Goal: Transaction & Acquisition: Purchase product/service

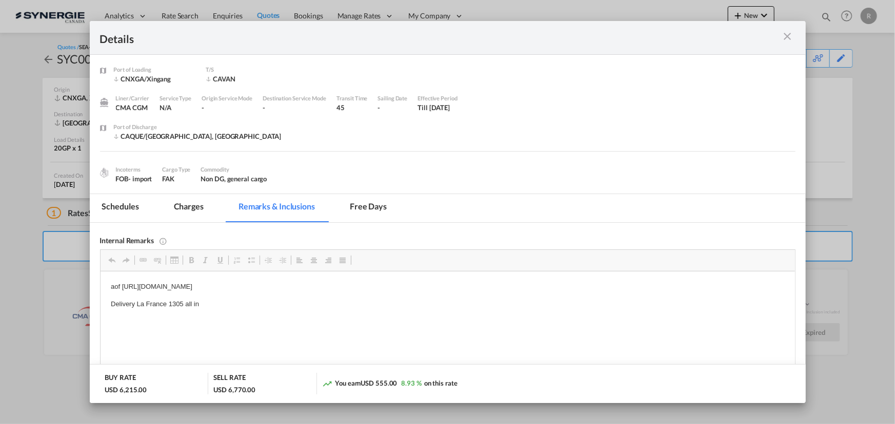
click at [785, 39] on md-icon "icon-close m-3 fg-AAA8AD cursor" at bounding box center [787, 36] width 12 height 12
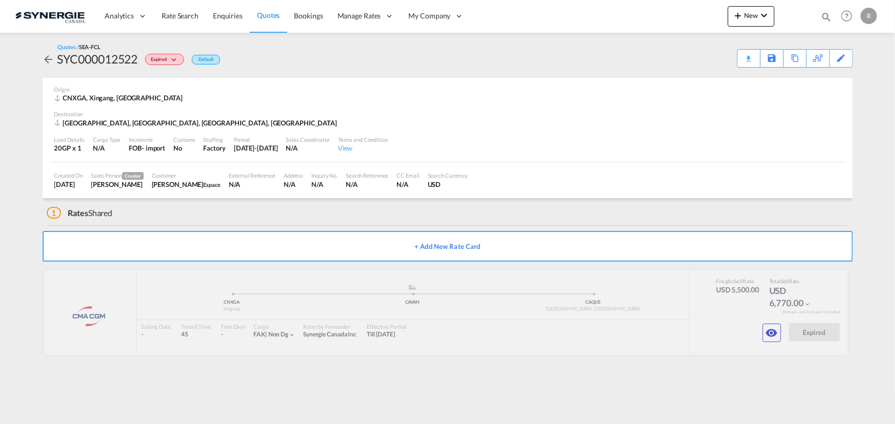
click at [267, 21] on link "Quotes" at bounding box center [268, 15] width 37 height 33
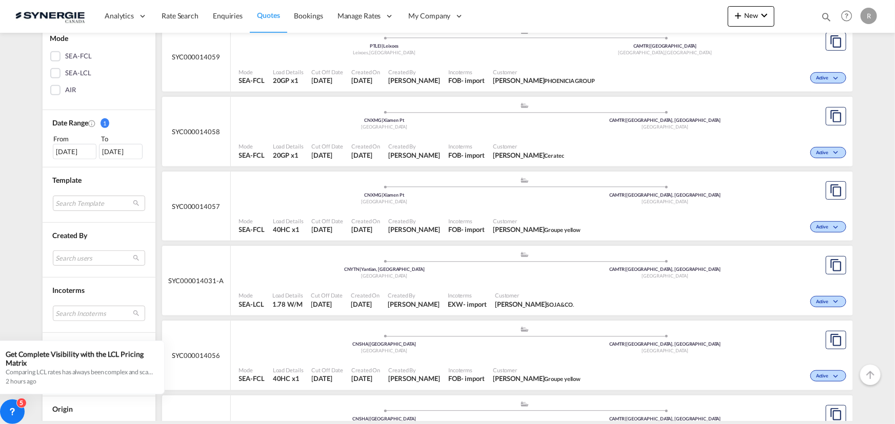
scroll to position [186, 0]
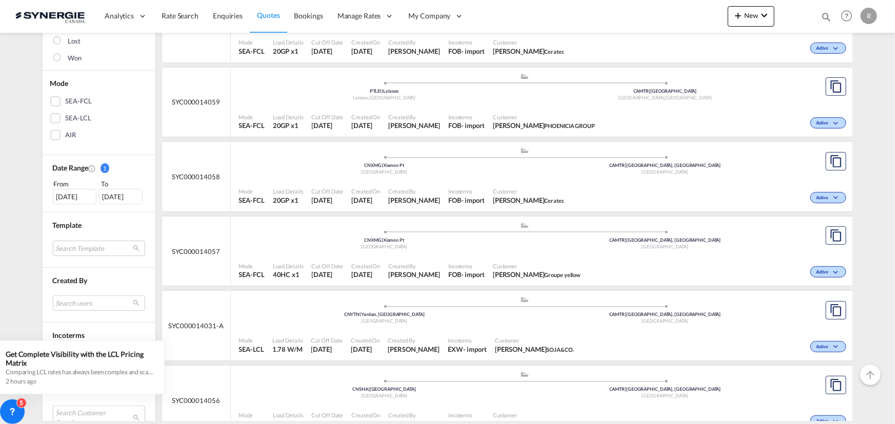
click at [72, 197] on div "15 Jul 2025" at bounding box center [75, 196] width 44 height 15
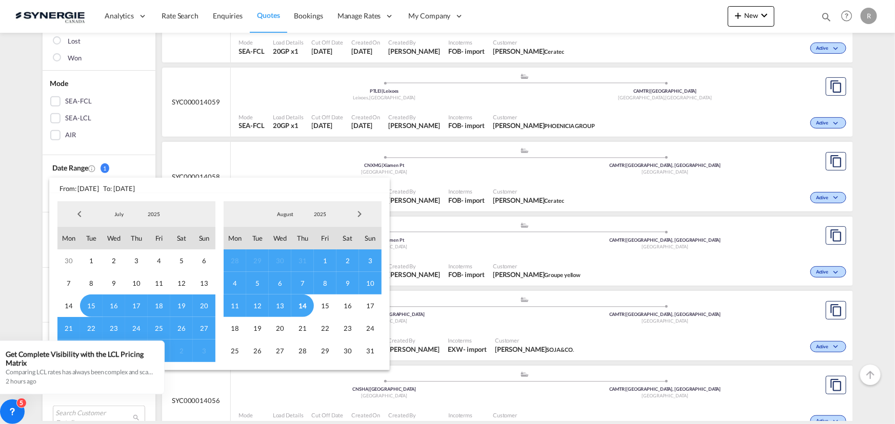
click at [824, 17] on md-backdrop at bounding box center [447, 212] width 895 height 424
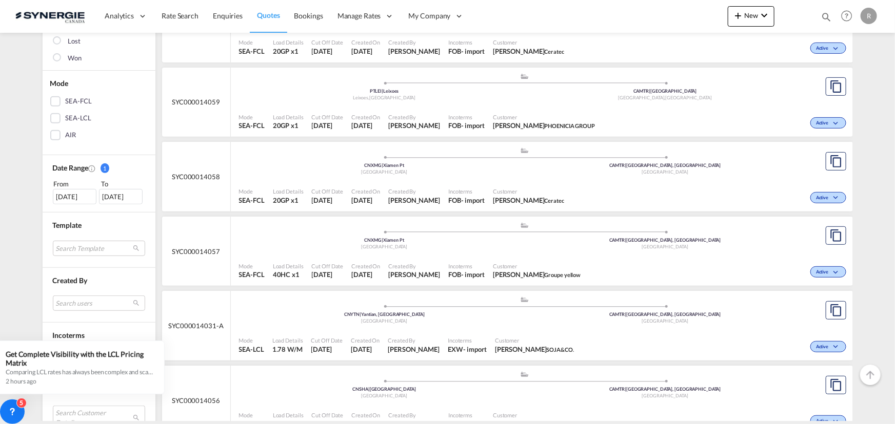
click at [824, 16] on md-icon "icon-magnify" at bounding box center [825, 16] width 11 height 11
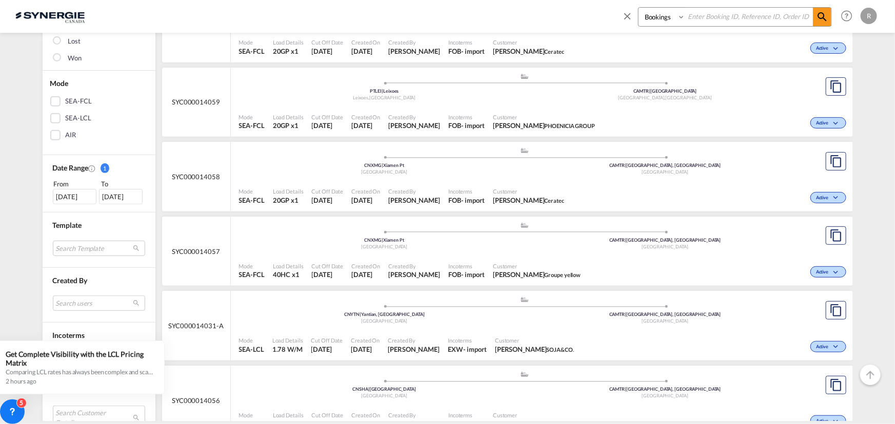
click at [674, 19] on select "Bookings Quotes Enquiries" at bounding box center [662, 17] width 49 height 18
select select "Quotes"
click at [638, 8] on select "Bookings Quotes Enquiries" at bounding box center [662, 17] width 49 height 18
click at [712, 16] on input at bounding box center [749, 17] width 128 height 18
type input "13927"
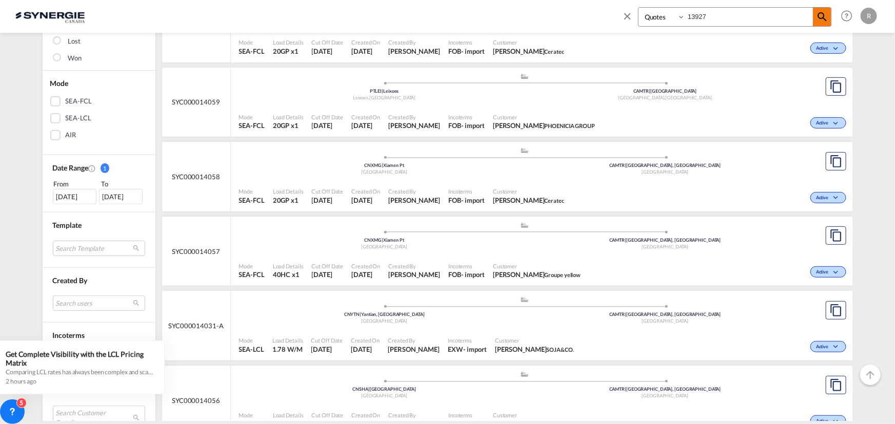
click at [819, 16] on md-icon "icon-magnify" at bounding box center [822, 17] width 12 height 12
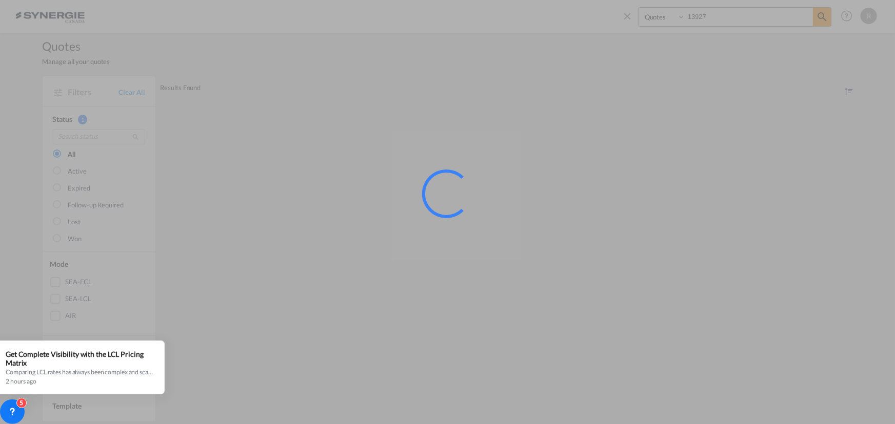
scroll to position [0, 0]
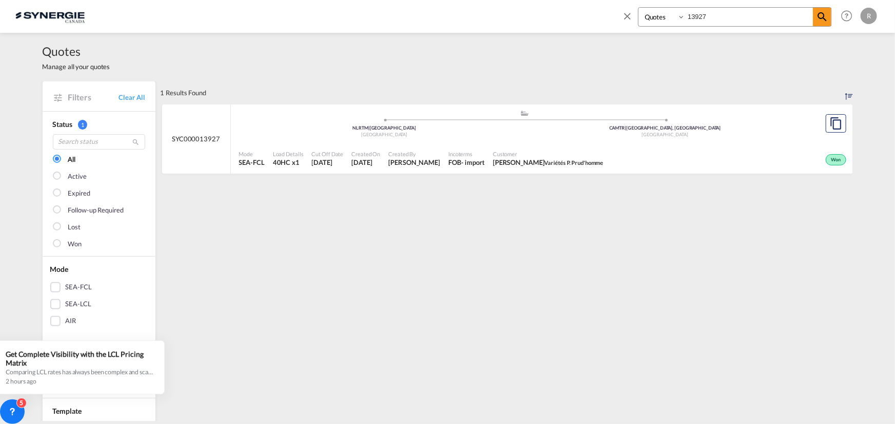
click at [673, 144] on div "Mode SEA-FCL Load Details 40HC x1 Cut Off Date 7 Aug 2025 Created On 7 Aug 2025…" at bounding box center [542, 159] width 622 height 31
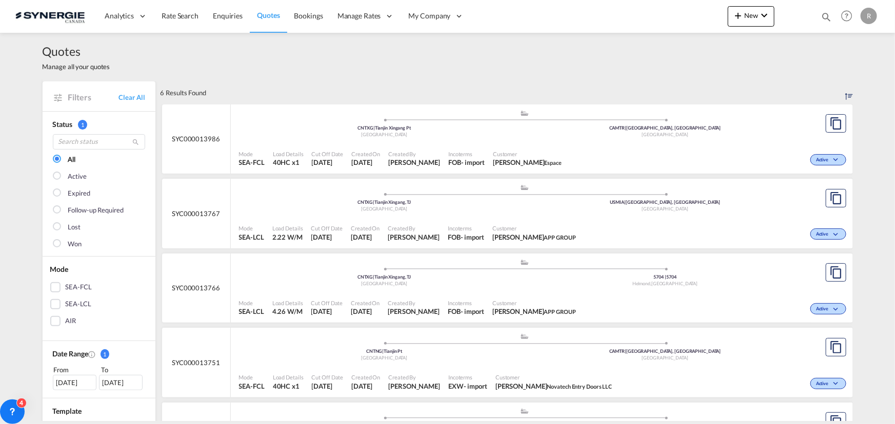
click at [826, 15] on md-icon "icon-magnify" at bounding box center [825, 16] width 11 height 11
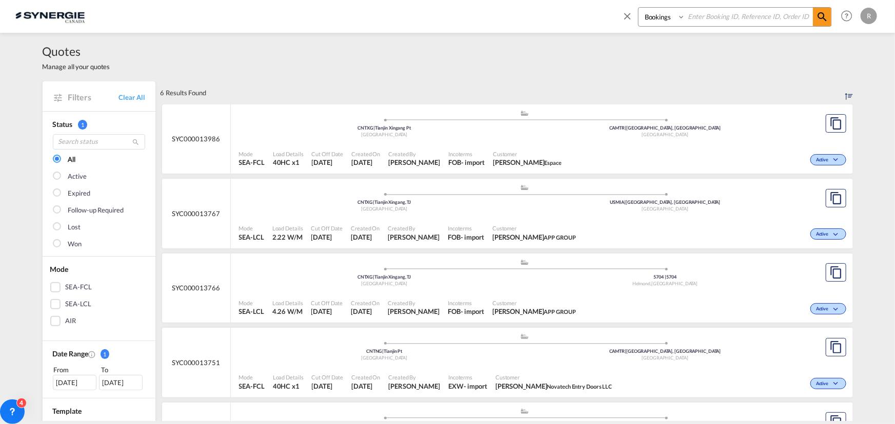
click at [669, 16] on select "Bookings Quotes Enquiries" at bounding box center [662, 17] width 49 height 18
select select "Quotes"
click at [638, 8] on select "Bookings Quotes Enquiries" at bounding box center [662, 17] width 49 height 18
click at [702, 19] on input at bounding box center [749, 17] width 128 height 18
type input "13927"
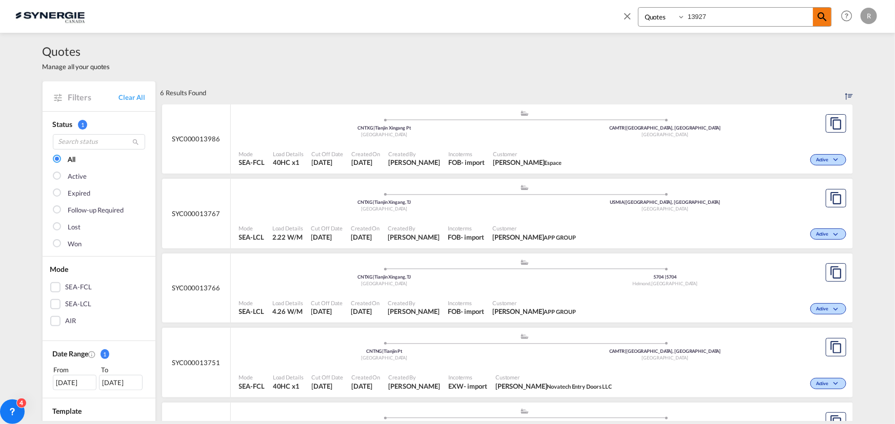
click at [821, 15] on md-icon "icon-magnify" at bounding box center [822, 17] width 12 height 12
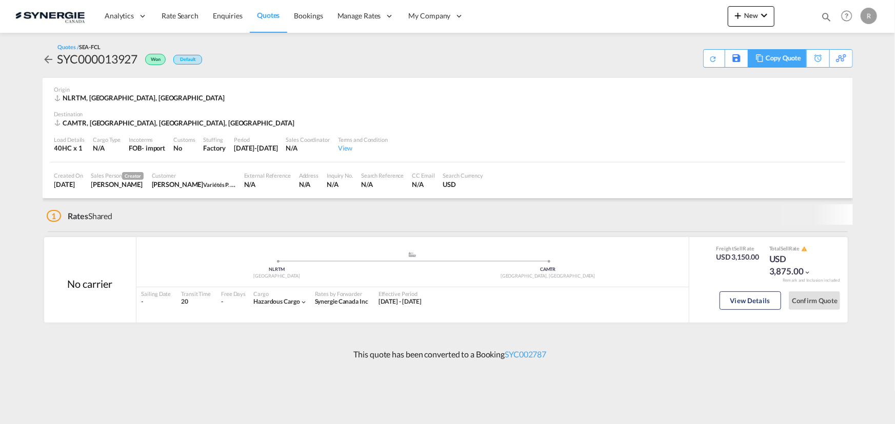
click at [792, 59] on div "Copy Quote" at bounding box center [782, 58] width 35 height 17
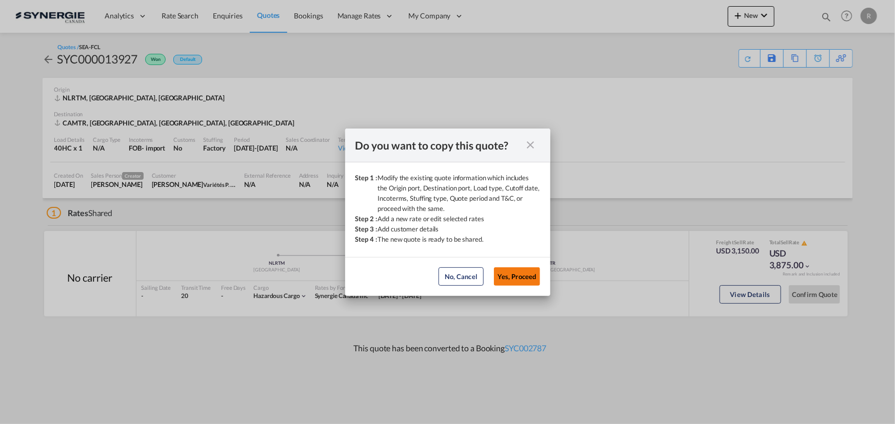
click at [513, 277] on button "Yes, Proceed" at bounding box center [517, 277] width 46 height 18
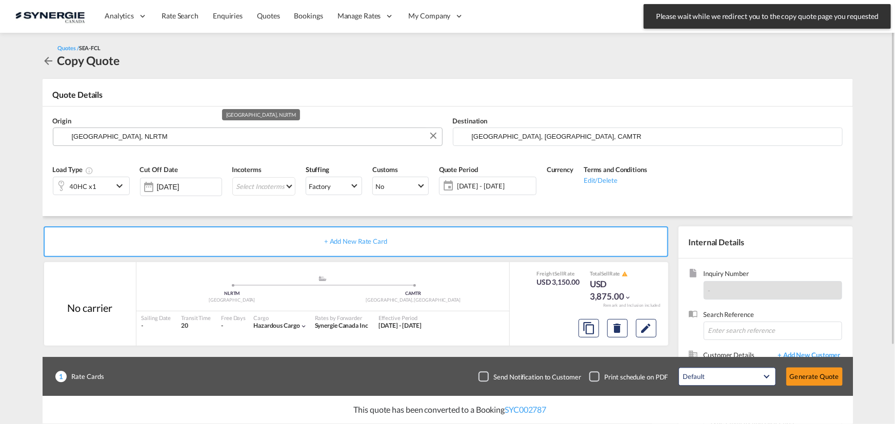
click at [206, 139] on input "[GEOGRAPHIC_DATA], NLRTM" at bounding box center [254, 137] width 365 height 18
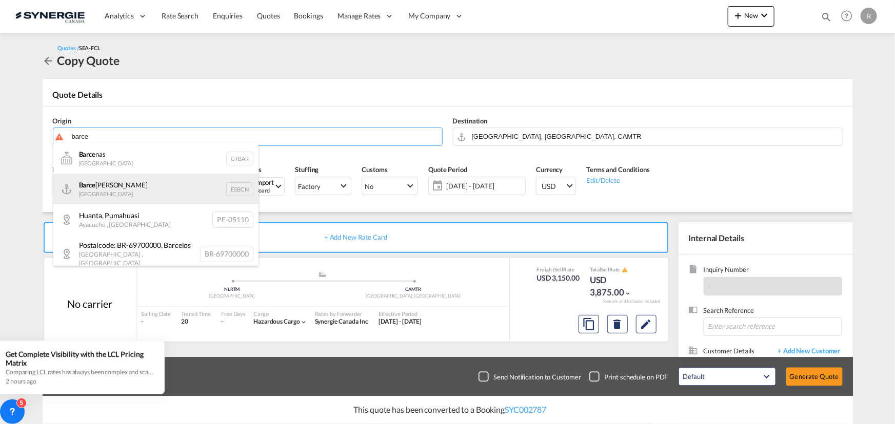
click at [119, 193] on div "[PERSON_NAME] Spain ESBCN" at bounding box center [155, 189] width 205 height 31
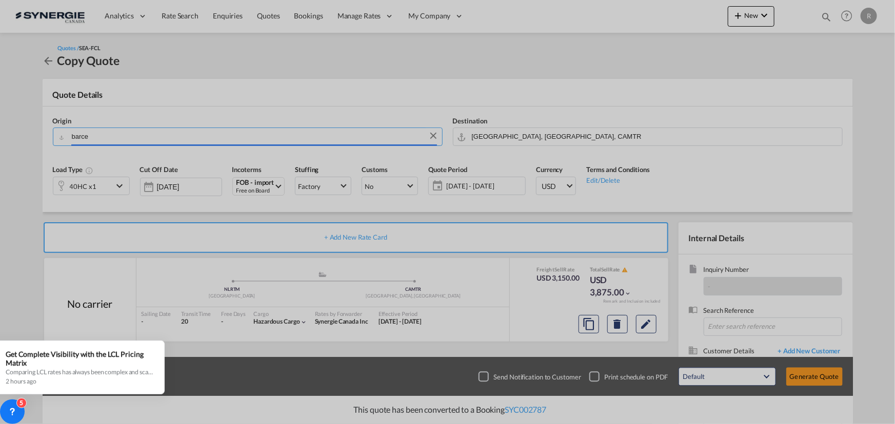
type input "Barcelona, ESBCN"
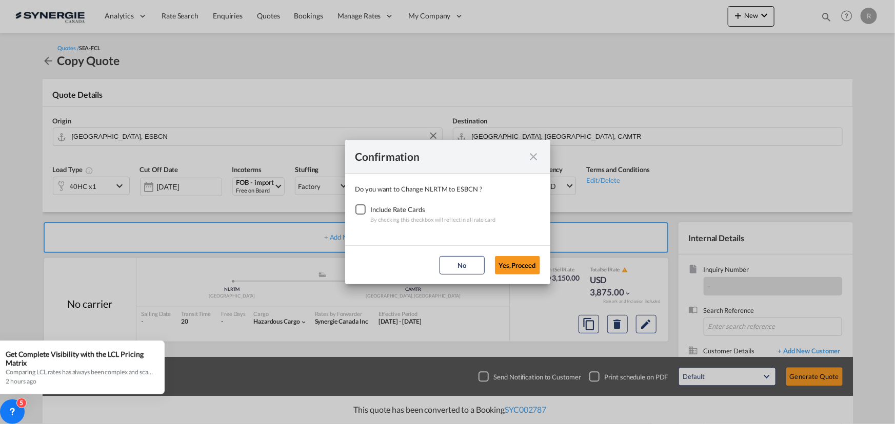
click at [355, 208] on div "Checkbox No Ink" at bounding box center [360, 210] width 10 height 10
click at [508, 264] on button "Yes,Proceed" at bounding box center [517, 265] width 45 height 18
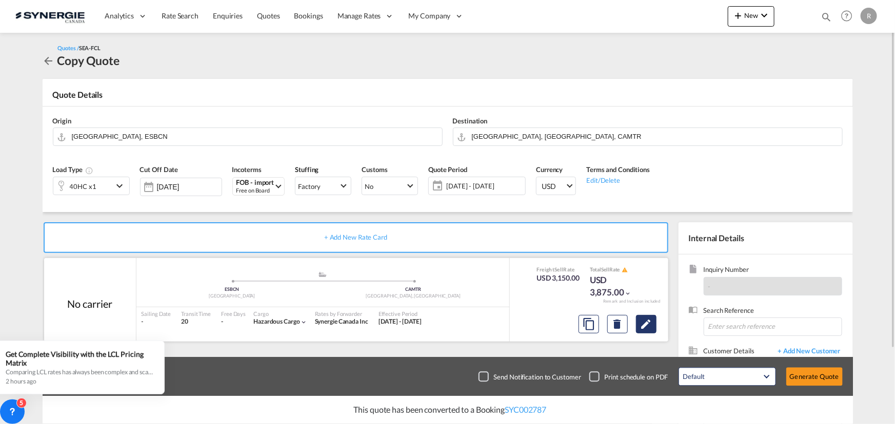
click at [650, 328] on md-icon "Edit" at bounding box center [646, 324] width 12 height 12
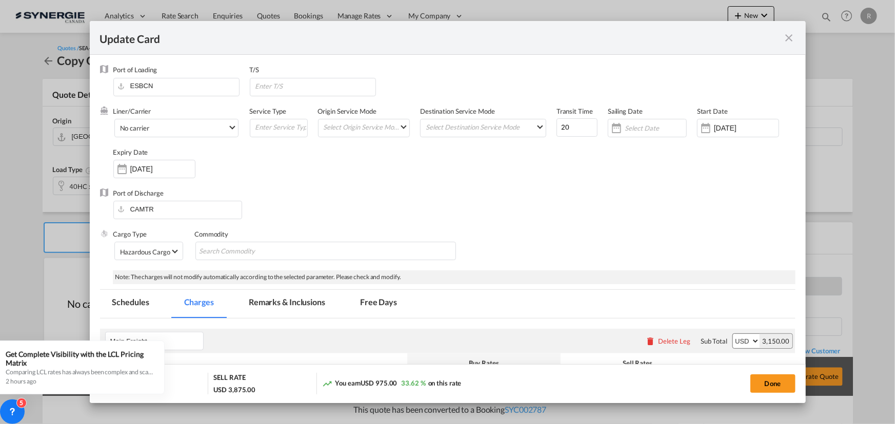
select select "per container"
select select "per shipment"
select select "per B/L"
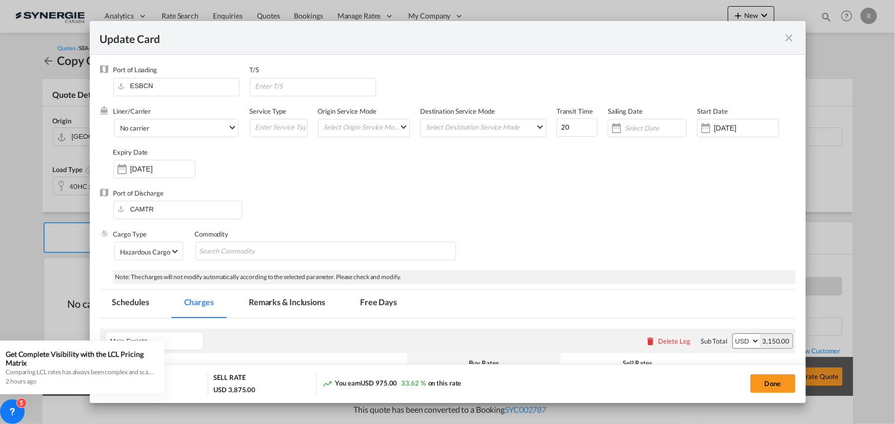
select select "per B/L"
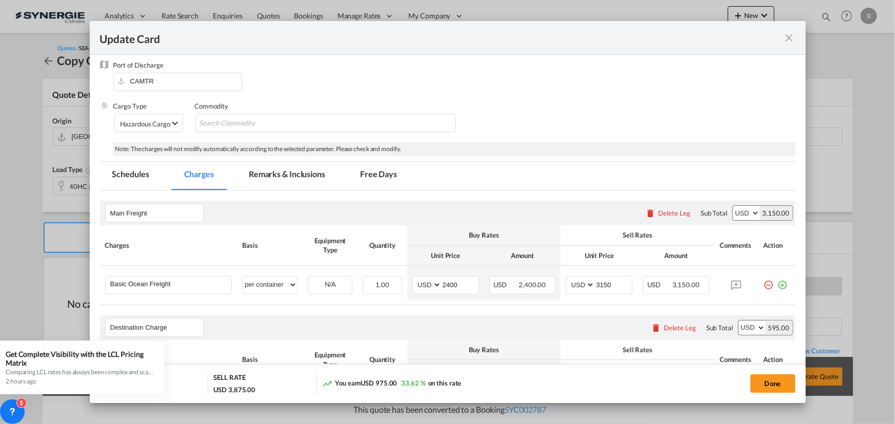
scroll to position [93, 0]
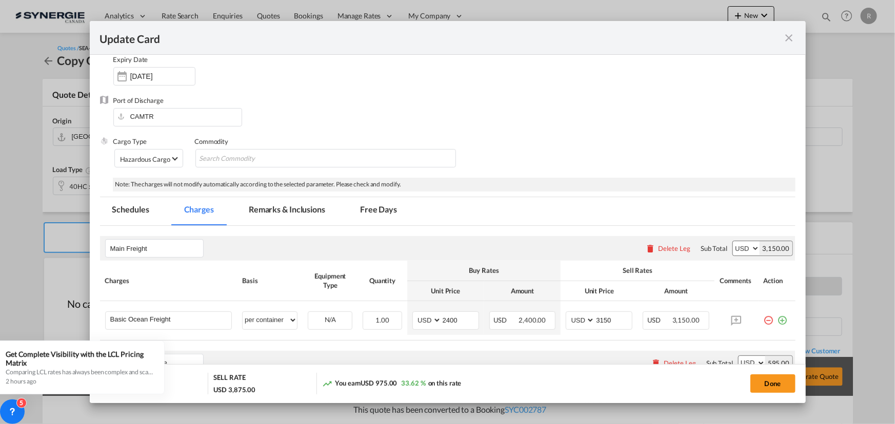
click at [297, 209] on md-tab-item "Remarks & Inclusions" at bounding box center [286, 211] width 101 height 28
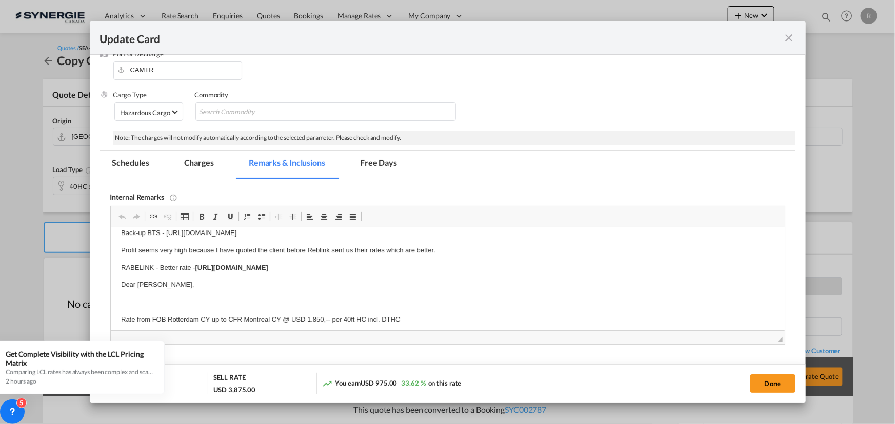
scroll to position [0, 0]
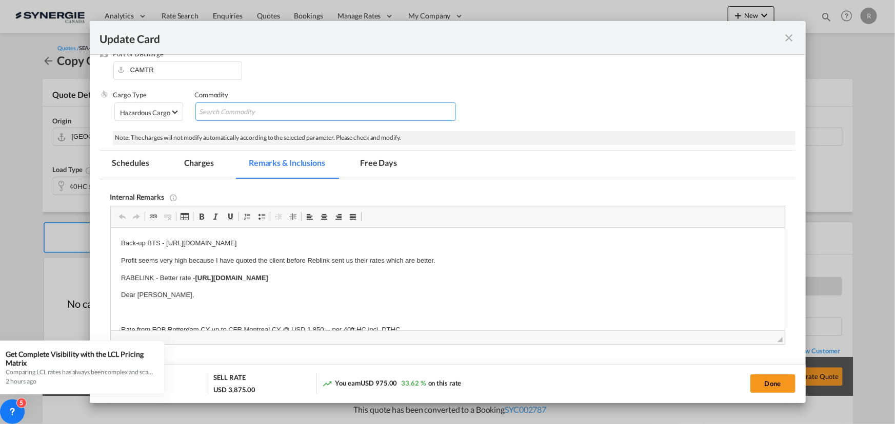
click at [235, 113] on input "Search Commodity" at bounding box center [246, 112] width 94 height 16
paste input "DG (odor eater foot and shoe spray)."
type input "DG (odor eater foot and shoe spray)."
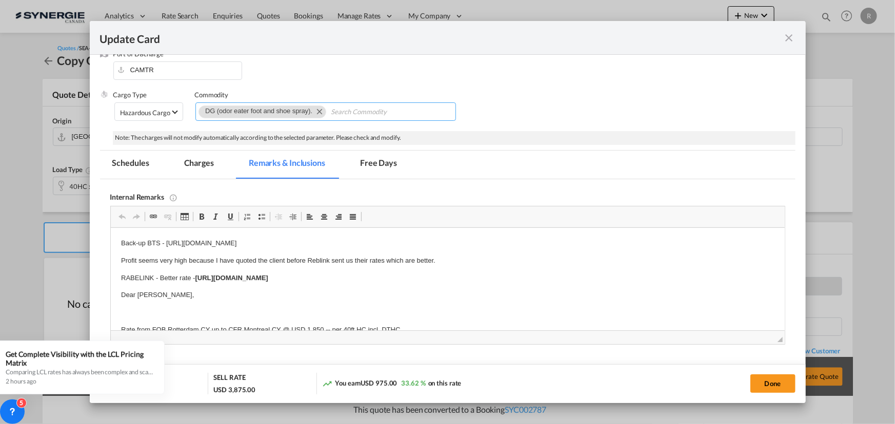
click at [361, 116] on input "Chips input." at bounding box center [378, 112] width 94 height 16
paste input "UN1950 class 2.1"
type input "UN1950 class 2.1"
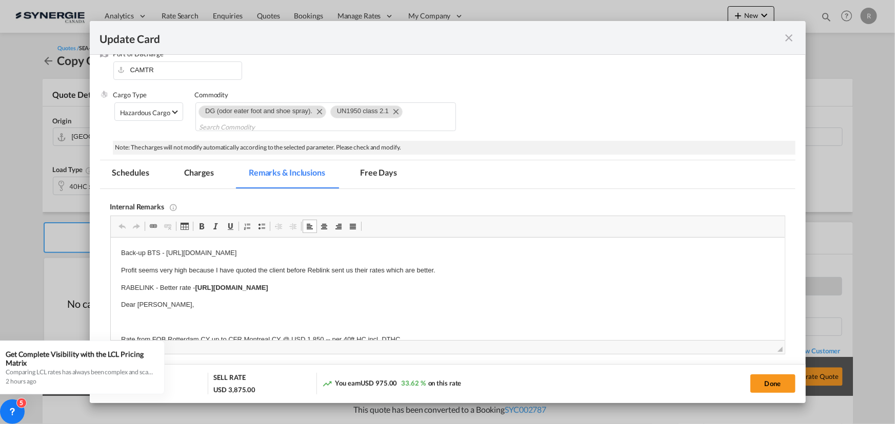
click at [202, 174] on md-tab-item "Charges" at bounding box center [199, 174] width 54 height 28
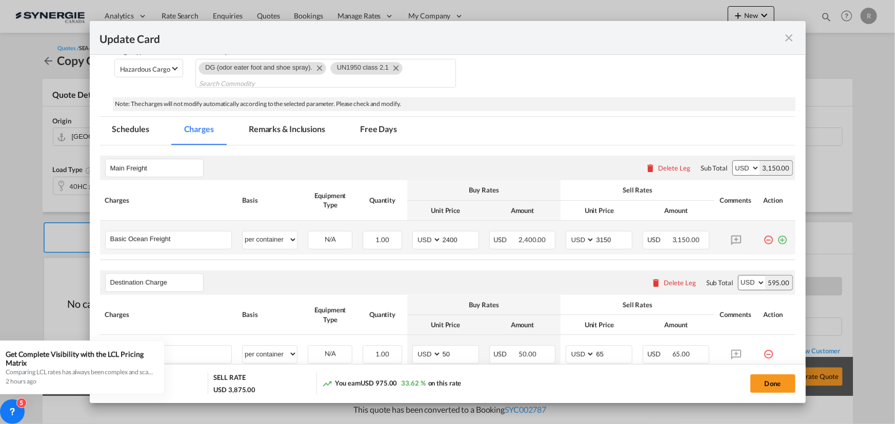
scroll to position [90, 0]
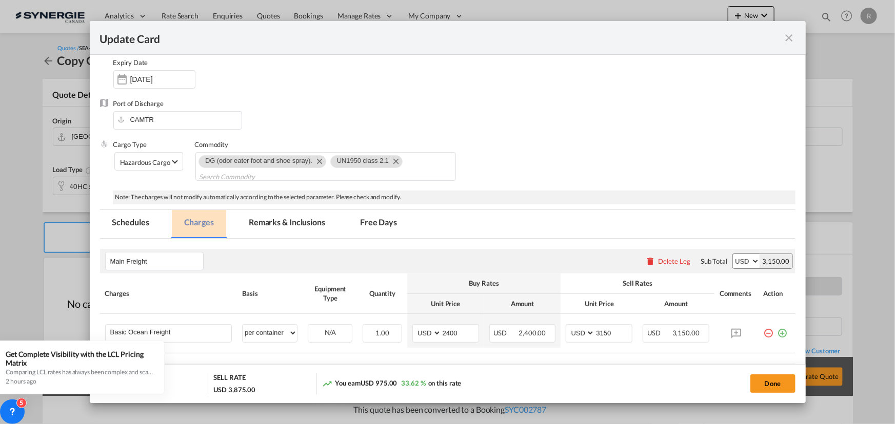
click at [199, 221] on md-tab-item "Charges" at bounding box center [199, 224] width 54 height 28
click at [288, 218] on md-tab-item "Remarks & Inclusions" at bounding box center [286, 224] width 101 height 28
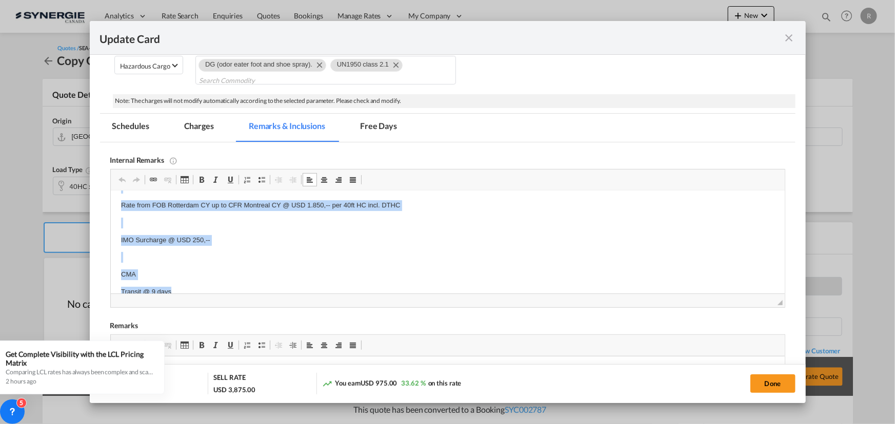
scroll to position [112, 0]
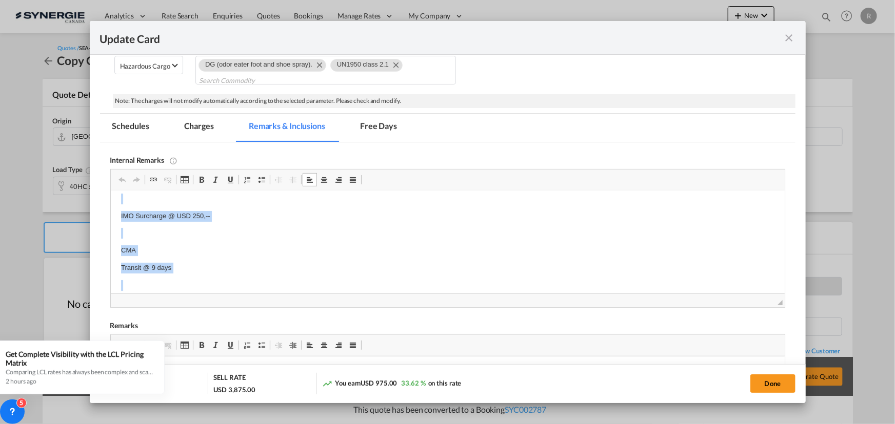
drag, startPoint x: 118, startPoint y: 205, endPoint x: 226, endPoint y: 282, distance: 132.2
click at [226, 282] on html "Back-up BTS - https://app.frontapp.com/open/cnv_q4cj8sv?key=bizsfEOsYzyycmOHT-5…" at bounding box center [447, 216] width 674 height 274
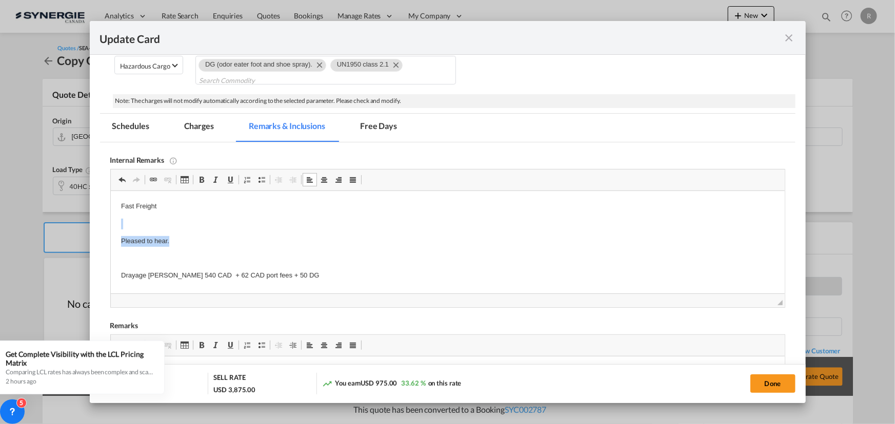
drag, startPoint x: 116, startPoint y: 226, endPoint x: 181, endPoint y: 237, distance: 66.1
click at [181, 237] on html "Fast Freight Pleased to hear. Drayage LAFRANCE 540 CAD + 62 CAD port fees + 50 …" at bounding box center [447, 241] width 674 height 100
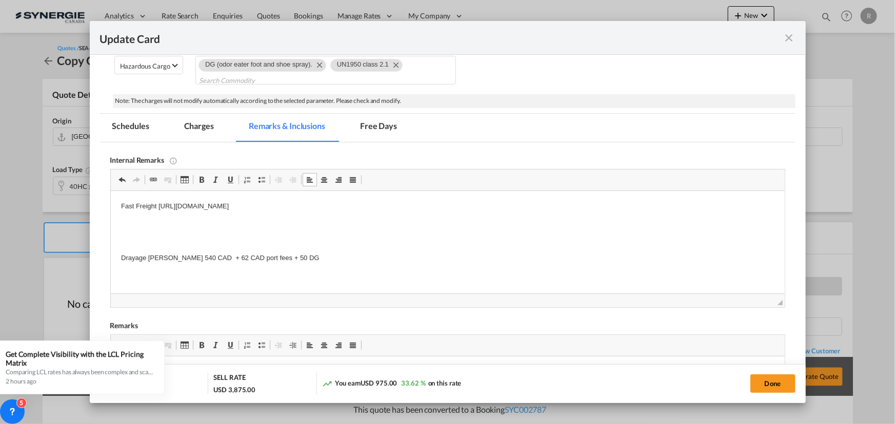
click at [154, 222] on p "Editor, editor4" at bounding box center [446, 224] width 653 height 11
click at [190, 123] on md-tab-item "Charges" at bounding box center [199, 128] width 54 height 28
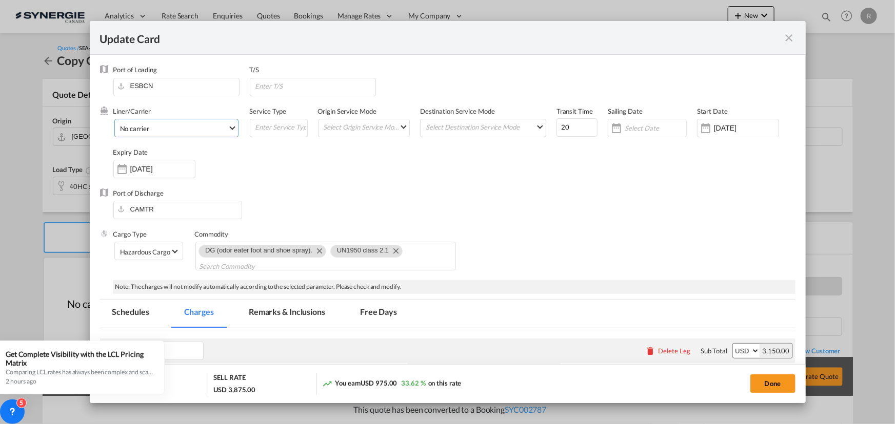
click at [209, 131] on span "No carrier" at bounding box center [174, 128] width 108 height 9
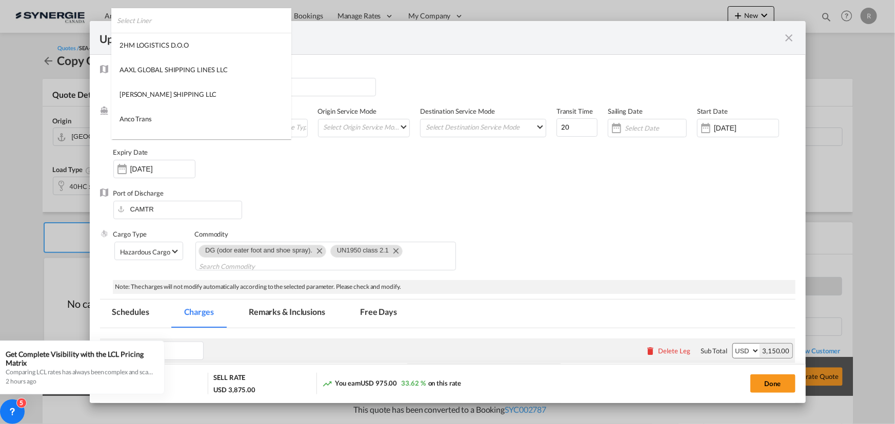
click at [164, 26] on input "search" at bounding box center [204, 20] width 174 height 25
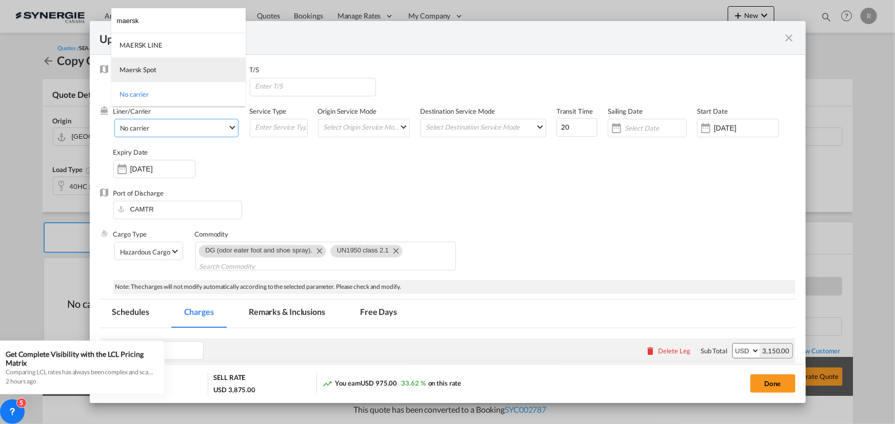
type input "maersk"
click at [163, 70] on md-option "Maersk Spot" at bounding box center [178, 69] width 134 height 25
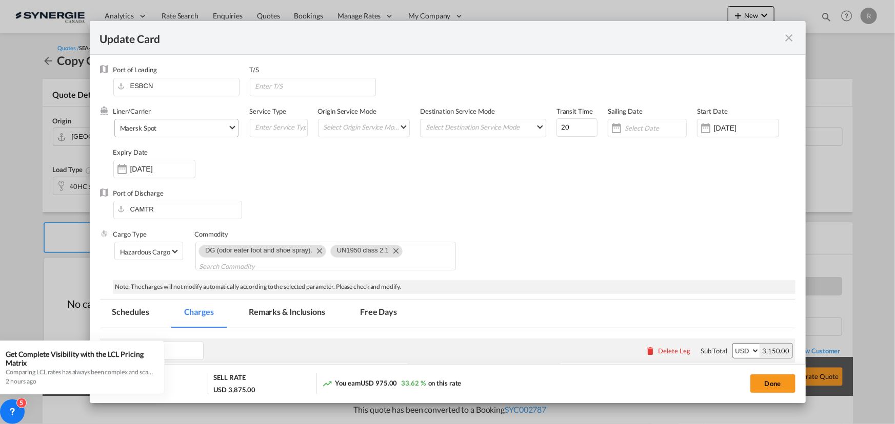
click at [312, 179] on div "Liner/Carrier Maersk Spot Service Type Origin Service Mode Select Origin Servic…" at bounding box center [454, 148] width 682 height 82
drag, startPoint x: 557, startPoint y: 126, endPoint x: 506, endPoint y: 120, distance: 51.6
click at [507, 120] on div "Liner/Carrier Maersk Spot Service Type Origin Service Mode Select Origin Servic…" at bounding box center [454, 148] width 682 height 82
type input "29"
click at [411, 254] on md-chips-wrap "DG (odor eater foot and shoe spray). UN1950 class 2.1" at bounding box center [325, 256] width 260 height 29
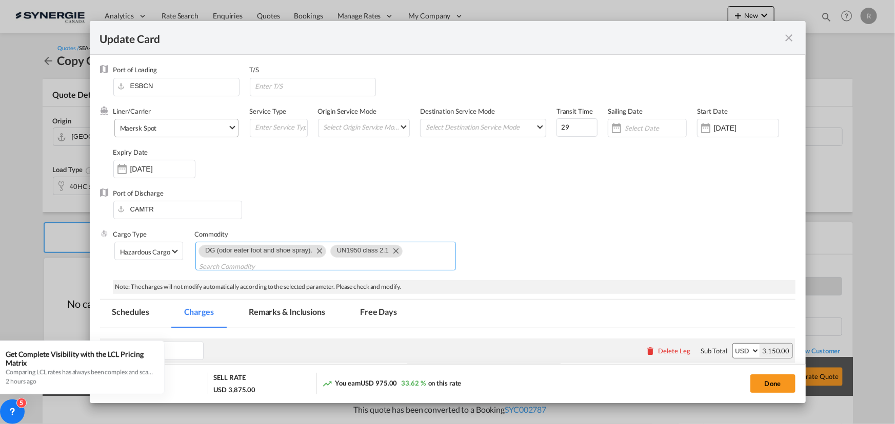
scroll to position [5, 0]
type input "Max GW 24ton"
click at [609, 248] on div "Cargo Type Hazardous Cargo FAK GCR GDSM General Cargo Hazardous Cargo Ambient F…" at bounding box center [454, 255] width 682 height 51
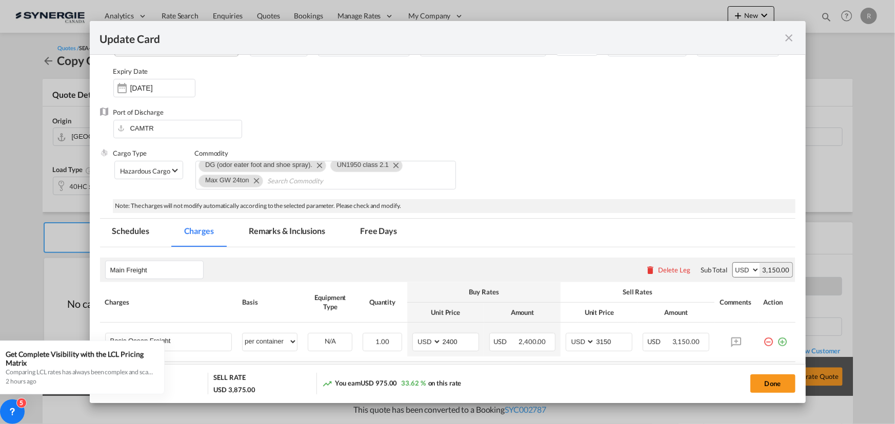
scroll to position [93, 0]
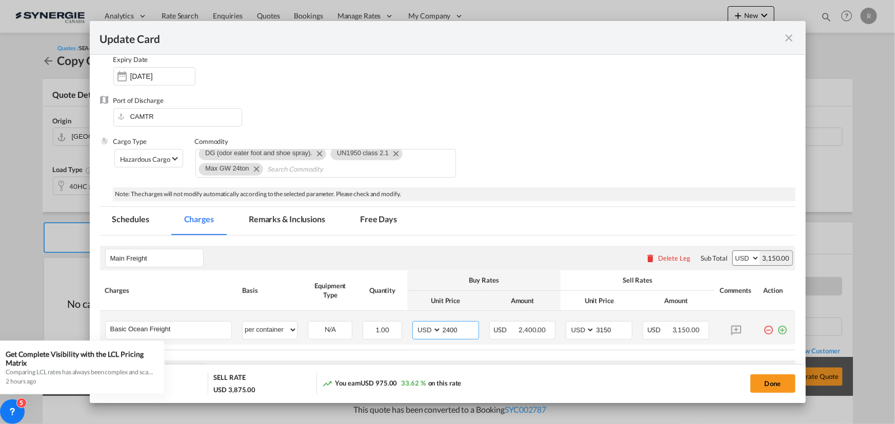
drag, startPoint x: 456, startPoint y: 328, endPoint x: 400, endPoint y: 316, distance: 56.5
click at [400, 316] on tr "Basic Ocean Freight Please Enter User Defined Charges Cannot Be Published per e…" at bounding box center [447, 328] width 695 height 34
type input "3510"
drag, startPoint x: 609, startPoint y: 328, endPoint x: 552, endPoint y: 323, distance: 57.1
click at [552, 323] on tr "Basic Ocean Freight Please Enter User Defined Charges Cannot Be Published per e…" at bounding box center [447, 328] width 695 height 34
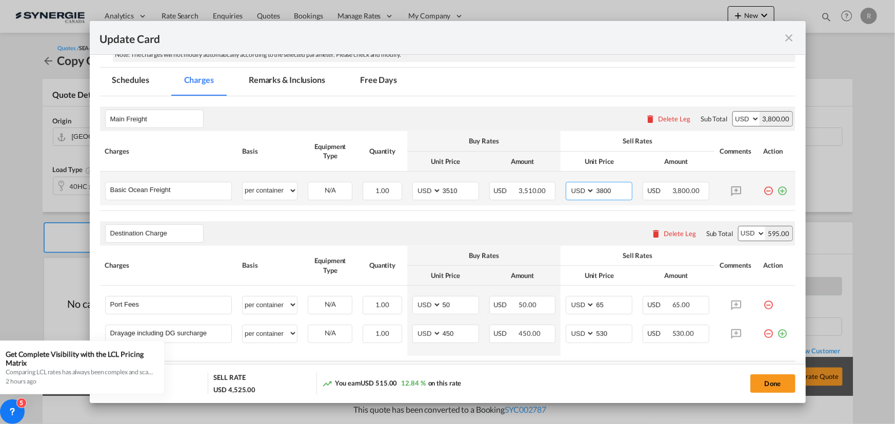
scroll to position [227, 0]
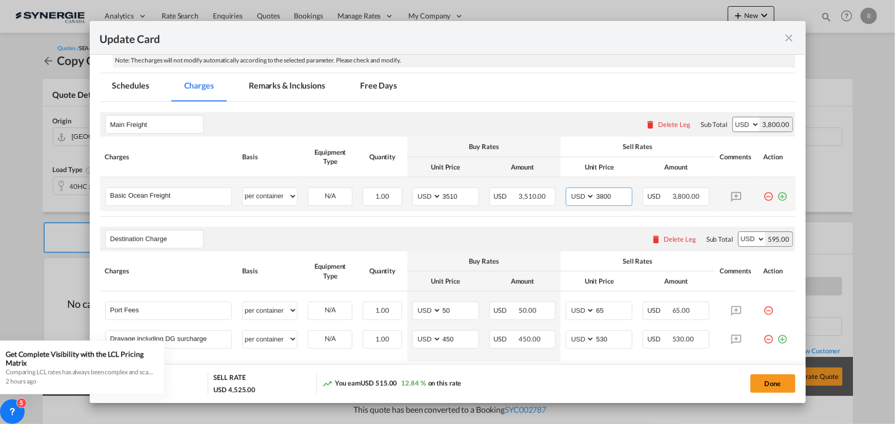
type input "3800"
click at [777, 197] on md-icon "icon-plus-circle-outline green-400-fg" at bounding box center [782, 193] width 10 height 10
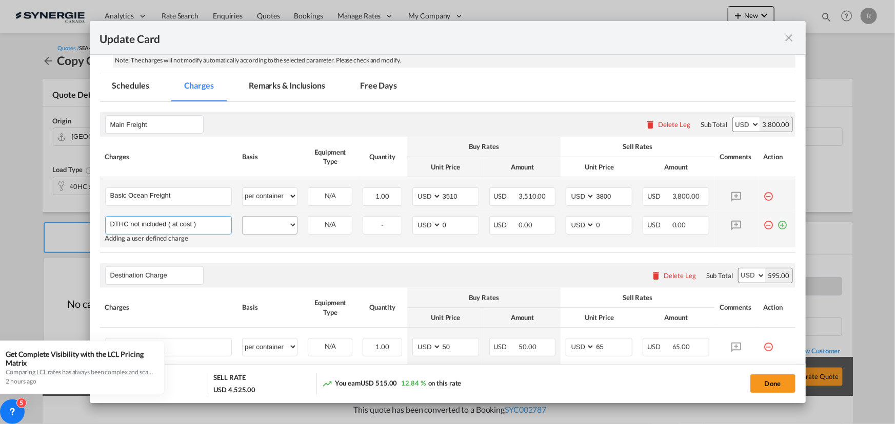
type input "DTHC not included ( at cost )"
click at [251, 229] on select "per equipment per container per B/L per shipping bill per shipment % on freight…" at bounding box center [269, 225] width 54 height 16
click at [242, 217] on select "per equipment per container per B/L per shipping bill per shipment % on freight…" at bounding box center [269, 225] width 54 height 16
click at [292, 224] on select "per equipment per container per B/L per shipping bill per shipment % on freight…" at bounding box center [269, 225] width 54 height 16
select select "per container"
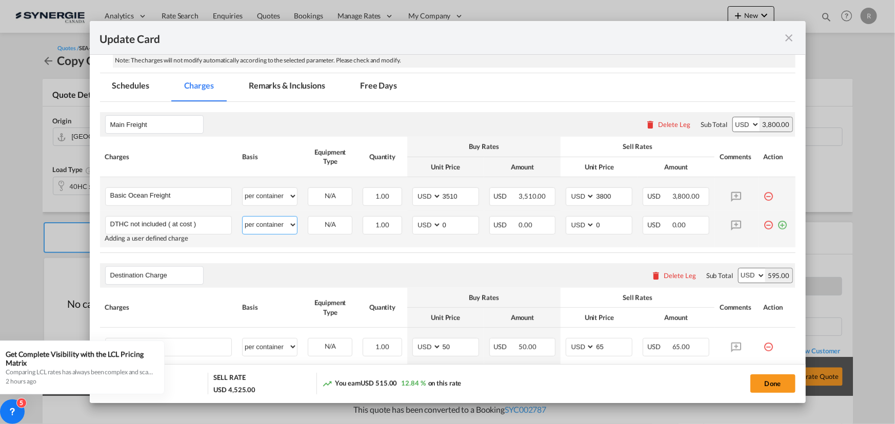
click at [242, 217] on select "per equipment per container per B/L per shipping bill per shipment % on freight…" at bounding box center [269, 225] width 54 height 16
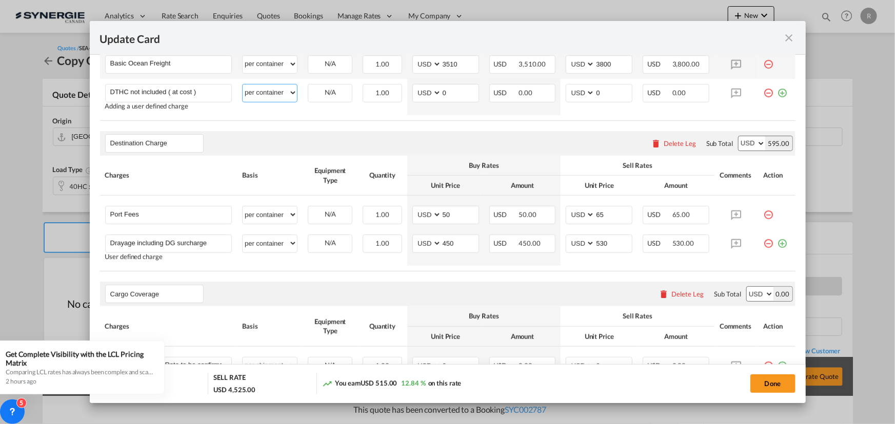
scroll to position [219, 0]
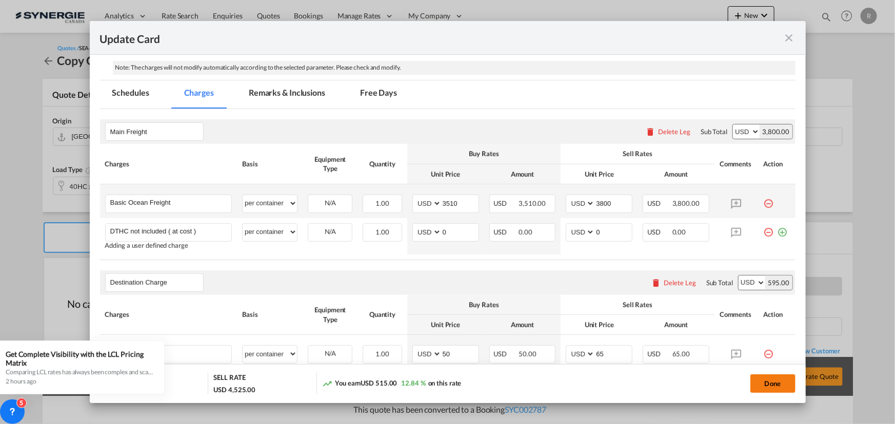
click at [762, 387] on button "Done" at bounding box center [772, 384] width 45 height 18
type input "06 Aug 2025"
type input "[DATE]"
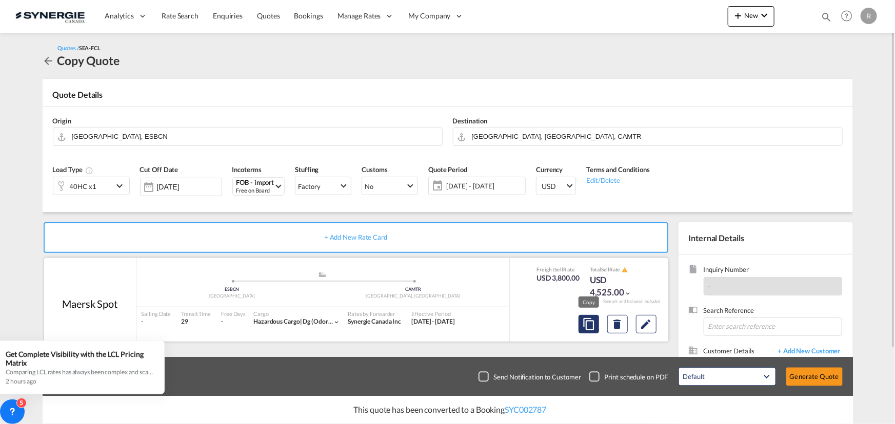
click at [591, 329] on md-icon "assets/icons/custom/copyQuote.svg" at bounding box center [588, 324] width 12 height 12
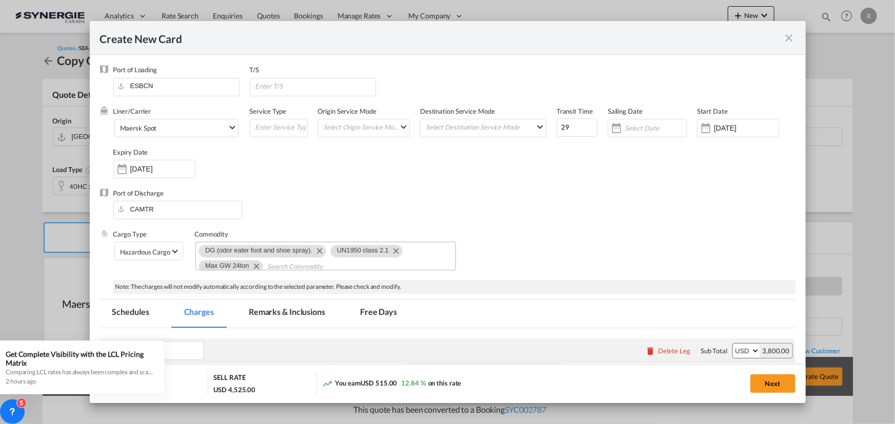
scroll to position [5, 0]
click at [179, 127] on span "Maersk Spot" at bounding box center [174, 128] width 108 height 9
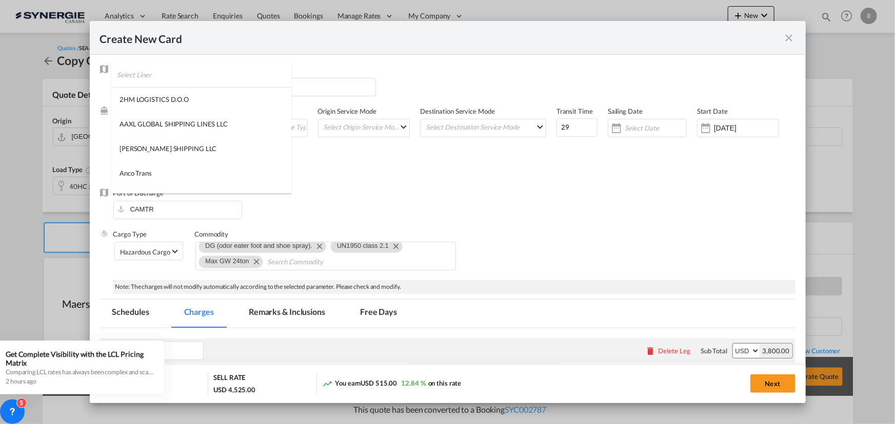
scroll to position [1300, 0]
type md-option "218"
type md-option "795"
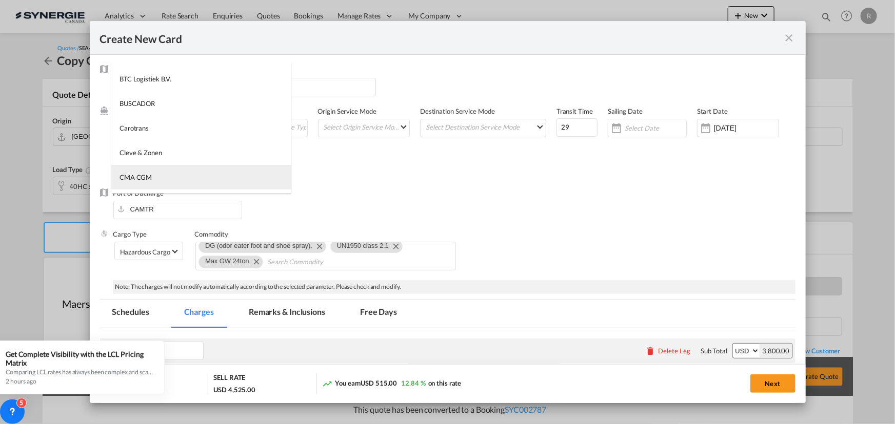
type md-option "17"
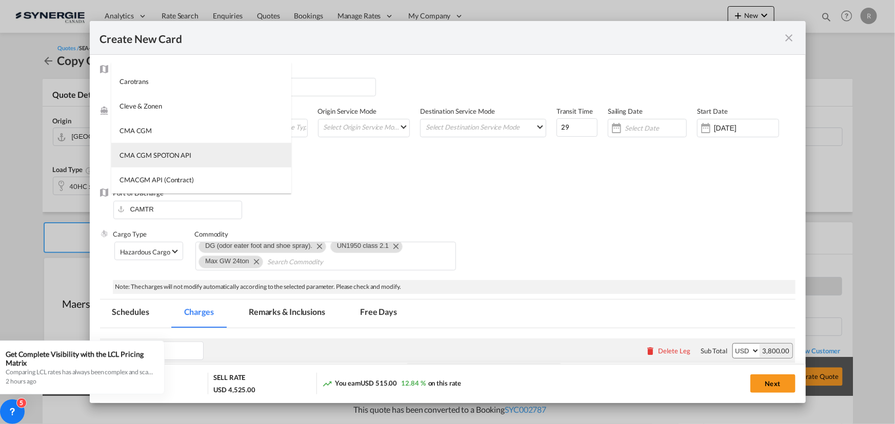
click at [161, 155] on div "CMA CGM SPOTON API" at bounding box center [155, 155] width 72 height 9
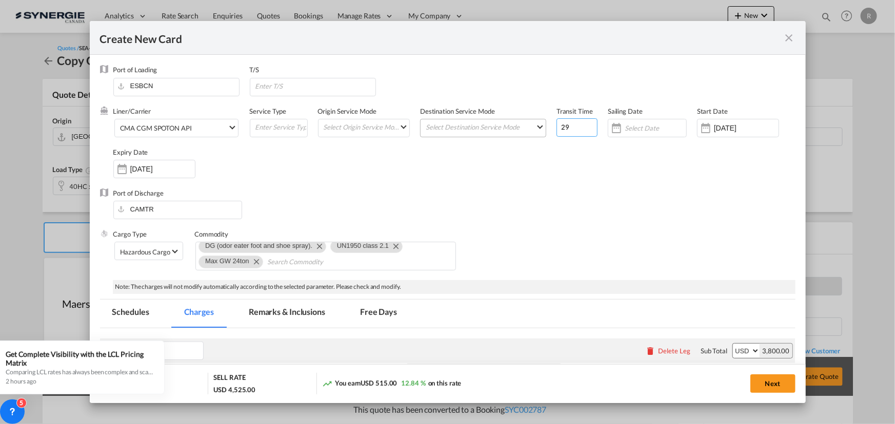
drag, startPoint x: 579, startPoint y: 128, endPoint x: 522, endPoint y: 125, distance: 57.0
click at [522, 125] on div "Liner/Carrier CMA CGM SPOTON API Service Type Origin Service Mode Select Origin…" at bounding box center [454, 148] width 682 height 82
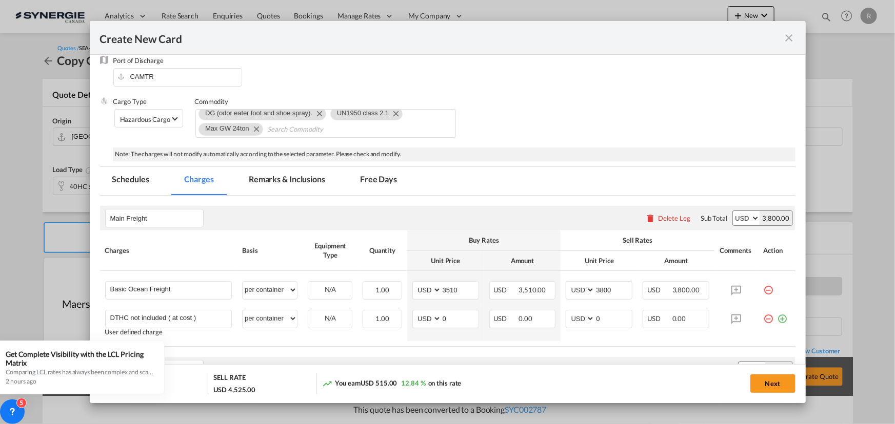
scroll to position [186, 0]
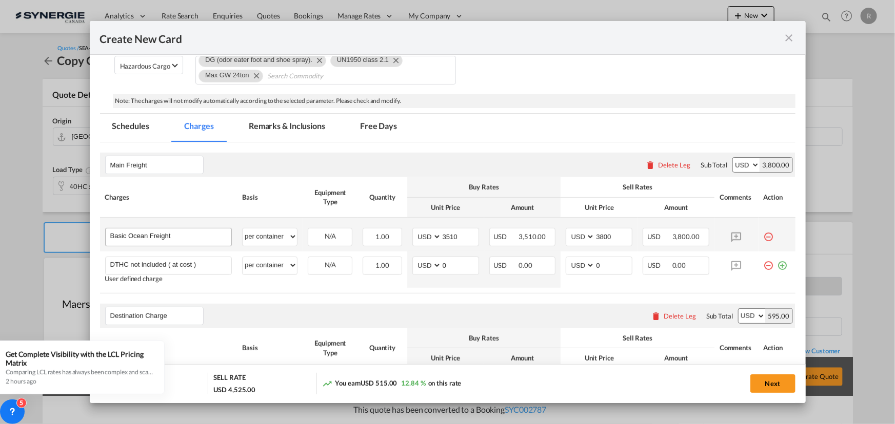
type input "27"
click at [198, 235] on input "Basic Ocean Freight" at bounding box center [171, 236] width 122 height 15
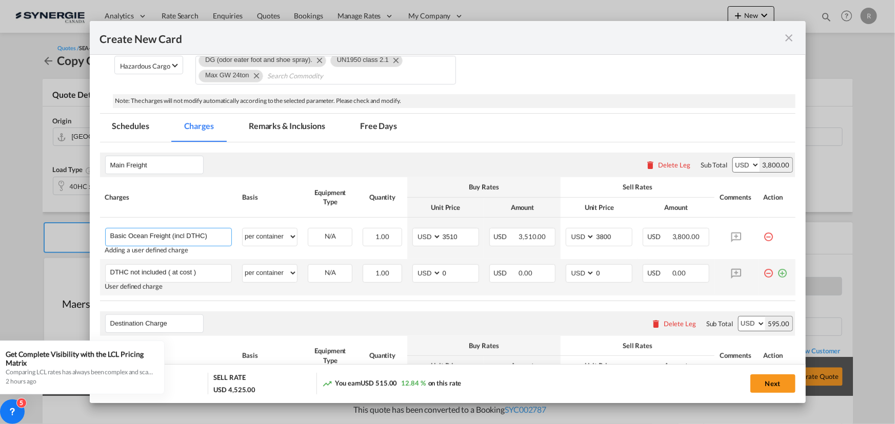
type input "Basic Ocean Freight (incl DTHC)"
click at [764, 273] on md-icon "icon-minus-circle-outline red-400-fg" at bounding box center [768, 270] width 10 height 10
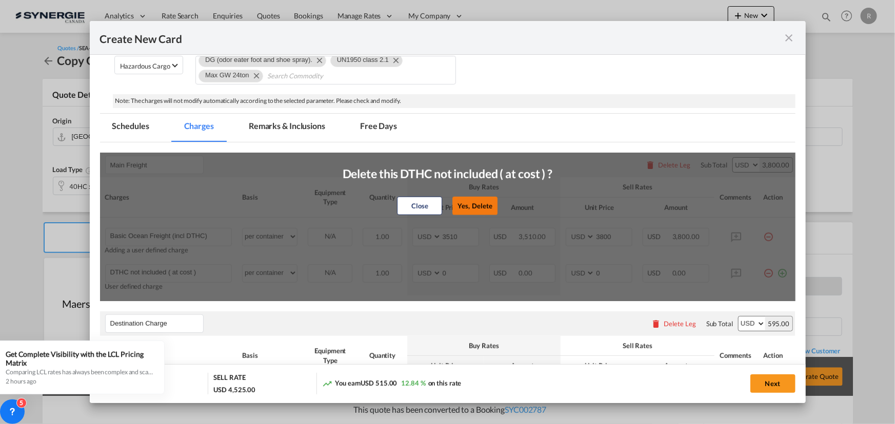
click at [475, 209] on button "Yes, Delete" at bounding box center [474, 206] width 45 height 18
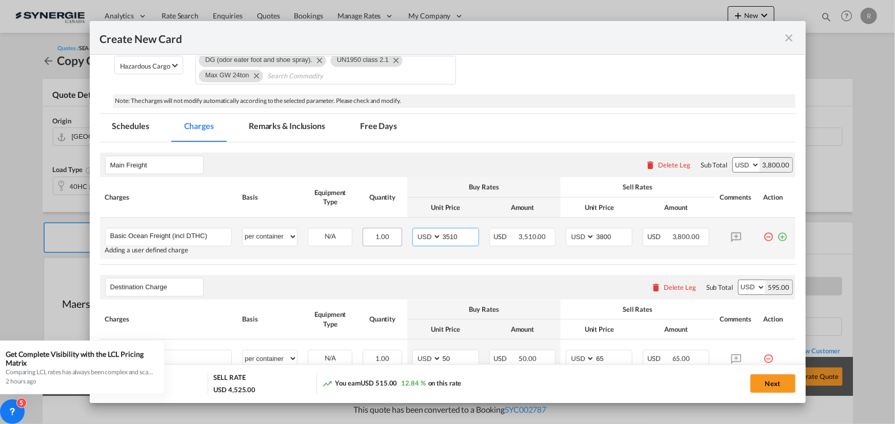
drag, startPoint x: 462, startPoint y: 239, endPoint x: 389, endPoint y: 230, distance: 73.9
click at [389, 230] on tr "Basic Ocean Freight (incl DTHC) Please Enter User Defined Charges Cannot Be Pub…" at bounding box center [447, 239] width 695 height 42
type input "5"
type input "4800"
drag, startPoint x: 613, startPoint y: 235, endPoint x: 548, endPoint y: 229, distance: 65.4
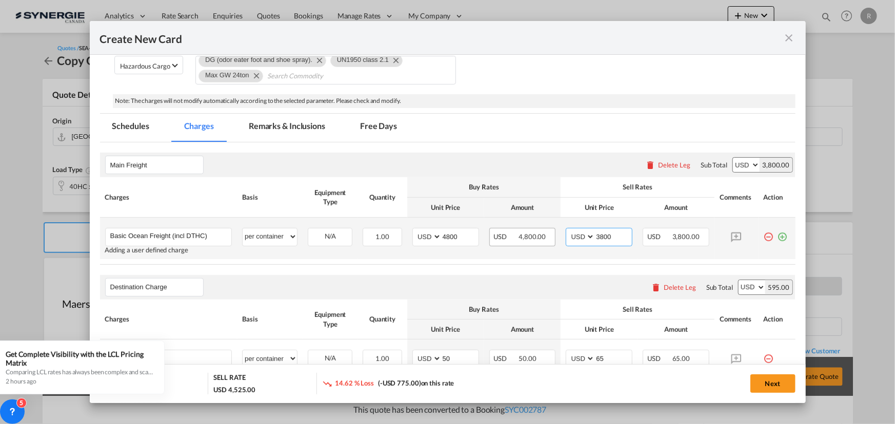
click at [548, 229] on tr "Basic Ocean Freight (incl DTHC) Please Enter User Defined Charges Cannot Be Pub…" at bounding box center [447, 239] width 695 height 42
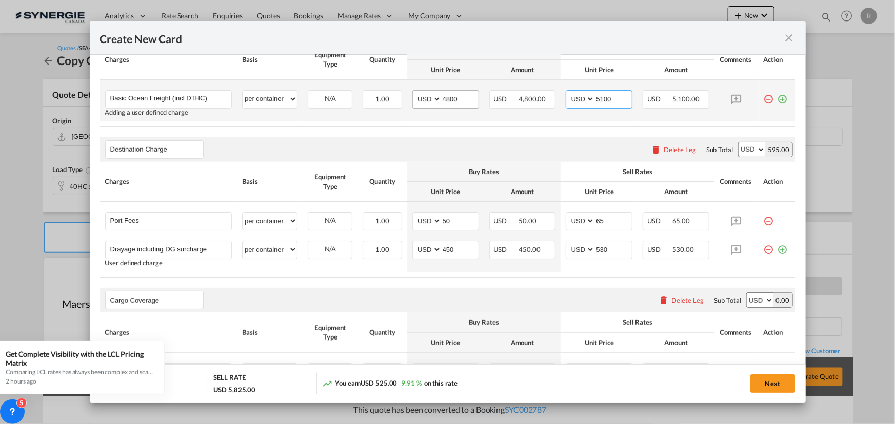
scroll to position [240, 0]
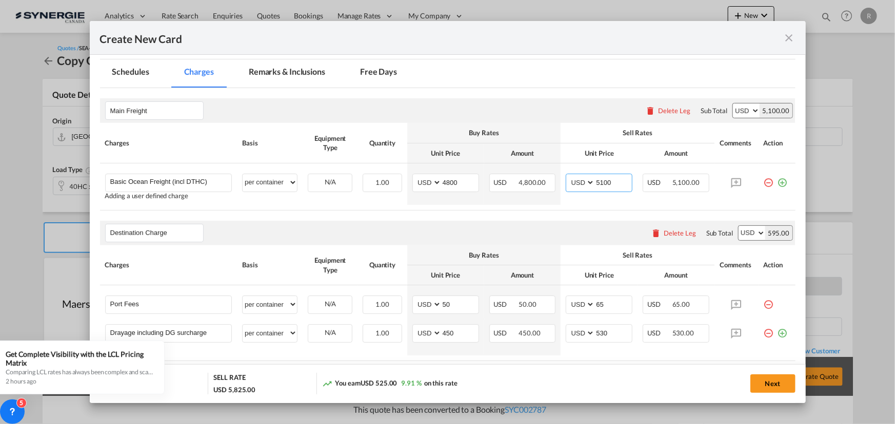
type input "5100"
click at [270, 70] on md-tab-item "Remarks & Inclusions" at bounding box center [286, 73] width 101 height 28
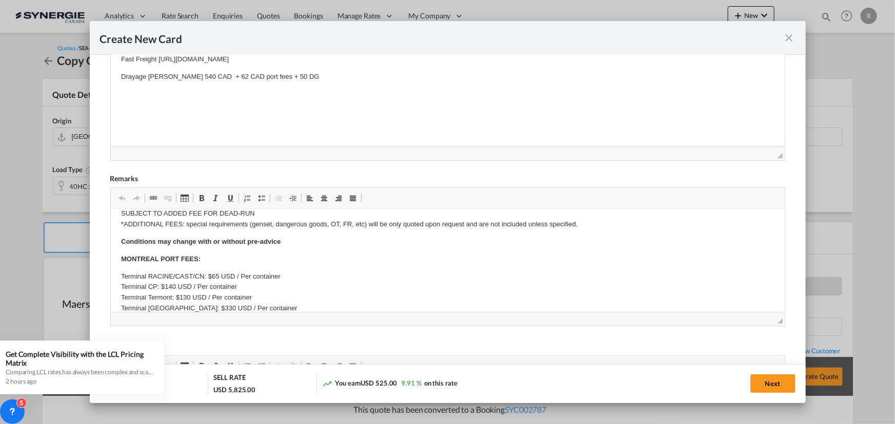
scroll to position [279, 0]
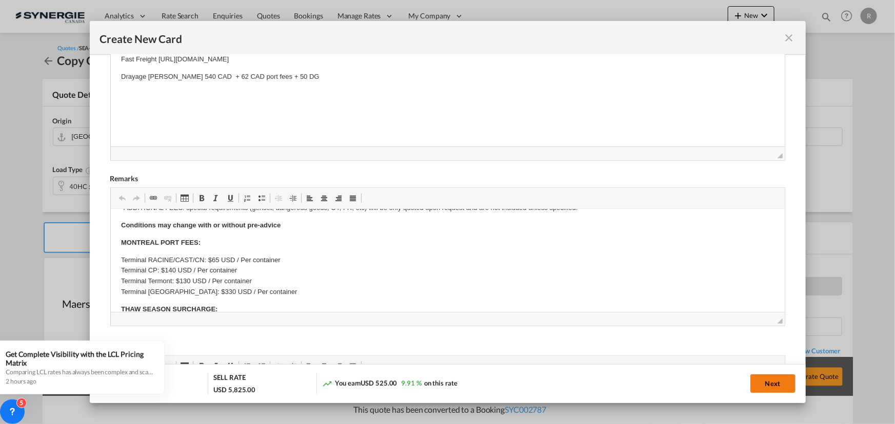
click at [763, 385] on button "Next" at bounding box center [772, 384] width 45 height 18
type input "06 Aug 2025"
type input "[DATE]"
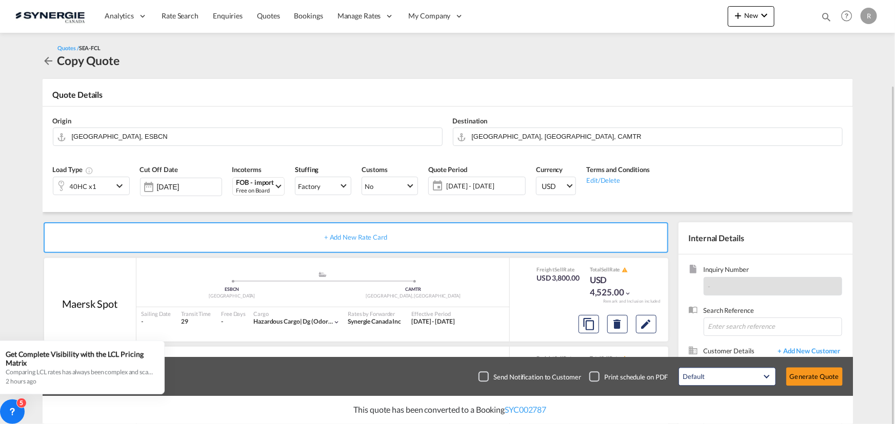
scroll to position [92, 0]
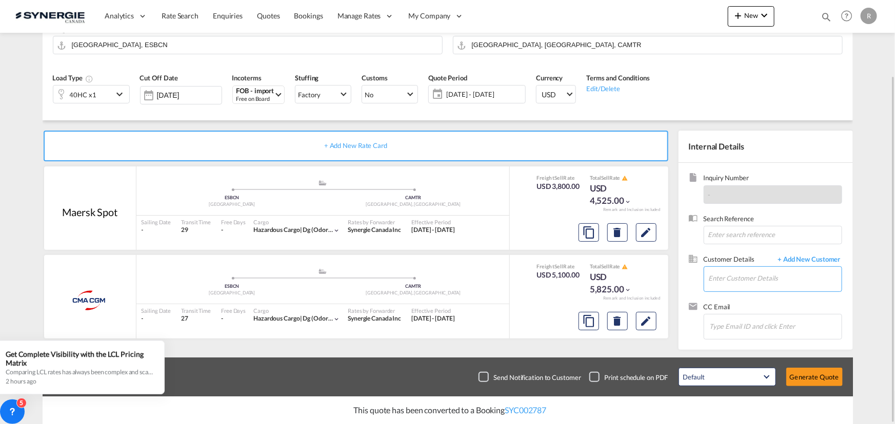
click at [723, 278] on input "Enter Customer Details" at bounding box center [775, 278] width 133 height 23
paste input "bdesrochers@lvpp.ca"
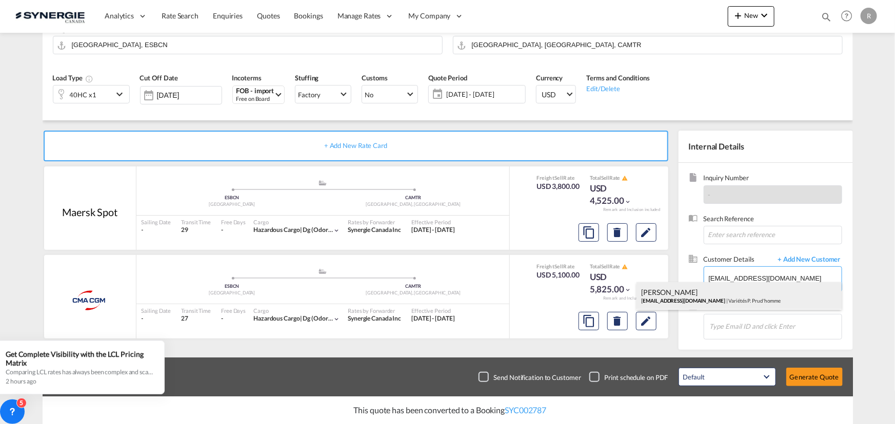
click at [691, 292] on div "Bruno Desrochers bdesrochers@lvpp.ca | Variétés P. Prud'homme" at bounding box center [738, 296] width 205 height 28
type input "Variétés P. Prud'homme, Bruno Desrochers, bdesrochers@lvpp.ca"
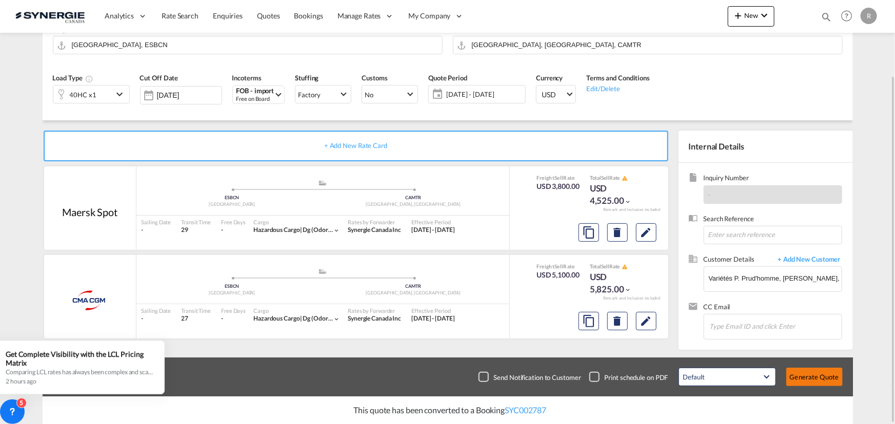
click at [811, 374] on button "Generate Quote" at bounding box center [814, 377] width 56 height 18
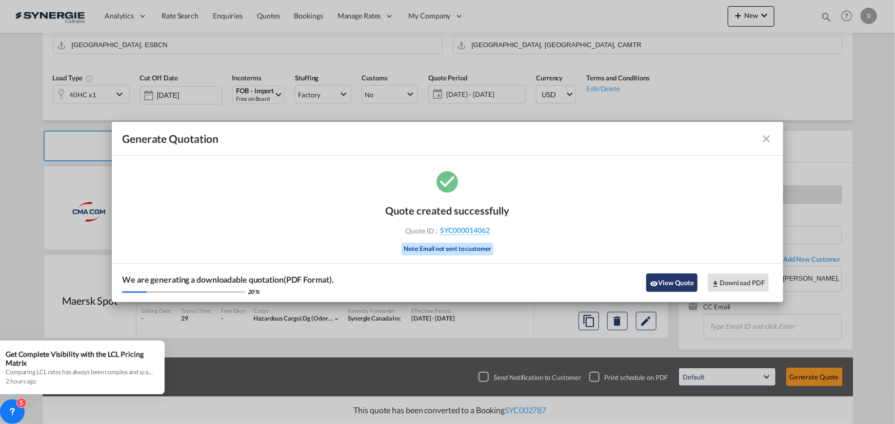
click at [676, 288] on button "View Quote" at bounding box center [671, 283] width 51 height 18
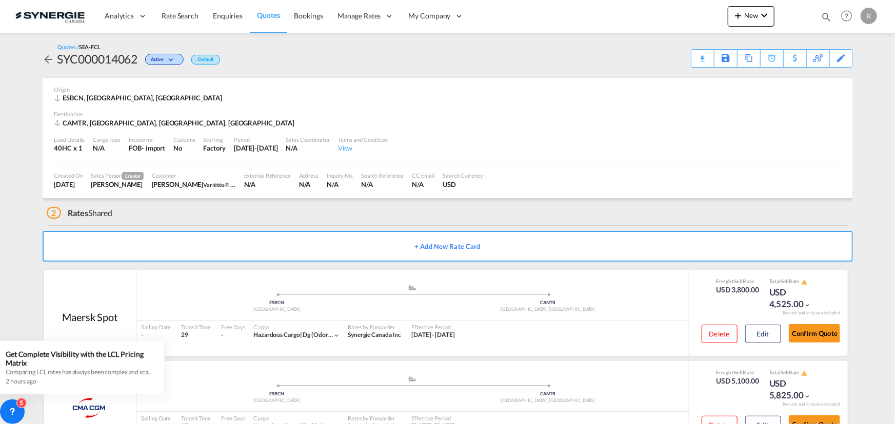
click at [0, 0] on div "Download Quote" at bounding box center [0, 0] width 0 height 0
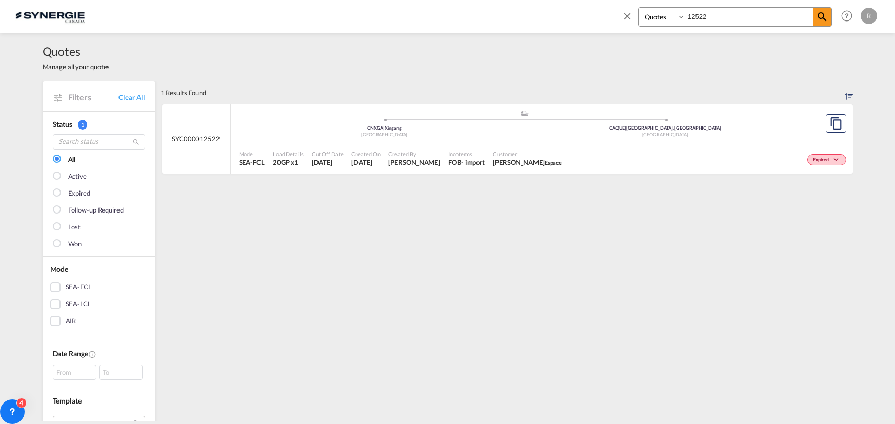
select select "Quotes"
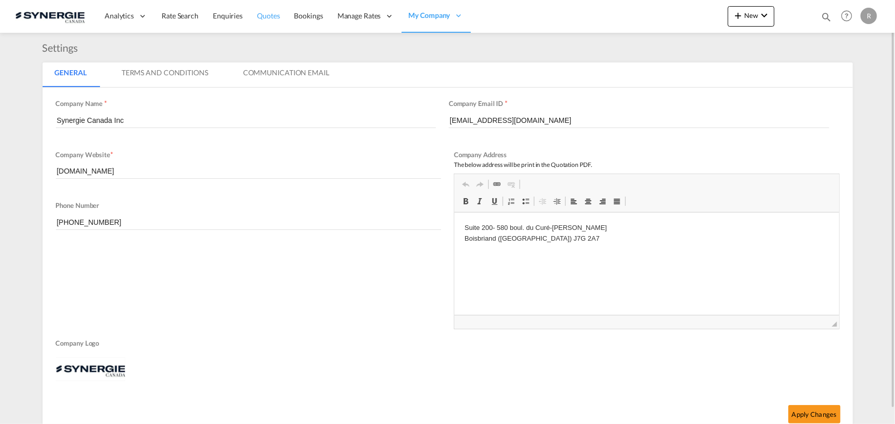
click at [267, 15] on span "Quotes" at bounding box center [268, 15] width 23 height 9
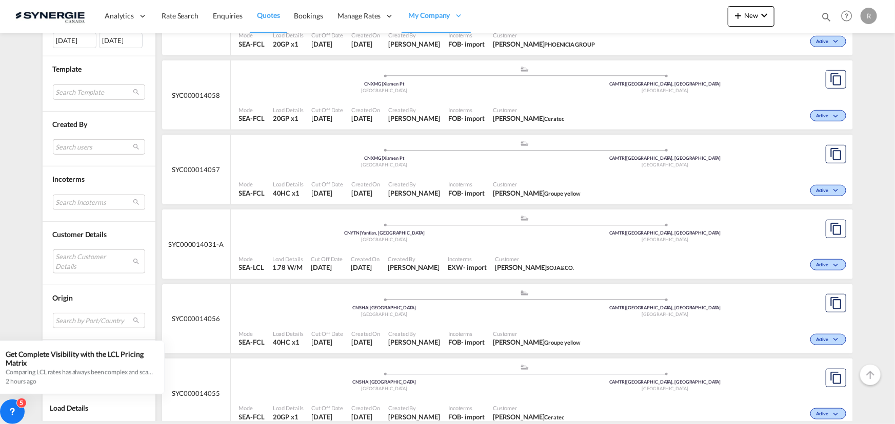
scroll to position [419, 0]
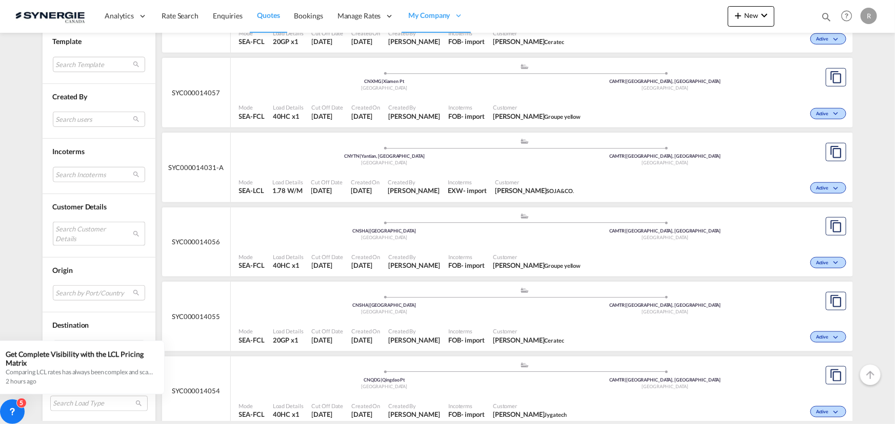
click at [79, 235] on md-select "Search Customer Details user name user juliusz Piotrowski – Cisło j.piotrowski@…" at bounding box center [99, 234] width 92 height 24
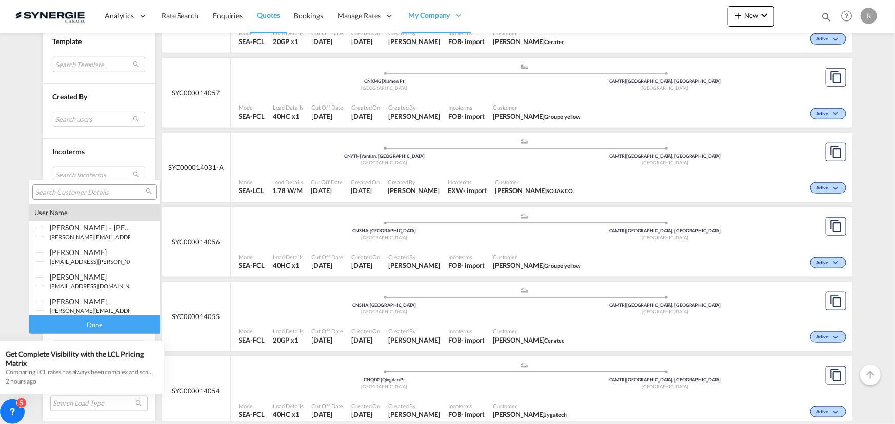
click at [92, 192] on input "search" at bounding box center [90, 192] width 110 height 9
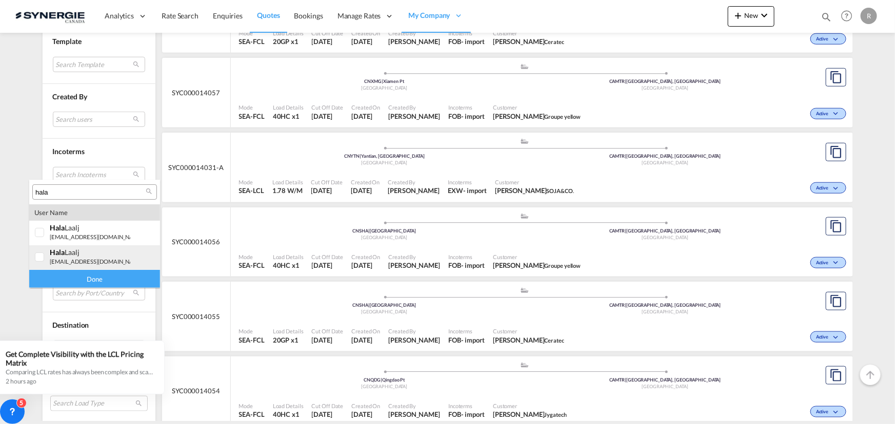
type input "hala"
click at [76, 257] on div "hala Laalj freightus@hlc.bike | hlc bike" at bounding box center [90, 256] width 80 height 17
click at [100, 276] on div "Done" at bounding box center [94, 279] width 131 height 18
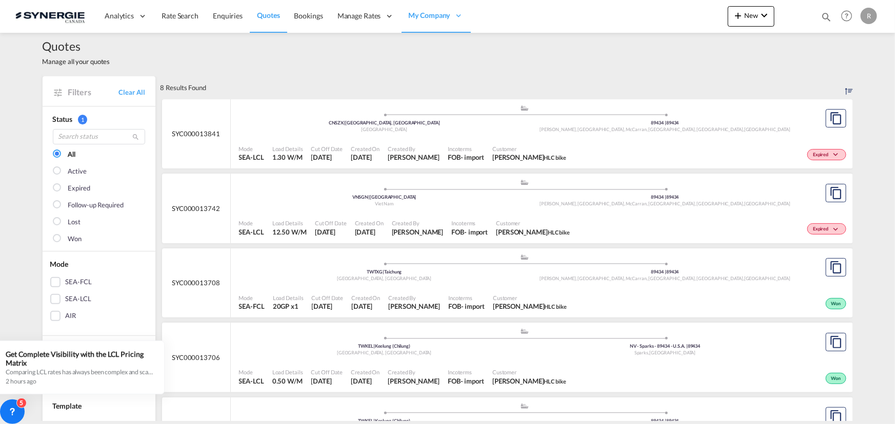
scroll to position [0, 0]
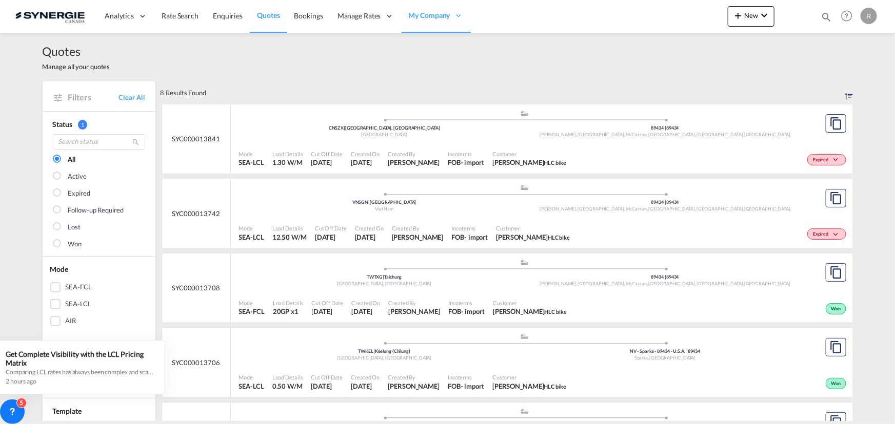
click at [448, 155] on span "Incoterms" at bounding box center [466, 154] width 36 height 8
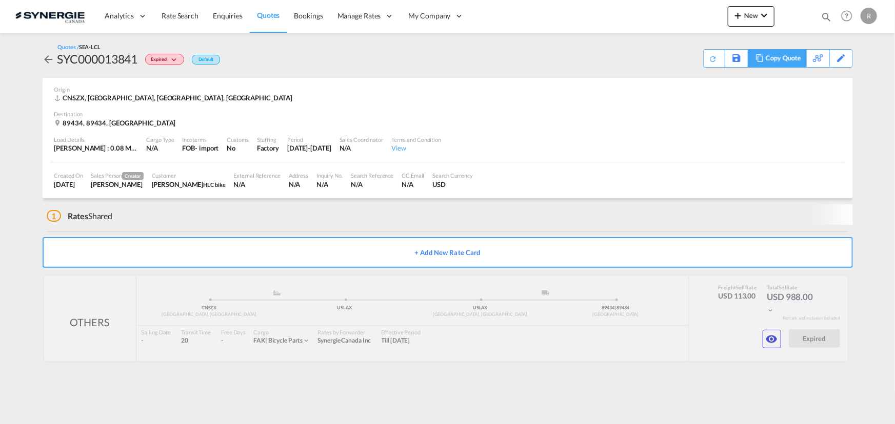
click at [796, 63] on div "Copy Quote" at bounding box center [782, 58] width 35 height 17
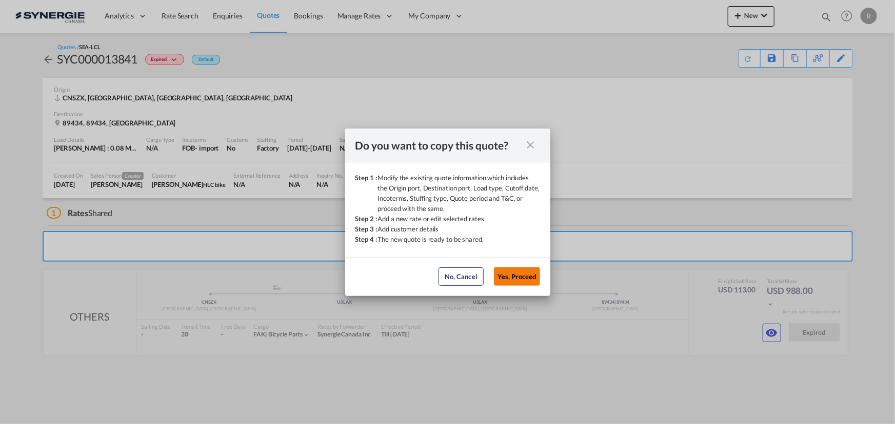
click at [518, 281] on button "Yes, Proceed" at bounding box center [517, 277] width 46 height 18
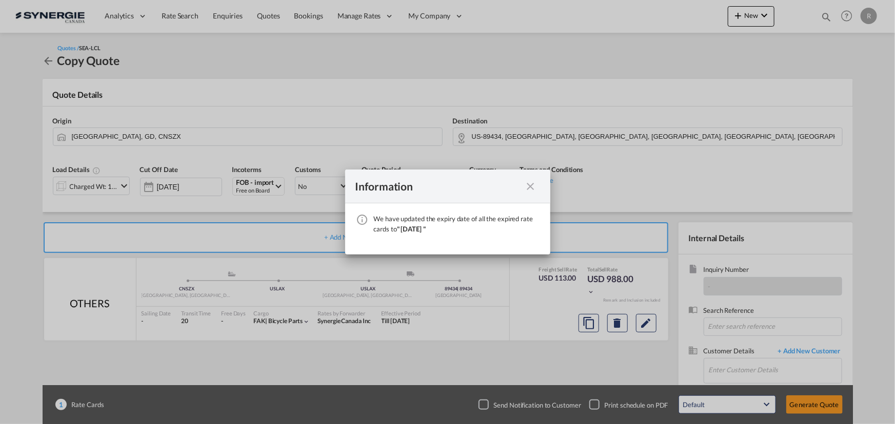
click at [530, 190] on md-icon "icon-close fg-AAA8AD cursor" at bounding box center [530, 186] width 12 height 12
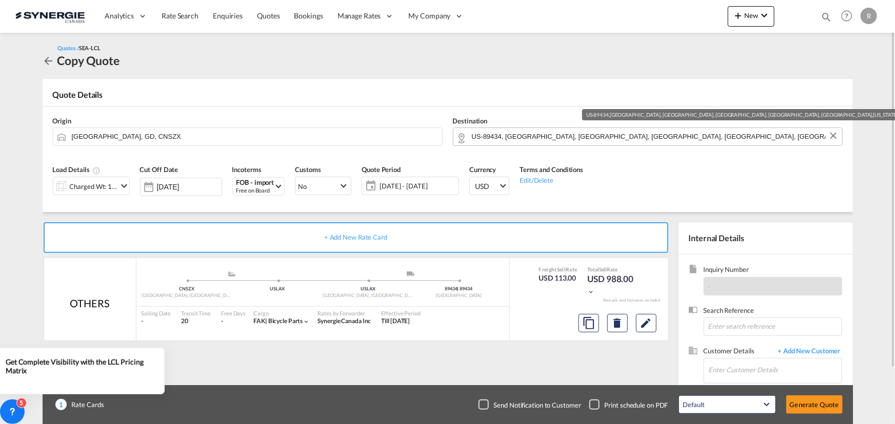
click at [653, 137] on input "US-89434, [GEOGRAPHIC_DATA], [GEOGRAPHIC_DATA], [GEOGRAPHIC_DATA], [GEOGRAPHIC_…" at bounding box center [654, 137] width 365 height 18
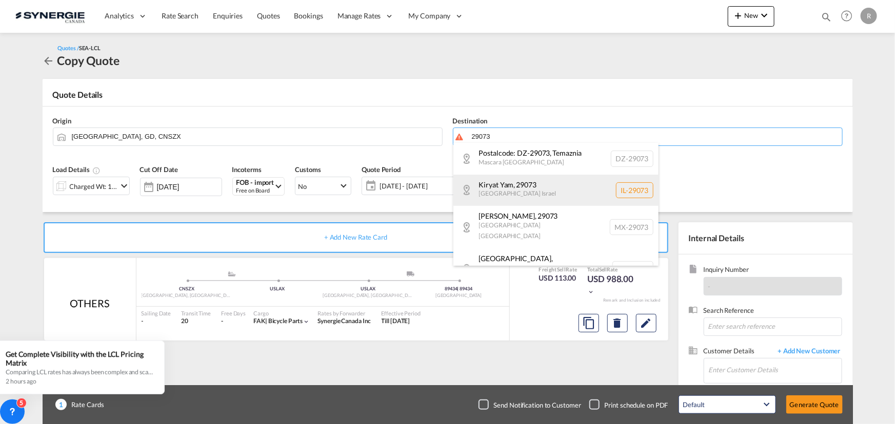
scroll to position [1, 0]
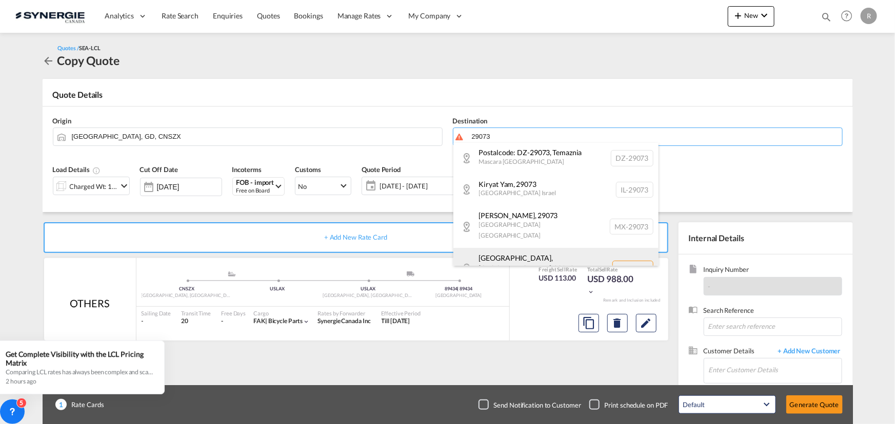
click at [519, 251] on div "[GEOGRAPHIC_DATA], [GEOGRAPHIC_DATA] , 29073 [US_STATE] [GEOGRAPHIC_DATA] [GEOG…" at bounding box center [555, 269] width 205 height 42
type input "US-29073, [GEOGRAPHIC_DATA], [GEOGRAPHIC_DATA], [US_STATE]"
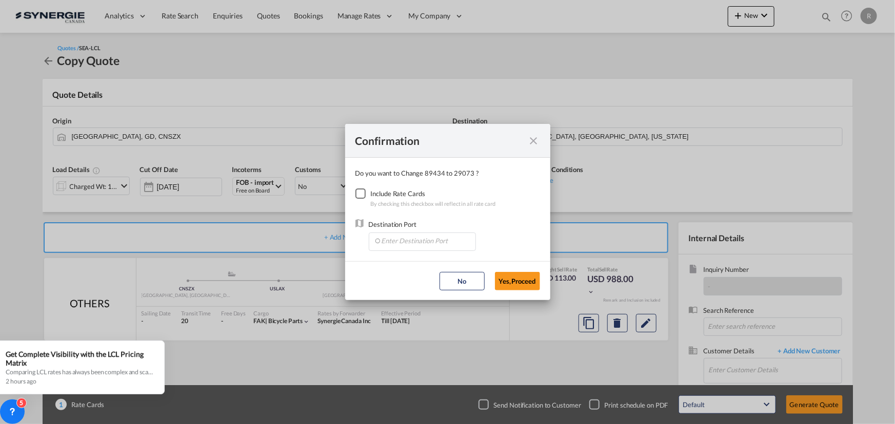
click at [359, 193] on div "Checkbox No Ink" at bounding box center [360, 194] width 10 height 10
click at [400, 244] on input "Enter Destination Port" at bounding box center [425, 240] width 102 height 15
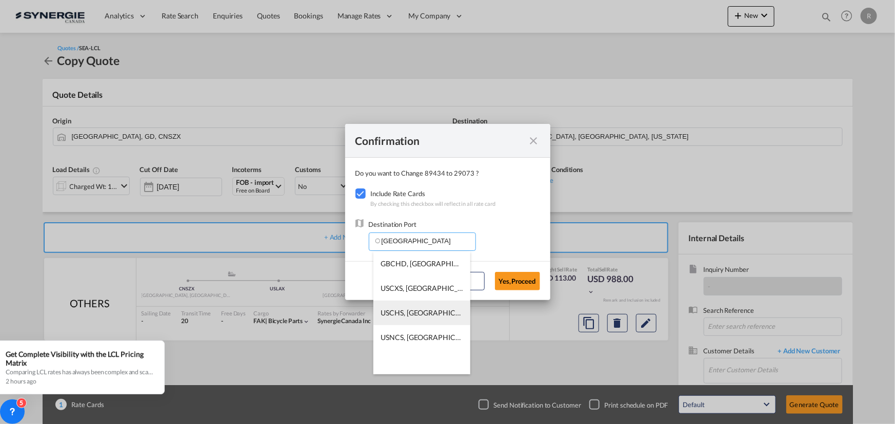
click at [415, 316] on span "USCHS, [GEOGRAPHIC_DATA], [GEOGRAPHIC_DATA], [GEOGRAPHIC_DATA], [GEOGRAPHIC_DAT…" at bounding box center [581, 313] width 400 height 9
type input "USCHS, [GEOGRAPHIC_DATA], [GEOGRAPHIC_DATA], [GEOGRAPHIC_DATA], [GEOGRAPHIC_DAT…"
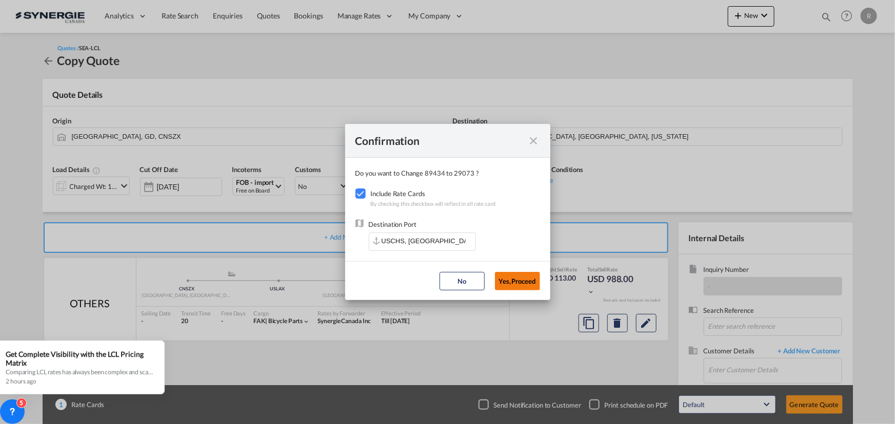
click at [523, 281] on button "Yes,Proceed" at bounding box center [517, 281] width 45 height 18
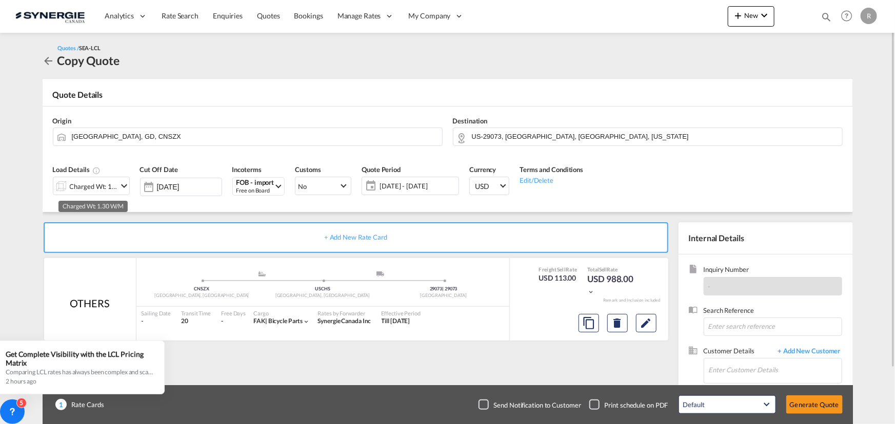
click at [77, 185] on div "Charged Wt: 1.30 W/M" at bounding box center [94, 186] width 48 height 14
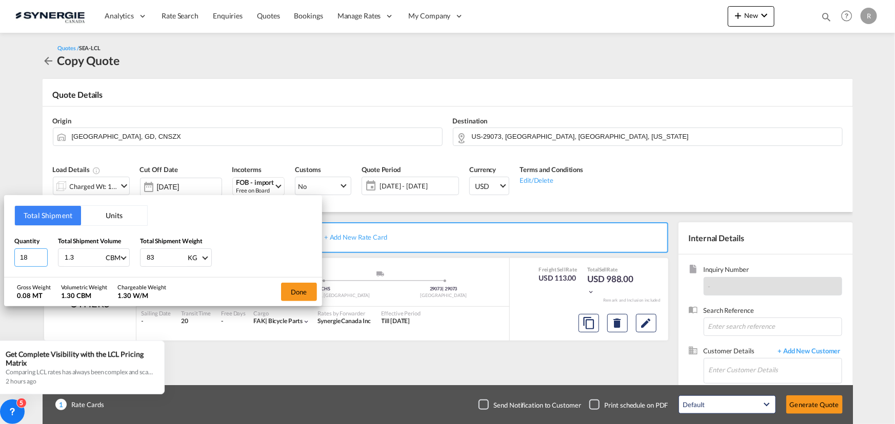
drag, startPoint x: 30, startPoint y: 255, endPoint x: -26, endPoint y: 248, distance: 56.3
click at [0, 248] on html "Analytics Reports Dashboard Rate Search Enquiries Quotes" at bounding box center [447, 212] width 895 height 424
type input "12"
type input "1.33"
type input "137.12"
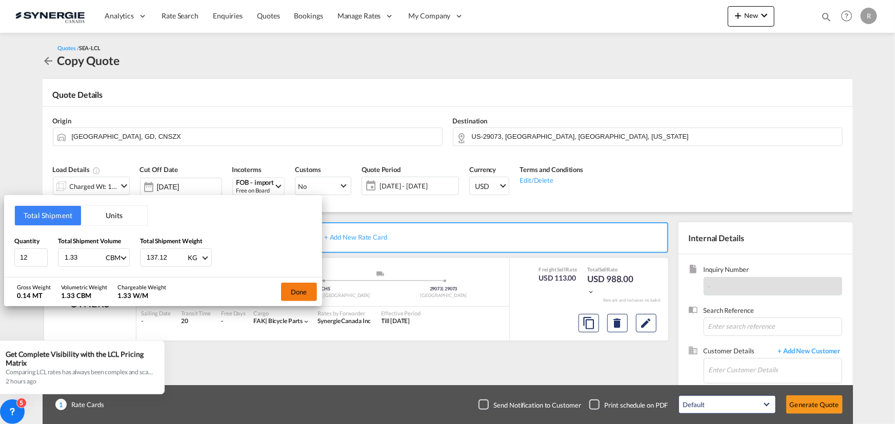
click at [293, 292] on button "Done" at bounding box center [299, 292] width 36 height 18
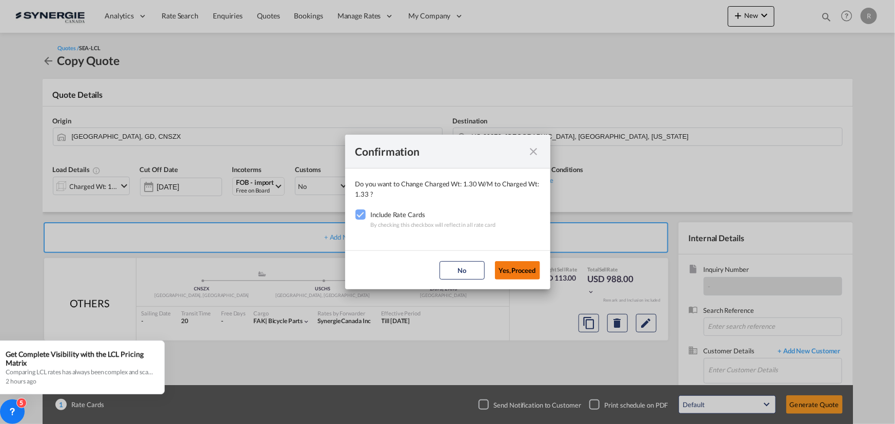
click at [513, 268] on button "Yes,Proceed" at bounding box center [517, 270] width 45 height 18
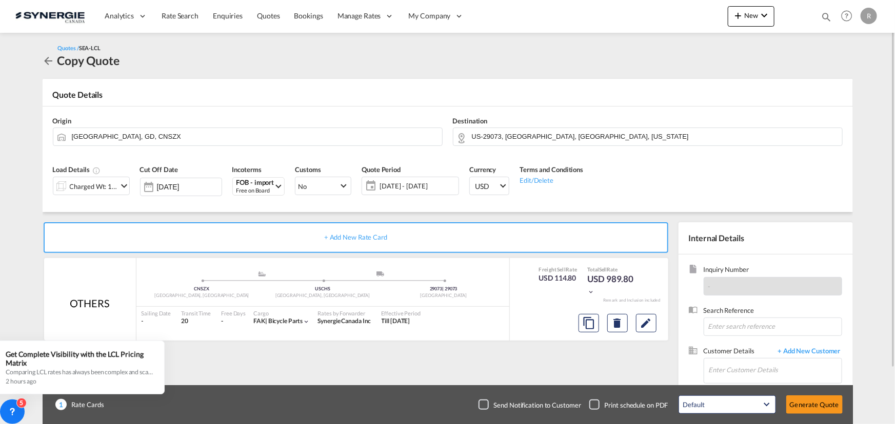
click at [429, 192] on span "[DATE] - [DATE]" at bounding box center [418, 186] width 82 height 14
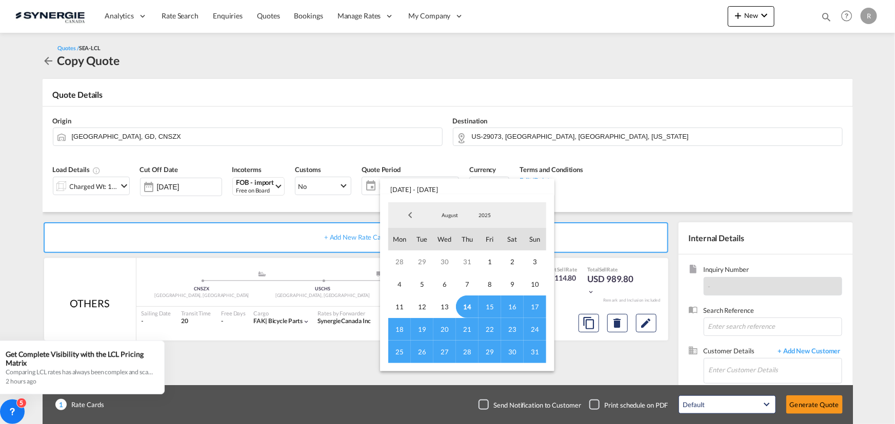
click at [536, 352] on span "31" at bounding box center [534, 352] width 23 height 23
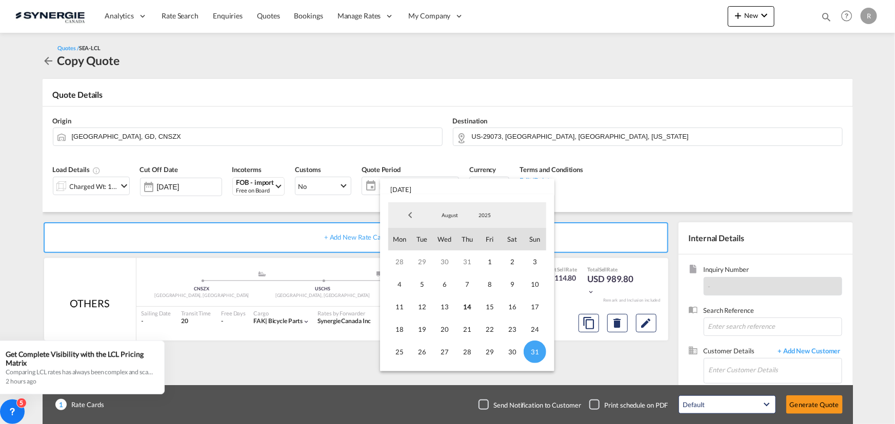
click at [642, 326] on md-backdrop at bounding box center [447, 212] width 895 height 424
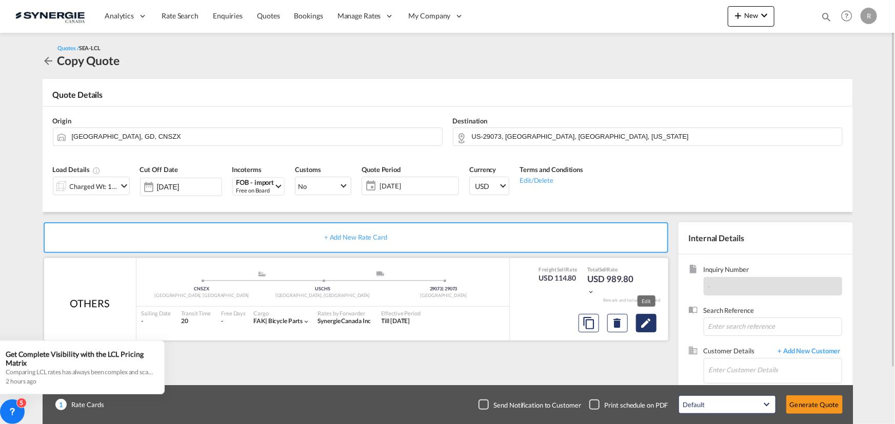
click at [643, 327] on md-icon "Edit" at bounding box center [646, 323] width 12 height 12
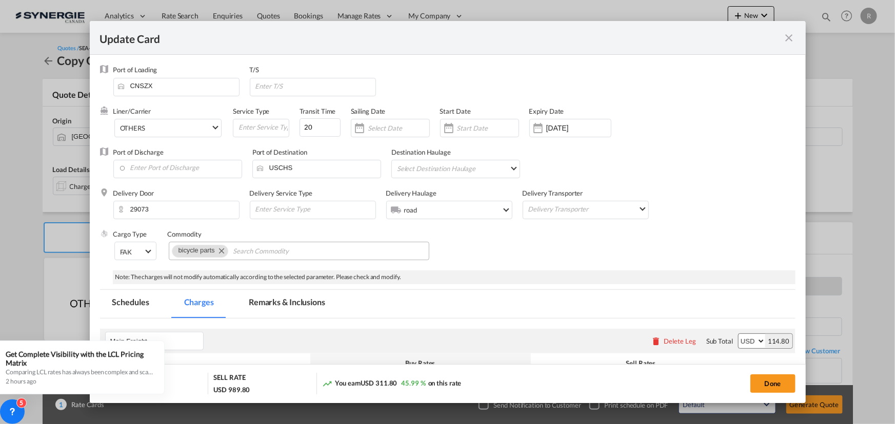
select select "per_w/m"
select select "per_bl"
select select "flat"
select select "per_bl"
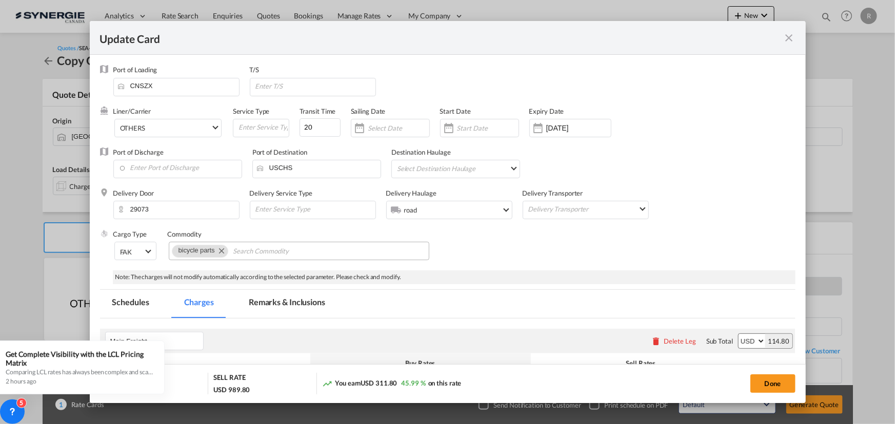
select select "per_shipment"
select select "per_bl"
click at [564, 124] on input "13 Sep 2025" at bounding box center [578, 128] width 65 height 8
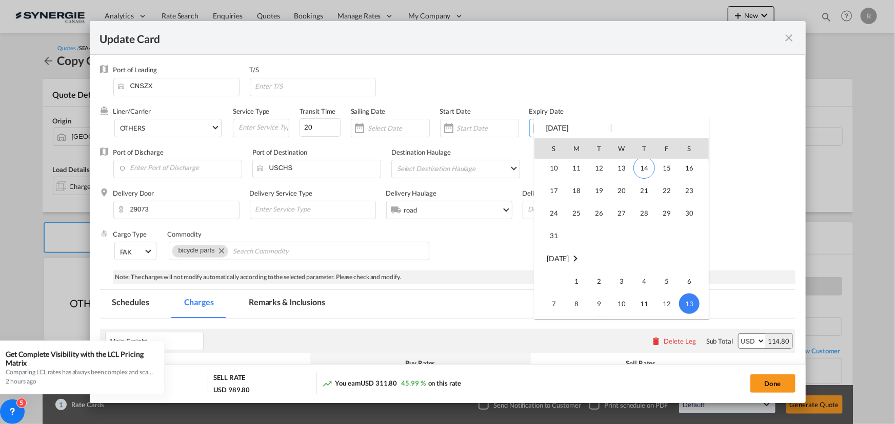
scroll to position [237386, 0]
click at [556, 239] on span "31" at bounding box center [553, 241] width 21 height 21
type input "31 Aug 2025"
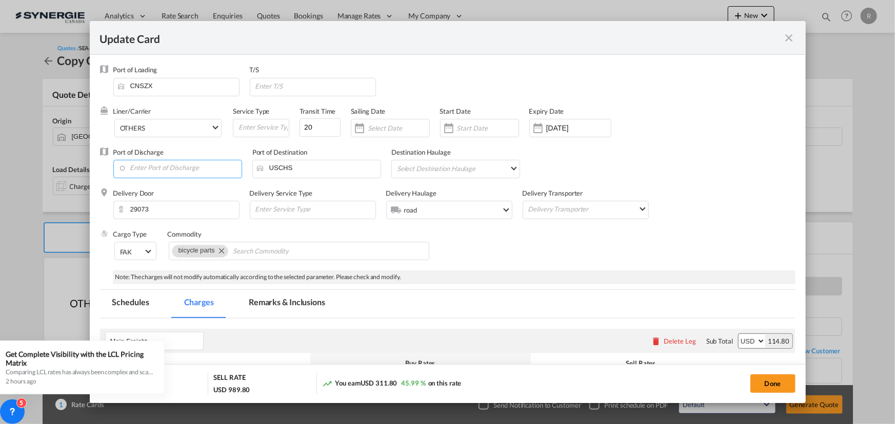
click at [188, 169] on input "Enter Port of Discharge" at bounding box center [179, 167] width 123 height 15
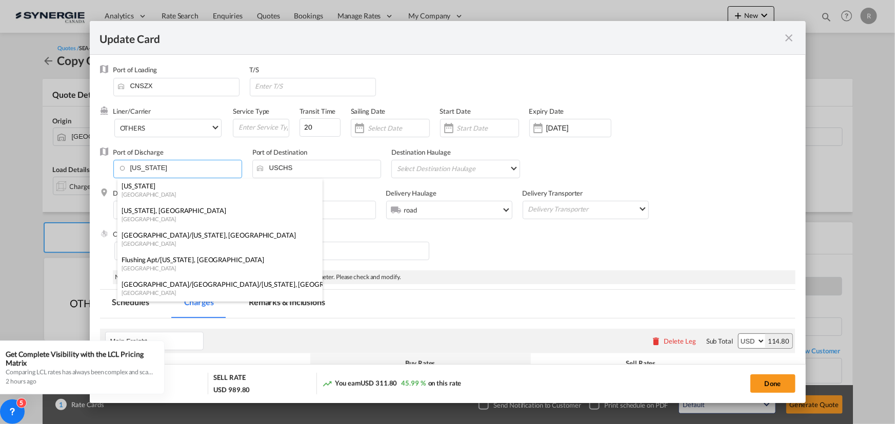
click at [146, 216] on div "[GEOGRAPHIC_DATA]" at bounding box center [217, 219] width 191 height 8
type input "New York, NY, USNYC"
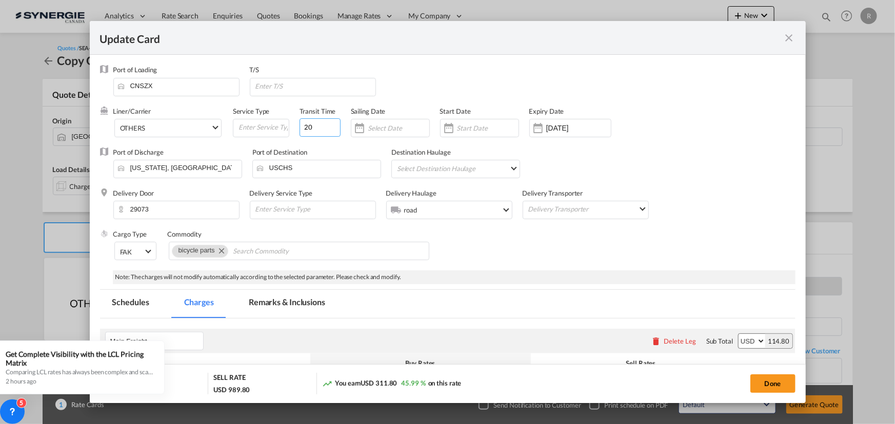
drag, startPoint x: 322, startPoint y: 123, endPoint x: 251, endPoint y: 111, distance: 72.8
click at [257, 117] on div "Liner/Carrier OTHERS 2HM LOGISTICS D.O.O AAXL GLOBAL SHIPPING LINES LLC ABDUL M…" at bounding box center [412, 127] width 598 height 41
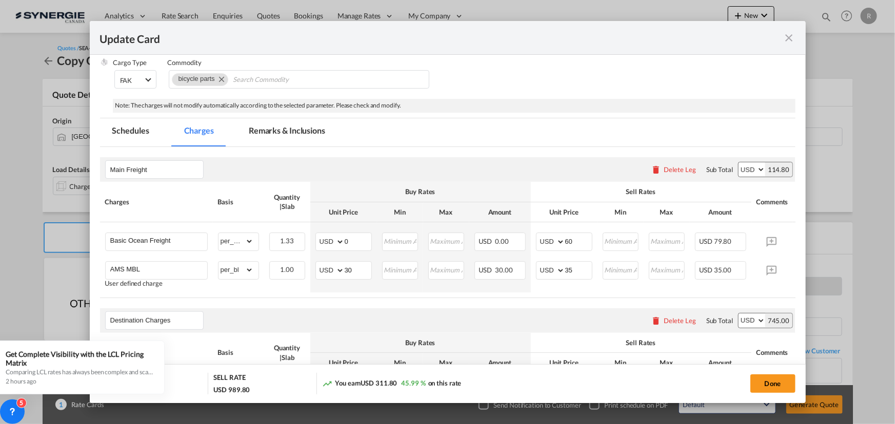
scroll to position [186, 0]
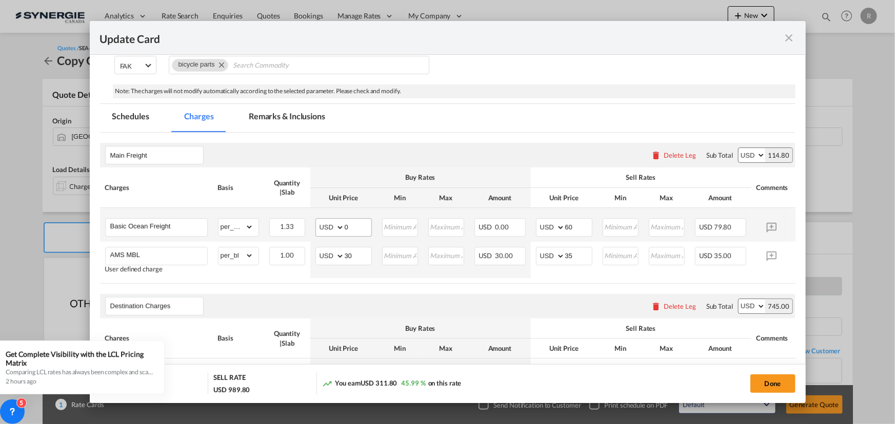
type input "47"
drag, startPoint x: 356, startPoint y: 227, endPoint x: 308, endPoint y: 219, distance: 48.7
click at [308, 219] on tr "Basic Ocean Freight Please Enter Already Exists gross_weight volumetric_weight …" at bounding box center [463, 225] width 726 height 34
type input "58"
drag, startPoint x: 578, startPoint y: 227, endPoint x: 517, endPoint y: 221, distance: 60.8
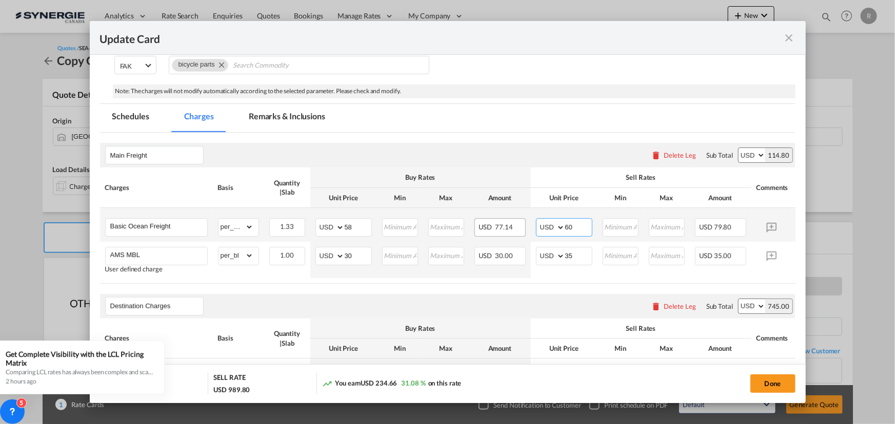
click at [517, 221] on tr "Basic Ocean Freight Please Enter Already Exists gross_weight volumetric_weight …" at bounding box center [463, 225] width 726 height 34
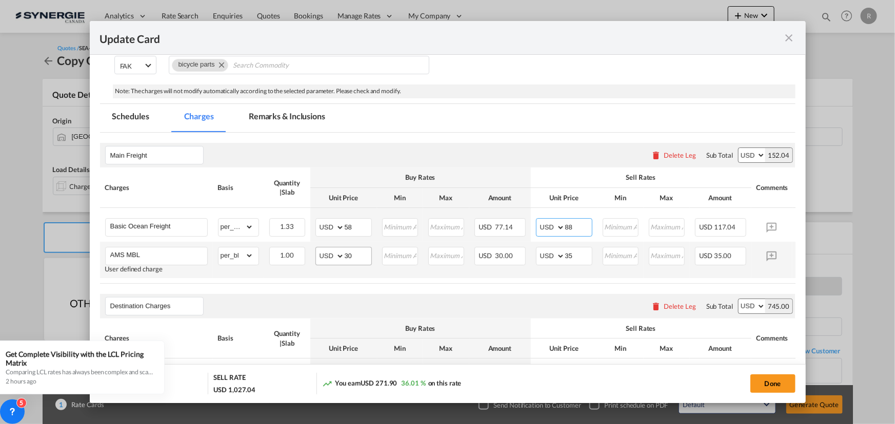
type input "88"
drag, startPoint x: 344, startPoint y: 254, endPoint x: 327, endPoint y: 251, distance: 17.3
click at [328, 252] on md-input-container "AED AFN ALL AMD ANG AOA ARS AUD AWG AZN BAM BBD BDT BGN BHD BIF BMD BND BOB BRL…" at bounding box center [343, 256] width 56 height 18
type input "0"
click at [347, 276] on td "AED AFN ALL AMD ANG AOA ARS AUD AWG AZN BAM BBD BDT BGN BHD BIF BMD BND BOB BRL…" at bounding box center [343, 260] width 67 height 36
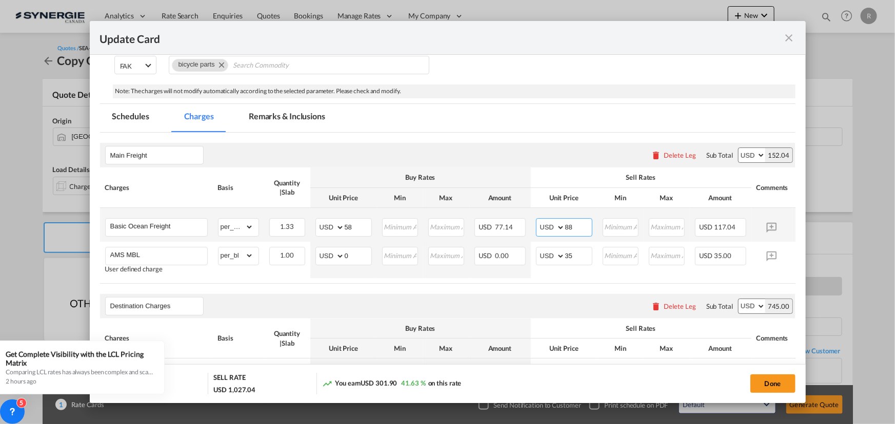
drag, startPoint x: 578, startPoint y: 228, endPoint x: 511, endPoint y: 211, distance: 69.4
click at [527, 220] on tr "Basic Ocean Freight Please Enter Already Exists gross_weight volumetric_weight …" at bounding box center [463, 225] width 726 height 34
type input "90"
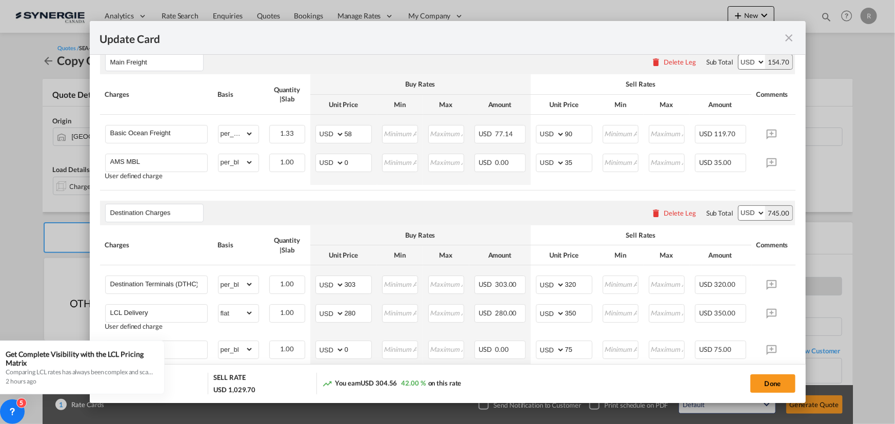
scroll to position [326, 0]
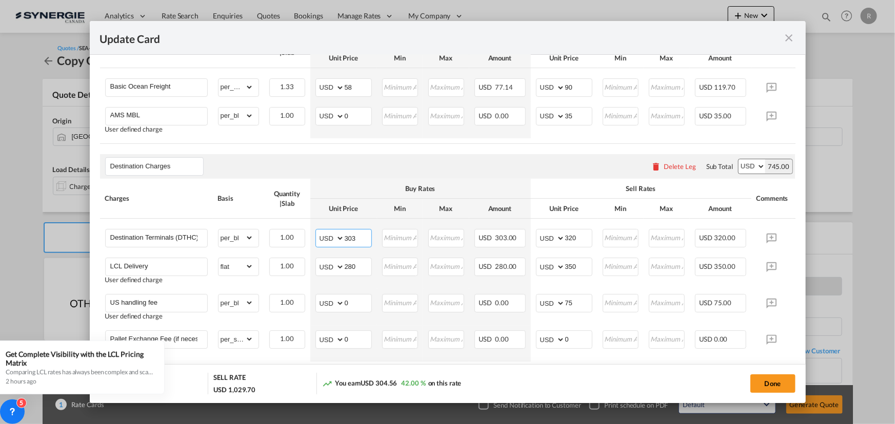
drag, startPoint x: 358, startPoint y: 238, endPoint x: 282, endPoint y: 212, distance: 80.7
click at [299, 226] on tr "Destination Terminals (DTHC) Please Enter Already Exists gross_weight volumetri…" at bounding box center [463, 236] width 726 height 34
type input "338"
drag, startPoint x: 584, startPoint y: 240, endPoint x: 536, endPoint y: 236, distance: 48.9
click at [537, 236] on md-input-container "AED AFN ALL AMD ANG AOA ARS AUD AWG AZN BAM BBD BDT BGN BHD BIF BMD BND BOB BRL…" at bounding box center [564, 238] width 56 height 18
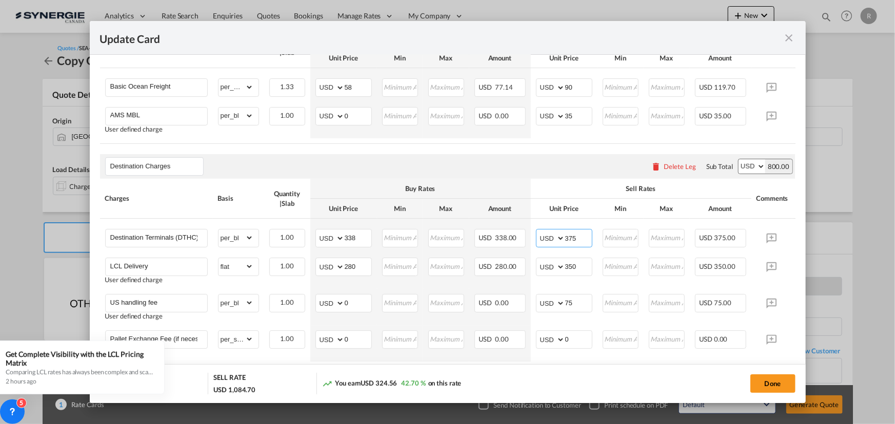
type input "375"
drag, startPoint x: 357, startPoint y: 271, endPoint x: 303, endPoint y: 265, distance: 54.6
click at [303, 265] on tr "LCL Delivery User defined charge Please Enter Already Exists gross_weight volum…" at bounding box center [463, 271] width 726 height 36
type input "180"
drag, startPoint x: 582, startPoint y: 269, endPoint x: 516, endPoint y: 258, distance: 66.6
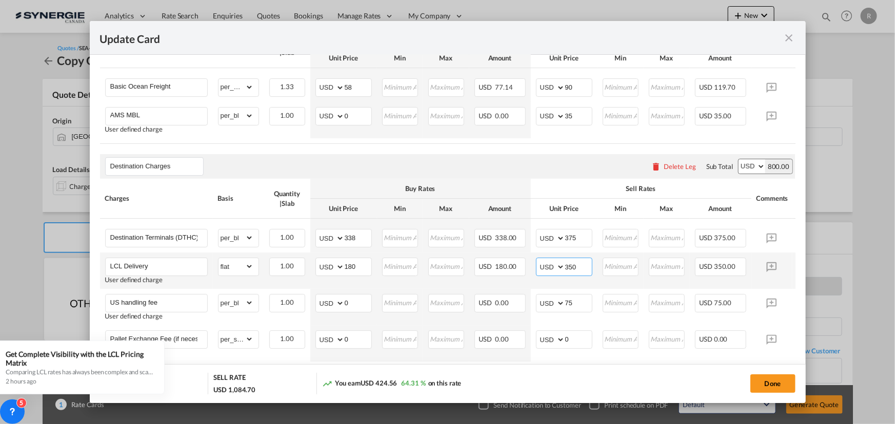
click at [517, 259] on tr "LCL Delivery User defined charge Please Enter Already Exists gross_weight volum…" at bounding box center [463, 271] width 726 height 36
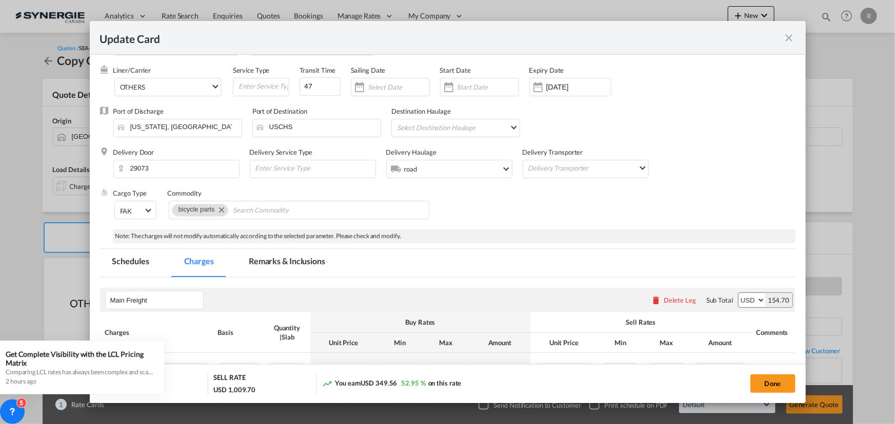
scroll to position [0, 0]
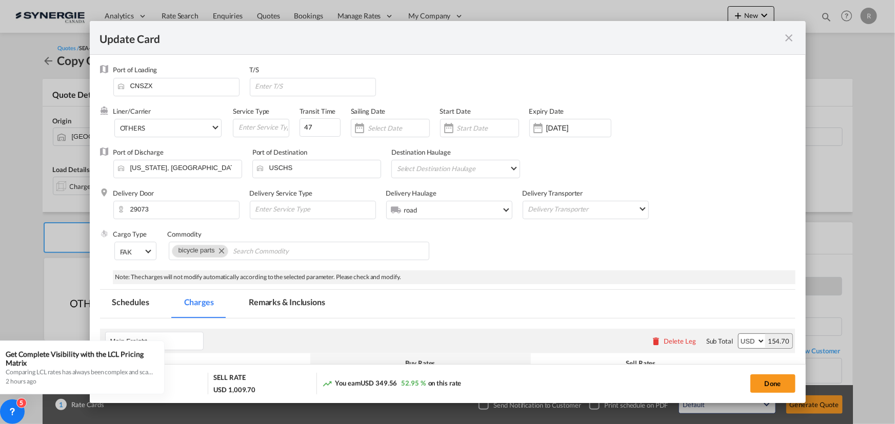
type input "275"
click at [282, 300] on md-tab-item "Remarks & Inclusions" at bounding box center [286, 304] width 101 height 28
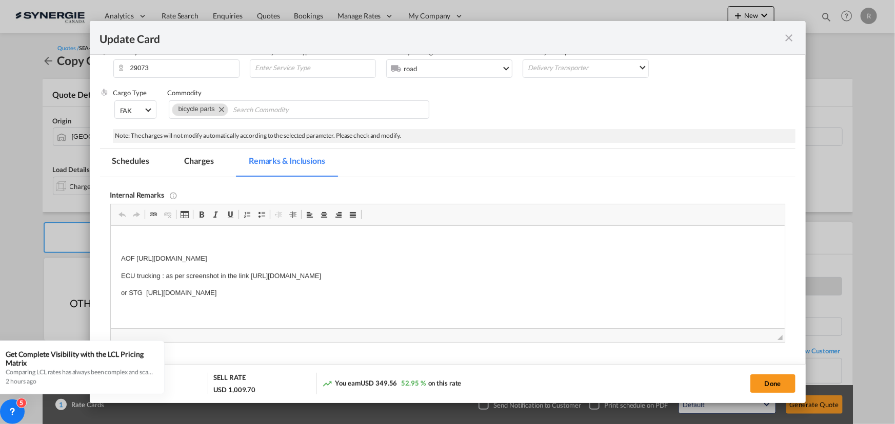
scroll to position [186, 0]
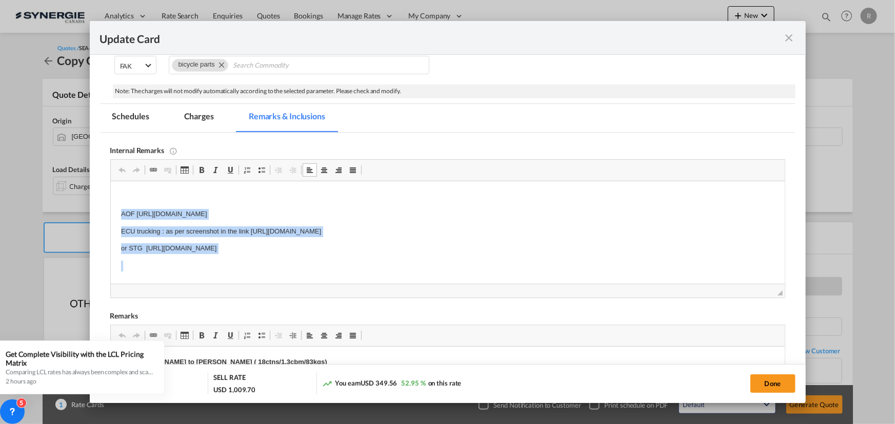
drag, startPoint x: 120, startPoint y: 213, endPoint x: 504, endPoint y: 271, distance: 388.3
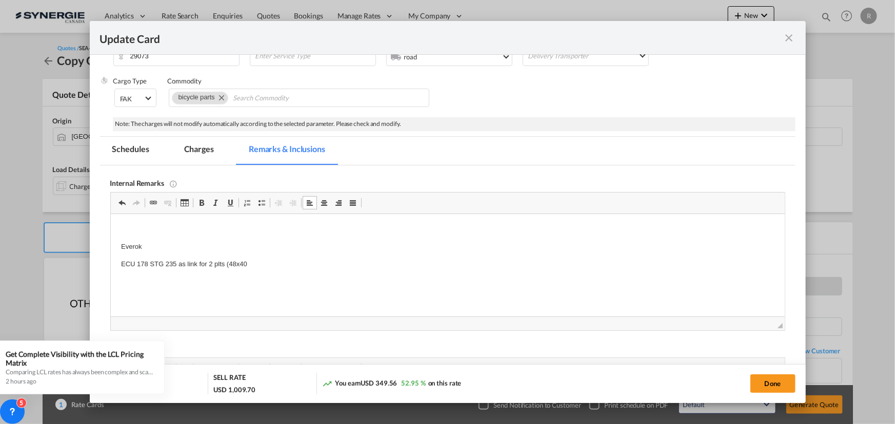
scroll to position [139, 0]
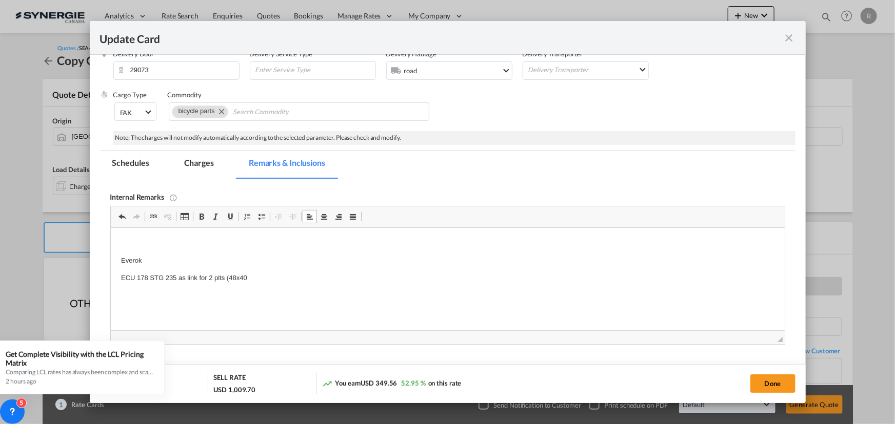
click at [395, 274] on p "ECU 178 STG 235 as link for 2 plts (48x40" at bounding box center [446, 278] width 653 height 11
click at [250, 277] on p "ECU 178 STG 235 as link for 2 plts (48x40x40inches)" at bounding box center [446, 278] width 653 height 11
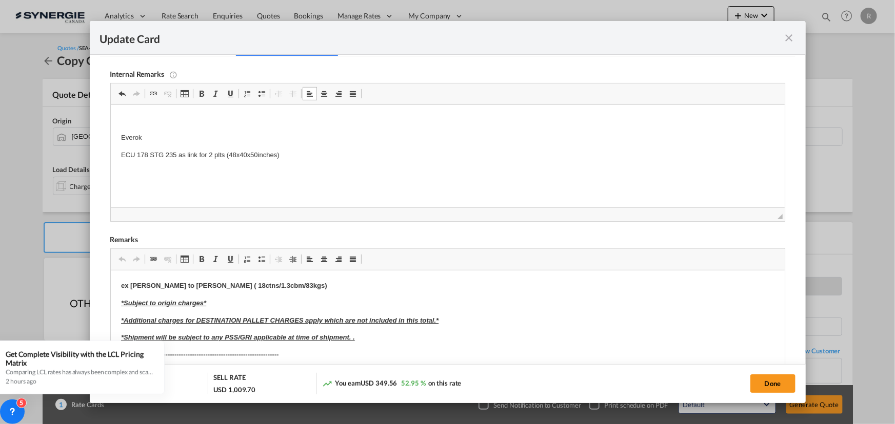
scroll to position [279, 0]
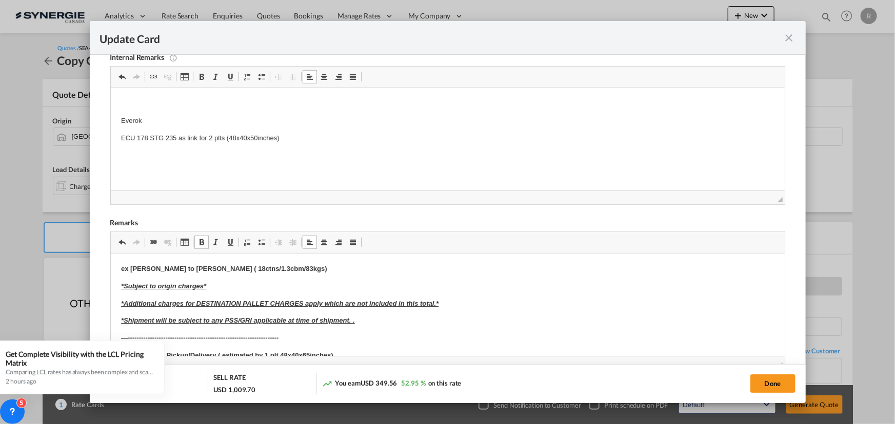
drag, startPoint x: 229, startPoint y: 275, endPoint x: 223, endPoint y: 268, distance: 9.1
click at [223, 268] on strong "ex Yantian to Sparks Neveda ( 18ctns/1.3cbm/83kgs)" at bounding box center [223, 269] width 206 height 8
drag, startPoint x: 161, startPoint y: 268, endPoint x: 329, endPoint y: 275, distance: 167.3
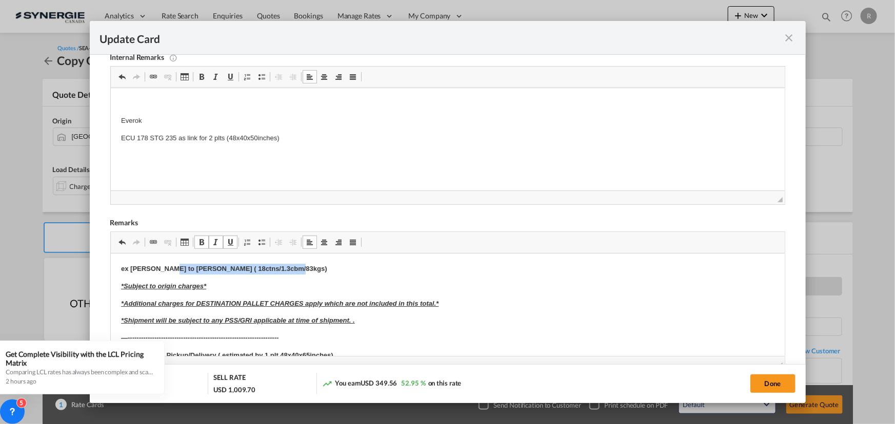
drag, startPoint x: 164, startPoint y: 268, endPoint x: 323, endPoint y: 269, distance: 159.4
click at [323, 269] on p "ex Yantian to Sparks Neveda ( 18ctns/1.3cbm/83kgs)" at bounding box center [446, 269] width 653 height 11
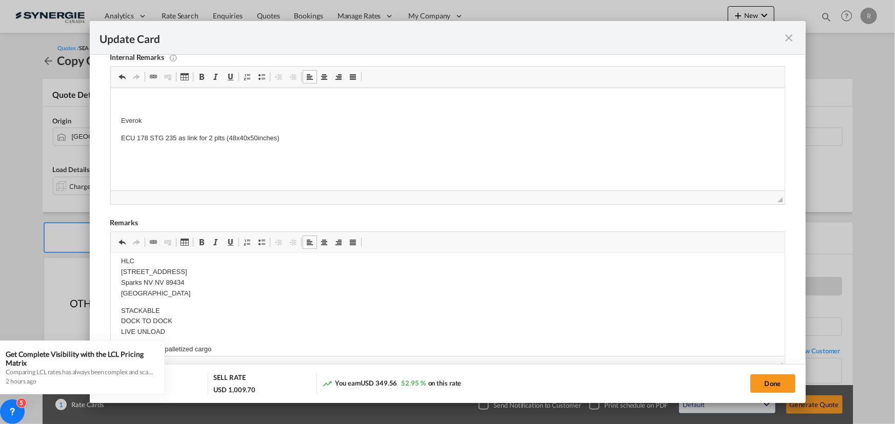
scroll to position [93, 0]
drag, startPoint x: 151, startPoint y: 278, endPoint x: 190, endPoint y: 278, distance: 39.0
click at [190, 278] on p "Origin(s): LAX CFS Destination(s): Sparks NV" at bounding box center [446, 286] width 653 height 22
drag, startPoint x: 168, startPoint y: 290, endPoint x: 207, endPoint y: 290, distance: 39.0
click at [207, 290] on p "Origin(s): CHS CFS Destination(s): Sparks NV" at bounding box center [446, 286] width 653 height 22
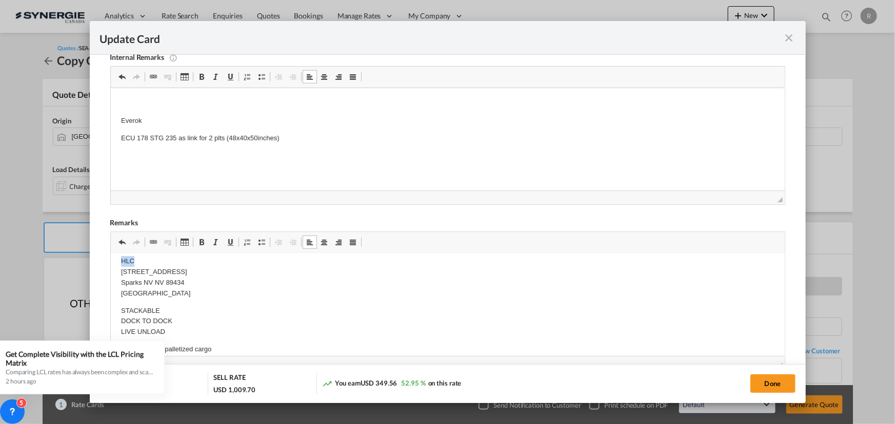
scroll to position [139, 0]
drag, startPoint x: 118, startPoint y: 261, endPoint x: 164, endPoint y: 287, distance: 52.8
click at [165, 288] on html "ex Yantian to SC 29073 LEXINGTON,USA (12ctns/1.33cbm) *Subject to origin charge…" at bounding box center [447, 397] width 674 height 564
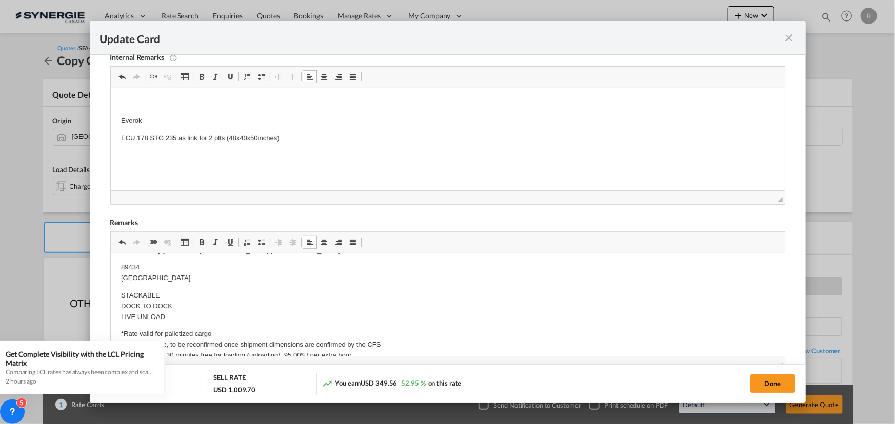
scroll to position [92, 0]
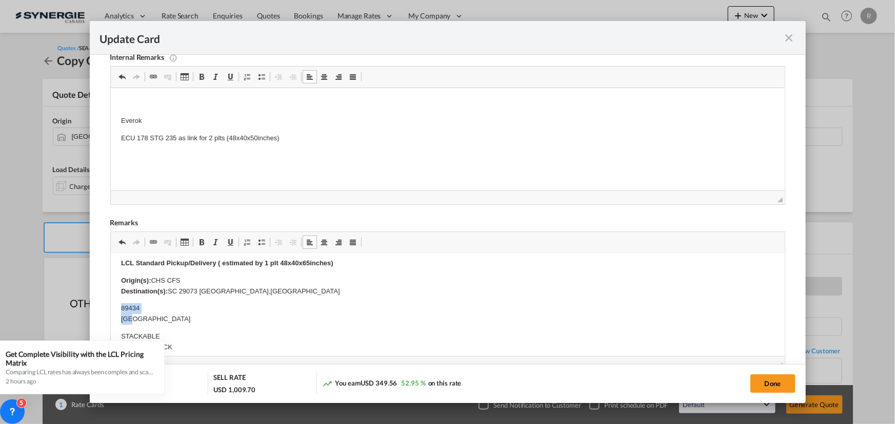
drag, startPoint x: 120, startPoint y: 305, endPoint x: 151, endPoint y: 319, distance: 34.4
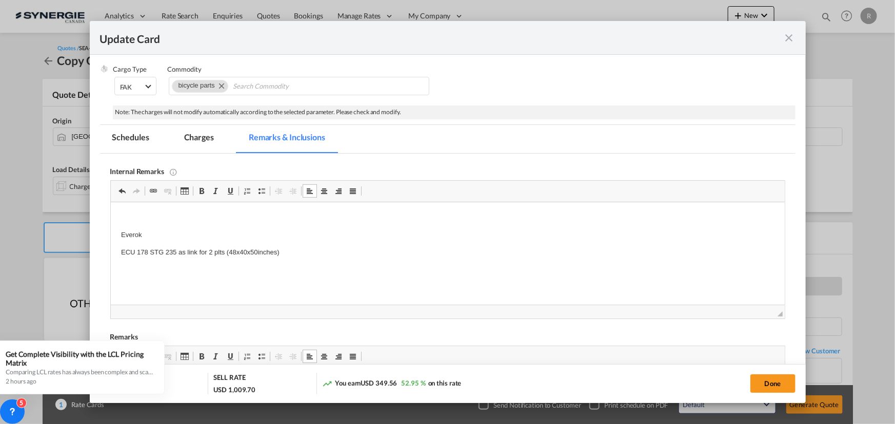
scroll to position [139, 0]
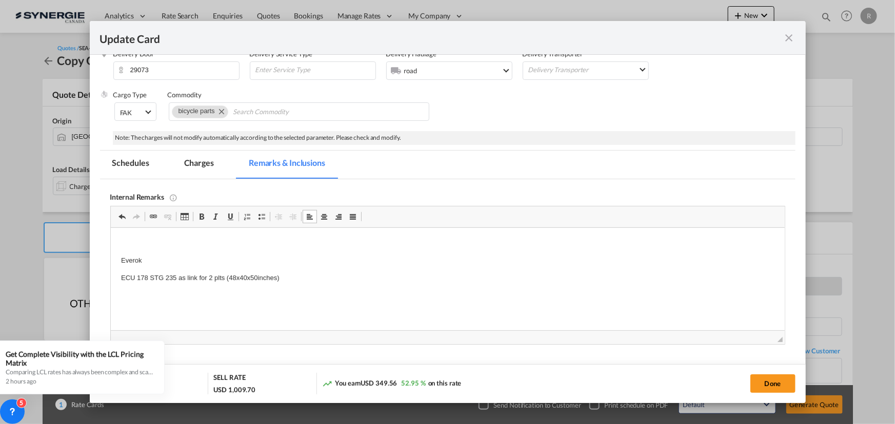
click at [205, 164] on md-tab-item "Charges" at bounding box center [199, 165] width 54 height 28
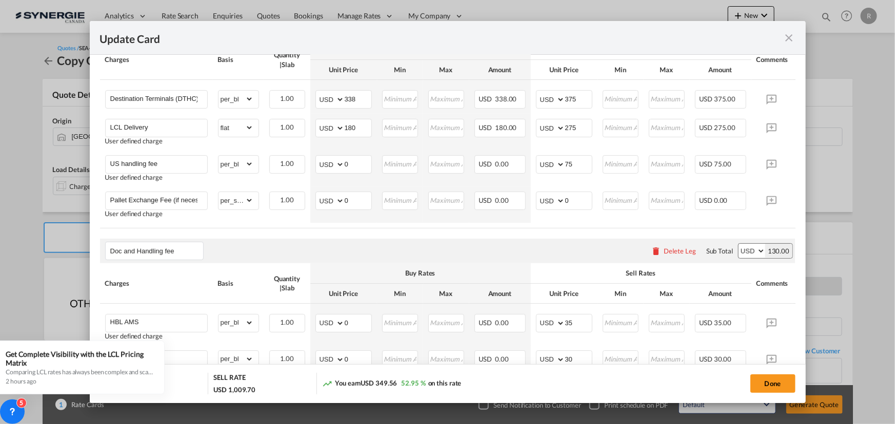
scroll to position [466, 0]
click at [772, 388] on button "Done" at bounding box center [772, 384] width 45 height 18
type input "[DATE]"
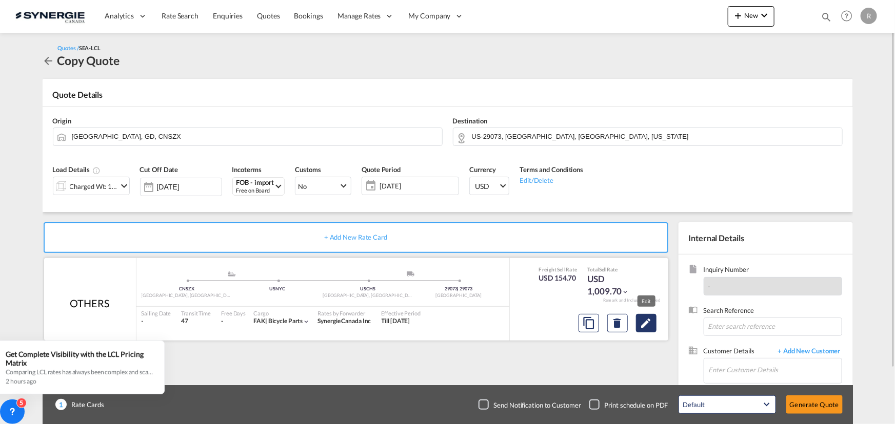
click at [652, 328] on button "Edit" at bounding box center [646, 323] width 21 height 18
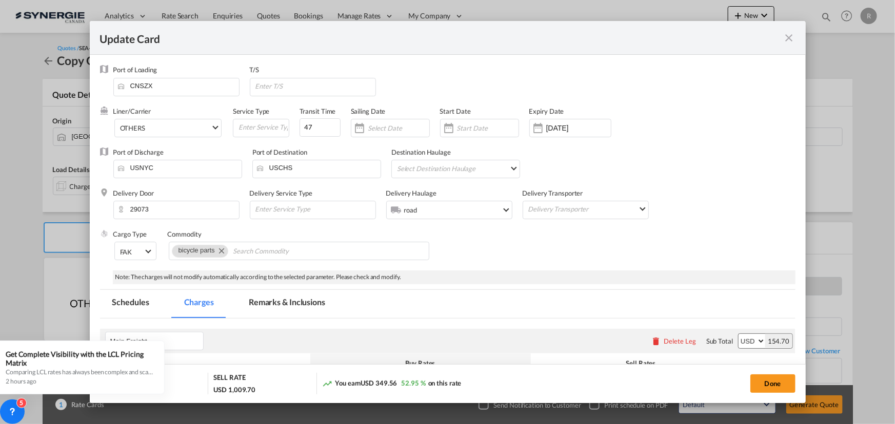
click at [292, 306] on md-tab-item "Remarks & Inclusions" at bounding box center [286, 304] width 101 height 28
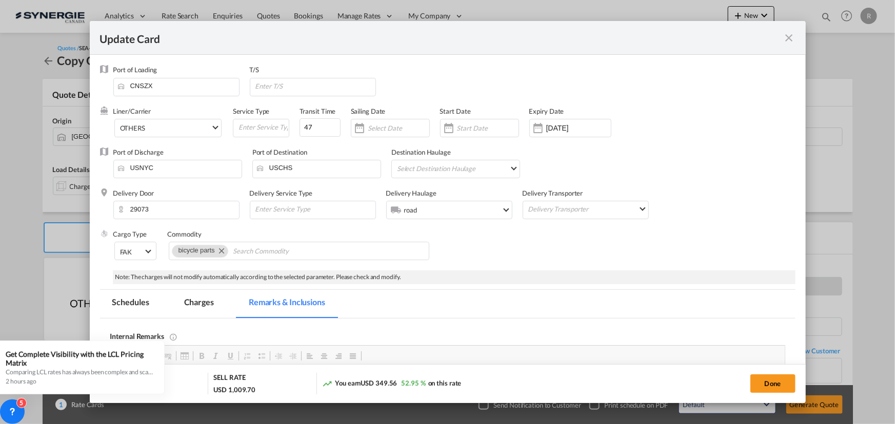
scroll to position [0, 0]
click at [287, 306] on md-tab-item "Remarks & Inclusions" at bounding box center [286, 304] width 101 height 28
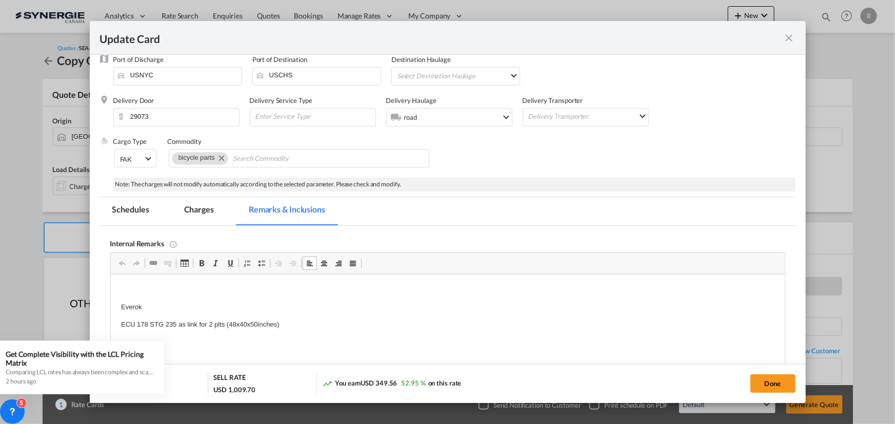
click at [184, 308] on p "Everok" at bounding box center [446, 307] width 653 height 11
drag, startPoint x: 200, startPoint y: 212, endPoint x: 375, endPoint y: 270, distance: 184.2
click at [200, 212] on md-tab-item "Charges" at bounding box center [199, 211] width 54 height 28
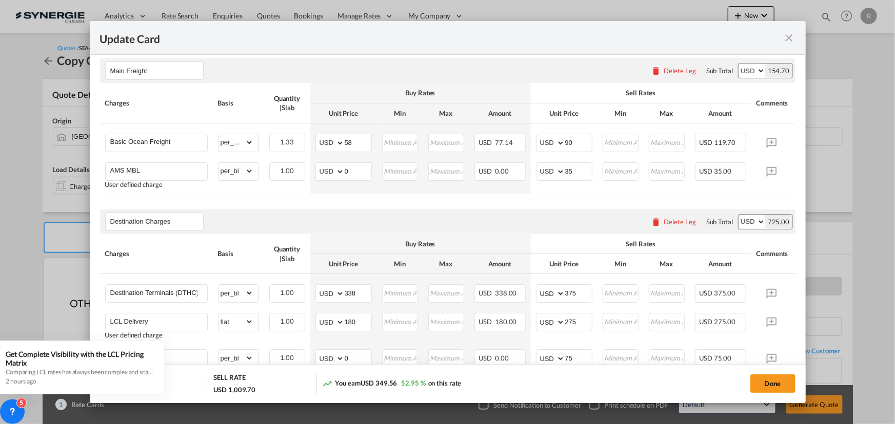
scroll to position [279, 0]
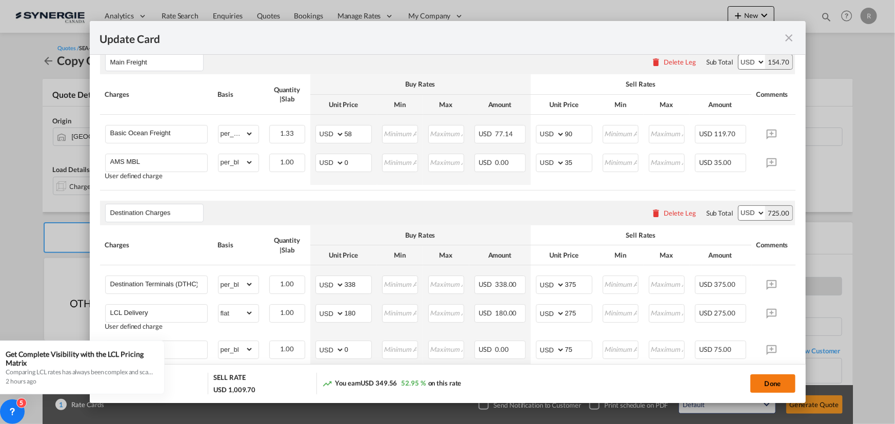
click at [763, 383] on button "Done" at bounding box center [772, 384] width 45 height 18
type input "[DATE]"
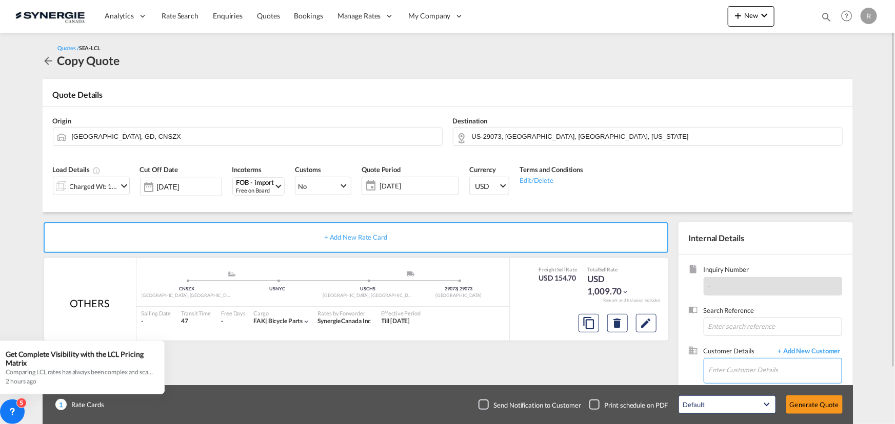
click at [727, 371] on input "Enter Customer Details" at bounding box center [775, 370] width 133 height 23
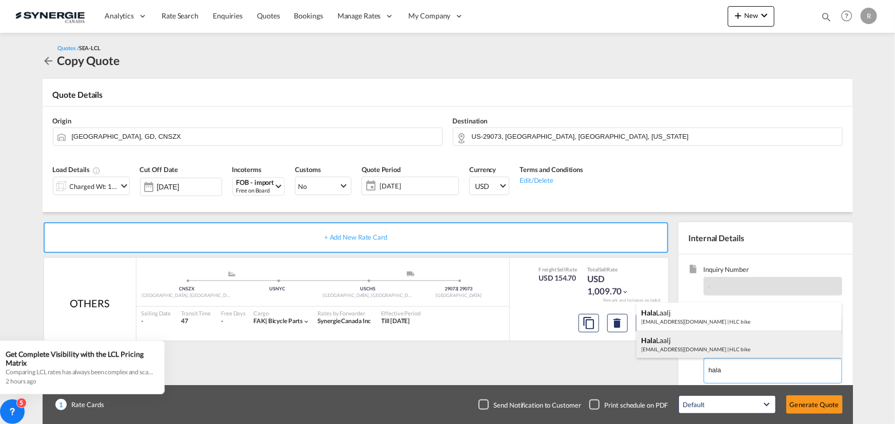
click at [668, 348] on div "Hala Laalj freightus@hlc.bike | HLC bike" at bounding box center [738, 345] width 205 height 28
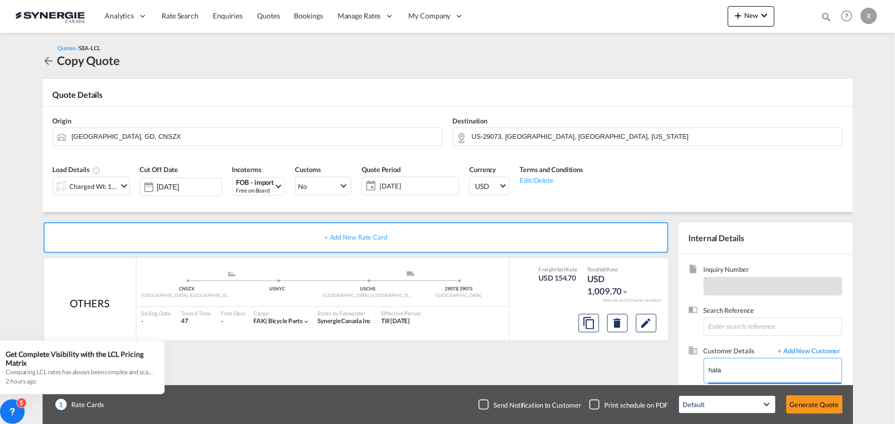
type input "HLC bike, Hala Laalj, freightus@hlc.bike"
click at [810, 406] on button "Generate Quote" at bounding box center [814, 405] width 56 height 18
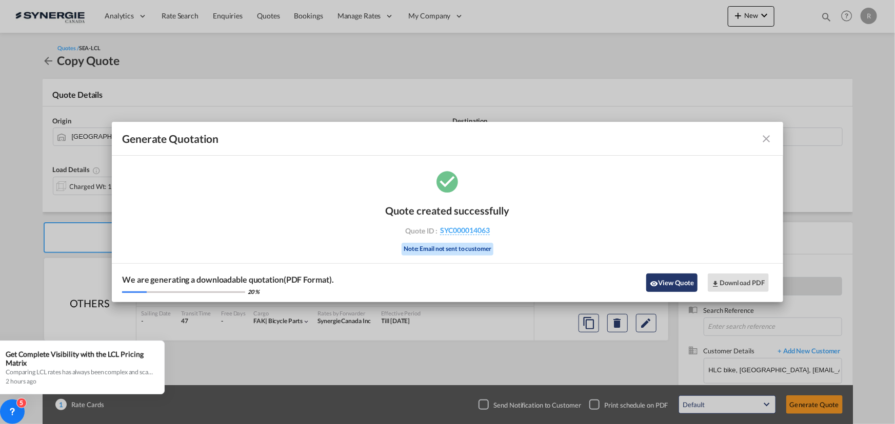
click at [659, 283] on button "View Quote" at bounding box center [671, 283] width 51 height 18
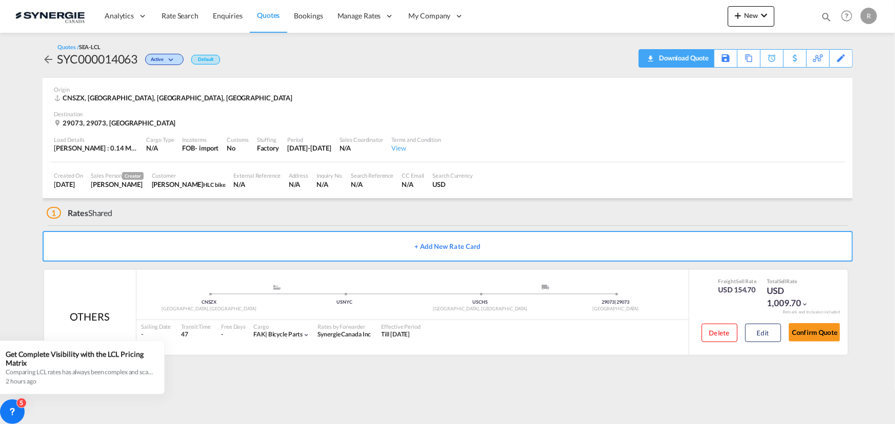
click at [696, 61] on div "Download Quote" at bounding box center [682, 58] width 52 height 16
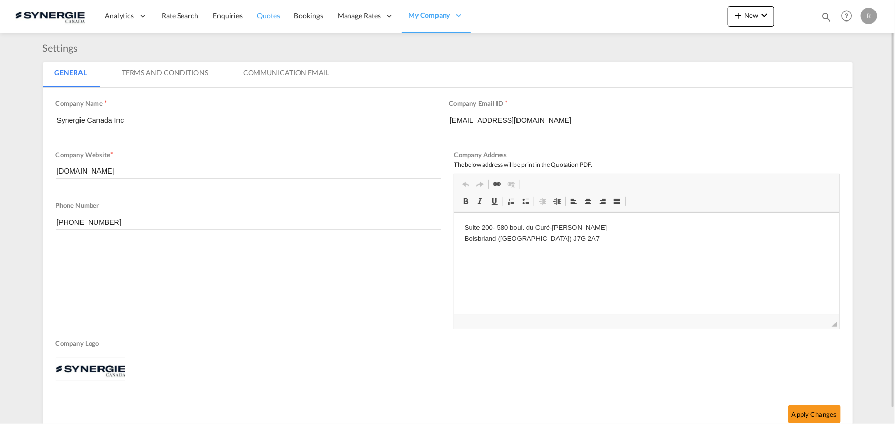
click at [262, 15] on span "Quotes" at bounding box center [268, 15] width 23 height 9
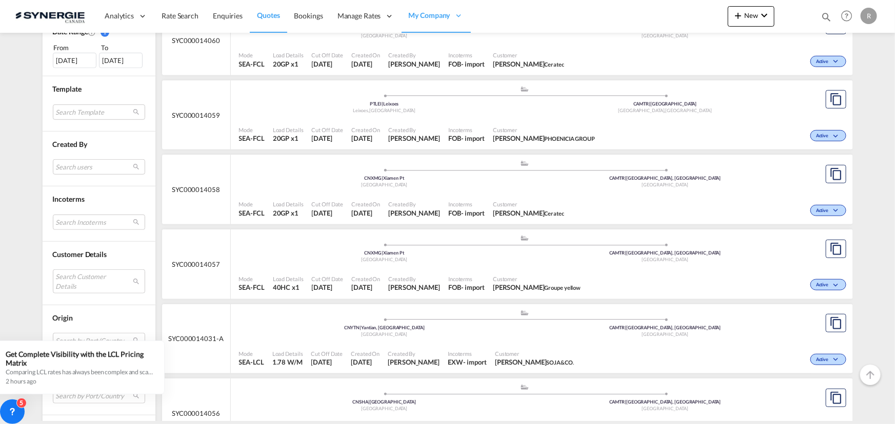
scroll to position [326, 0]
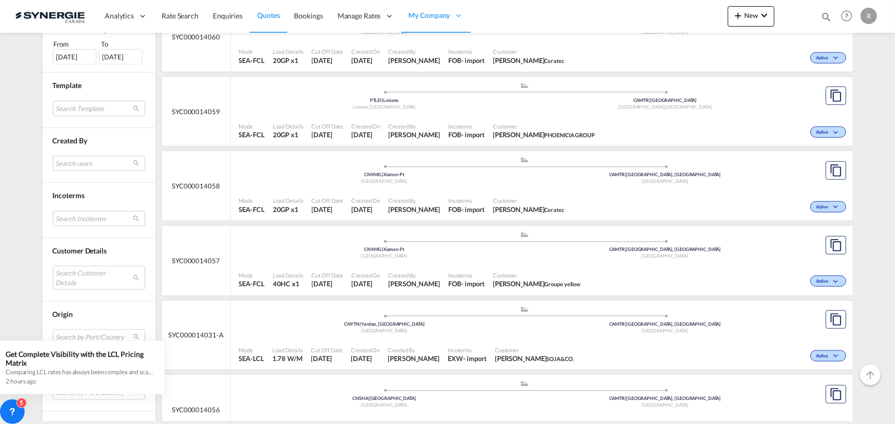
click at [86, 159] on md-select "Search users [PERSON_NAME] [PERSON_NAME][EMAIL_ADDRESS][DOMAIN_NAME] [PERSON_NA…" at bounding box center [99, 163] width 92 height 15
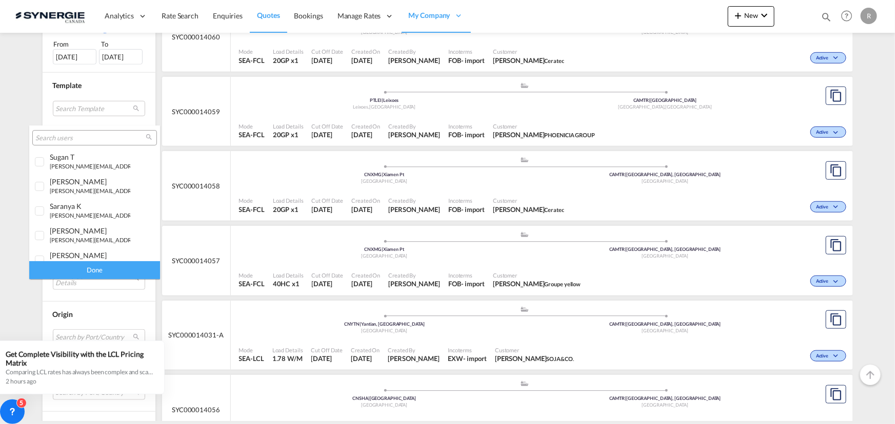
click at [92, 134] on input "search" at bounding box center [90, 138] width 110 height 9
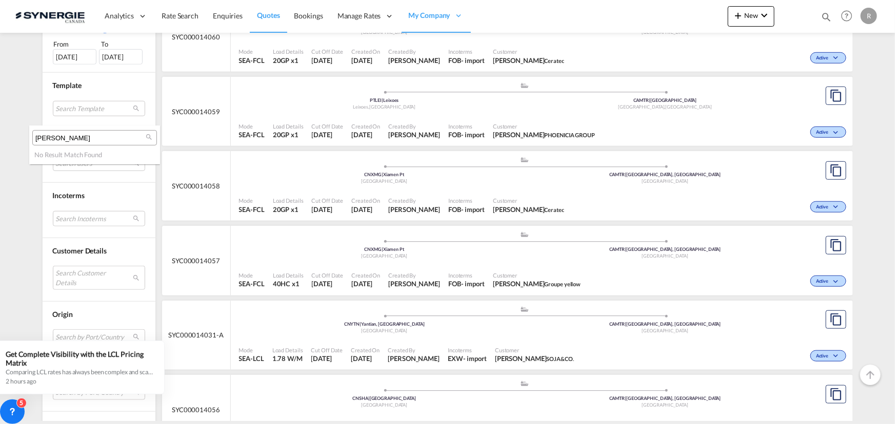
type input "[PERSON_NAME]"
click at [23, 186] on md-backdrop at bounding box center [447, 212] width 895 height 424
click at [80, 270] on md-select "Search Customer Details user name user juliusz Piotrowski – Cisło j.piotrowski@…" at bounding box center [99, 278] width 92 height 24
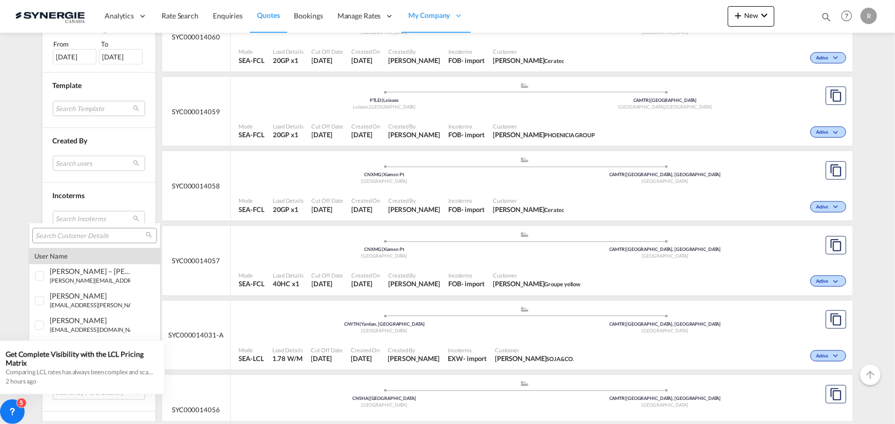
click at [98, 236] on input "search" at bounding box center [90, 236] width 110 height 9
type input "[PERSON_NAME]"
click at [11, 410] on icon at bounding box center [13, 411] width 4 height 4
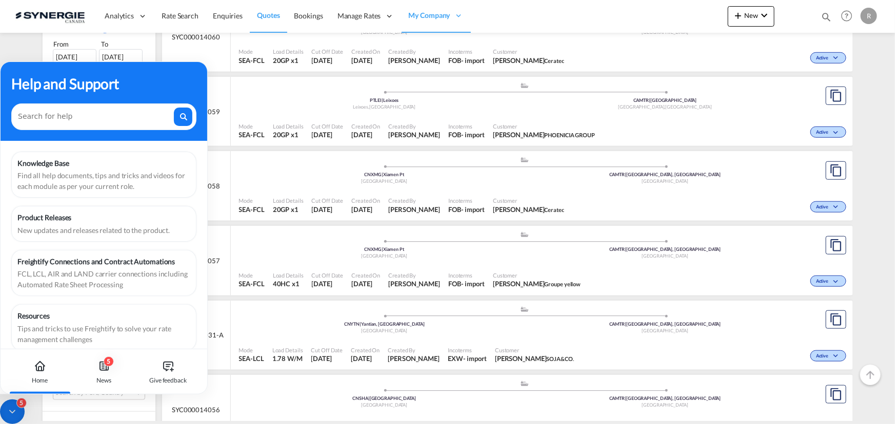
click at [228, 157] on md-backdrop at bounding box center [447, 212] width 895 height 424
click at [7, 413] on icon at bounding box center [12, 412] width 10 height 10
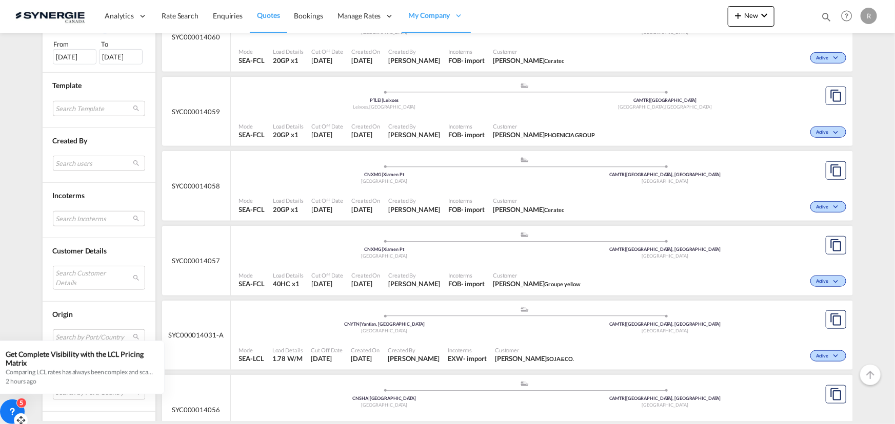
click at [21, 421] on icon at bounding box center [21, 421] width 10 height 10
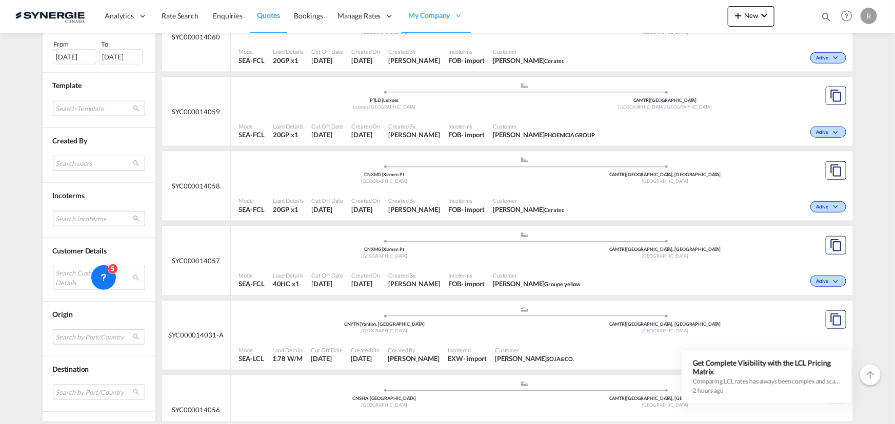
click at [112, 287] on md-select "Search Customer Details" at bounding box center [99, 278] width 92 height 24
click at [110, 282] on icon at bounding box center [112, 286] width 10 height 10
drag, startPoint x: 110, startPoint y: 282, endPoint x: 27, endPoint y: -27, distance: 320.1
click at [27, 0] on html "Analytics Reports Dashboard Rate Search Enquiries Quotes" at bounding box center [447, 212] width 895 height 424
click at [82, 276] on md-select "Search Customer Details" at bounding box center [99, 278] width 92 height 24
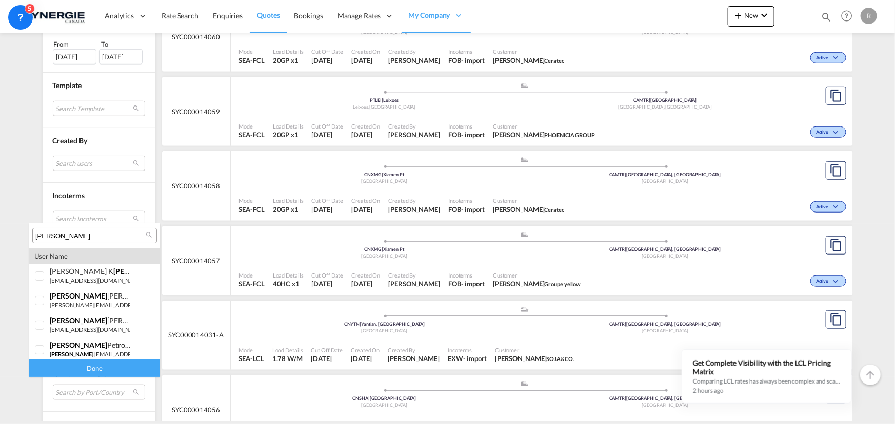
click at [73, 235] on input "[PERSON_NAME]" at bounding box center [90, 236] width 110 height 9
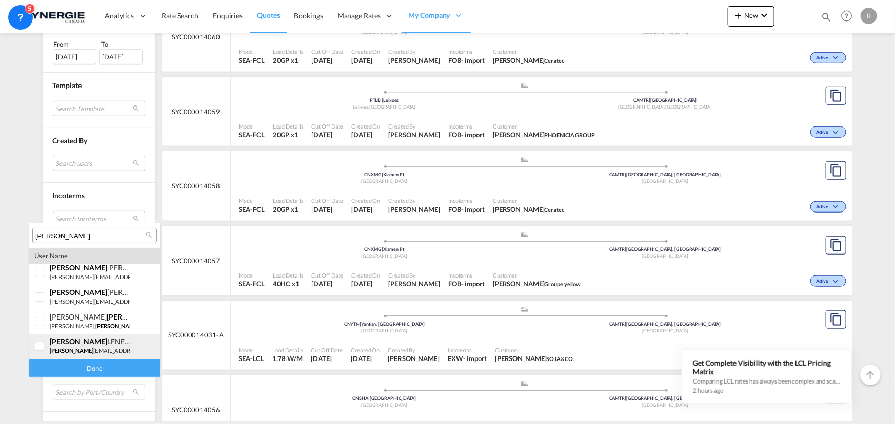
click at [92, 349] on small "adam lenetsky@allenbearings.com" at bounding box center [118, 351] width 137 height 7
click at [102, 367] on div "Done" at bounding box center [94, 368] width 131 height 18
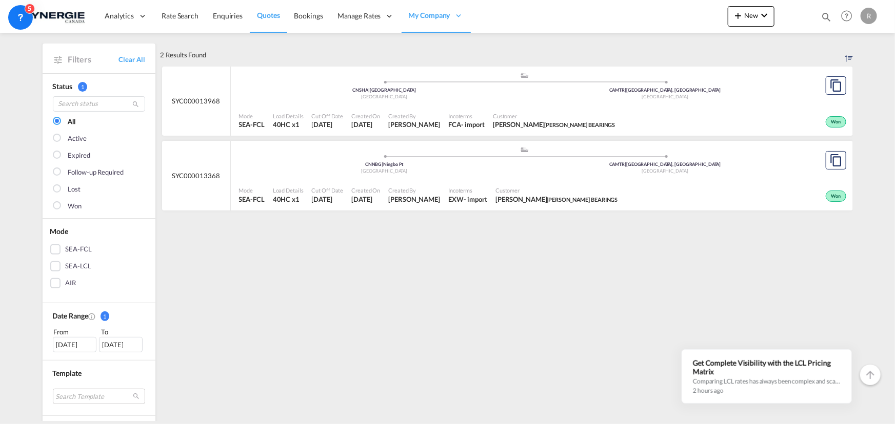
scroll to position [46, 0]
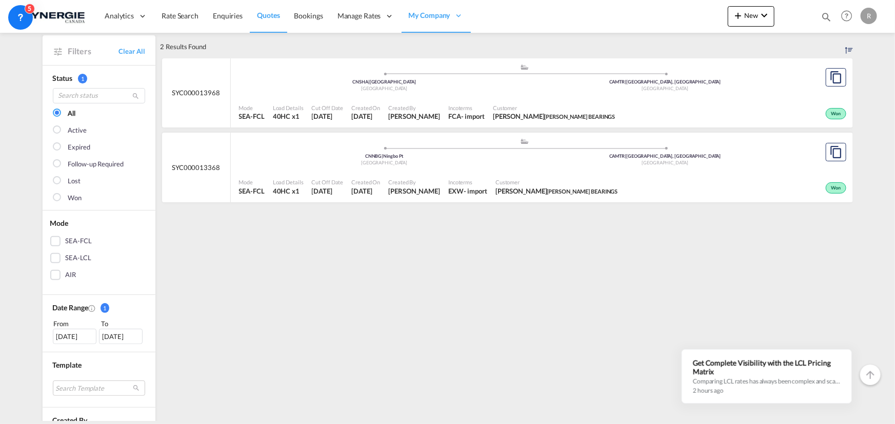
click at [60, 331] on div "[DATE]" at bounding box center [75, 336] width 44 height 15
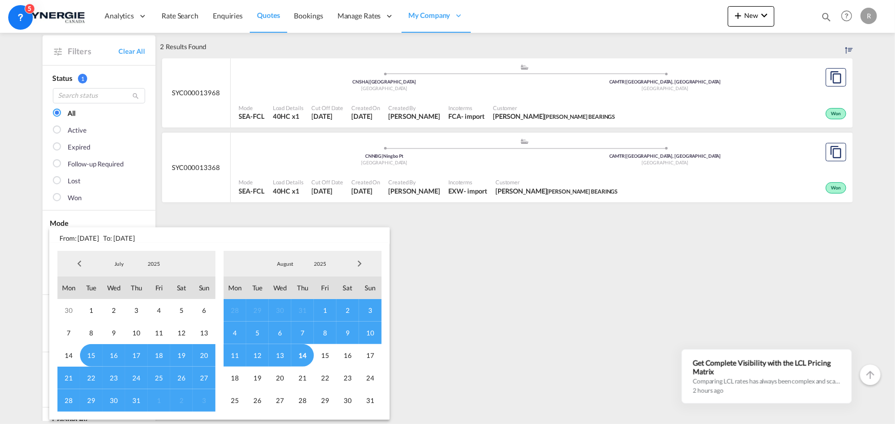
click at [76, 260] on span "Previous Month" at bounding box center [79, 264] width 21 height 21
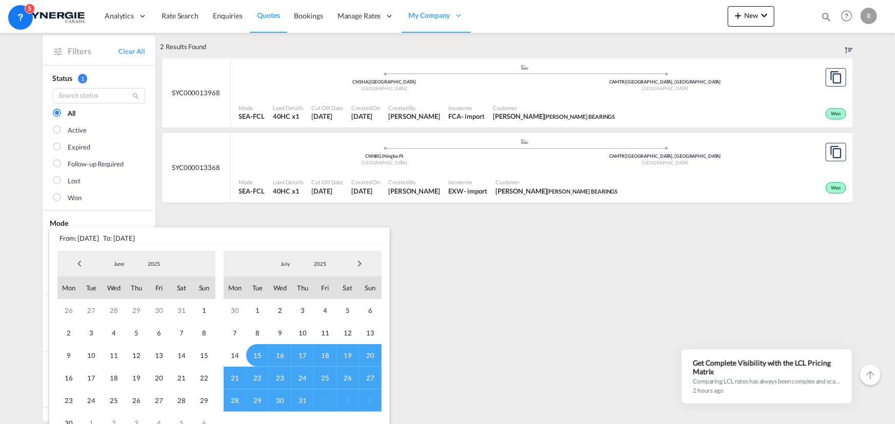
click at [76, 260] on span "Previous Month" at bounding box center [79, 264] width 21 height 21
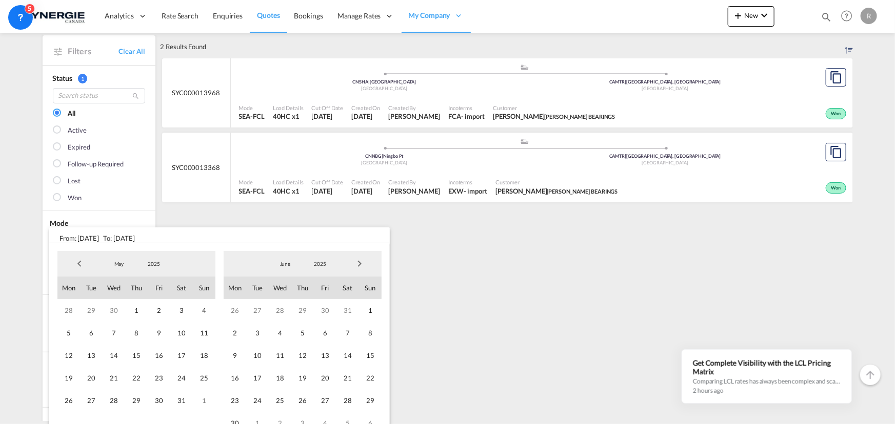
click at [76, 260] on span "Previous Month" at bounding box center [79, 264] width 21 height 21
click at [88, 306] on span "1" at bounding box center [91, 310] width 23 height 23
click at [361, 262] on span "Next Month" at bounding box center [359, 264] width 21 height 21
click at [302, 403] on span "31" at bounding box center [302, 401] width 23 height 23
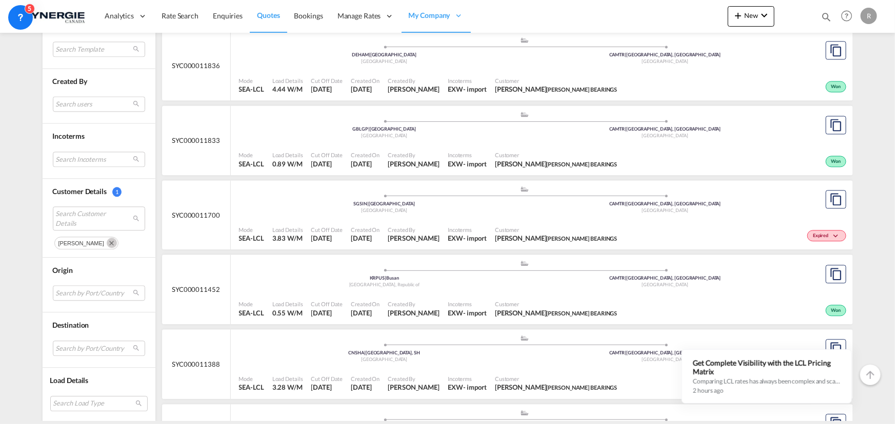
scroll to position [1165, 0]
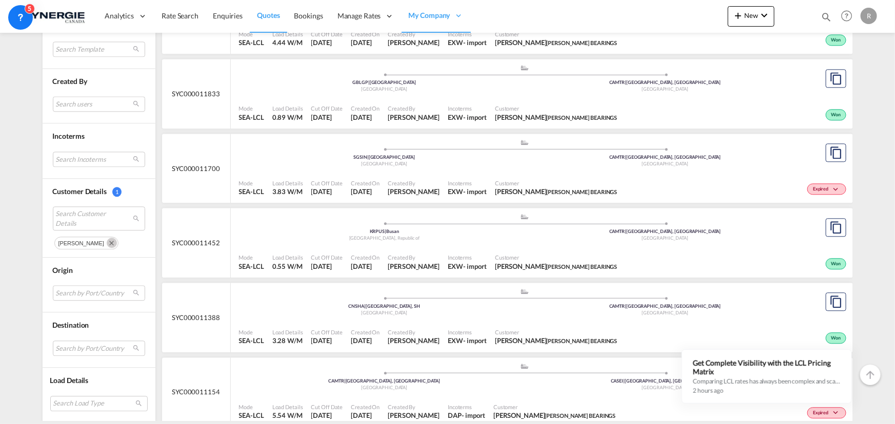
click at [499, 183] on span "Customer" at bounding box center [556, 183] width 123 height 8
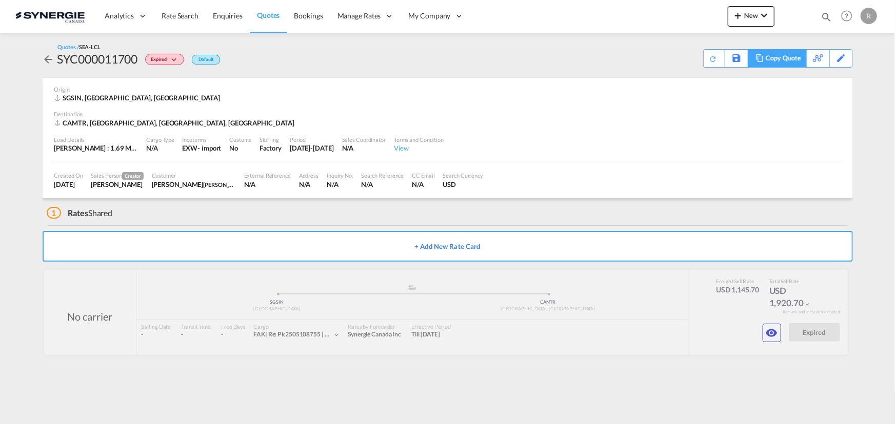
click at [765, 61] on div "Copy Quote" at bounding box center [782, 58] width 35 height 17
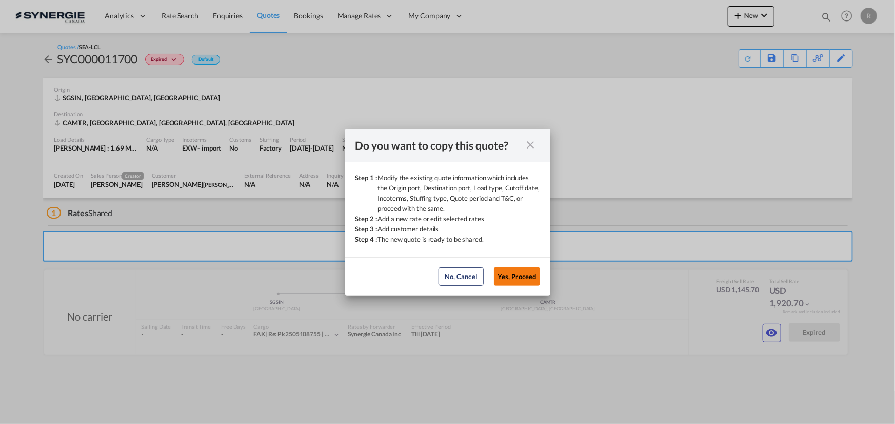
click at [513, 279] on button "Yes, Proceed" at bounding box center [517, 277] width 46 height 18
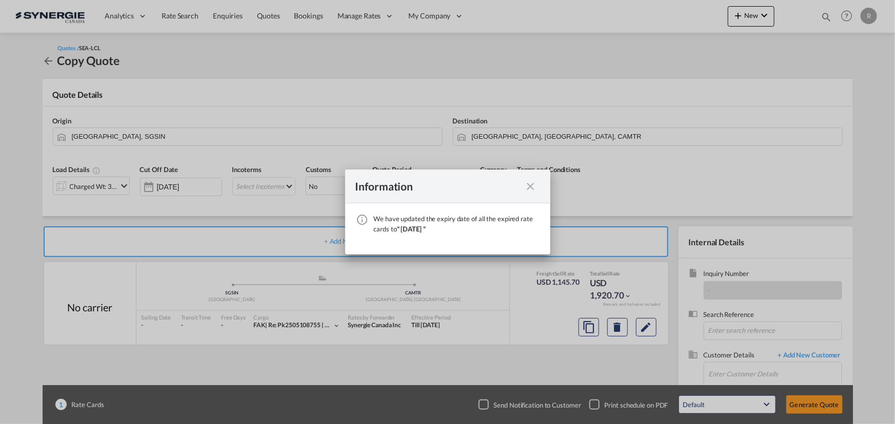
click at [528, 184] on md-icon "icon-close fg-AAA8AD cursor" at bounding box center [530, 186] width 12 height 12
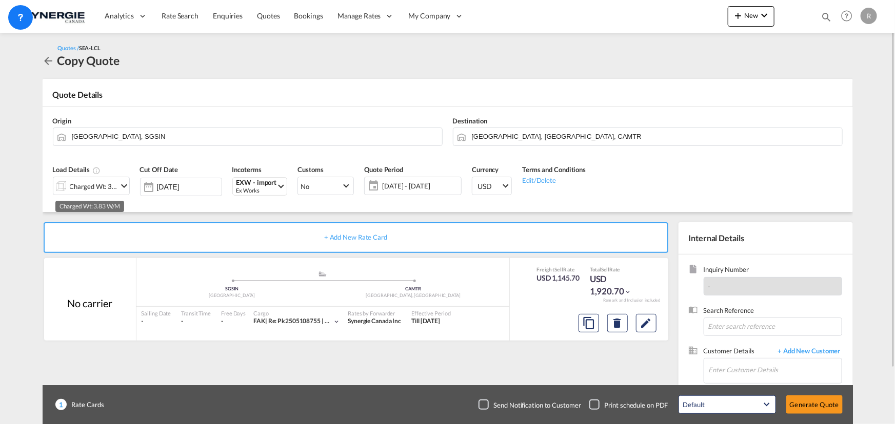
click at [98, 188] on div "Charged Wt: 3.83 W/M" at bounding box center [94, 186] width 48 height 14
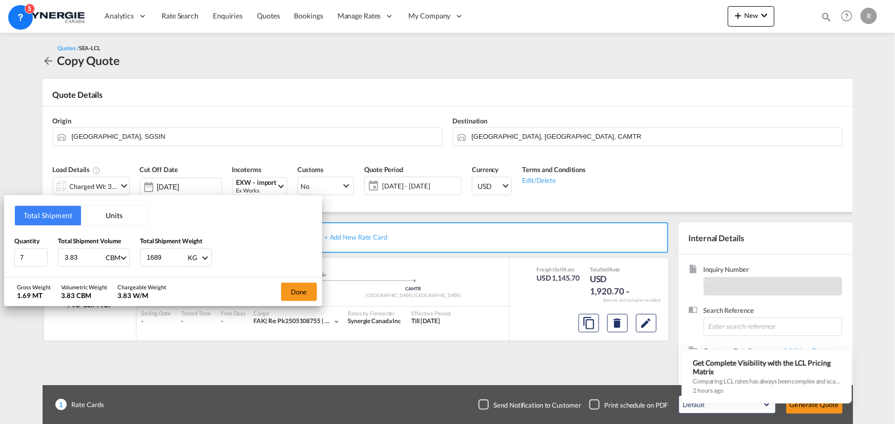
drag, startPoint x: 88, startPoint y: 256, endPoint x: -79, endPoint y: 222, distance: 171.1
click at [0, 222] on html "Analytics Reports Dashboard Rate Search Enquiries Quotes" at bounding box center [447, 212] width 895 height 424
type input "4.737"
drag, startPoint x: 169, startPoint y: 260, endPoint x: 123, endPoint y: 257, distance: 46.3
click at [123, 257] on div "Quantity 7 Total Shipment Volume 4.737 CBM CBM CFT Total Shipment Weight 1689 K…" at bounding box center [162, 251] width 297 height 31
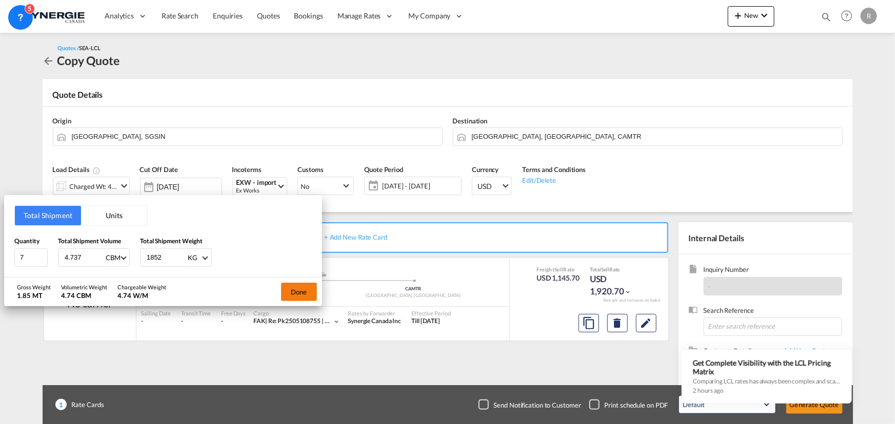
type input "1852"
click at [296, 290] on button "Done" at bounding box center [299, 292] width 36 height 18
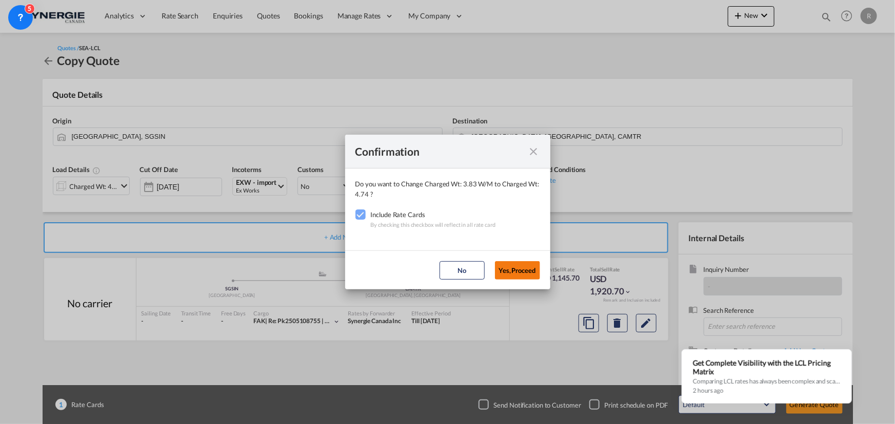
click at [509, 276] on button "Yes,Proceed" at bounding box center [517, 270] width 45 height 18
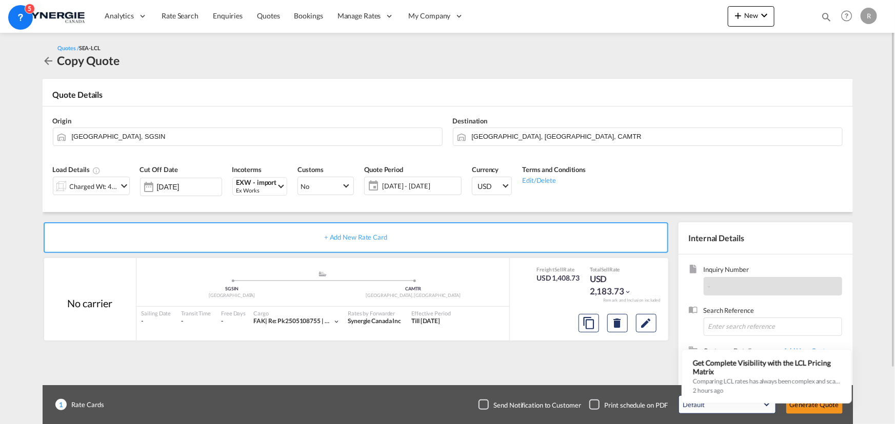
click at [407, 183] on span "[DATE] - [DATE]" at bounding box center [420, 185] width 76 height 9
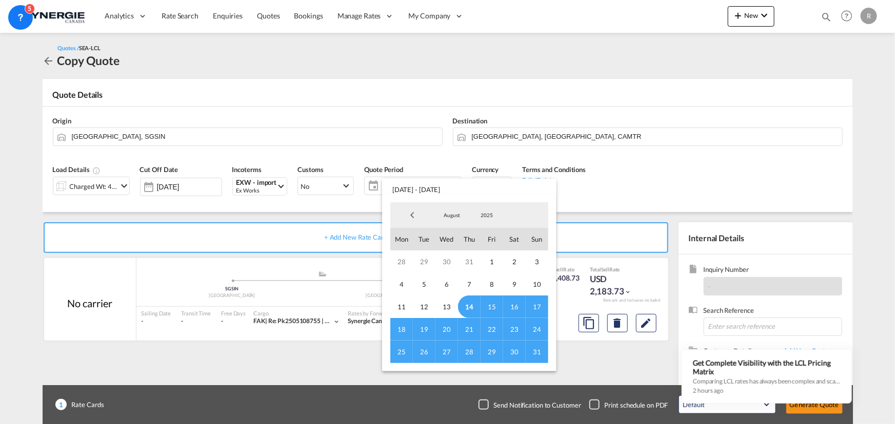
click at [537, 352] on span "31" at bounding box center [536, 352] width 23 height 23
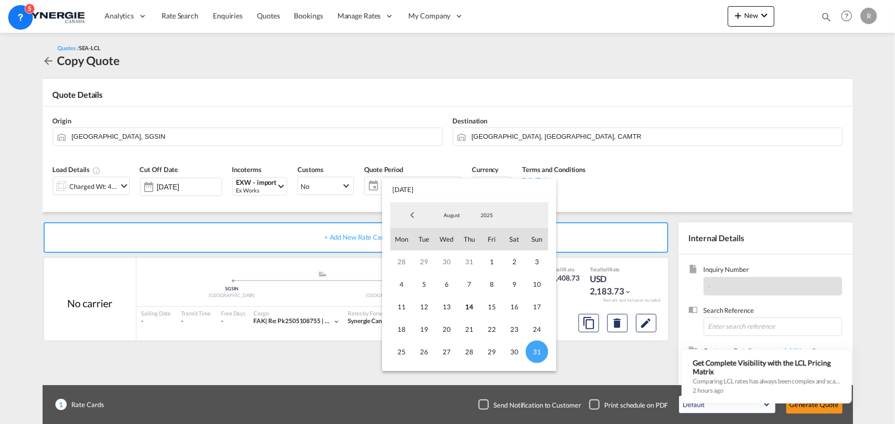
click at [673, 194] on md-backdrop at bounding box center [447, 212] width 895 height 424
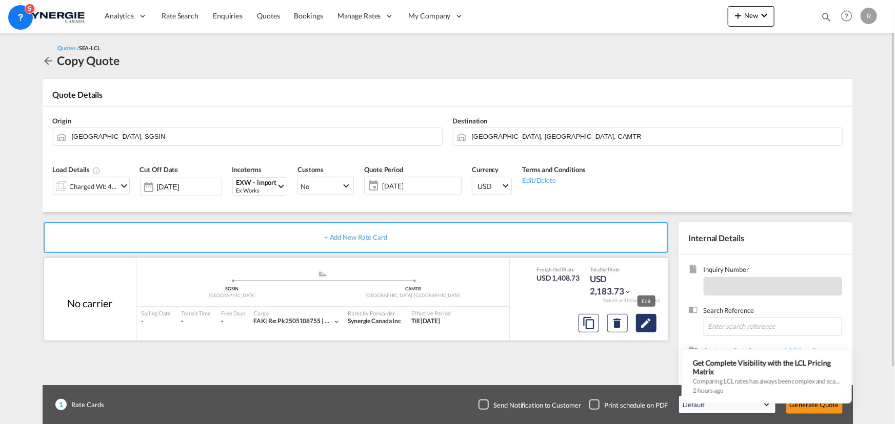
click at [647, 322] on md-icon "Edit" at bounding box center [646, 323] width 12 height 12
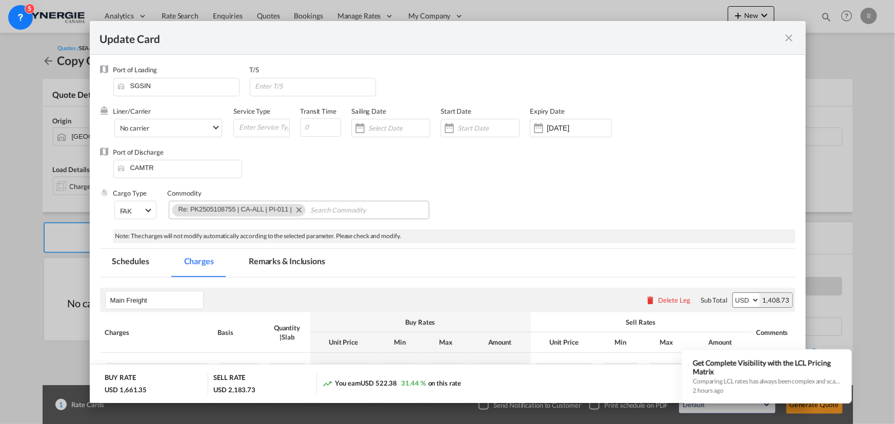
select select "per_w/m"
select select "per_bl"
select select "per_hbl"
select select "per_bl"
select select "flat"
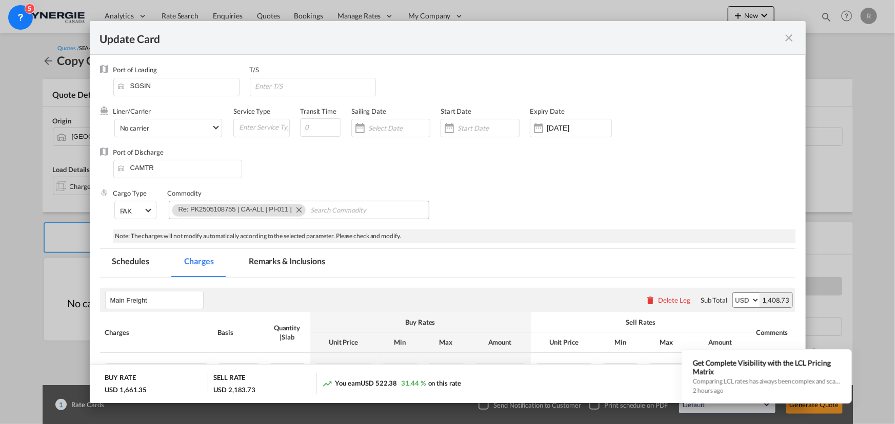
select select "per_bl"
select select "per_shipment"
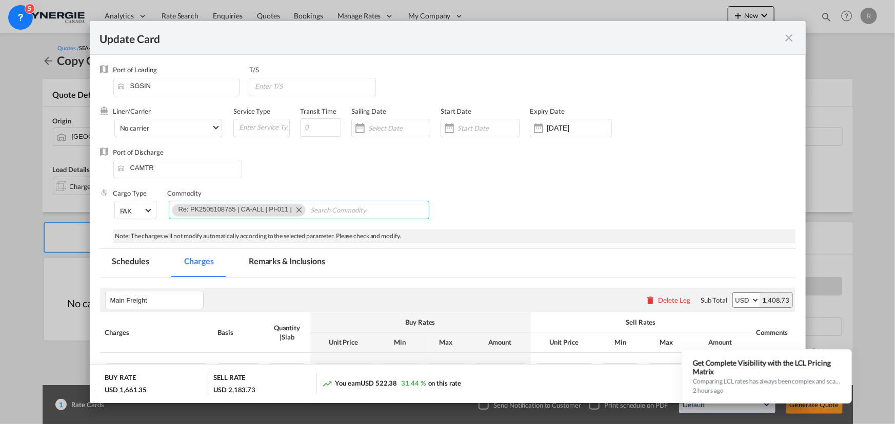
click at [299, 212] on md-icon "Remove Re: PK2505108755 | CA-ALL | PI-011 |" at bounding box center [298, 210] width 12 height 12
click at [277, 211] on md-chips-wrap "Chips container with autocompletion. Enter the text area, type text to search, …" at bounding box center [299, 210] width 260 height 18
paste input "PK2508109051 | PI-012"
type input "PK2508109051 | PI-012"
click at [519, 208] on div "Cargo Type FAK FAK GCR GDSM General Cargo Hazardous Cargo Ambient Foodstuff Chi…" at bounding box center [454, 209] width 682 height 41
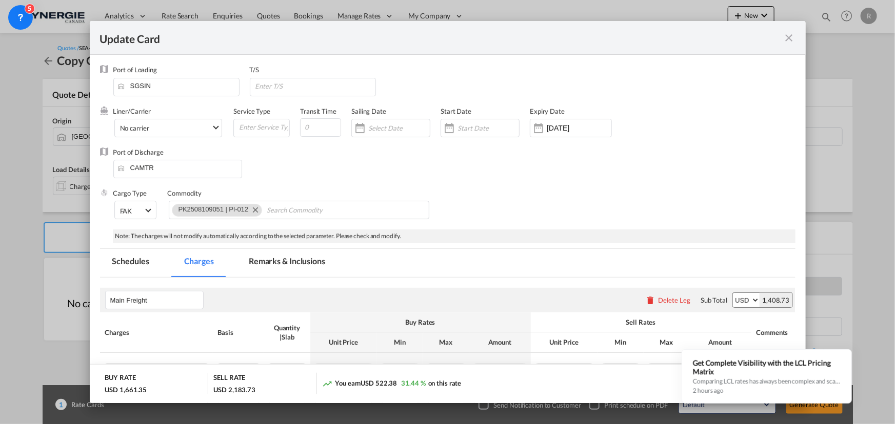
click at [522, 123] on div "Start Date" at bounding box center [484, 127] width 89 height 41
click at [536, 126] on div "Update CardPort of ..." at bounding box center [538, 128] width 16 height 21
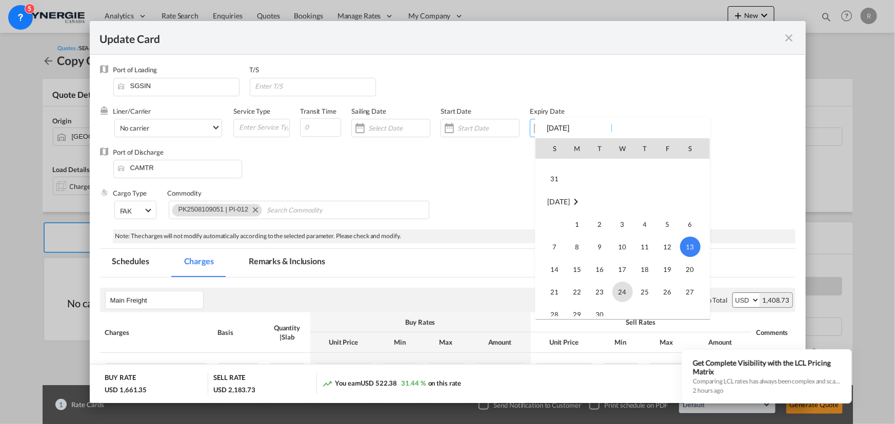
scroll to position [237386, 0]
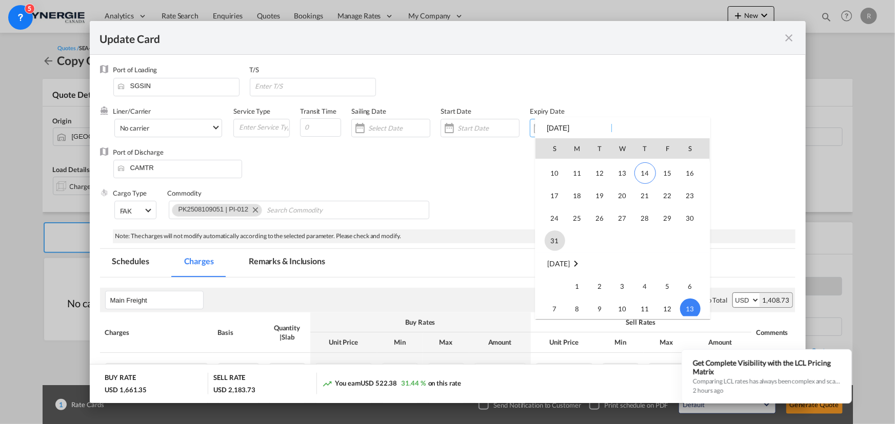
click at [554, 238] on span "31" at bounding box center [554, 241] width 21 height 21
type input "31 Aug 2025"
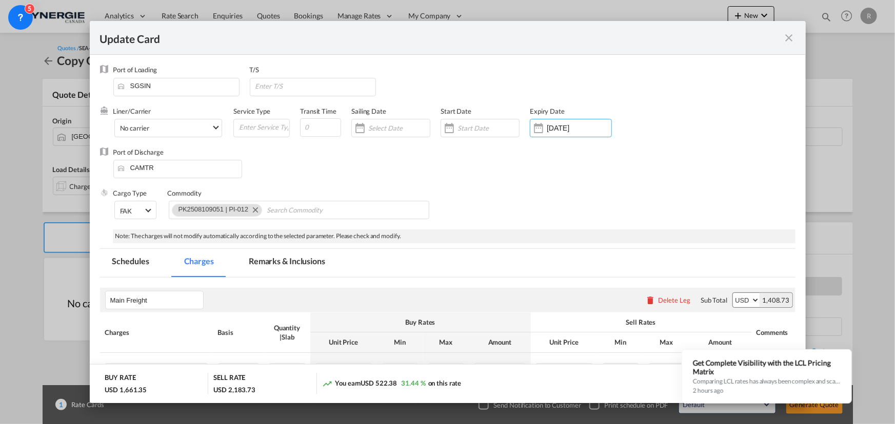
click at [634, 202] on div "Cargo Type FAK FAK GCR GDSM General Cargo Hazardous Cargo Ambient Foodstuff Chi…" at bounding box center [454, 209] width 682 height 41
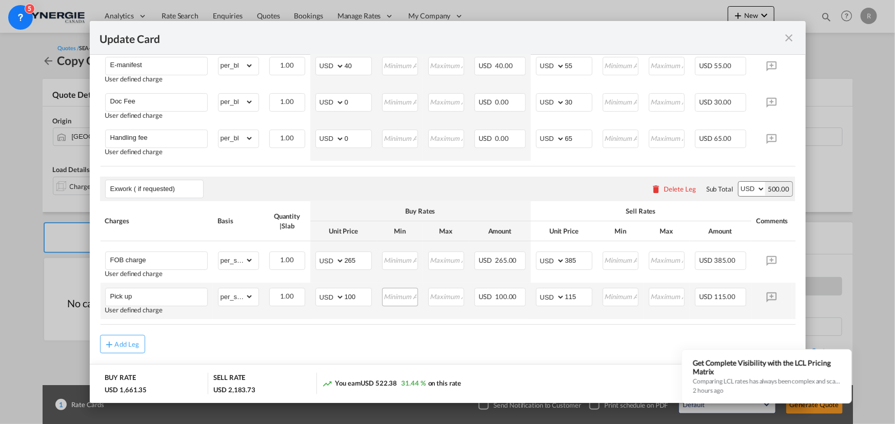
scroll to position [605, 0]
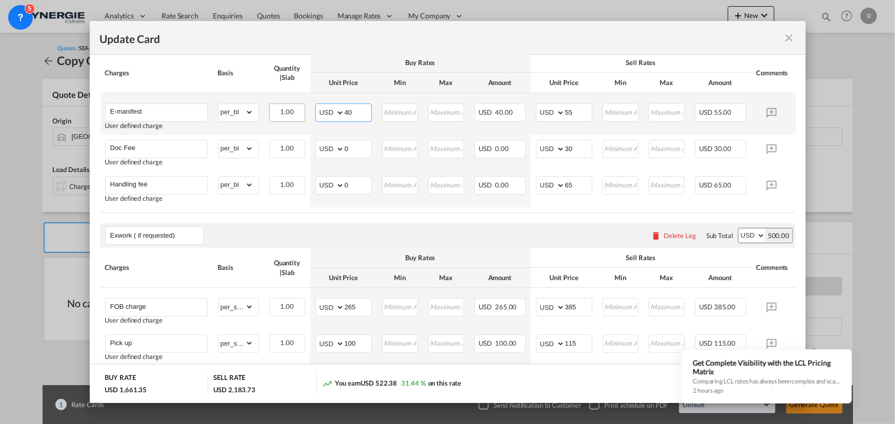
drag, startPoint x: 359, startPoint y: 109, endPoint x: 282, endPoint y: 102, distance: 77.3
click at [282, 102] on tr "E-manifest User defined charge Please Enter Already Exists gross_weight volumet…" at bounding box center [463, 114] width 726 height 42
type input "55"
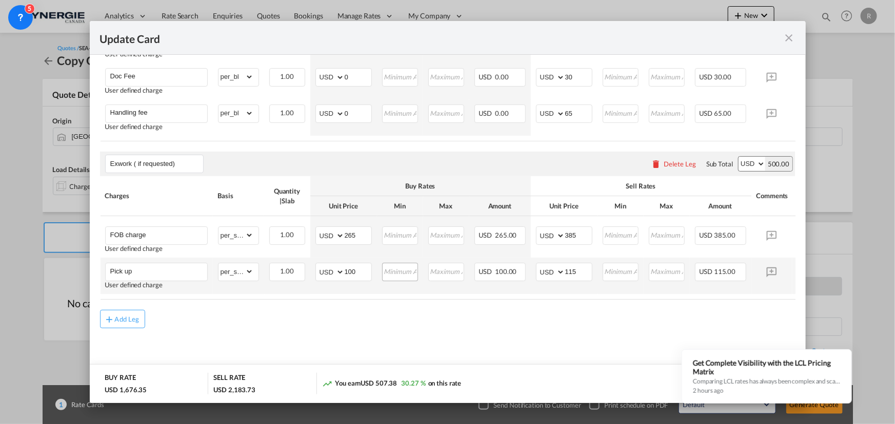
scroll to position [680, 0]
drag, startPoint x: 367, startPoint y: 270, endPoint x: 335, endPoint y: 270, distance: 31.3
click at [335, 270] on md-input-container "AED AFN ALL AMD ANG AOA ARS AUD AWG AZN BAM BBD BDT BGN BHD BIF BMD BND BOB BRL…" at bounding box center [343, 272] width 56 height 18
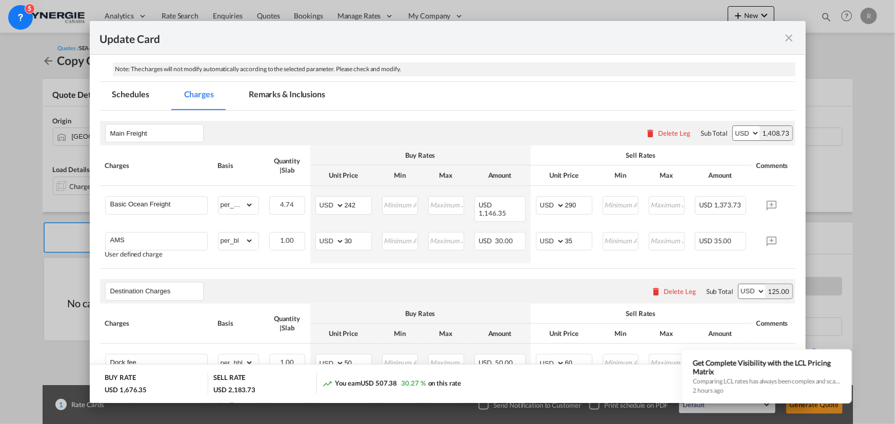
scroll to position [27, 0]
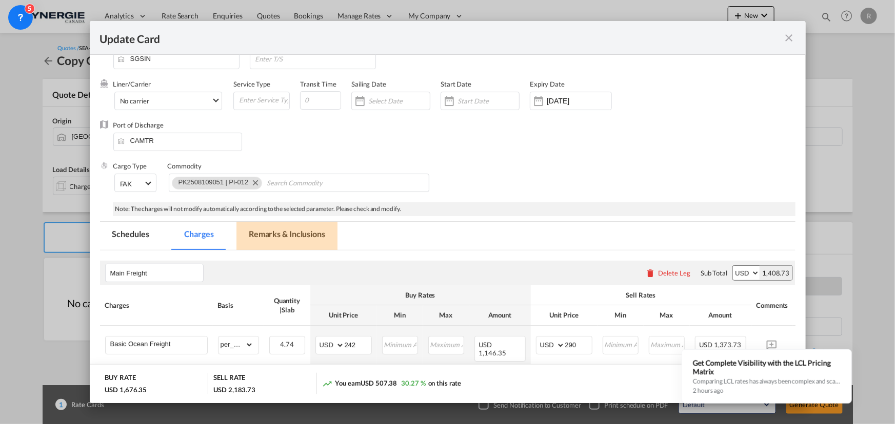
click at [282, 229] on md-tab-item "Remarks & Inclusions" at bounding box center [286, 236] width 101 height 28
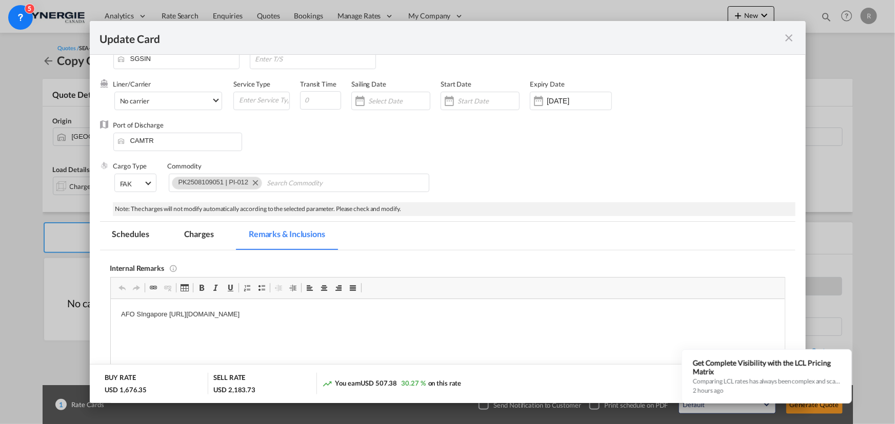
scroll to position [0, 0]
drag, startPoint x: 167, startPoint y: 312, endPoint x: 510, endPoint y: 312, distance: 343.0
click at [510, 312] on p "AFO SIngapore https://app.frontapp.com/open/msg_1f7m44jz?key=CQeO9nfKanQEathb1M…" at bounding box center [446, 314] width 653 height 11
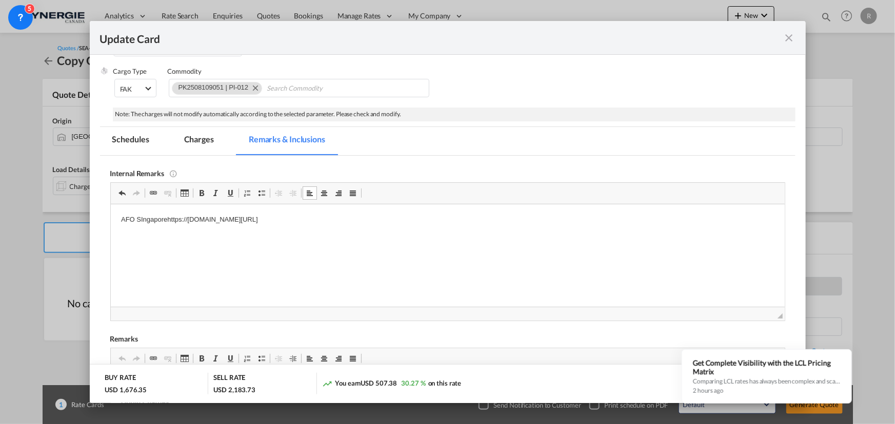
scroll to position [120, 0]
drag, startPoint x: 206, startPoint y: 90, endPoint x: 232, endPoint y: 69, distance: 33.5
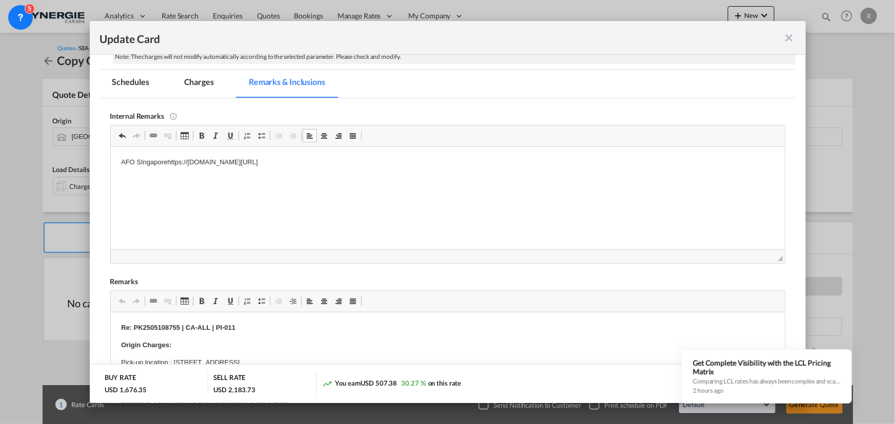
scroll to position [214, 0]
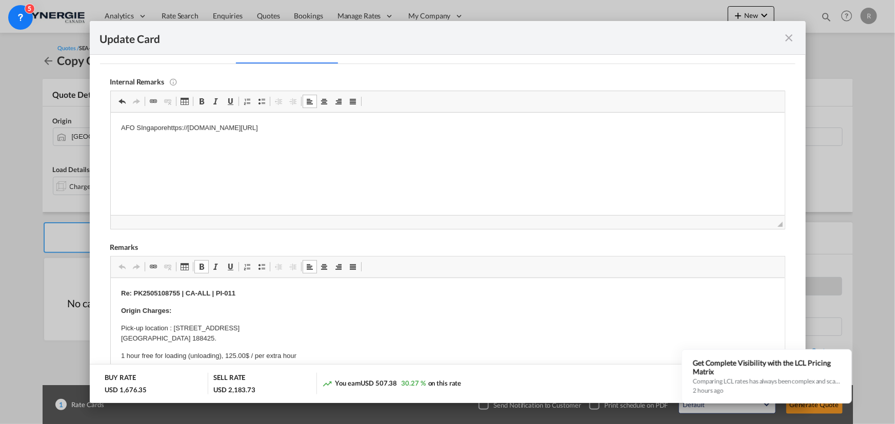
click at [245, 293] on p "Re: PK2505108755 | CA-ALL | PI-011" at bounding box center [446, 293] width 653 height 11
drag, startPoint x: 135, startPoint y: 292, endPoint x: 244, endPoint y: 288, distance: 109.3
click at [244, 288] on p "Re: PK2505108755 | CA-ALL | PI-011" at bounding box center [446, 293] width 653 height 11
click at [257, 291] on p "Re: 7 PKG, 1852.00 KGS, 4.737 M3" at bounding box center [446, 293] width 653 height 11
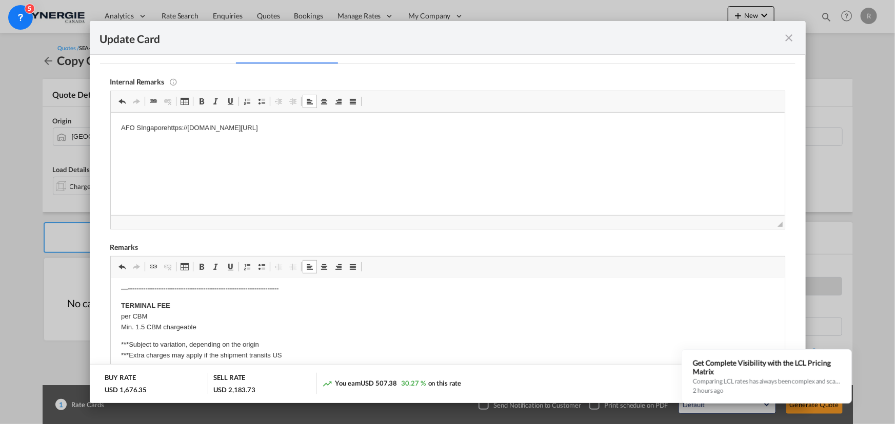
click at [563, 345] on p "***Subject to variation, depending on the origin ***Extra charges may apply if …" at bounding box center [446, 350] width 653 height 22
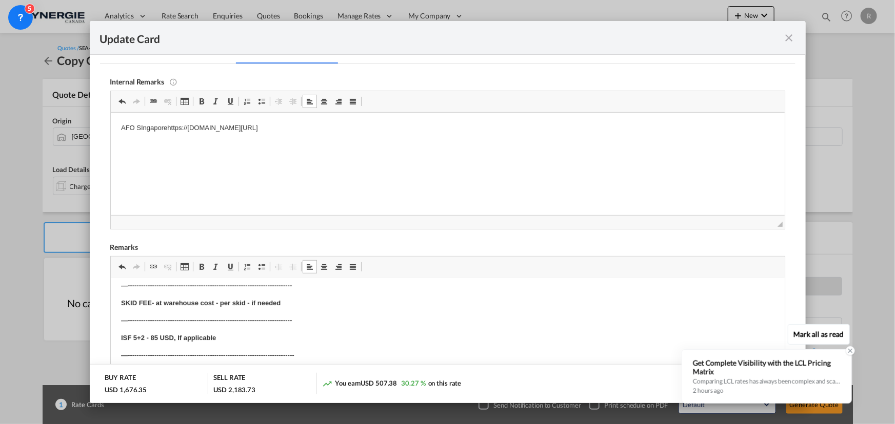
scroll to position [487, 0]
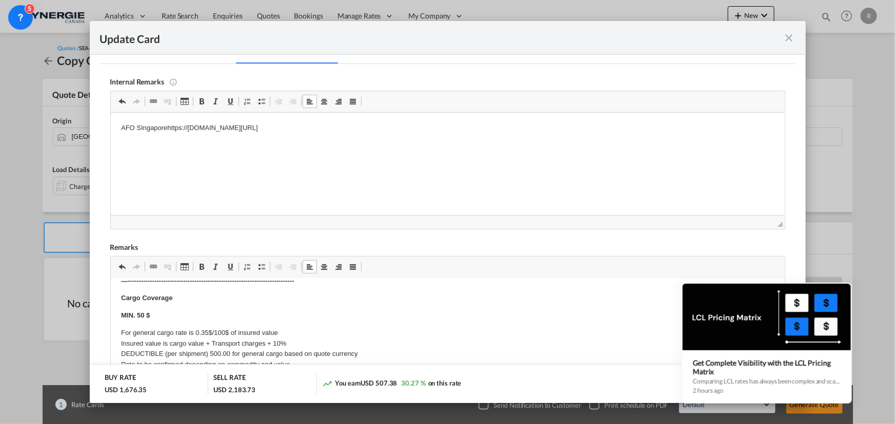
drag, startPoint x: 729, startPoint y: 367, endPoint x: 640, endPoint y: 383, distance: 89.7
click at [640, 383] on body "Analytics Reports Dashboard Rate Search Enquiries Quotes Bookings" at bounding box center [447, 212] width 895 height 424
click at [850, 285] on icon at bounding box center [849, 284] width 7 height 7
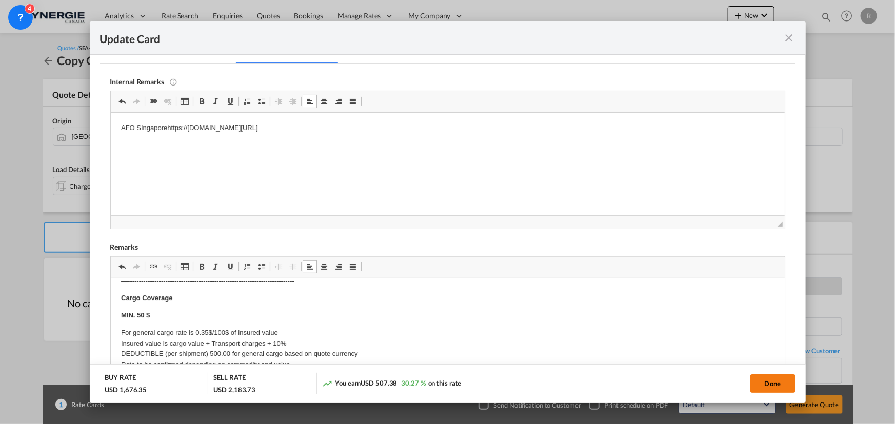
click at [773, 385] on button "Done" at bounding box center [772, 384] width 45 height 18
type input "30 Aug 2025"
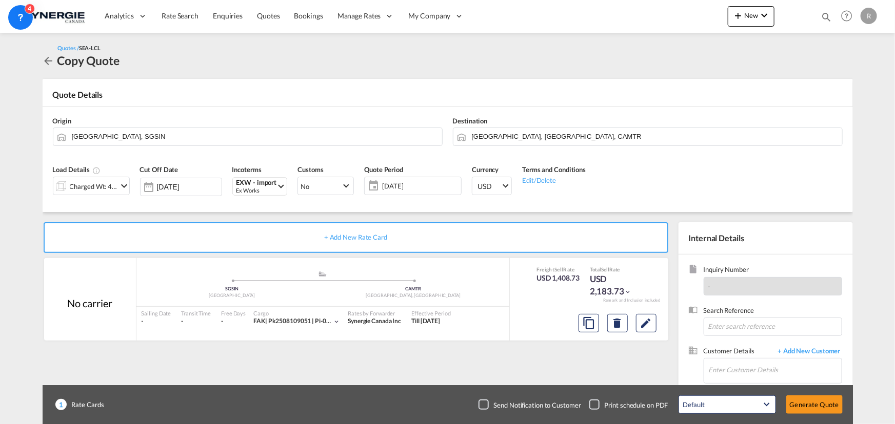
scroll to position [113, 0]
click at [720, 375] on input "Enter Customer Details" at bounding box center [775, 370] width 133 height 23
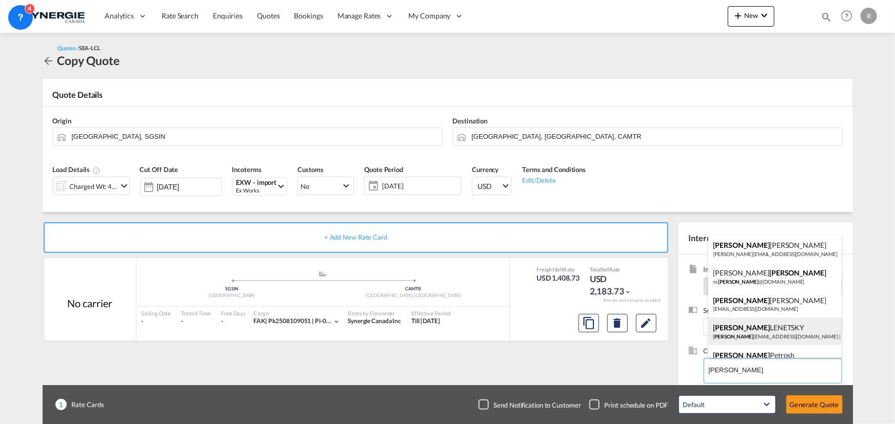
click at [763, 332] on div "ADAM LENETSKY adam lenetsky@allenbearings.com | ALLEN BEARINGS" at bounding box center [774, 332] width 133 height 28
type input "ALLEN BEARINGS, ADAM LENETSKY, adamlenetsky@allenbearings.com"
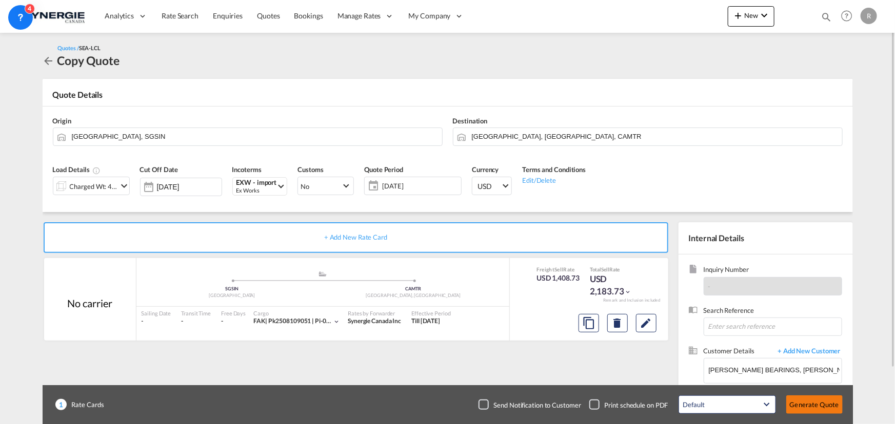
click at [816, 405] on button "Generate Quote" at bounding box center [814, 405] width 56 height 18
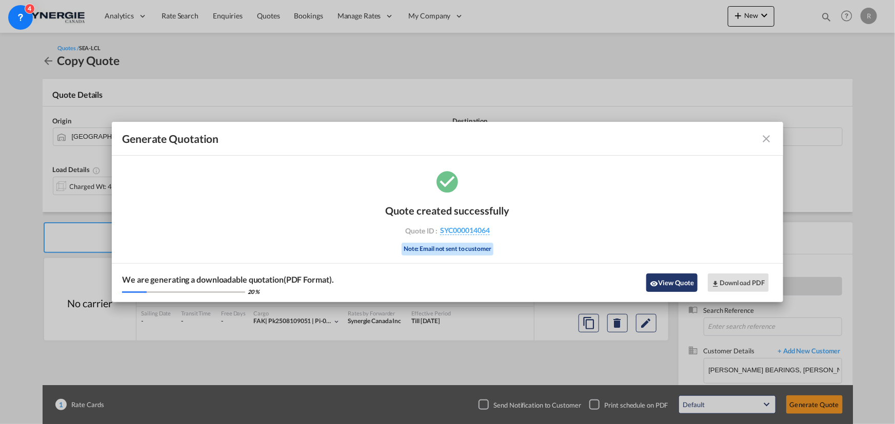
click at [673, 277] on button "View Quote" at bounding box center [671, 283] width 51 height 18
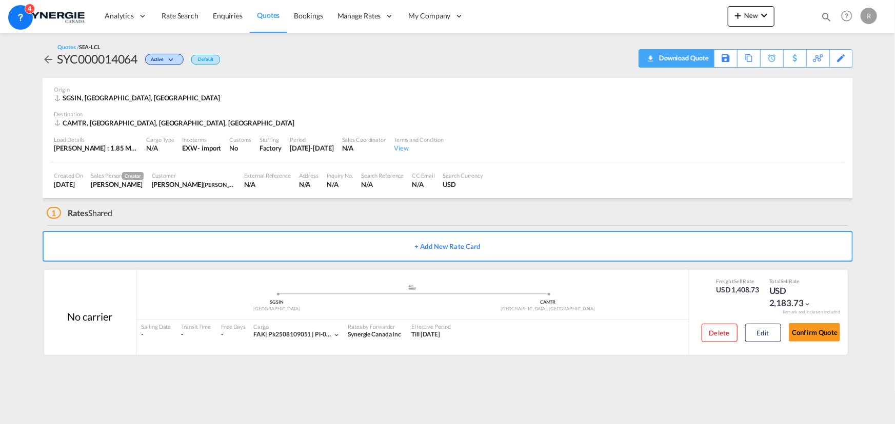
click at [696, 63] on div "Download Quote" at bounding box center [682, 58] width 52 height 16
click at [270, 17] on span "Quotes" at bounding box center [268, 15] width 23 height 9
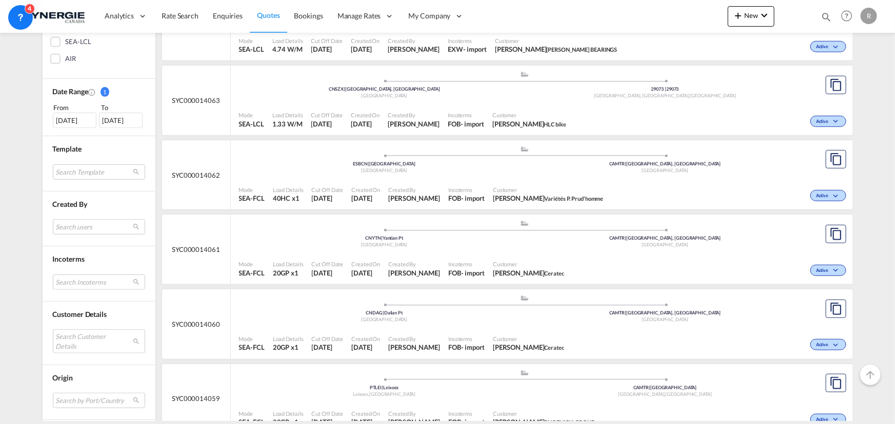
scroll to position [279, 0]
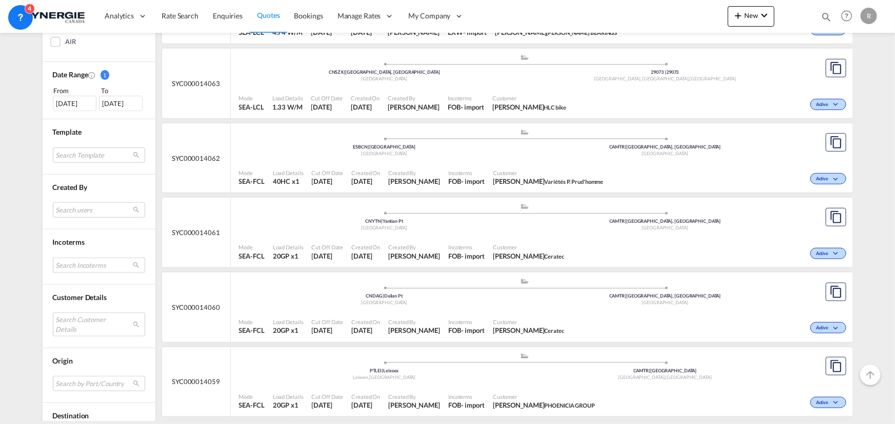
click at [92, 266] on md-select "Search Incoterms DAP-EXPORT delivered at place DPU-IMPORT delivery at place unl…" at bounding box center [99, 265] width 92 height 15
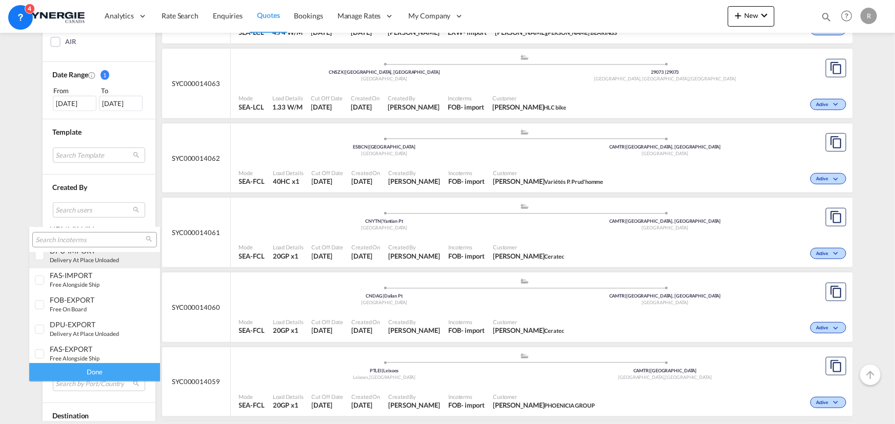
scroll to position [46, 0]
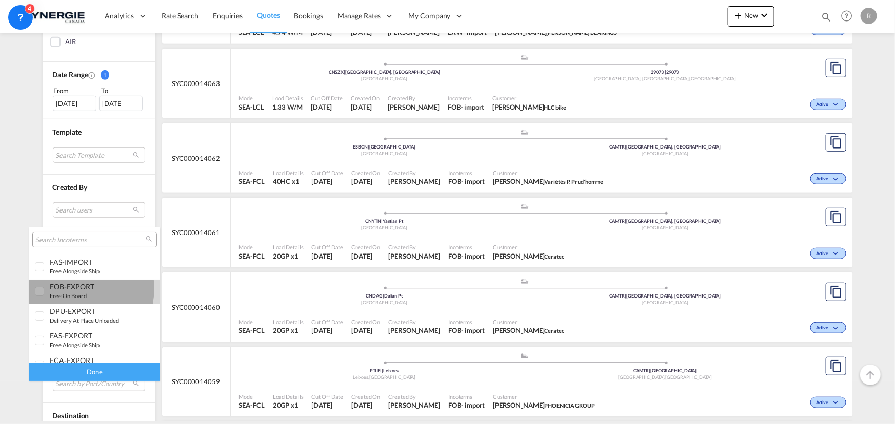
click at [79, 289] on div "FOB-EXPORT" at bounding box center [90, 286] width 80 height 9
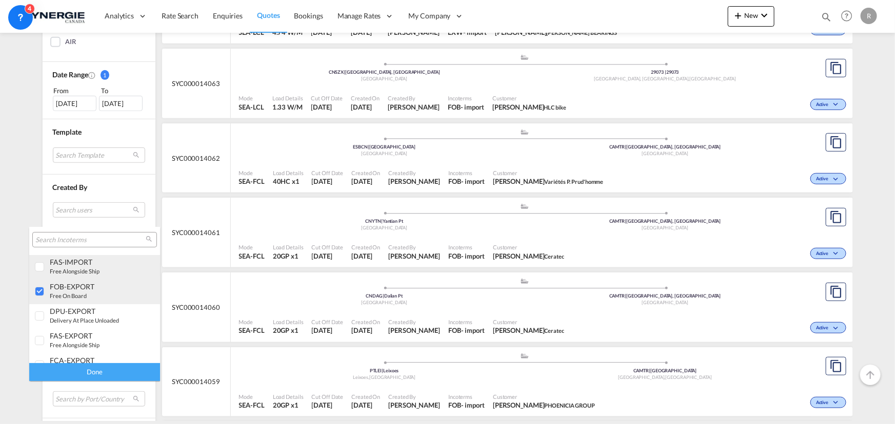
scroll to position [0, 0]
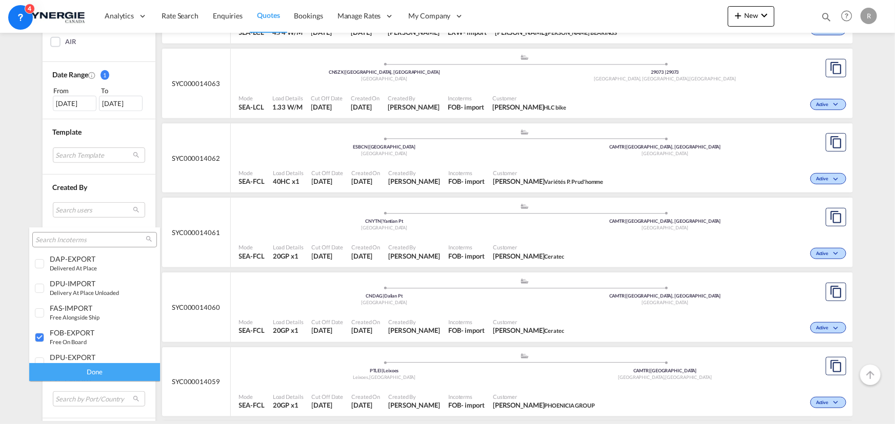
drag, startPoint x: 109, startPoint y: 372, endPoint x: 103, endPoint y: 369, distance: 6.4
click at [108, 372] on div "Done" at bounding box center [94, 372] width 131 height 18
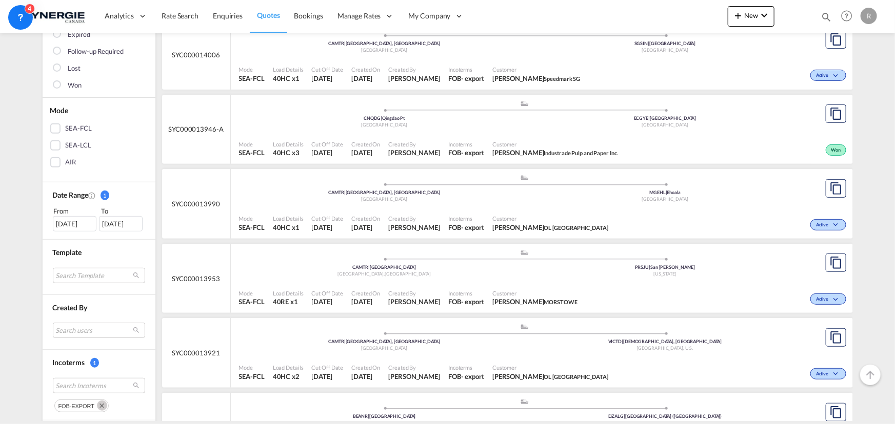
scroll to position [139, 0]
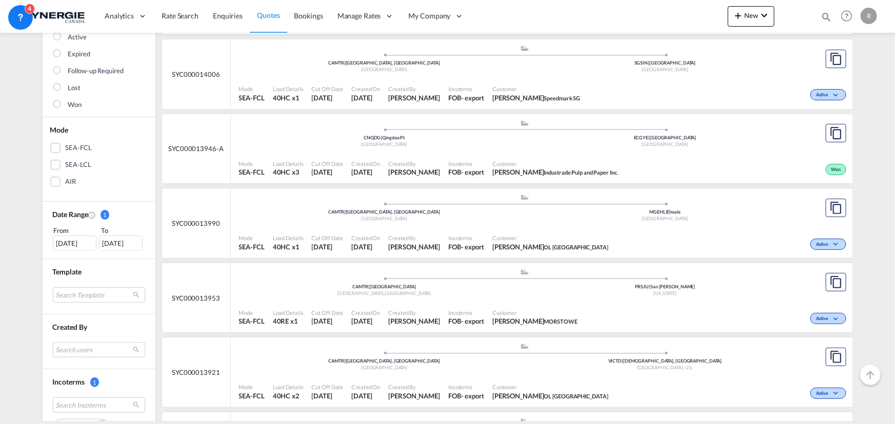
click at [86, 347] on md-select "Search users sugan T sugantha.rajan@freightfy.com raquel Jimenez raquel.jimenez…" at bounding box center [99, 349] width 92 height 15
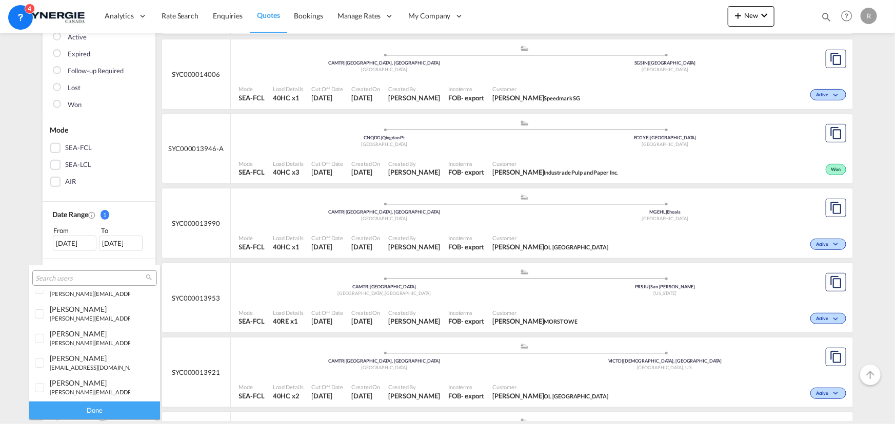
scroll to position [186, 0]
click at [78, 321] on md-option "rosa Ho r.ho@synergiecanada.com" at bounding box center [94, 313] width 131 height 25
click at [92, 409] on div "Done" at bounding box center [94, 411] width 131 height 18
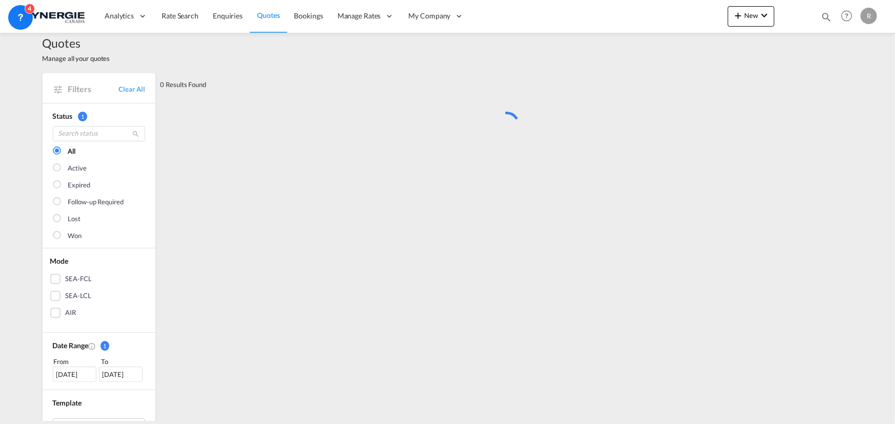
scroll to position [0, 0]
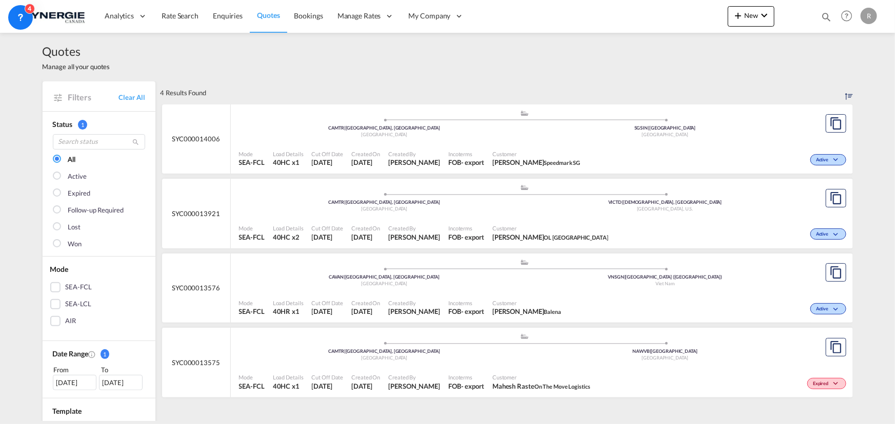
click at [697, 160] on div "Active" at bounding box center [716, 159] width 264 height 26
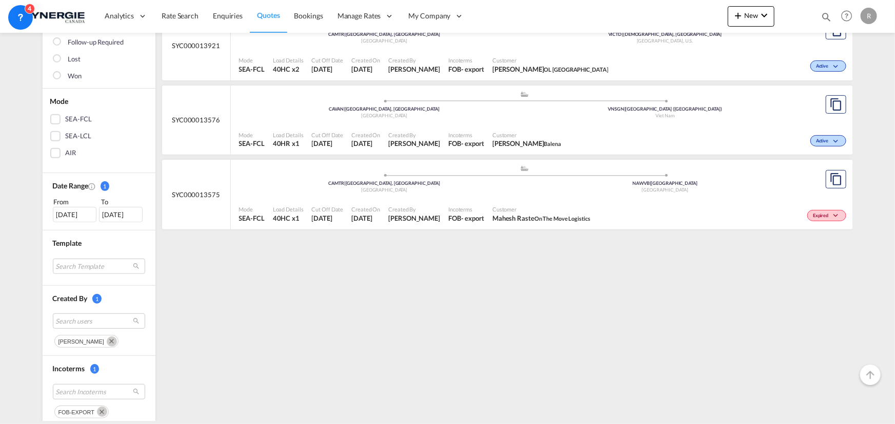
scroll to position [233, 0]
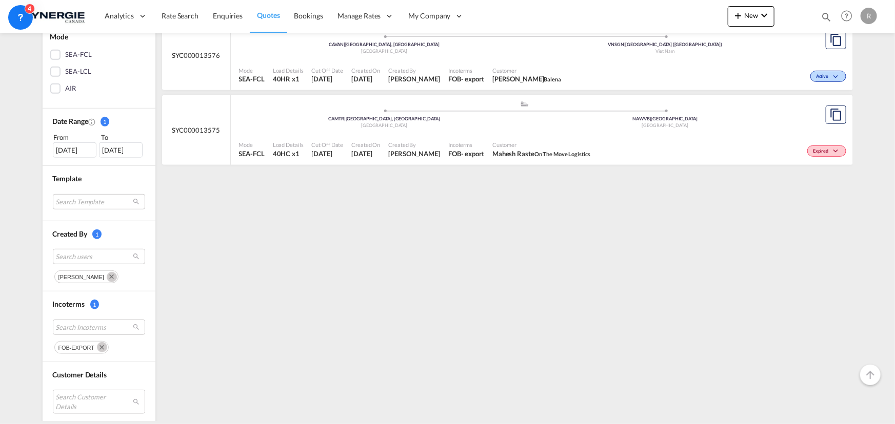
click at [98, 349] on md-icon "Remove" at bounding box center [102, 347] width 10 height 10
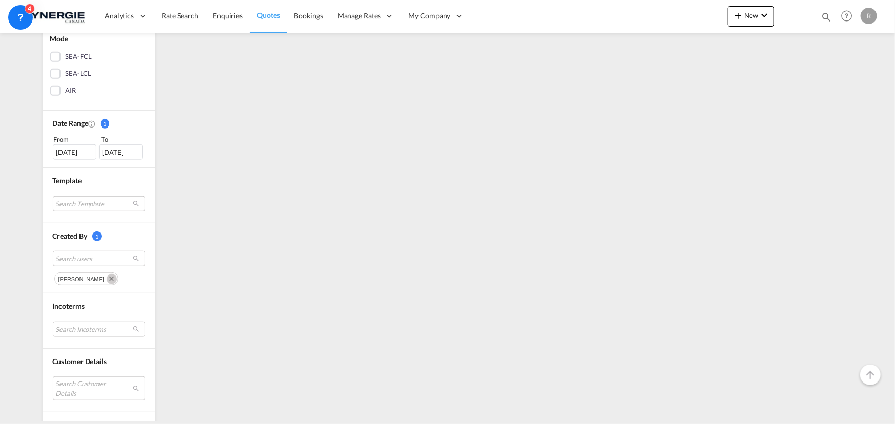
scroll to position [279, 0]
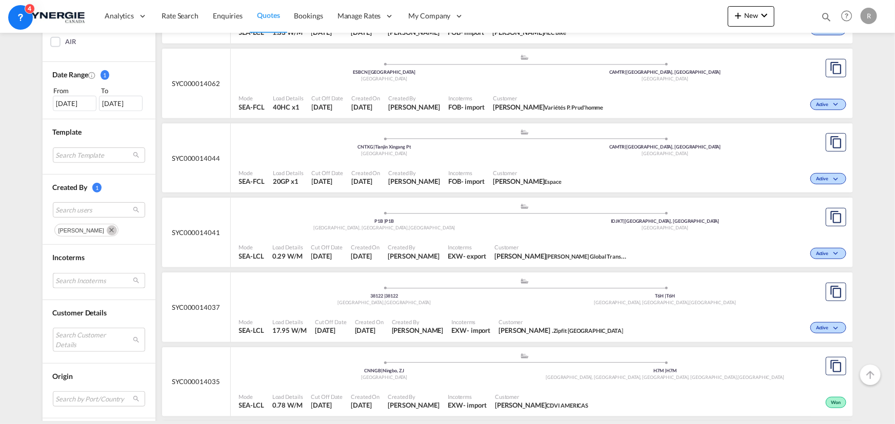
click at [85, 277] on md-select "Search Incoterms" at bounding box center [99, 280] width 92 height 15
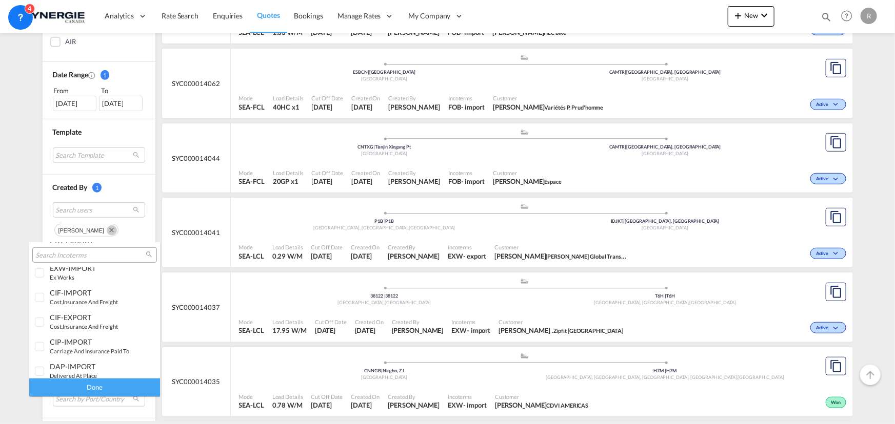
scroll to position [405, 0]
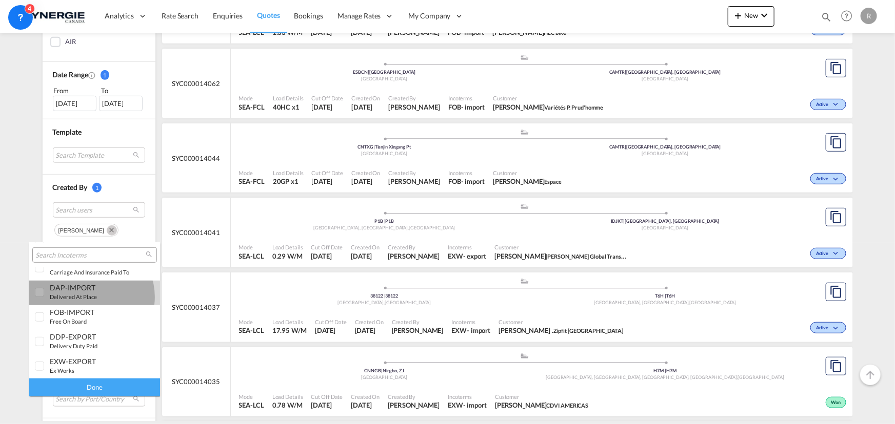
click at [90, 297] on small "delivered at place" at bounding box center [73, 297] width 47 height 7
click at [110, 392] on div "Done" at bounding box center [94, 388] width 131 height 18
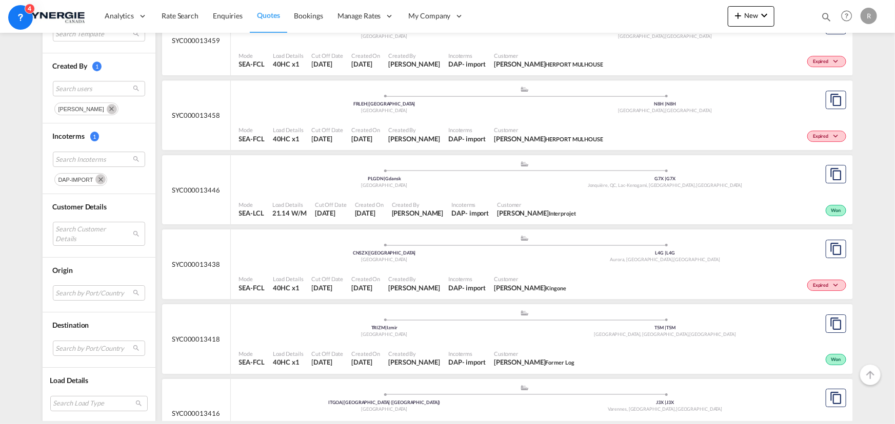
scroll to position [1677, 0]
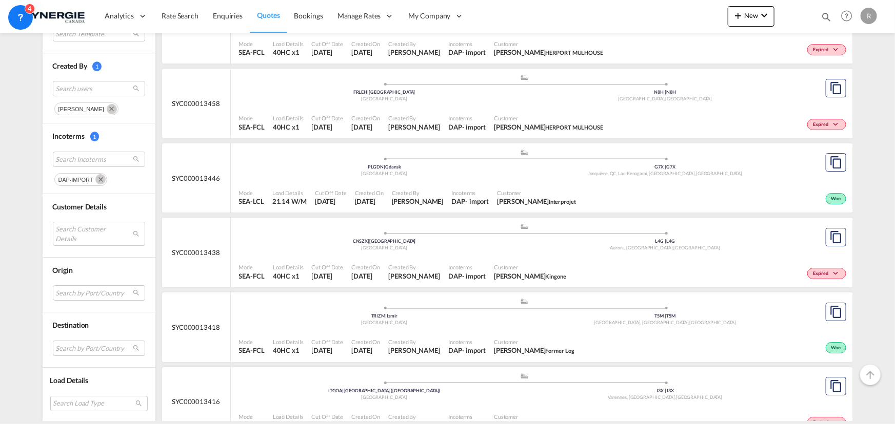
click at [545, 275] on span "Kingone" at bounding box center [555, 276] width 21 height 7
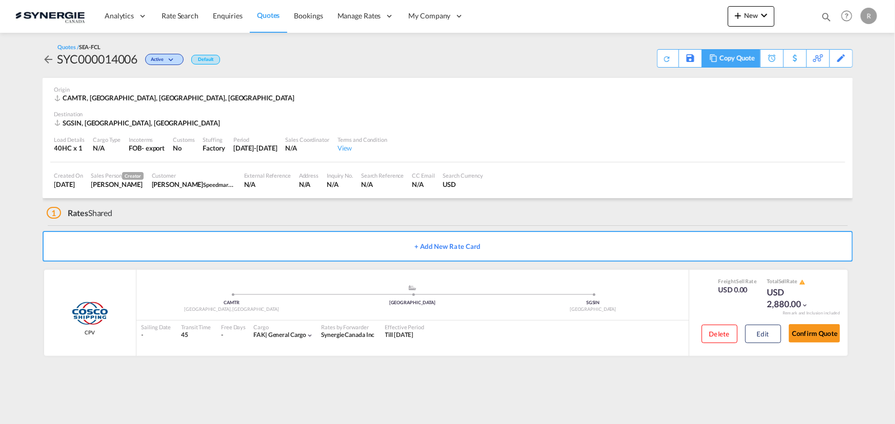
click at [742, 61] on div "Copy Quote" at bounding box center [736, 58] width 35 height 17
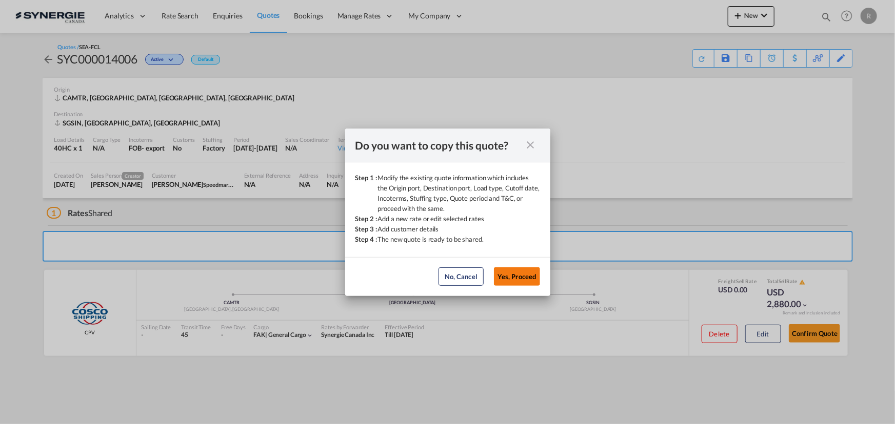
click at [513, 285] on button "Yes, Proceed" at bounding box center [517, 277] width 46 height 18
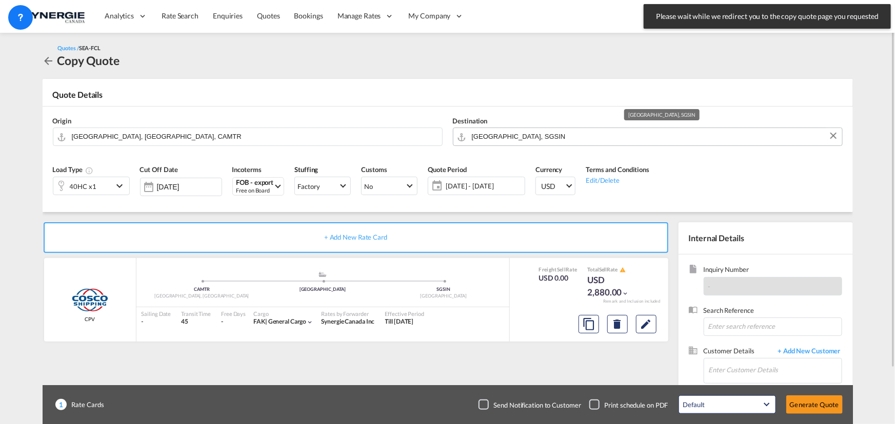
click at [580, 141] on input "[GEOGRAPHIC_DATA], SGSIN" at bounding box center [654, 137] width 365 height 18
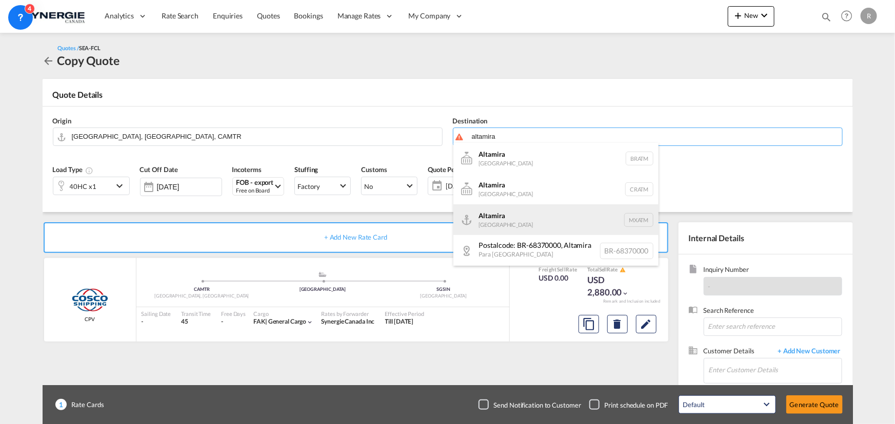
click at [500, 222] on div "Altamira [GEOGRAPHIC_DATA] MXATM" at bounding box center [555, 220] width 205 height 31
type input "Altamira, MXATM"
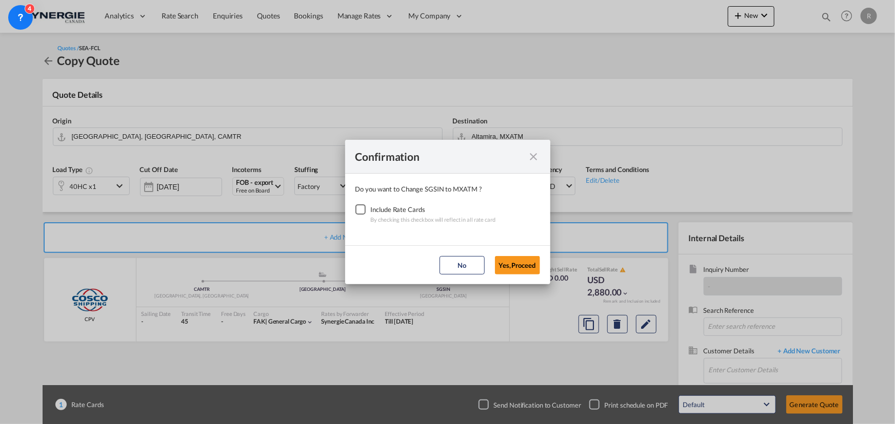
click at [360, 211] on div "Checkbox No Ink" at bounding box center [360, 210] width 10 height 10
click at [508, 266] on button "Yes,Proceed" at bounding box center [517, 265] width 45 height 18
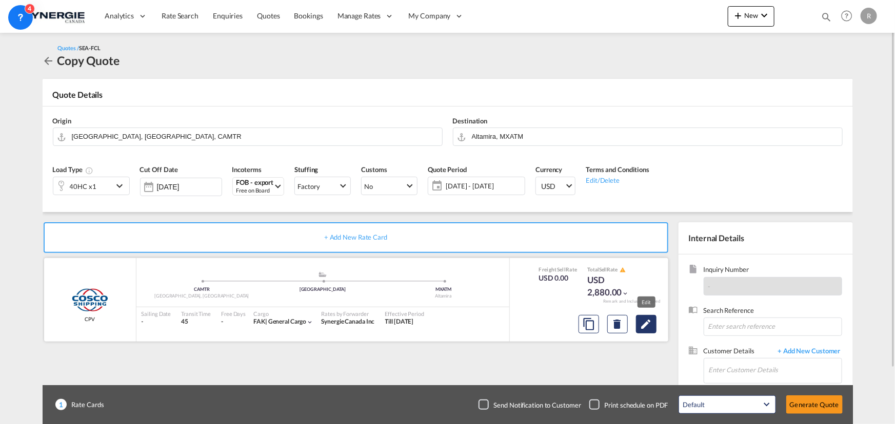
click at [643, 329] on md-icon "Edit" at bounding box center [646, 324] width 12 height 12
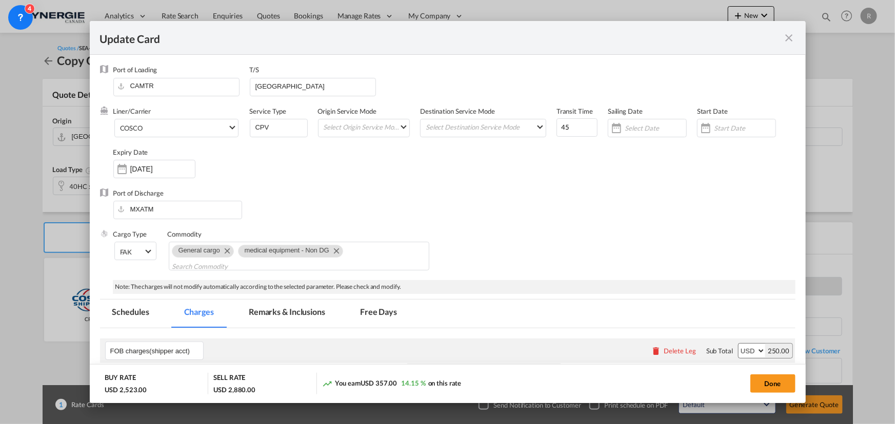
select select "per B/L"
select select "per shipment"
select select "per B/L"
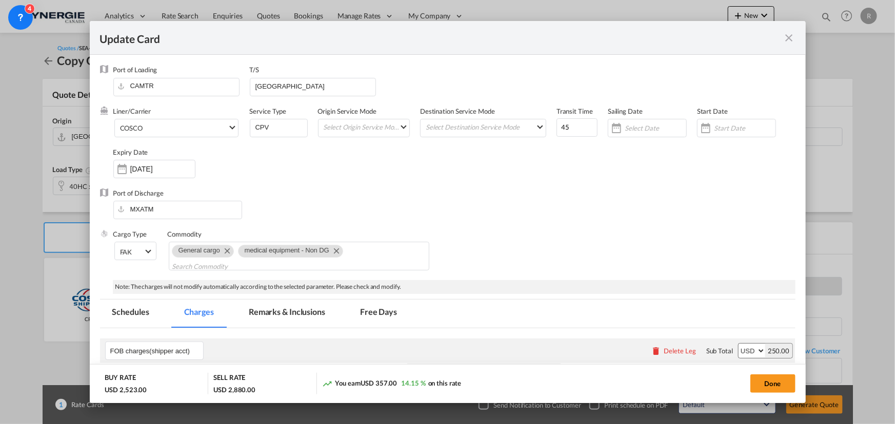
select select "per shipment"
select select "per equipment"
select select "per container"
click at [784, 35] on md-icon "icon-close fg-AAA8AD m-0 pointer" at bounding box center [789, 38] width 12 height 12
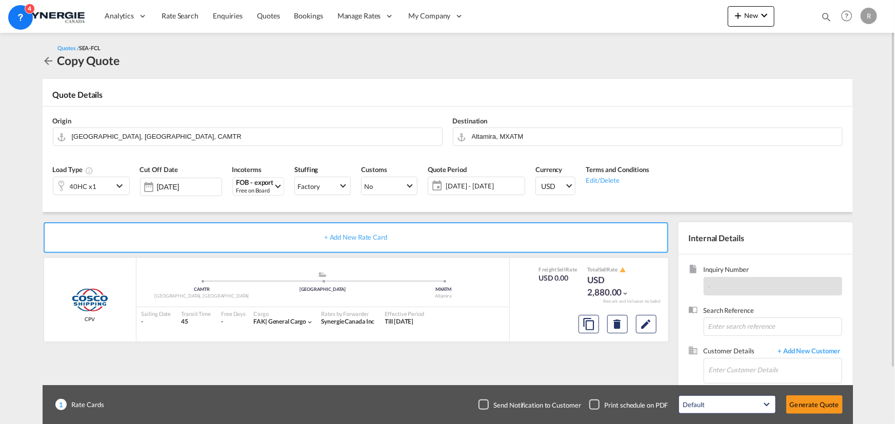
click at [476, 190] on span "[DATE] - [DATE]" at bounding box center [484, 185] width 76 height 9
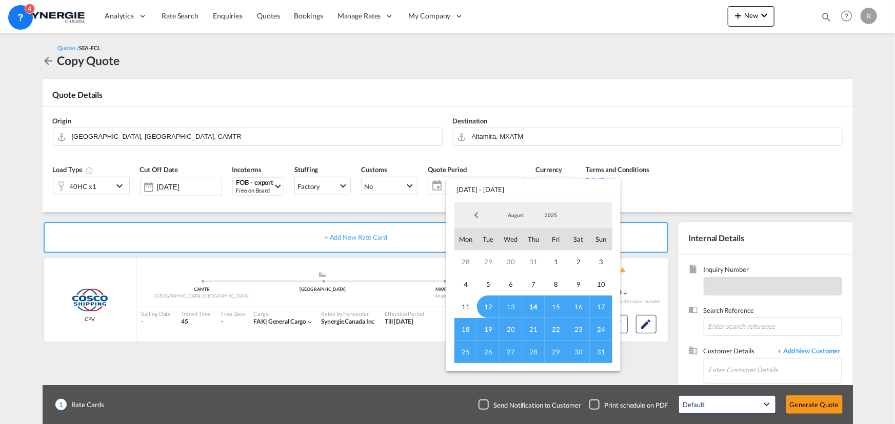
click at [601, 354] on span "31" at bounding box center [601, 352] width 23 height 23
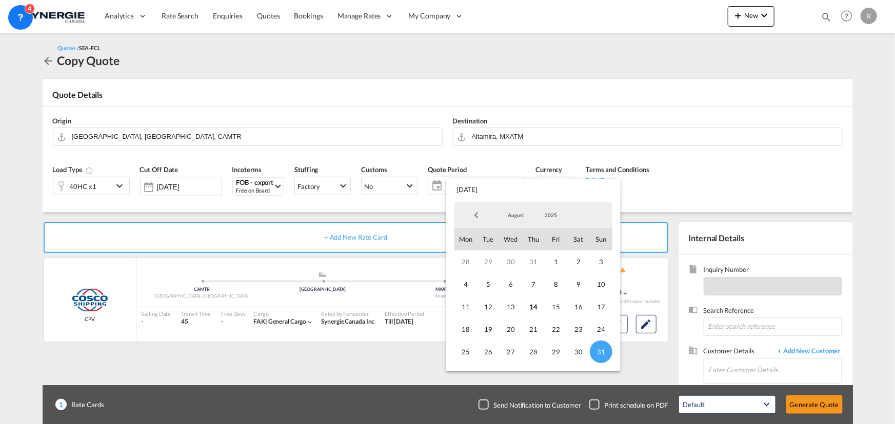
click at [795, 168] on md-backdrop at bounding box center [447, 212] width 895 height 424
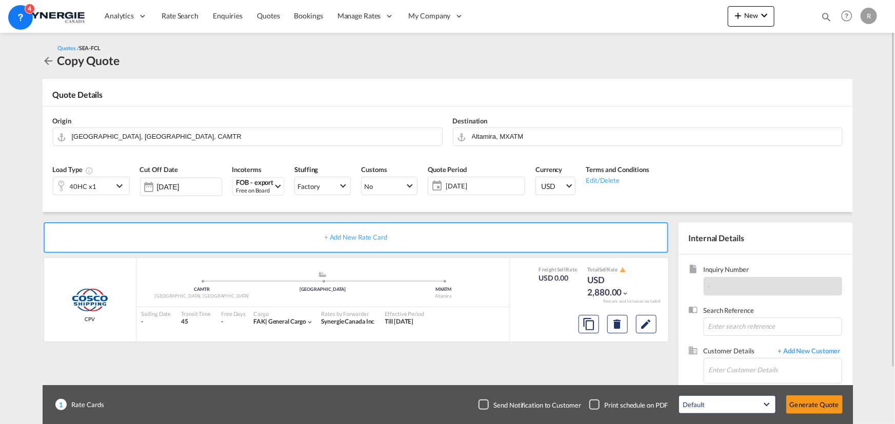
click at [116, 187] on md-icon "icon-chevron-down" at bounding box center [120, 186] width 15 height 12
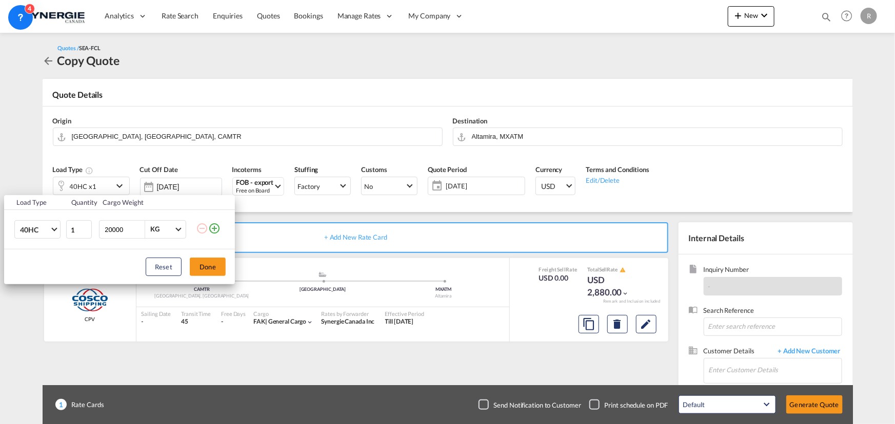
click at [215, 227] on md-icon "icon-plus-circle-outline" at bounding box center [214, 228] width 12 height 12
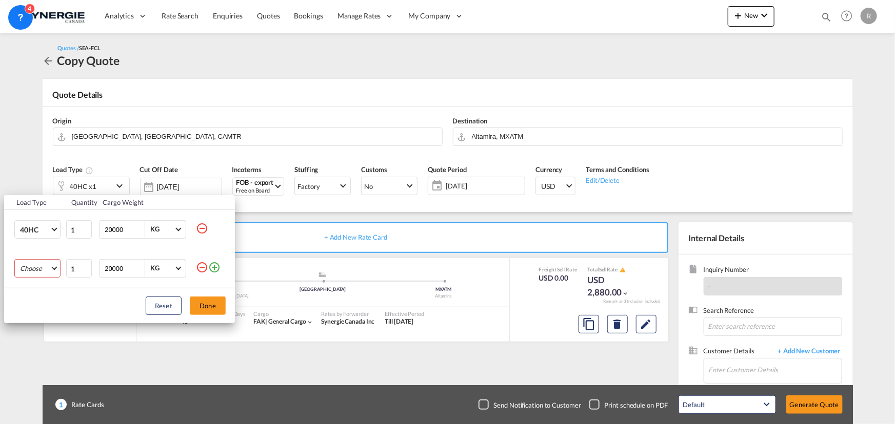
click at [43, 270] on md-select "Choose 20GP 40GP 40HC 45HC 20RE 40RE 40HR 20OT 40OT 20FR 40FR 40NR 20NR 45S 20T…" at bounding box center [37, 268] width 46 height 18
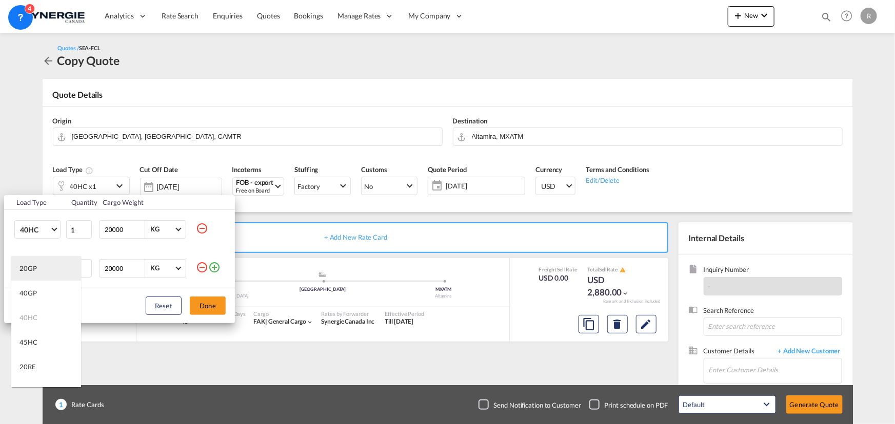
click at [32, 264] on div "20GP" at bounding box center [27, 268] width 17 height 9
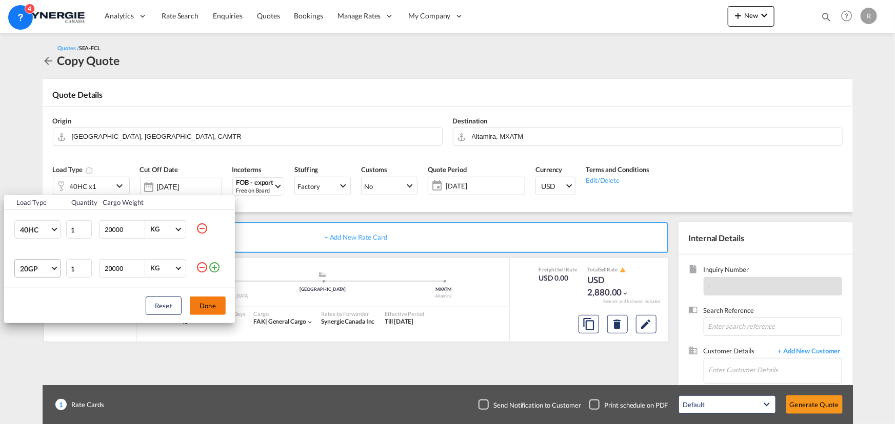
click at [210, 308] on button "Done" at bounding box center [208, 306] width 36 height 18
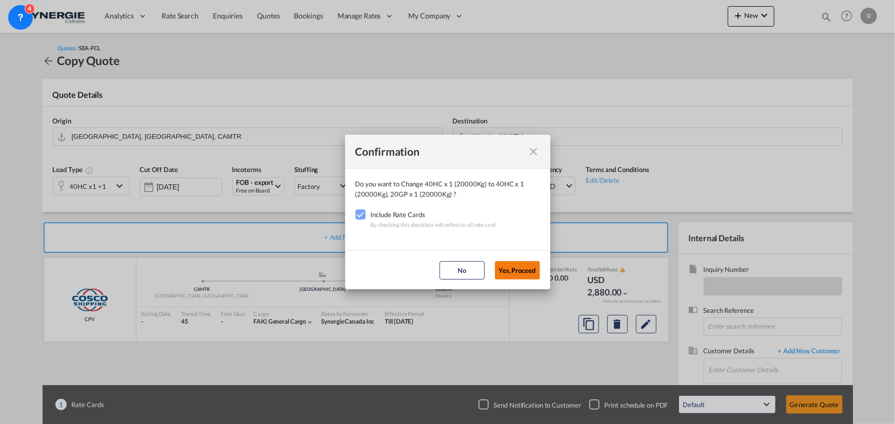
click at [522, 267] on button "Yes,Proceed" at bounding box center [517, 270] width 45 height 18
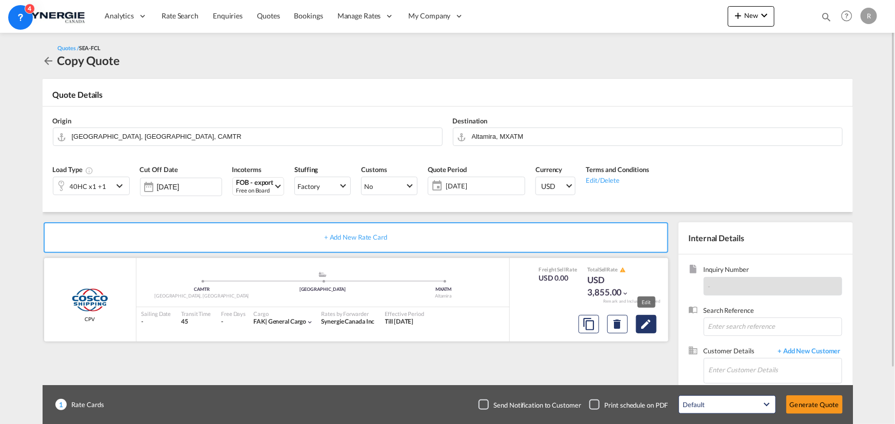
click at [645, 325] on md-icon "Edit" at bounding box center [646, 324] width 12 height 12
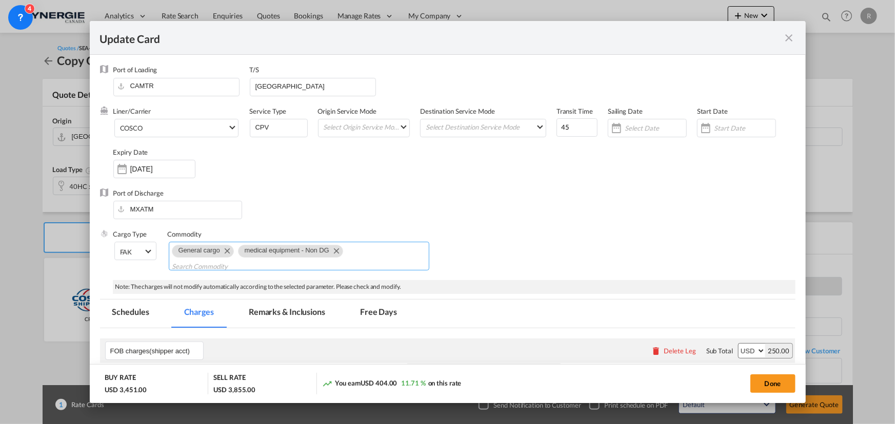
click at [337, 251] on md-icon "Remove medical equipment - Non DG" at bounding box center [336, 251] width 12 height 12
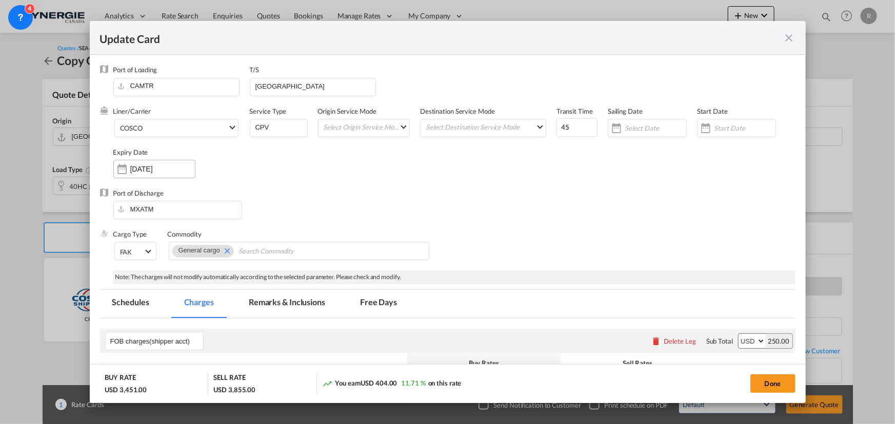
click at [131, 165] on input "30 Sep 2025" at bounding box center [162, 169] width 65 height 8
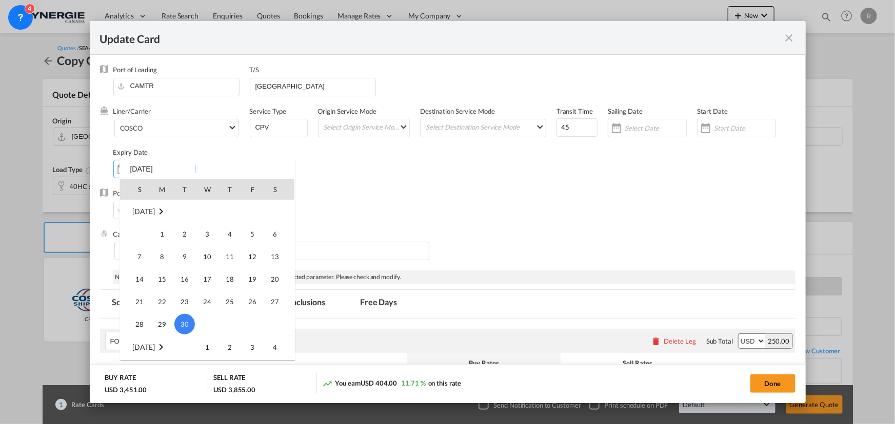
scroll to position [237432, 0]
click at [139, 237] on span "31" at bounding box center [139, 235] width 21 height 21
type input "31 Aug 2025"
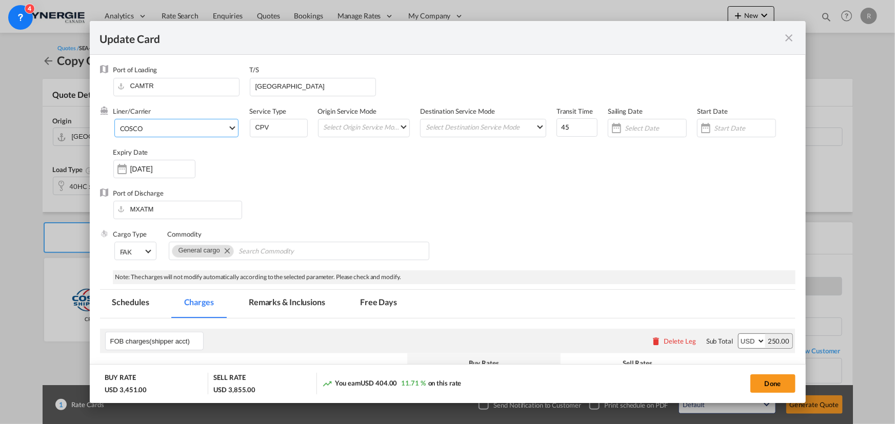
click at [162, 131] on span "COSCO" at bounding box center [174, 128] width 108 height 9
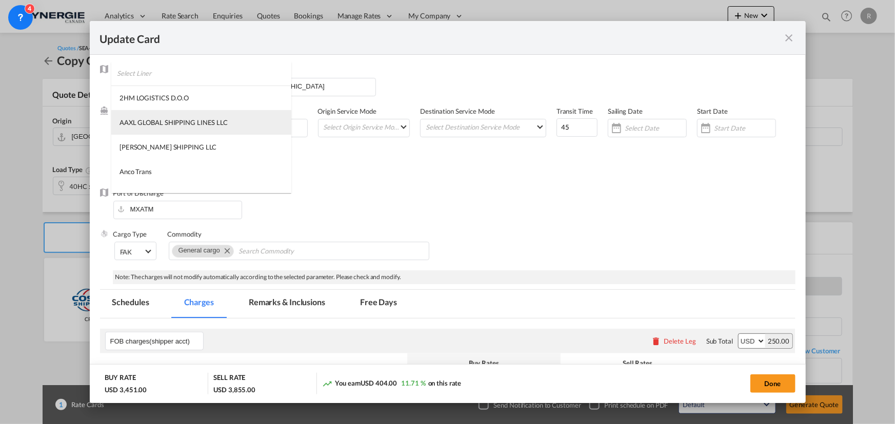
scroll to position [0, 0]
click at [205, 82] on input "search" at bounding box center [204, 74] width 174 height 25
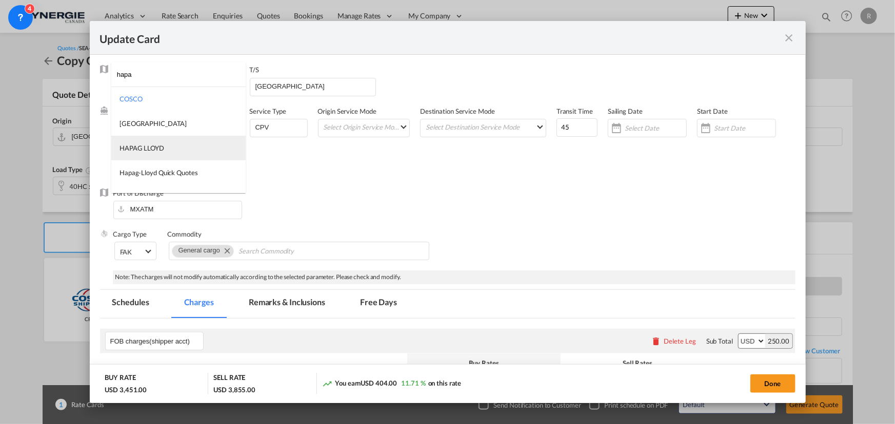
type input "hapa"
click at [150, 151] on div "Expiry Date 31 Aug 2025" at bounding box center [159, 168] width 92 height 41
click at [546, 124] on div "Liner/Carrier Hapag-Lloyd Quick Quotes Service Type CPV Origin Service Mode Sel…" at bounding box center [454, 148] width 682 height 82
type input "42"
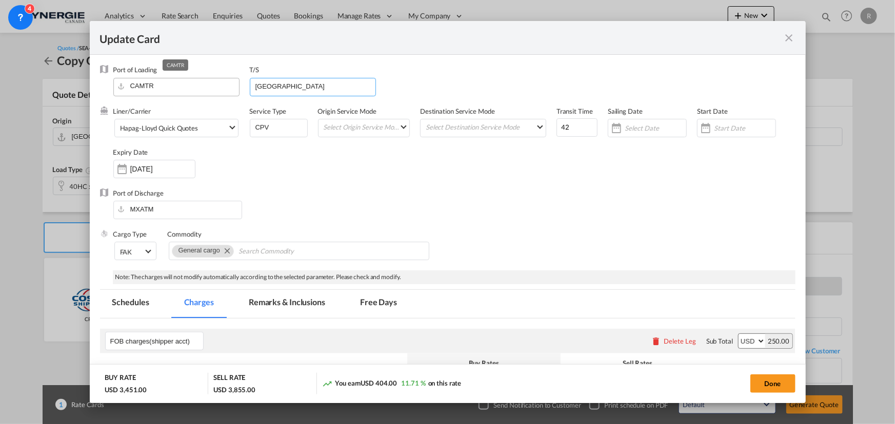
drag, startPoint x: 295, startPoint y: 85, endPoint x: 216, endPoint y: 79, distance: 79.7
click at [216, 79] on div "Port of Loading CAMTR T/S Vancouver" at bounding box center [454, 85] width 682 height 41
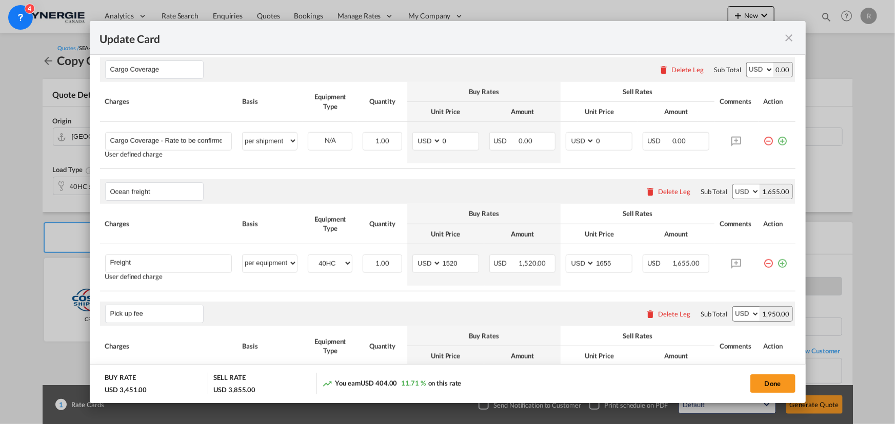
scroll to position [559, 0]
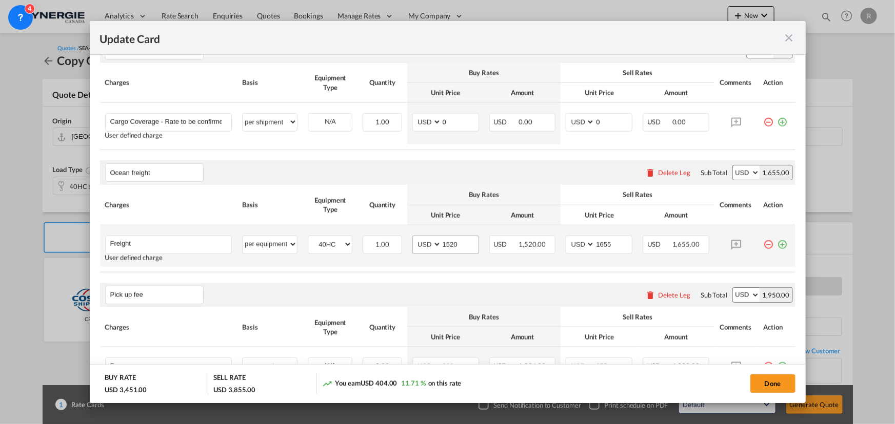
type input "Hamburg"
drag, startPoint x: 462, startPoint y: 243, endPoint x: 400, endPoint y: 241, distance: 62.6
click at [400, 241] on tr "Freight Please Enter User Defined Charges Cannot Be Published User defined char…" at bounding box center [447, 247] width 695 height 42
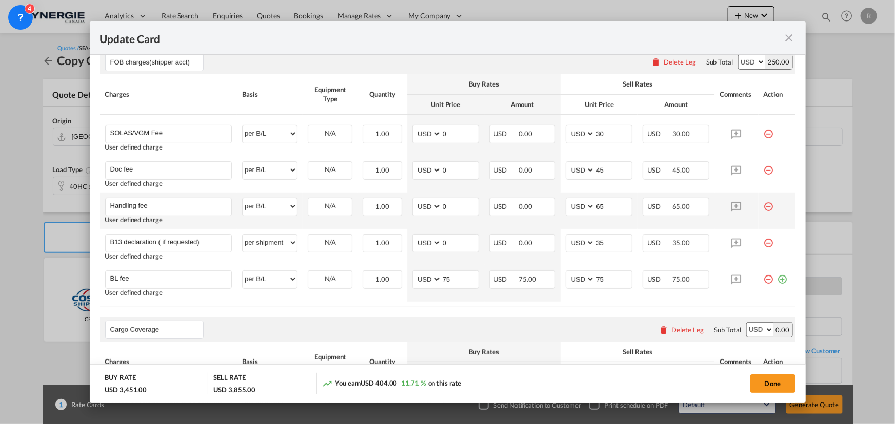
scroll to position [326, 0]
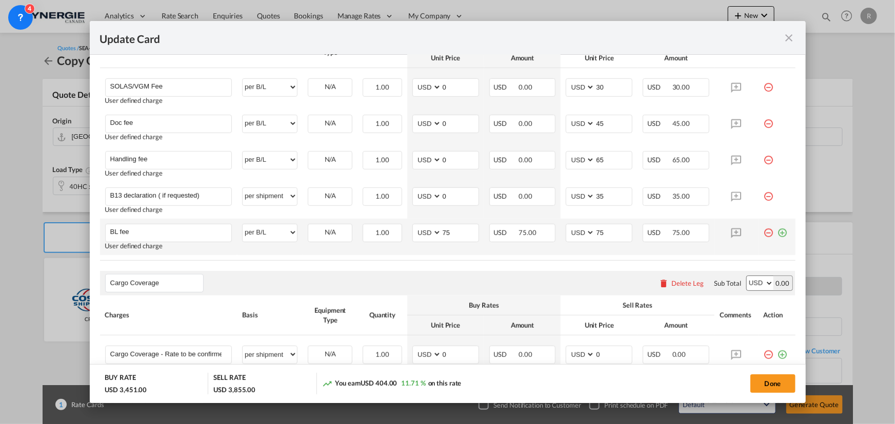
click at [778, 234] on md-icon "icon-plus-circle-outline green-400-fg" at bounding box center [782, 229] width 10 height 10
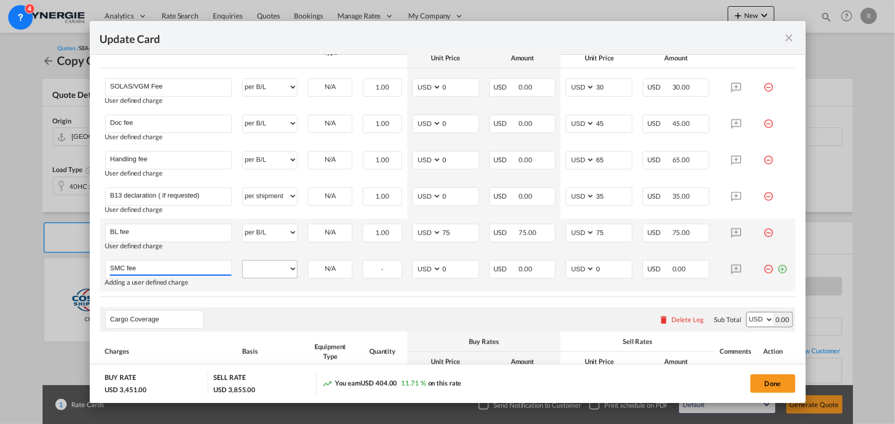
type input "SMC fee"
click at [273, 275] on select "per equipment per container per B/L per shipping bill per shipment per pallet p…" at bounding box center [269, 269] width 54 height 16
select select "per B/L"
click at [242, 261] on select "per equipment per container per B/L per shipping bill per shipment per pallet p…" at bounding box center [269, 269] width 54 height 16
drag, startPoint x: 452, startPoint y: 271, endPoint x: 385, endPoint y: 261, distance: 67.9
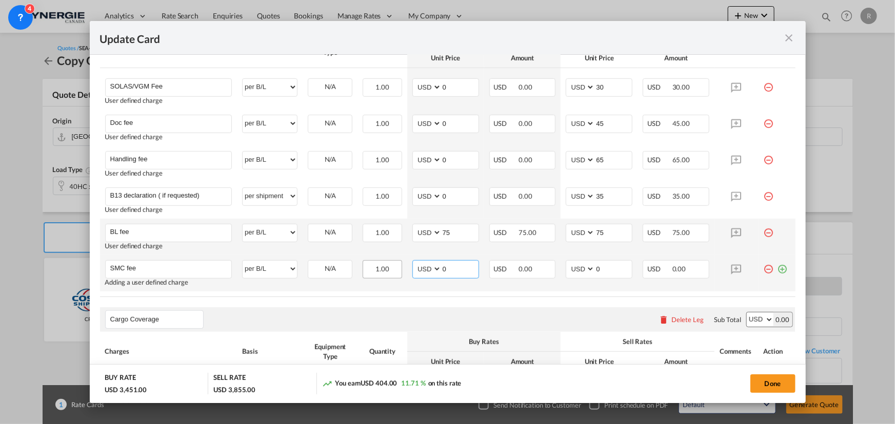
click at [385, 261] on tr "SMC fee Please Enter User Defined Charges Cannot Be Published Adding a user def…" at bounding box center [447, 273] width 695 height 36
type input "35"
drag, startPoint x: 602, startPoint y: 272, endPoint x: 577, endPoint y: 269, distance: 25.8
click at [577, 269] on md-input-container "AED AFN ALL AMD ANG AOA ARS AUD AWG AZN BAM BBD BDT BGN BHD BIF BMD BND BOB BRL…" at bounding box center [598, 269] width 67 height 18
type input "45"
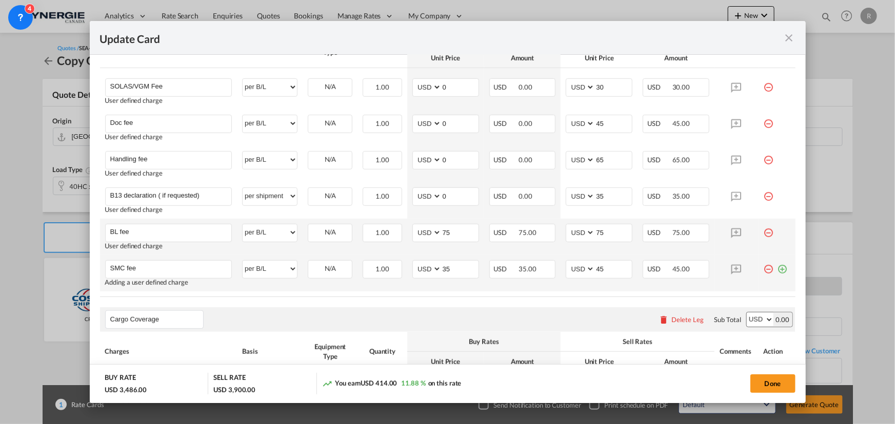
click at [777, 271] on md-icon "icon-plus-circle-outline green-400-fg" at bounding box center [782, 265] width 10 height 10
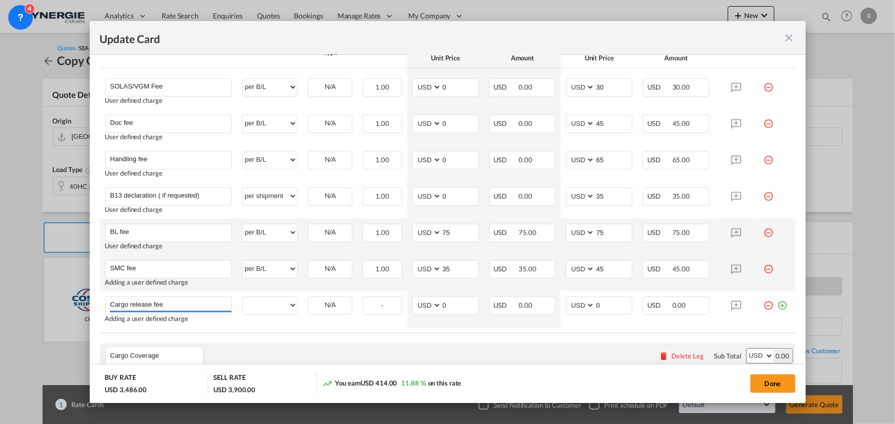
type input "Cargo release fee"
drag, startPoint x: 894, startPoint y: 313, endPoint x: 275, endPoint y: 309, distance: 618.8
click at [275, 309] on select "per equipment per container per B/L per shipping bill per shipment per pallet p…" at bounding box center [269, 305] width 54 height 16
select select "per B/L"
click at [242, 297] on select "per equipment per container per B/L per shipping bill per shipment per pallet p…" at bounding box center [269, 305] width 54 height 16
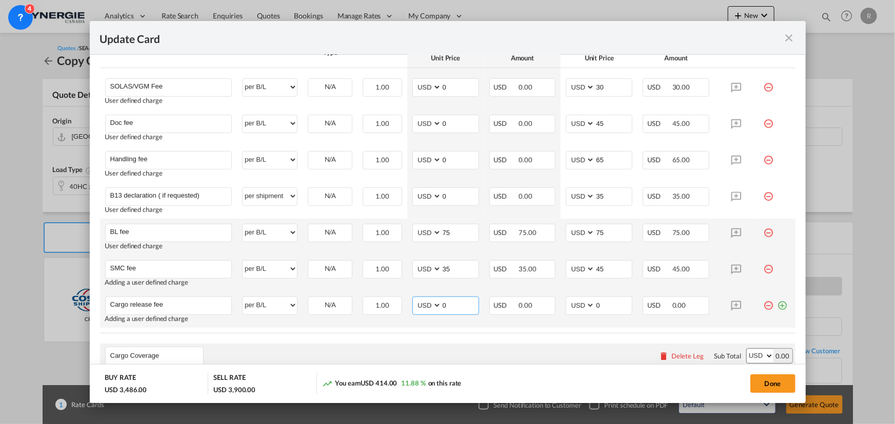
drag, startPoint x: 450, startPoint y: 302, endPoint x: 397, endPoint y: 293, distance: 53.7
click at [397, 293] on tr "Cargo release fee Please Enter User Defined Charges Cannot Be Published Adding …" at bounding box center [447, 310] width 695 height 36
type input "3"
type input "60"
drag, startPoint x: 608, startPoint y: 306, endPoint x: 573, endPoint y: 302, distance: 35.1
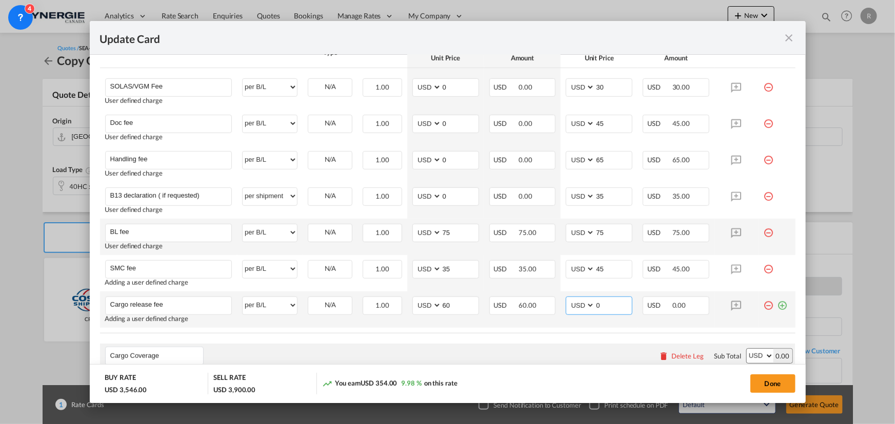
click at [573, 302] on md-input-container "AED AFN ALL AMD ANG AOA ARS AUD AWG AZN BAM BBD BDT BGN BHD BIF BMD BND BOB BRL…" at bounding box center [598, 306] width 67 height 18
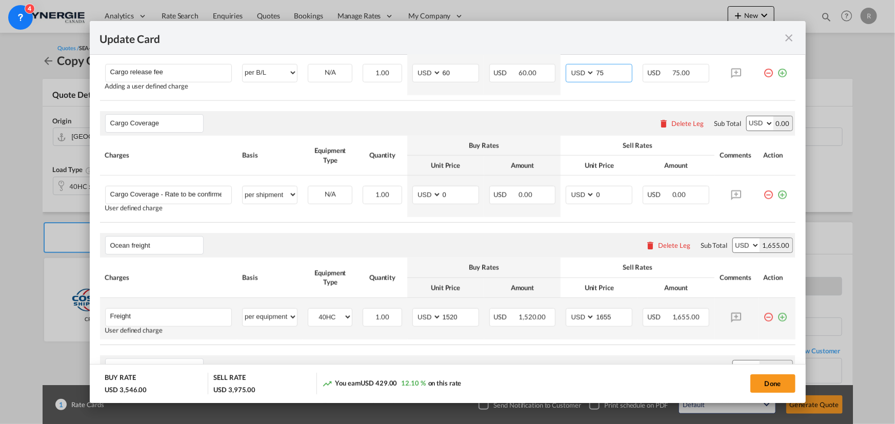
scroll to position [605, 0]
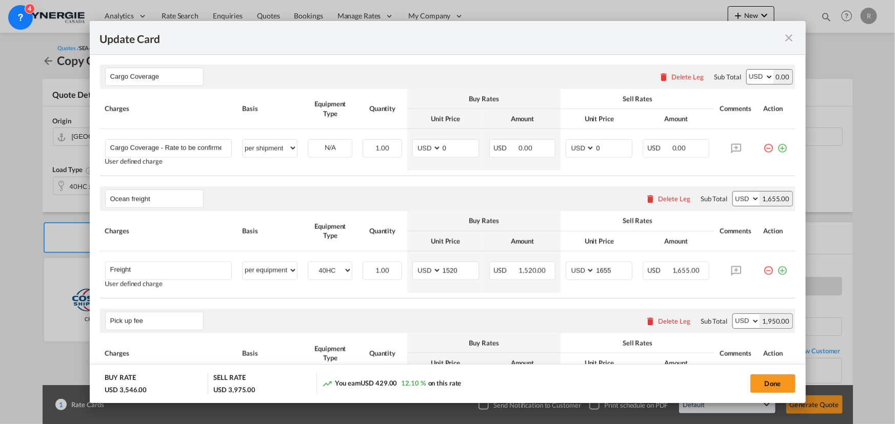
type input "75"
drag, startPoint x: 459, startPoint y: 268, endPoint x: 404, endPoint y: 266, distance: 54.9
click at [407, 266] on td "AED AFN ALL AMD ANG AOA ARS AUD AWG AZN BAM BBD BDT BGN BHD BIF BMD BND BOB BRL…" at bounding box center [445, 273] width 77 height 42
type input "1503"
click at [330, 275] on select "40HC 20GP" at bounding box center [330, 271] width 44 height 14
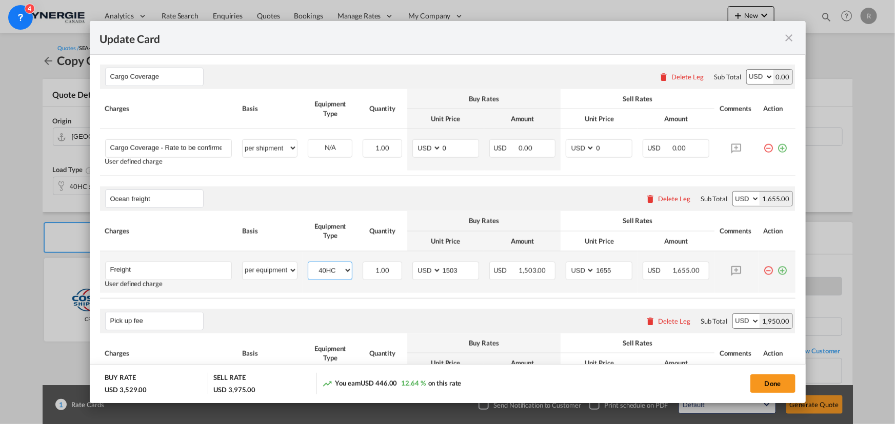
select select "20GP"
click at [308, 264] on select "40HC 20GP" at bounding box center [330, 271] width 44 height 14
click at [777, 272] on md-icon "icon-plus-circle-outline green-400-fg" at bounding box center [782, 267] width 10 height 10
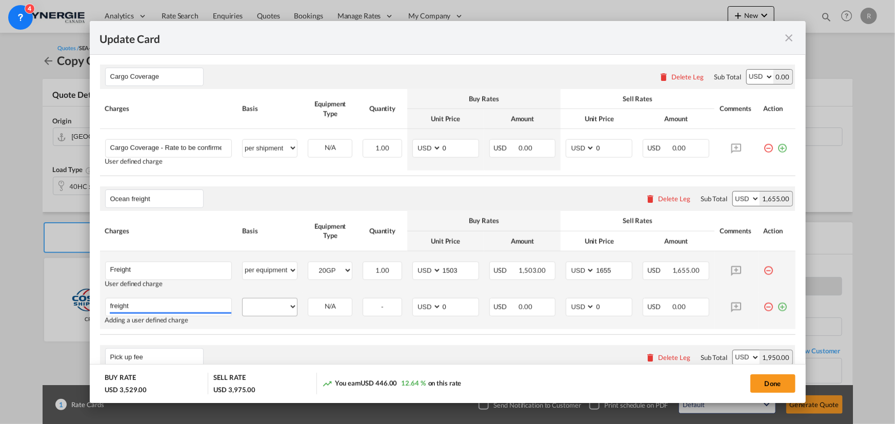
type input "freight"
click at [274, 309] on select "per equipment per container per B/L per shipping bill per shipment per pallet p…" at bounding box center [269, 307] width 54 height 16
select select "per equipment"
click at [242, 299] on select "per equipment per container per B/L per shipping bill per shipment per pallet p…" at bounding box center [269, 307] width 54 height 16
click at [337, 310] on select "40HC 20GP" at bounding box center [330, 307] width 44 height 14
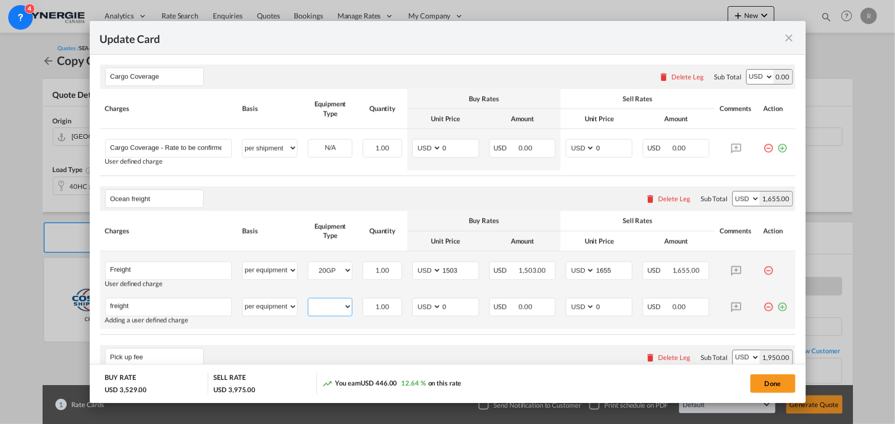
select select "40HC"
click at [308, 300] on select "40HC 20GP" at bounding box center [330, 307] width 44 height 14
drag, startPoint x: 451, startPoint y: 309, endPoint x: 395, endPoint y: 306, distance: 55.9
click at [395, 306] on tr "freight Please Enter User Defined Charges Cannot Be Published Adding a user def…" at bounding box center [447, 311] width 695 height 36
type input "1776"
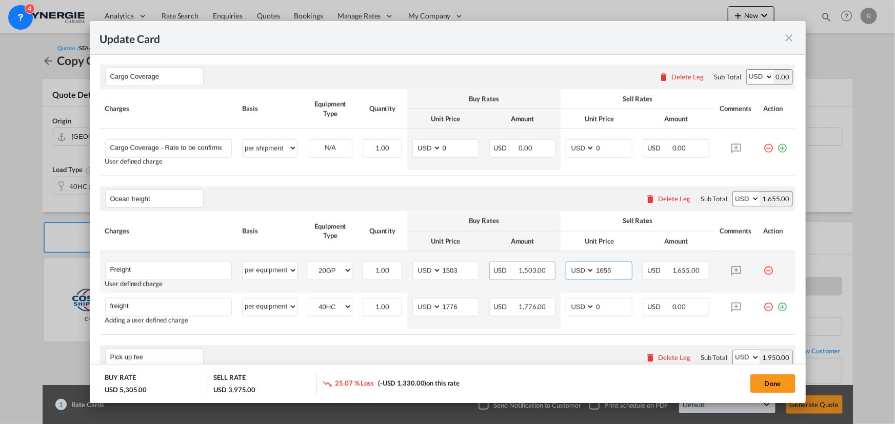
drag, startPoint x: 615, startPoint y: 272, endPoint x: 528, endPoint y: 265, distance: 88.0
click at [528, 265] on tr "Freight Please Enter User Defined Charges Cannot Be Published User defined char…" at bounding box center [447, 273] width 695 height 42
type input "1685"
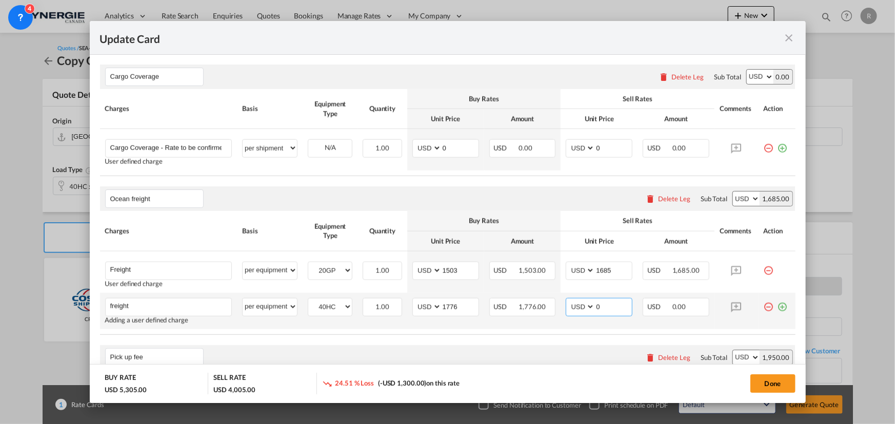
drag, startPoint x: 614, startPoint y: 309, endPoint x: 563, endPoint y: 305, distance: 50.4
click at [565, 305] on md-input-container "AED AFN ALL AMD ANG AOA ARS AUD AWG AZN BAM BBD BDT BGN BHD BIF BMD BND BOB BRL…" at bounding box center [598, 307] width 67 height 18
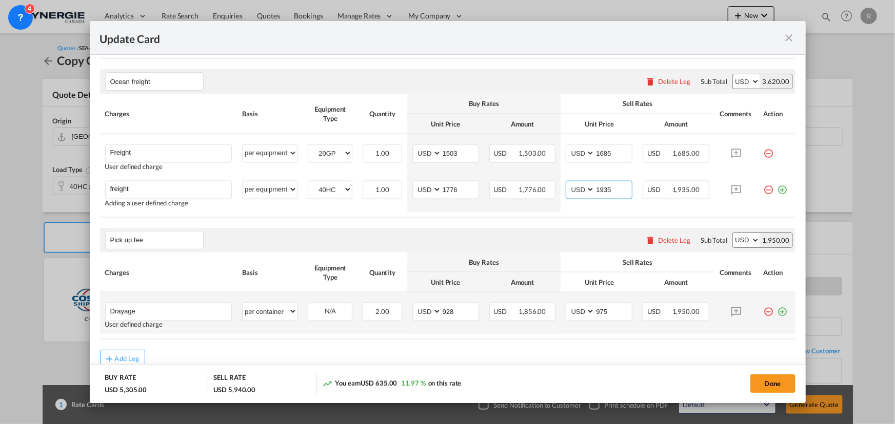
scroll to position [745, 0]
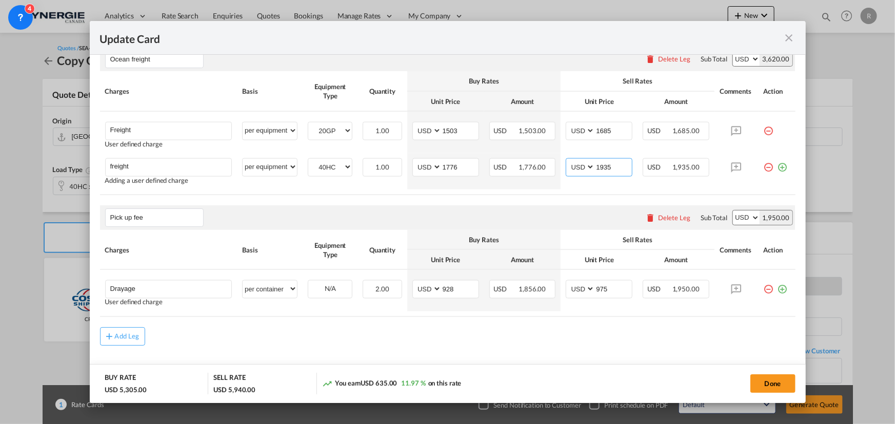
type input "1935"
click at [675, 220] on div "Delete Leg" at bounding box center [674, 218] width 32 height 8
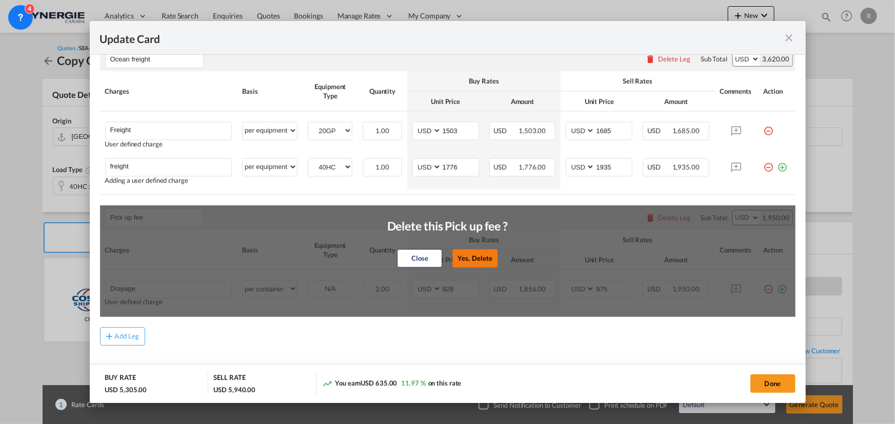
click at [476, 257] on button "Yes, Delete" at bounding box center [474, 259] width 45 height 18
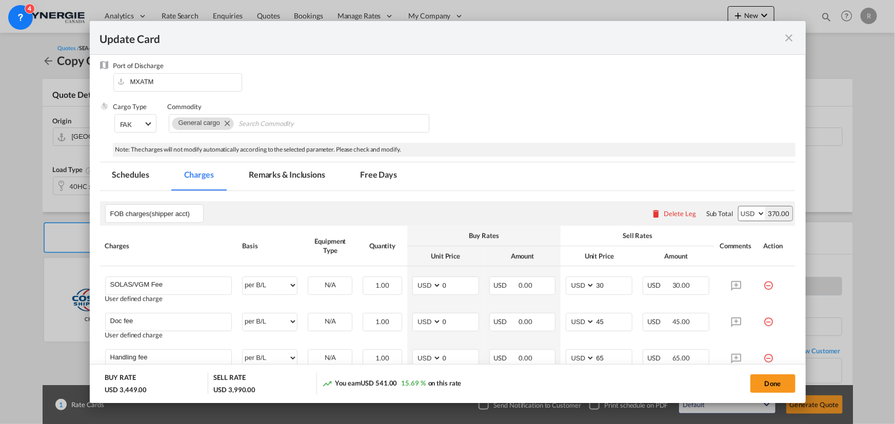
scroll to position [127, 0]
click at [287, 175] on md-tab-item "Remarks & Inclusions" at bounding box center [286, 178] width 101 height 28
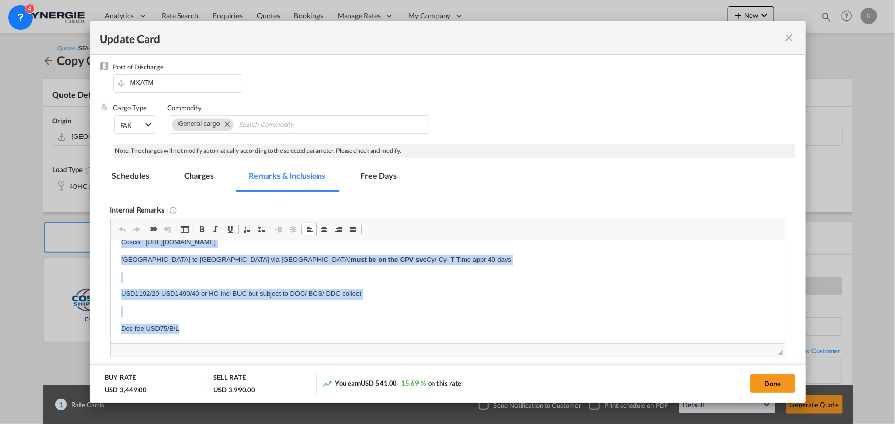
scroll to position [136, 0]
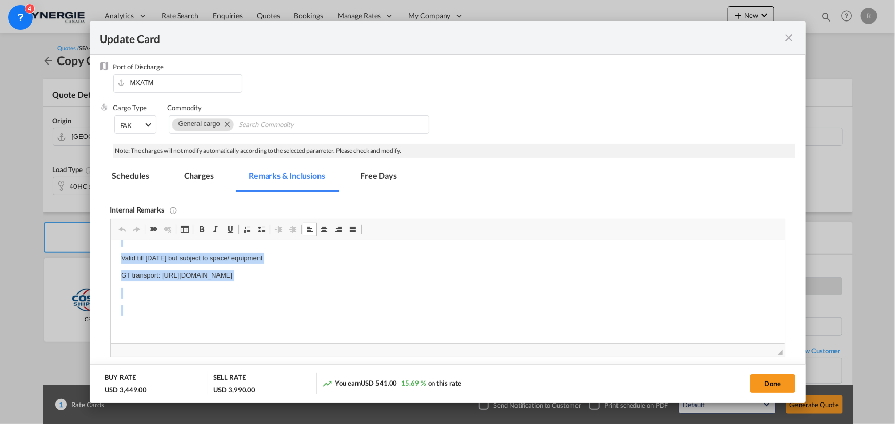
drag, startPoint x: 115, startPoint y: 256, endPoint x: 266, endPoint y: 340, distance: 172.6
click at [166, 257] on p "Hapad" at bounding box center [446, 256] width 653 height 11
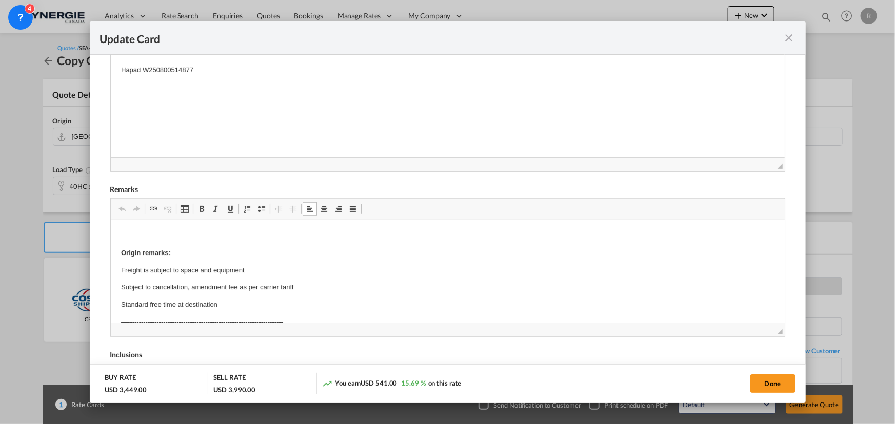
scroll to position [93, 0]
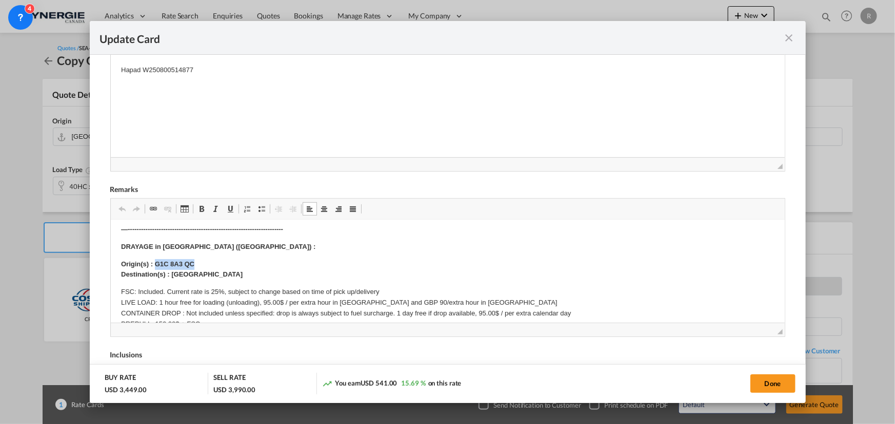
drag, startPoint x: 153, startPoint y: 264, endPoint x: 210, endPoint y: 261, distance: 57.0
click at [210, 261] on p "Origin(s) : G1C 8A3 QC Destination(s) : Montreal" at bounding box center [446, 270] width 653 height 22
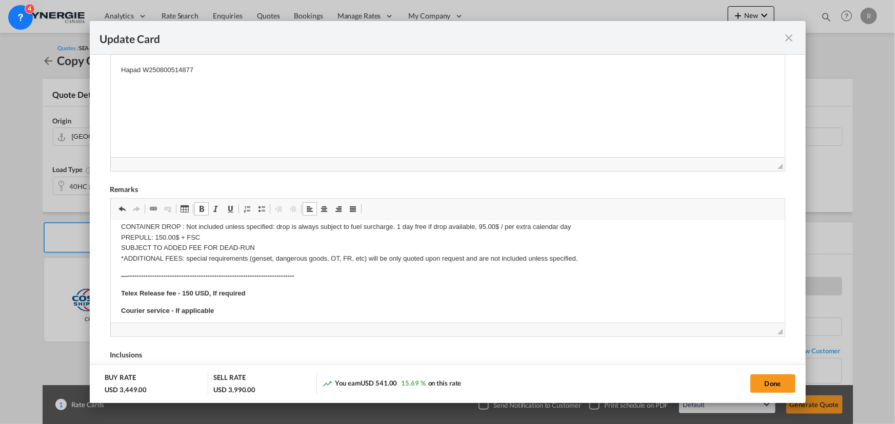
scroll to position [226, 0]
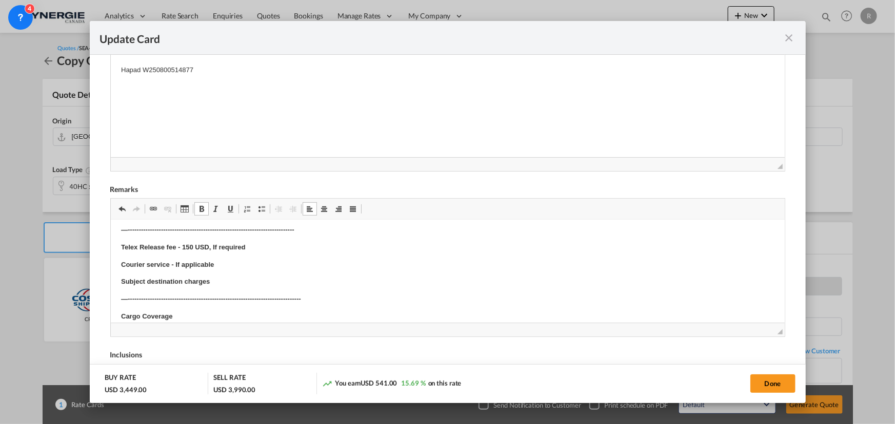
click at [220, 280] on p "Subject destination charges" at bounding box center [446, 282] width 653 height 11
click at [757, 383] on button "Done" at bounding box center [772, 384] width 45 height 18
type input "30 Aug 2025"
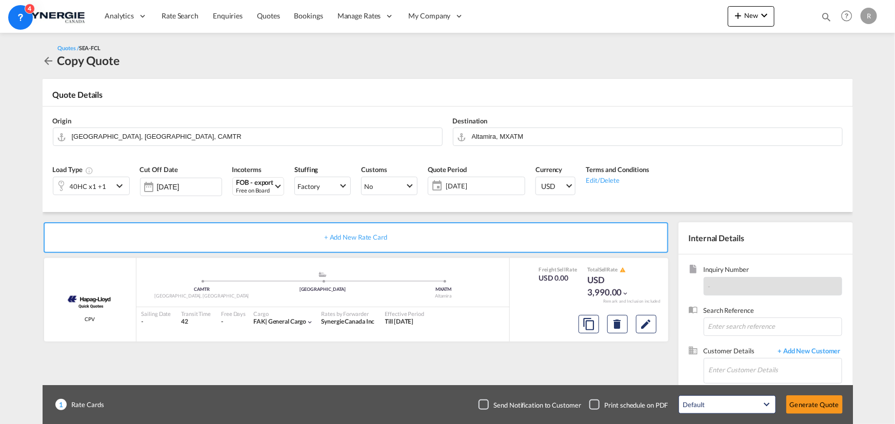
scroll to position [154, 0]
click at [756, 368] on input "Enter Customer Details" at bounding box center [775, 370] width 133 height 23
paste input "carlos.pichardo@cargogroup.mx"
type input "carlos.pichardo@cargogroup.mx"
click at [800, 351] on span "+ Add New Customer" at bounding box center [807, 353] width 69 height 12
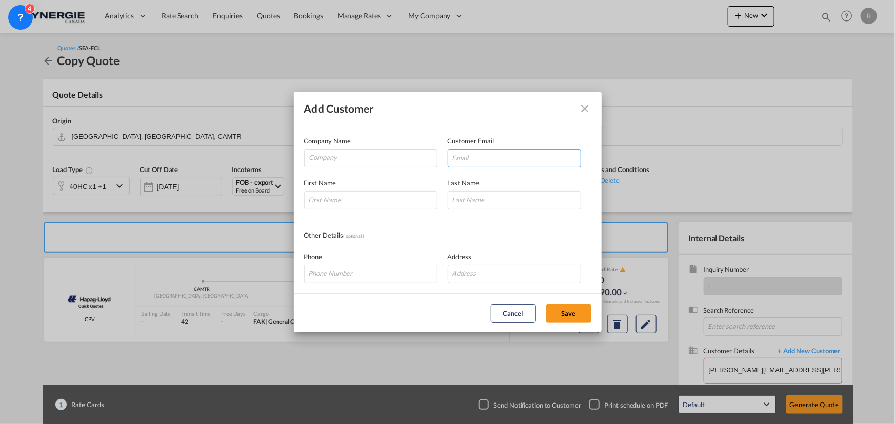
click at [468, 153] on input "Add Customer Company ..." at bounding box center [514, 158] width 133 height 18
paste input "carlos.pichardo@cargogroup.mx"
type input "carlos.pichardo@cargogroup.mx"
click at [373, 159] on input "Company" at bounding box center [373, 157] width 128 height 15
type input "Cargo Group"
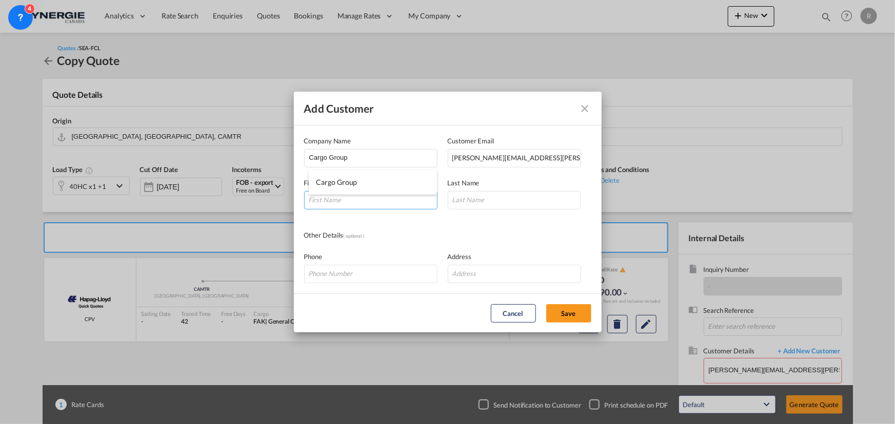
click at [361, 205] on input "Add Customer Company ..." at bounding box center [370, 200] width 133 height 18
type input "Carlos"
type input "Pichardo"
click at [569, 310] on button "Save" at bounding box center [568, 314] width 45 height 18
type input "Cargo Group, Carlos Pichardo, carlos.pichardo@cargogroup.mx"
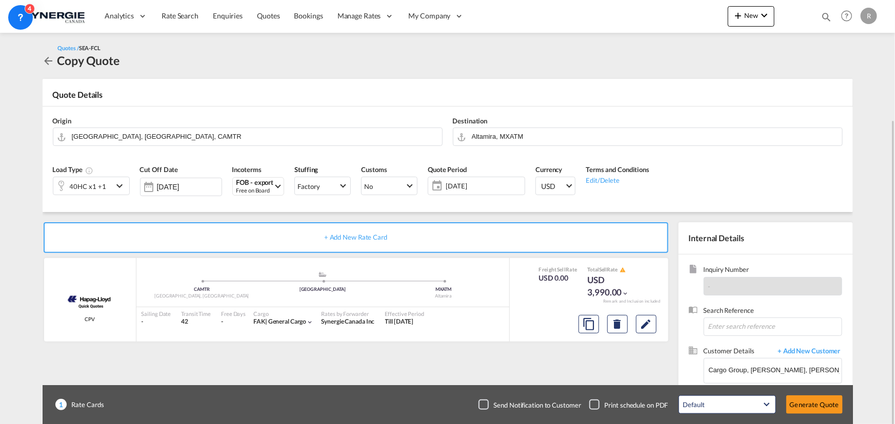
scroll to position [64, 0]
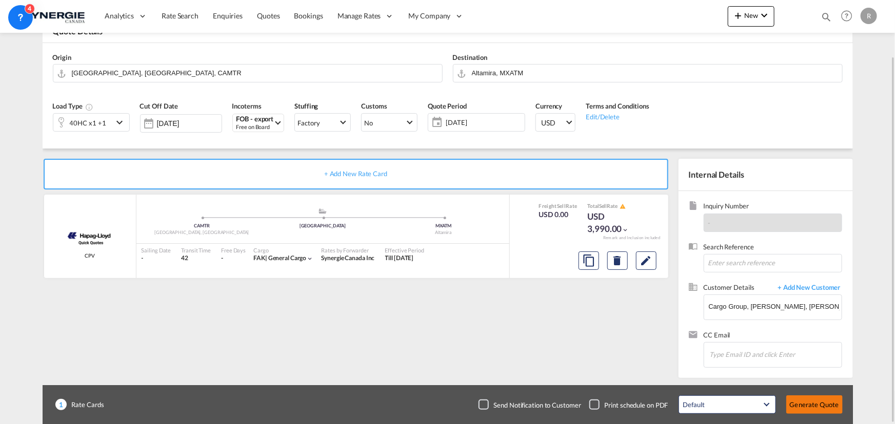
click at [823, 410] on button "Generate Quote" at bounding box center [814, 405] width 56 height 18
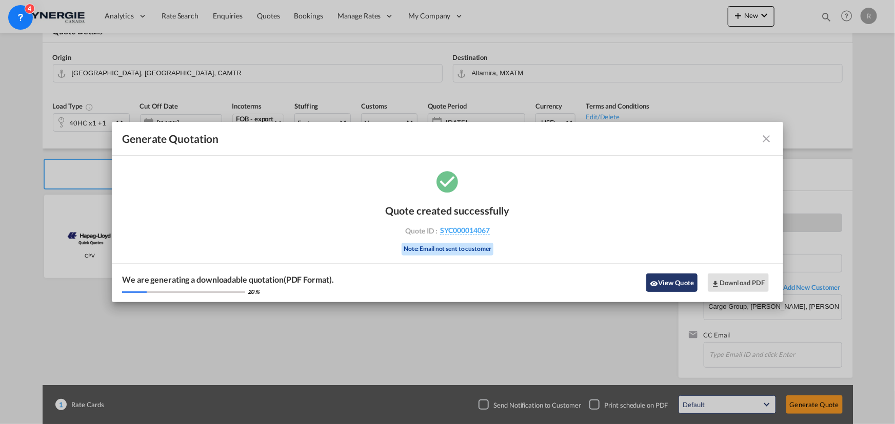
click at [670, 286] on button "View Quote" at bounding box center [671, 283] width 51 height 18
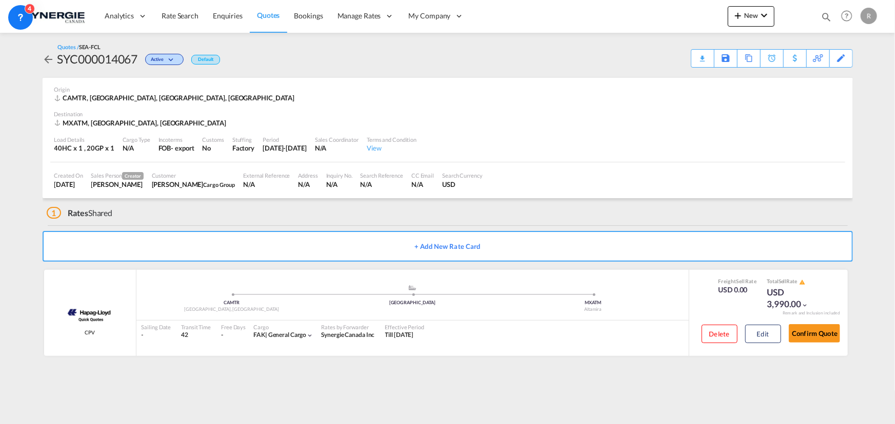
click at [0, 0] on div "Download Quote" at bounding box center [0, 0] width 0 height 0
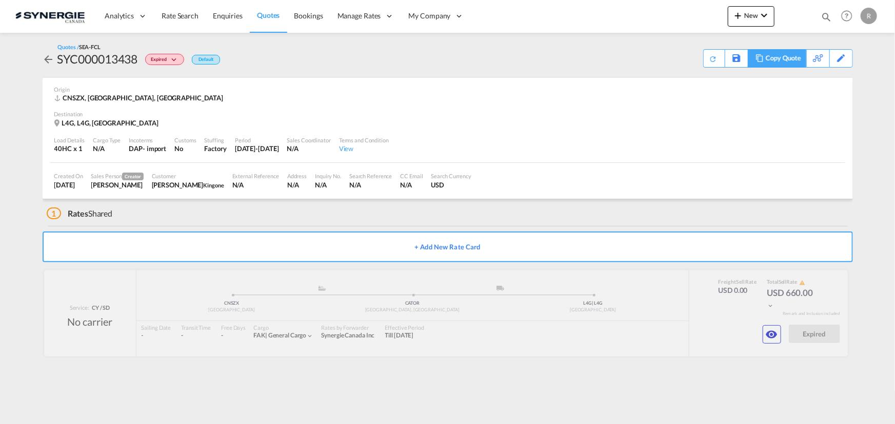
click at [782, 56] on div "Copy Quote" at bounding box center [782, 58] width 35 height 17
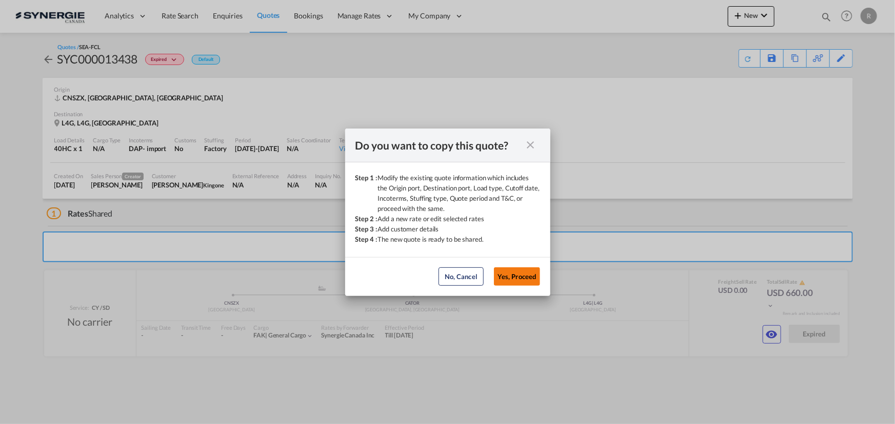
click at [522, 284] on button "Yes, Proceed" at bounding box center [517, 277] width 46 height 18
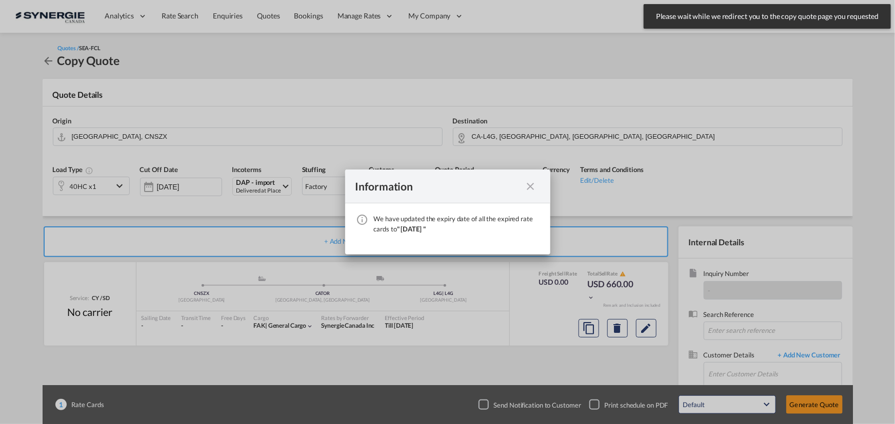
click at [528, 187] on md-icon "icon-close fg-AAA8AD cursor" at bounding box center [530, 186] width 12 height 12
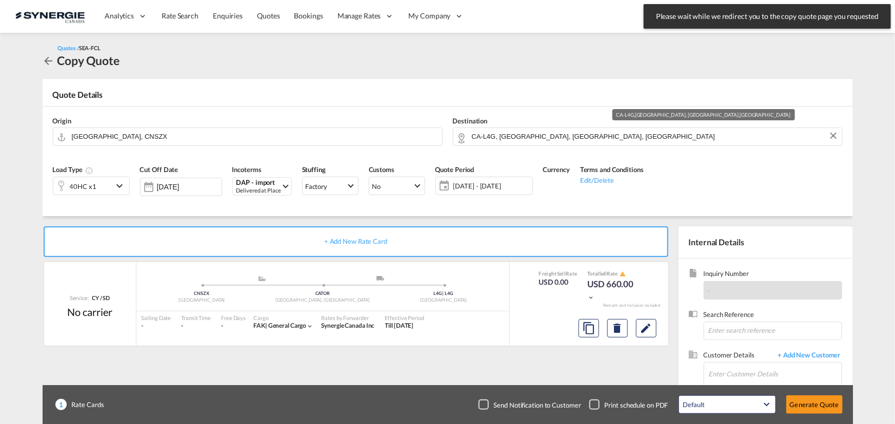
click at [584, 137] on input "CA-L4G, [GEOGRAPHIC_DATA], [GEOGRAPHIC_DATA], [GEOGRAPHIC_DATA]" at bounding box center [654, 137] width 365 height 18
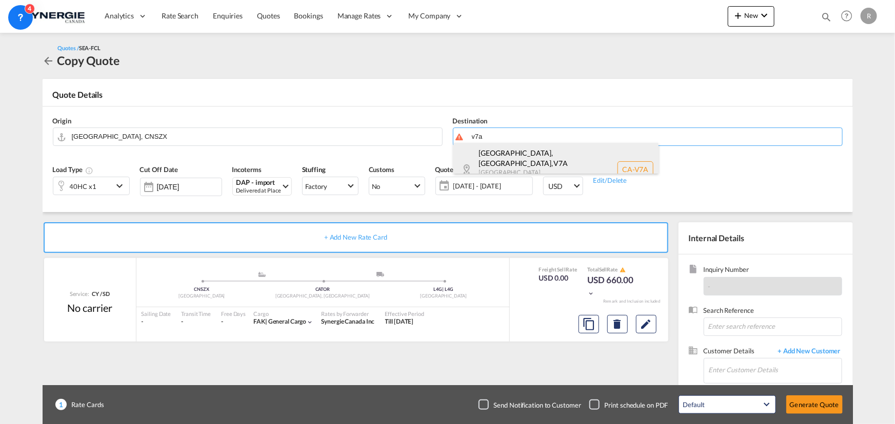
click at [547, 156] on div "[GEOGRAPHIC_DATA], [GEOGRAPHIC_DATA] , V7A [GEOGRAPHIC_DATA] ... [GEOGRAPHIC_DA…" at bounding box center [555, 169] width 205 height 53
type input "CA-V7A, [GEOGRAPHIC_DATA], [GEOGRAPHIC_DATA], [GEOGRAPHIC_DATA] ..."
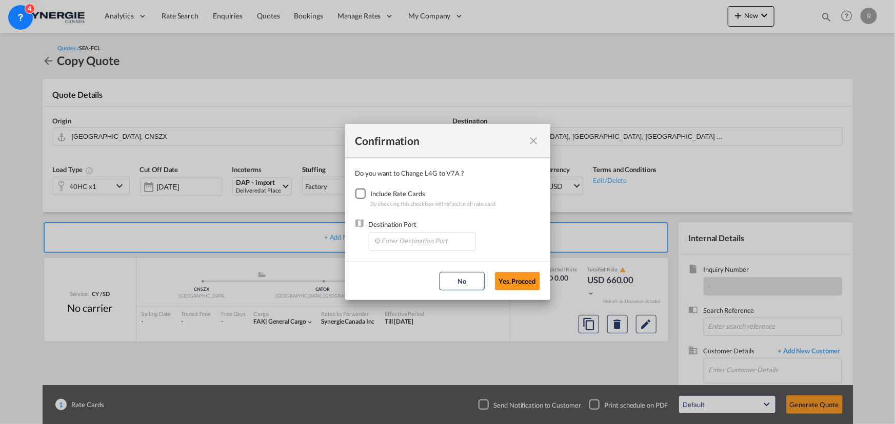
click at [364, 197] on div "Checkbox No Ink" at bounding box center [360, 194] width 10 height 10
drag, startPoint x: 408, startPoint y: 235, endPoint x: 405, endPoint y: 240, distance: 6.2
click at [407, 235] on input "Enter Destination Port" at bounding box center [425, 240] width 102 height 15
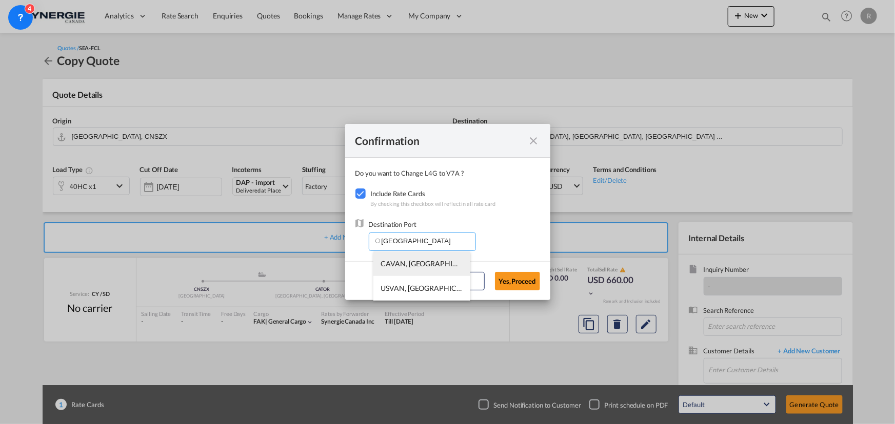
click at [401, 266] on span "CAVAN, [GEOGRAPHIC_DATA], [GEOGRAPHIC_DATA], [GEOGRAPHIC_DATA], [GEOGRAPHIC_DAT…" at bounding box center [582, 263] width 402 height 9
type input "CAVAN, [GEOGRAPHIC_DATA], [GEOGRAPHIC_DATA], [GEOGRAPHIC_DATA], [GEOGRAPHIC_DAT…"
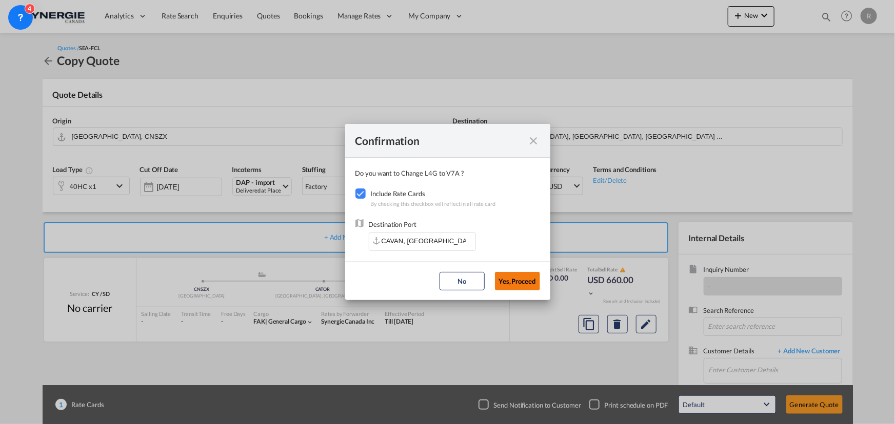
click at [513, 279] on button "Yes,Proceed" at bounding box center [517, 281] width 45 height 18
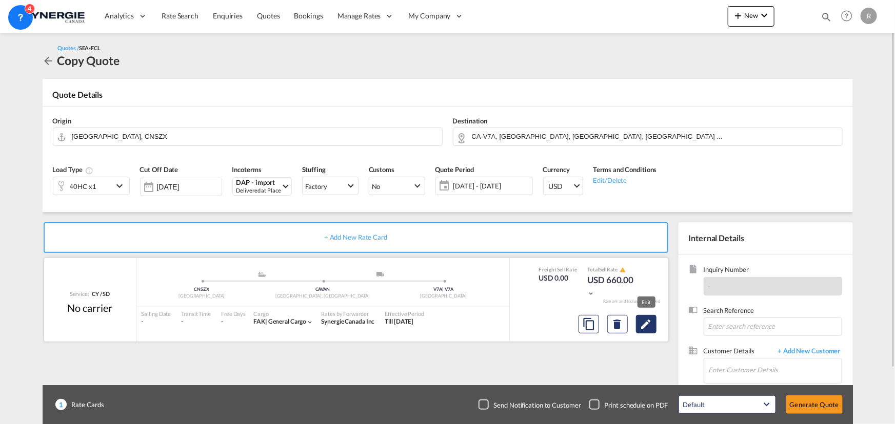
click at [645, 325] on md-icon "Edit" at bounding box center [646, 324] width 12 height 12
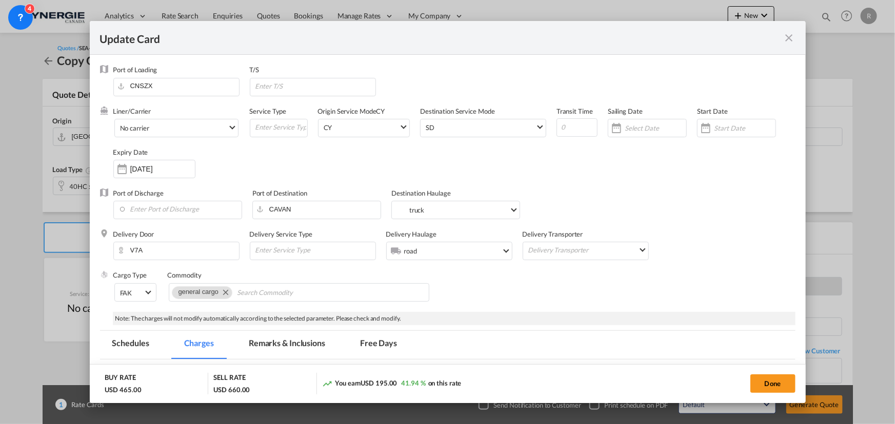
select select "per container"
select select "per B/L"
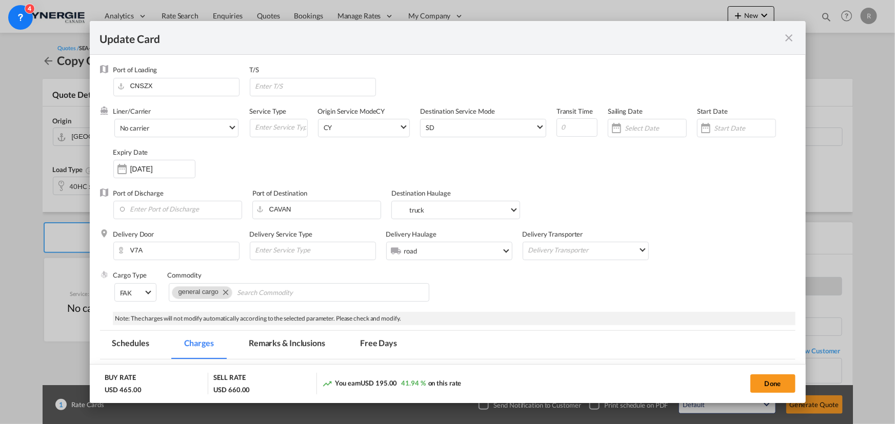
select select "per container"
select select "per shipment"
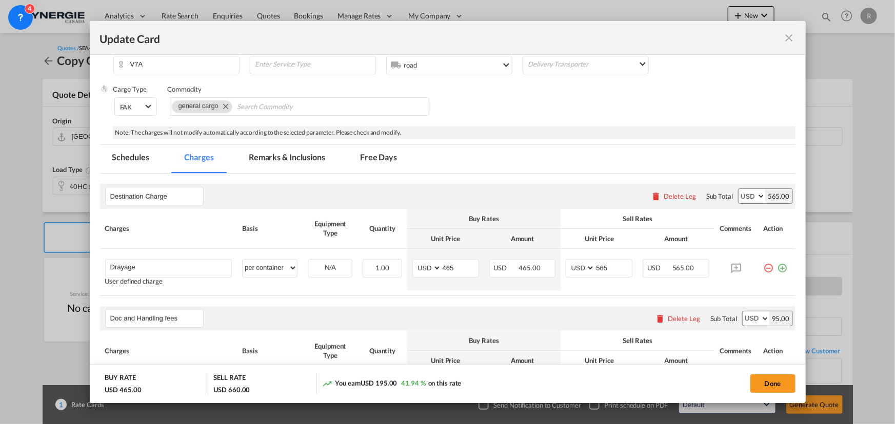
scroll to position [233, 0]
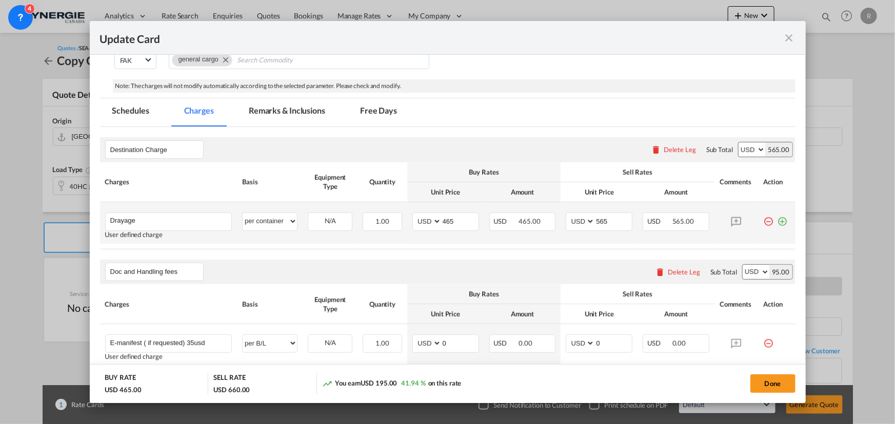
click at [778, 220] on md-icon "icon-plus-circle-outline green-400-fg" at bounding box center [782, 218] width 10 height 10
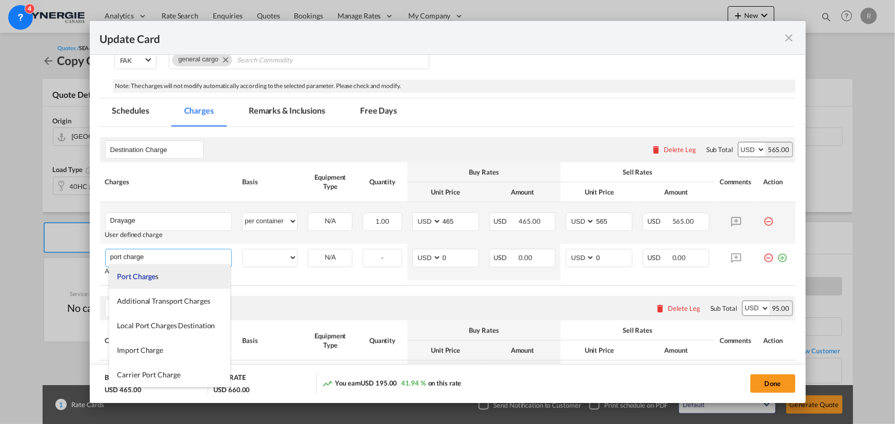
click at [139, 279] on span "Port Charge" at bounding box center [136, 276] width 38 height 9
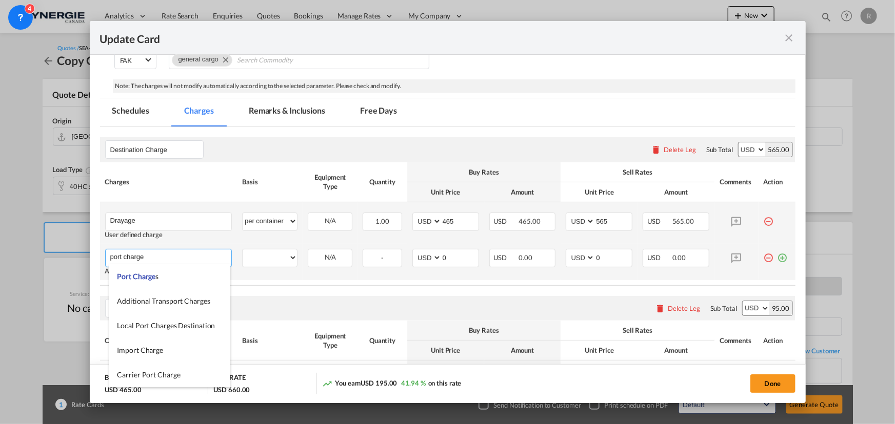
type input "Port Charges"
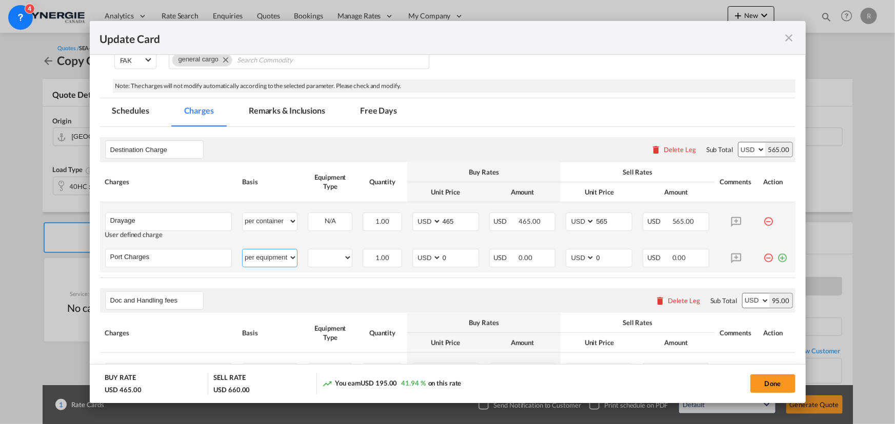
click at [272, 259] on select "per equipment per container per B/L per shipping bill per shipment per pallet p…" at bounding box center [269, 258] width 54 height 16
select select "per container"
click at [242, 250] on select "per equipment per container per B/L per shipping bill per shipment per pallet p…" at bounding box center [269, 258] width 54 height 16
drag, startPoint x: 455, startPoint y: 257, endPoint x: 402, endPoint y: 258, distance: 52.8
click at [402, 258] on tr "Port Charges Please Enter User Defined Charges Cannot Be Published per equipmen…" at bounding box center [447, 258] width 695 height 29
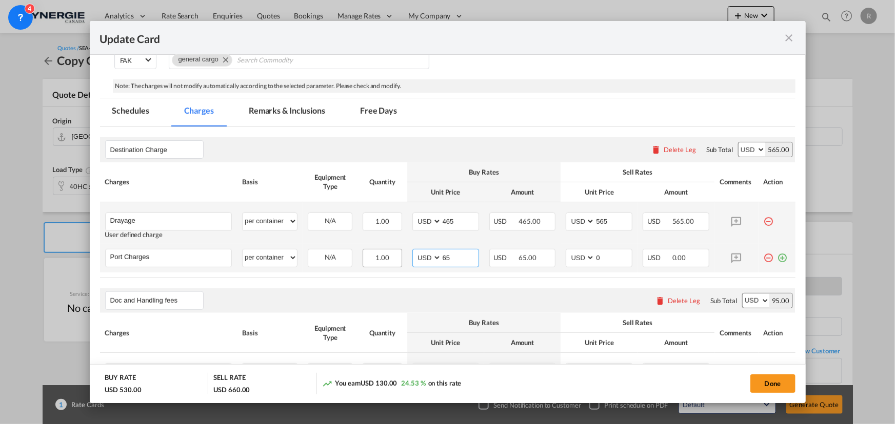
type input "65"
type input "75"
drag, startPoint x: 443, startPoint y: 221, endPoint x: 425, endPoint y: 220, distance: 18.5
click at [426, 220] on md-input-container "AED AFN ALL AMD ANG AOA ARS AUD AWG AZN BAM BBD BDT BGN BHD BIF BMD BND [PERSON…" at bounding box center [445, 222] width 67 height 18
type input "445"
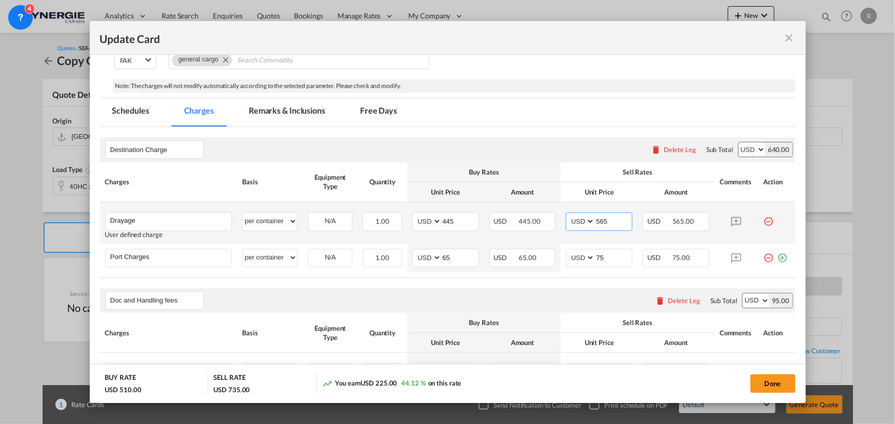
drag, startPoint x: 613, startPoint y: 223, endPoint x: 564, endPoint y: 220, distance: 48.3
click at [567, 221] on md-input-container "AED AFN ALL AMD ANG AOA ARS AUD AWG AZN BAM BBD BDT BGN BHD BIF BMD BND [PERSON…" at bounding box center [598, 222] width 67 height 18
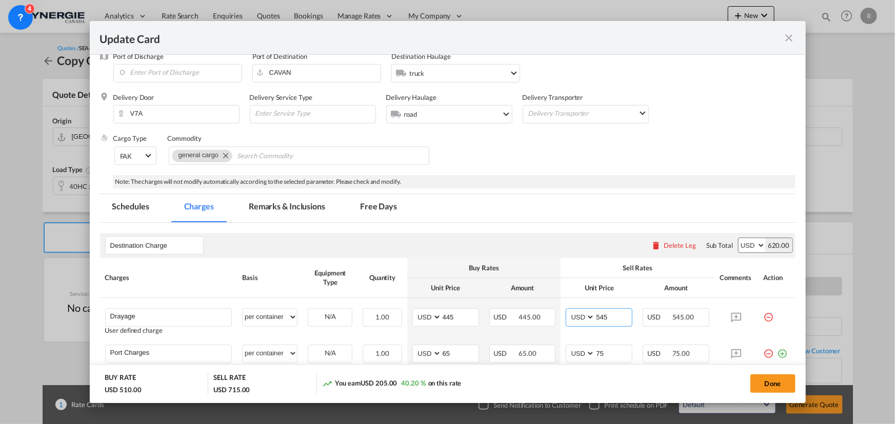
scroll to position [134, 0]
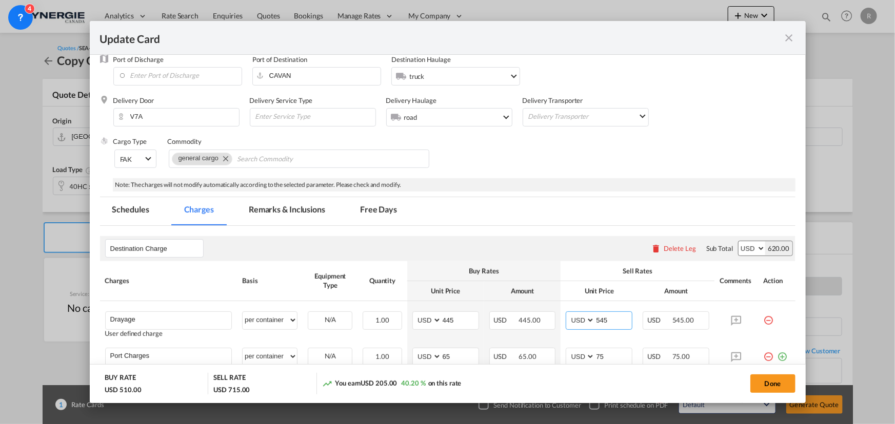
type input "545"
click at [315, 211] on md-tab-item "Remarks & Inclusions" at bounding box center [286, 211] width 101 height 28
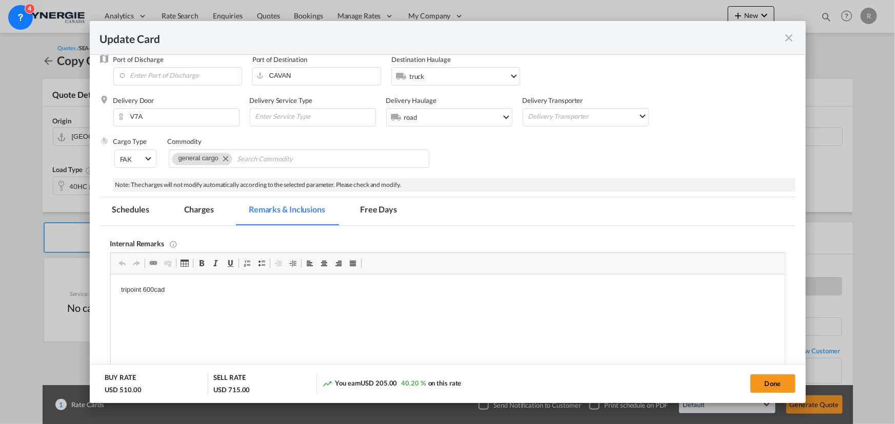
scroll to position [0, 0]
drag, startPoint x: 116, startPoint y: 293, endPoint x: 230, endPoint y: 292, distance: 113.8
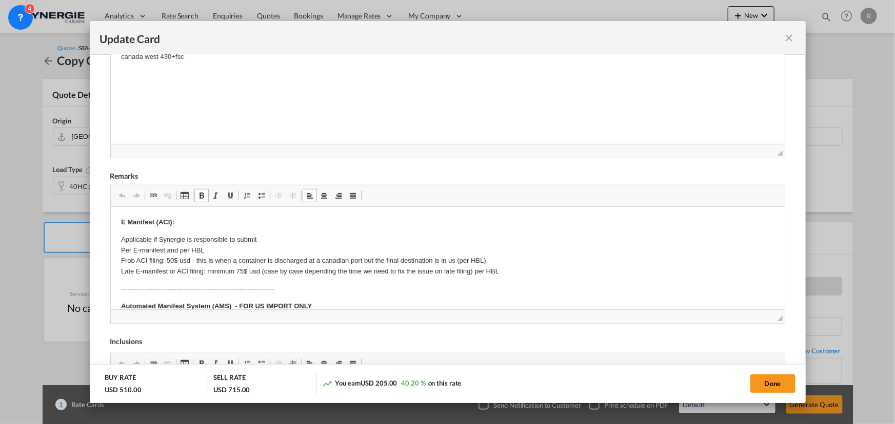
drag, startPoint x: 155, startPoint y: 245, endPoint x: 169, endPoint y: 245, distance: 13.3
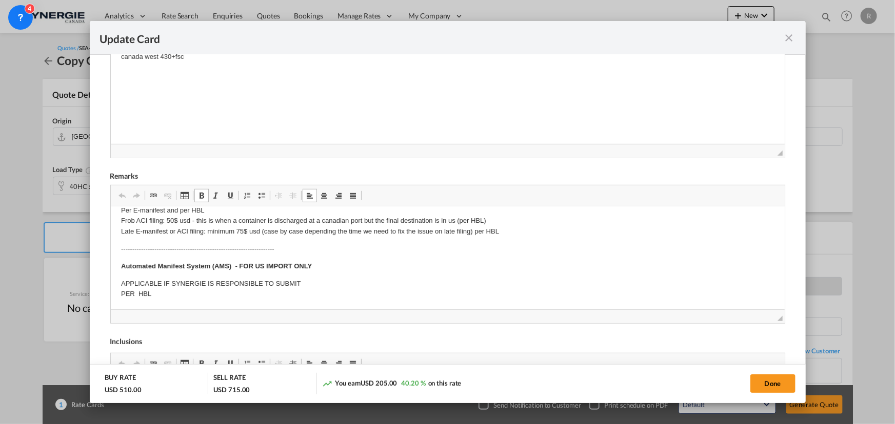
scroll to position [93, 0]
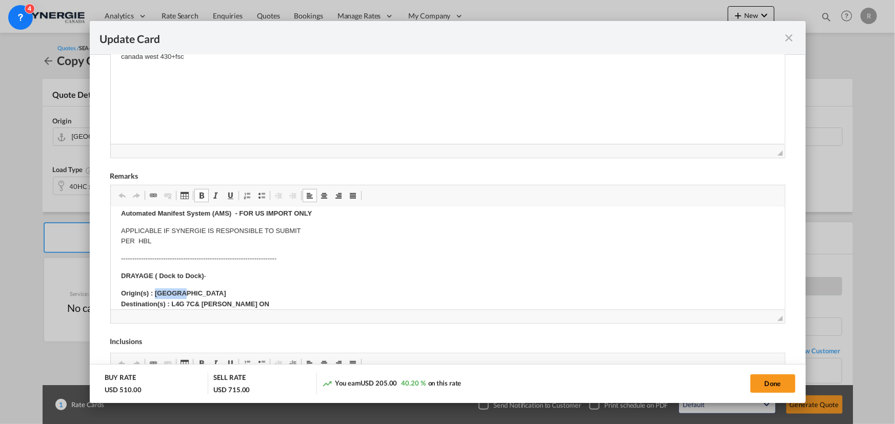
drag, startPoint x: 154, startPoint y: 292, endPoint x: 189, endPoint y: 292, distance: 34.3
click at [189, 292] on p "Origin(s) : Toronto Destination(s) : L4G 7C& Aurora ON" at bounding box center [446, 300] width 653 height 22
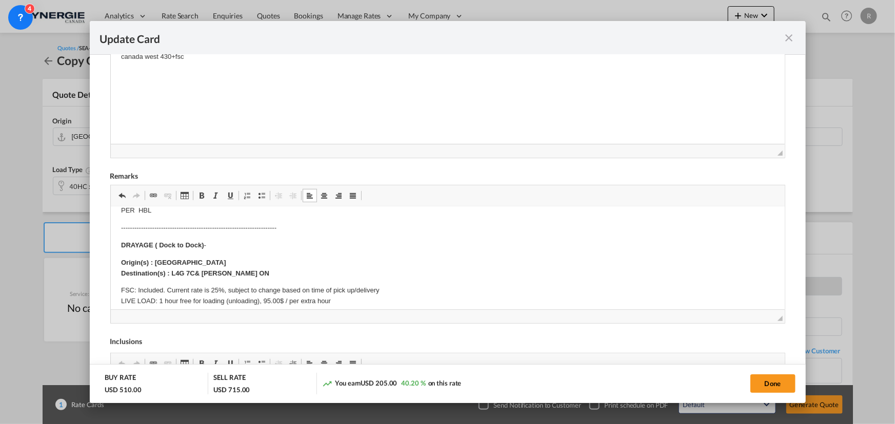
scroll to position [139, 0]
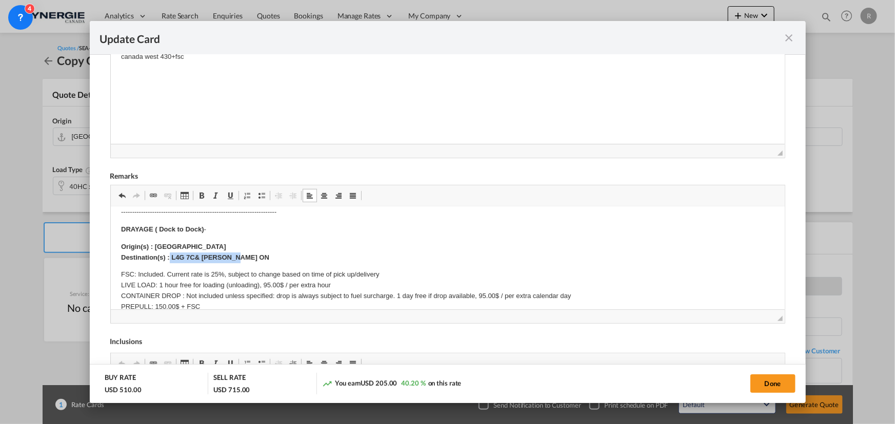
drag, startPoint x: 170, startPoint y: 257, endPoint x: 240, endPoint y: 257, distance: 70.2
click at [240, 257] on p "Origin(s) : Vancouver Destination(s) : L4G 7C& Aurora ON" at bounding box center [446, 253] width 653 height 22
click at [212, 273] on p "FSC: Included. Current rate is 25%, subject to change based on time of pick up/…" at bounding box center [446, 302] width 653 height 64
click at [770, 383] on button "Done" at bounding box center [772, 384] width 45 height 18
type input "[DATE]"
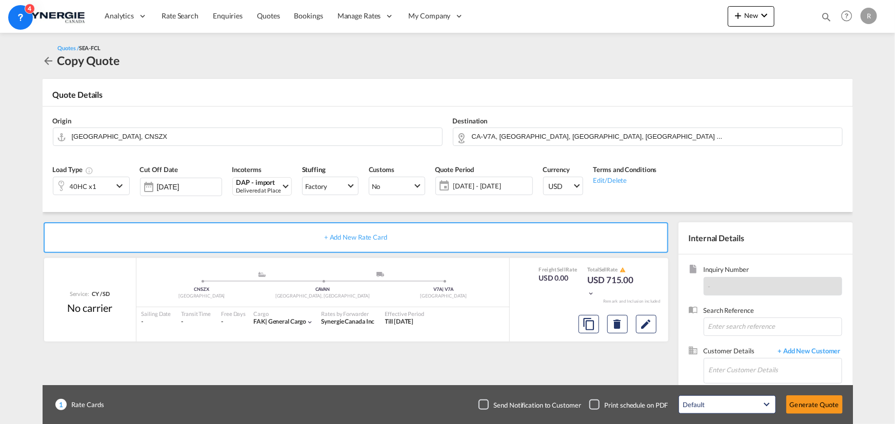
scroll to position [195, 0]
click at [716, 363] on input "Enter Customer Details" at bounding box center [775, 370] width 133 height 23
paste input "[EMAIL_ADDRESS][DOMAIN_NAME]"
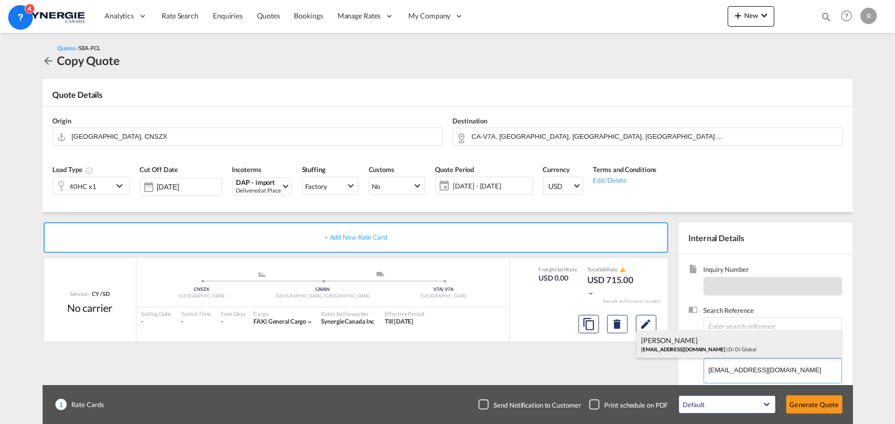
click at [700, 347] on div "[PERSON_NAME] [PERSON_NAME][EMAIL_ADDRESS][DOMAIN_NAME] | Di Di Global" at bounding box center [738, 345] width 205 height 28
type input "Di Di Global, [PERSON_NAME], [EMAIL_ADDRESS][PERSON_NAME][DOMAIN_NAME]"
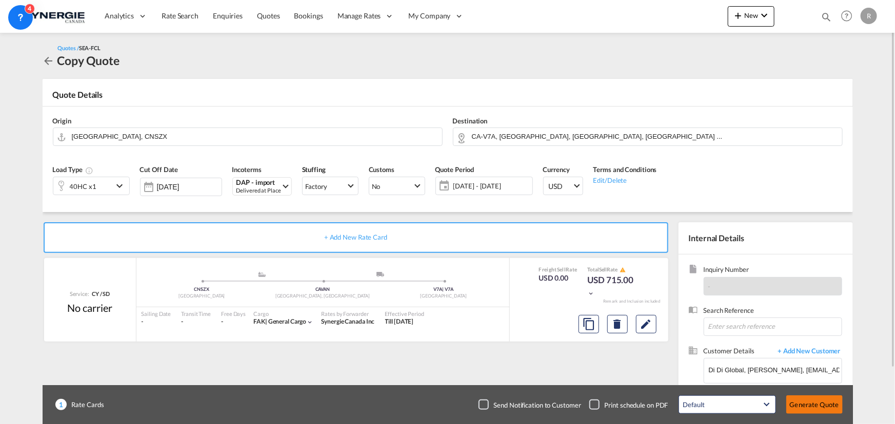
click at [820, 409] on button "Generate Quote" at bounding box center [814, 405] width 56 height 18
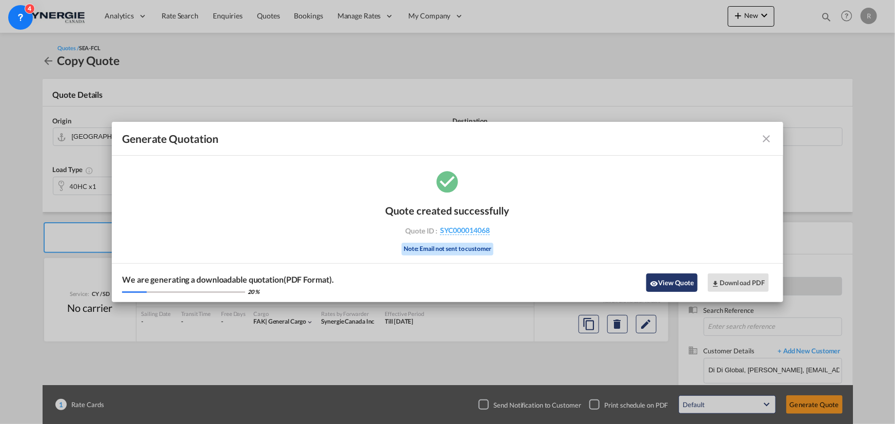
click at [683, 286] on button "View Quote" at bounding box center [671, 283] width 51 height 18
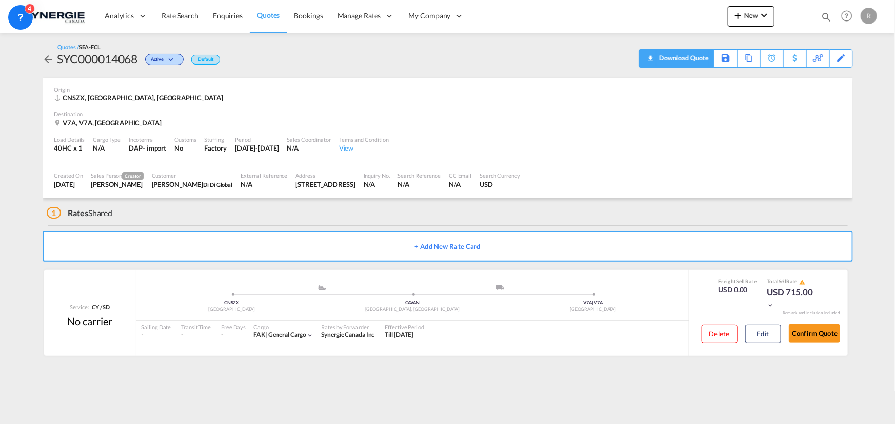
click at [697, 60] on div "Download Quote" at bounding box center [682, 58] width 52 height 16
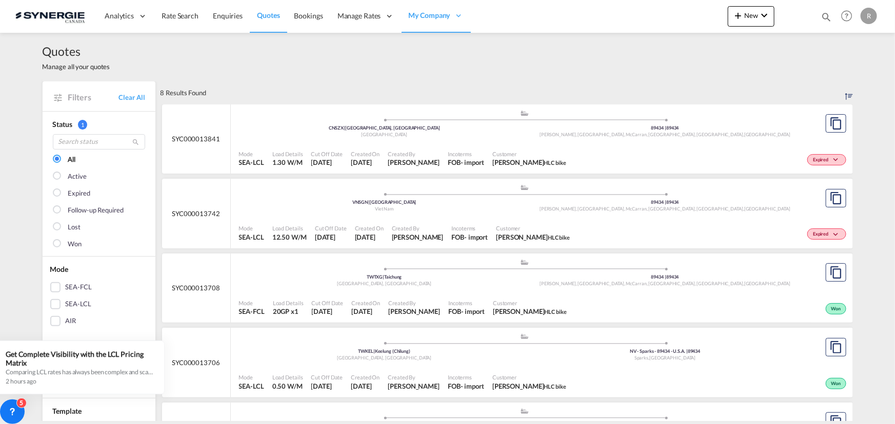
click at [267, 15] on span "Quotes" at bounding box center [268, 15] width 23 height 9
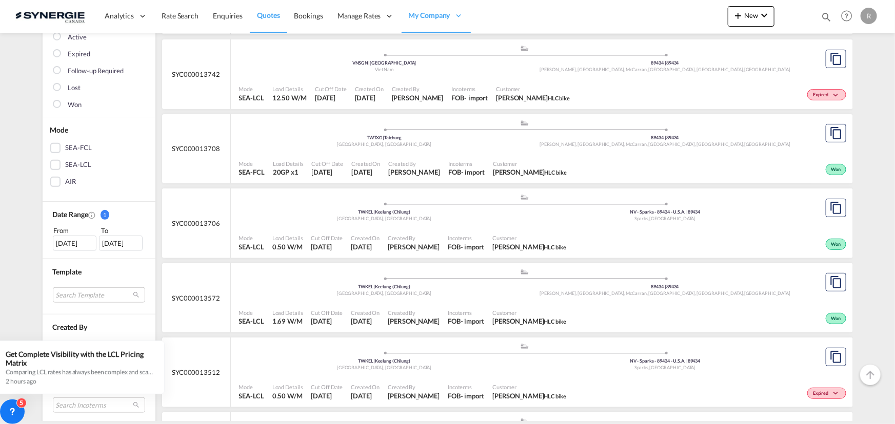
scroll to position [233, 0]
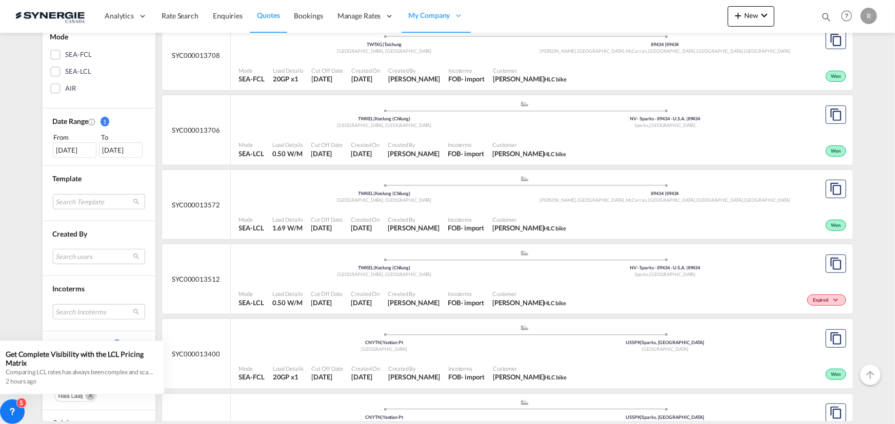
click at [70, 150] on div "15 Jul 2025" at bounding box center [75, 150] width 44 height 15
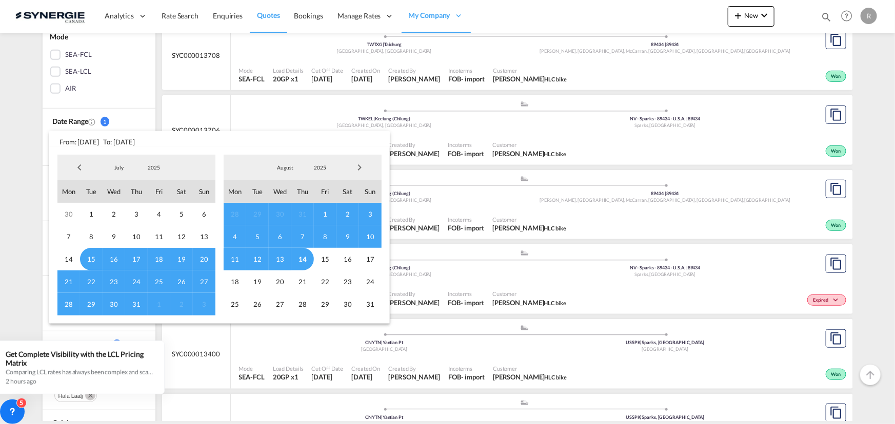
drag, startPoint x: 71, startPoint y: 166, endPoint x: 85, endPoint y: 167, distance: 13.9
click at [72, 166] on span "Previous Month" at bounding box center [79, 167] width 21 height 21
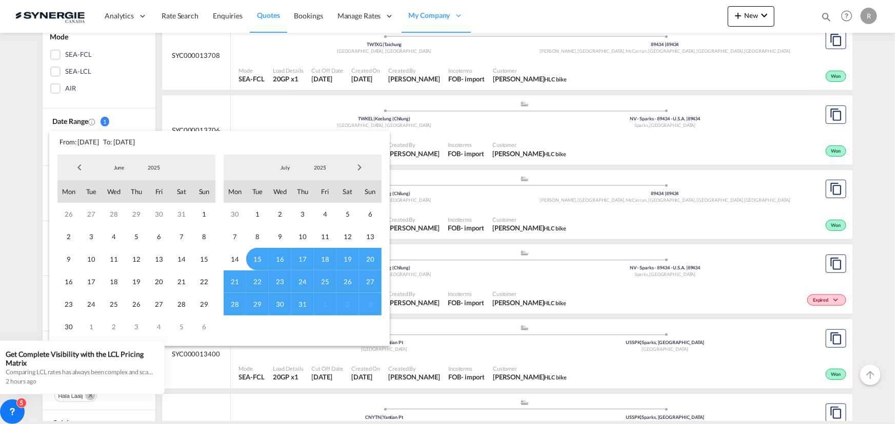
click at [77, 167] on span "Previous Month" at bounding box center [79, 167] width 21 height 21
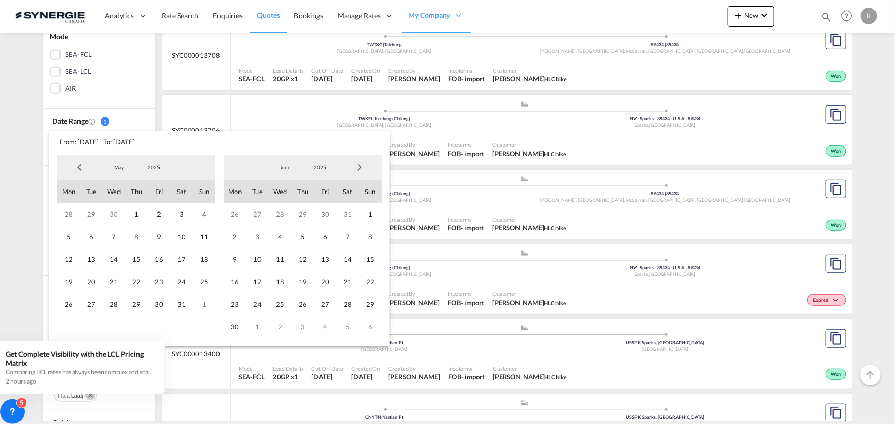
click at [77, 167] on span "Previous Month" at bounding box center [79, 167] width 21 height 21
click at [174, 210] on span "1" at bounding box center [181, 214] width 23 height 23
click at [360, 167] on span "Next Month" at bounding box center [359, 167] width 21 height 21
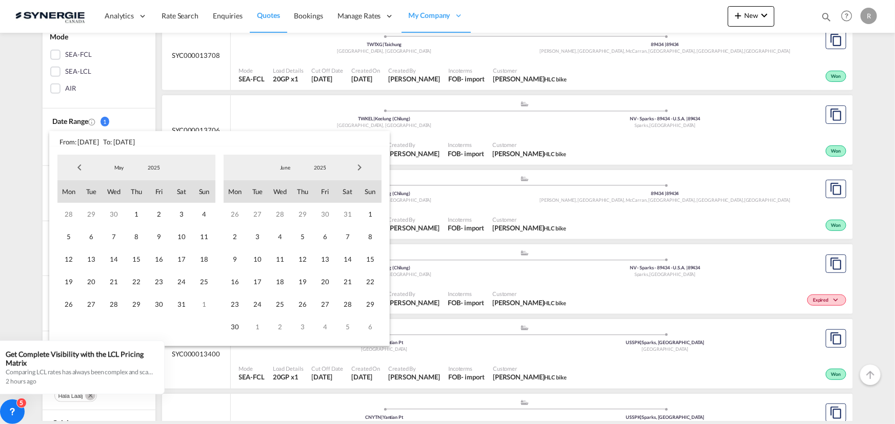
click at [360, 167] on span "Next Month" at bounding box center [359, 167] width 21 height 21
click at [302, 302] on span "31" at bounding box center [302, 304] width 23 height 23
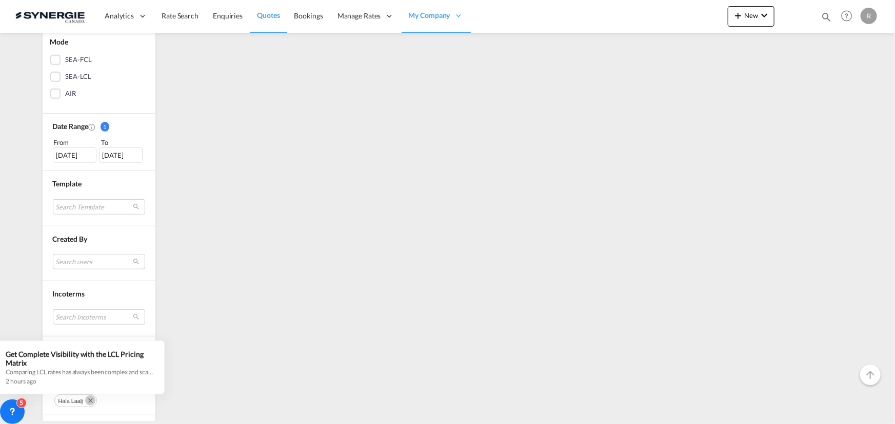
scroll to position [279, 0]
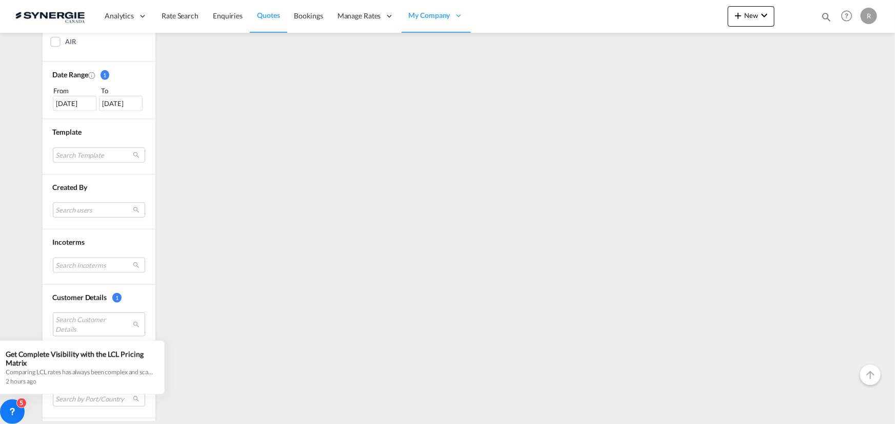
click at [122, 104] on div "31 Jul 2025" at bounding box center [121, 103] width 44 height 15
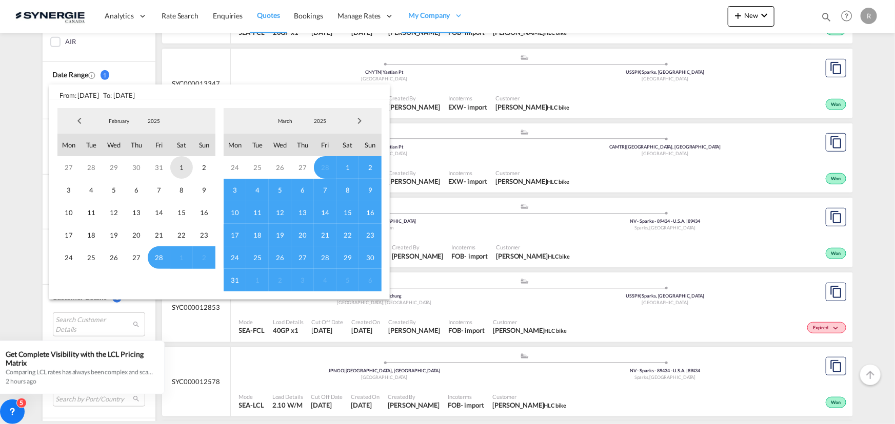
click at [181, 169] on span "1" at bounding box center [181, 167] width 23 height 23
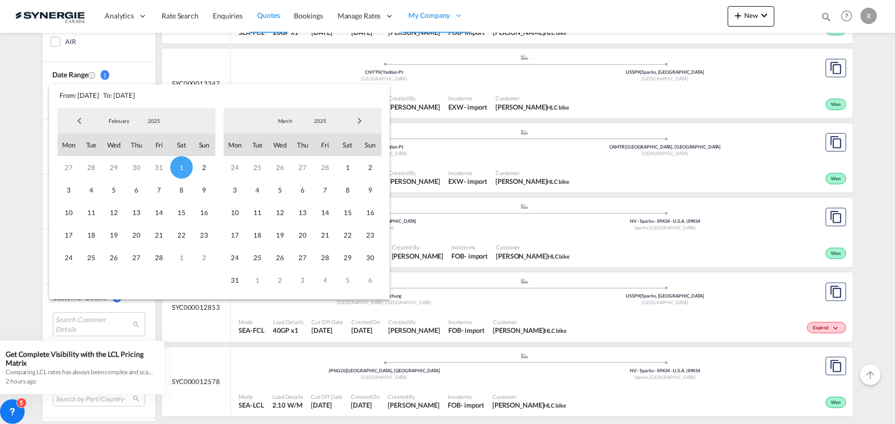
click at [366, 121] on span "Next Month" at bounding box center [359, 121] width 21 height 21
click at [359, 123] on span "Next Month" at bounding box center [359, 121] width 21 height 21
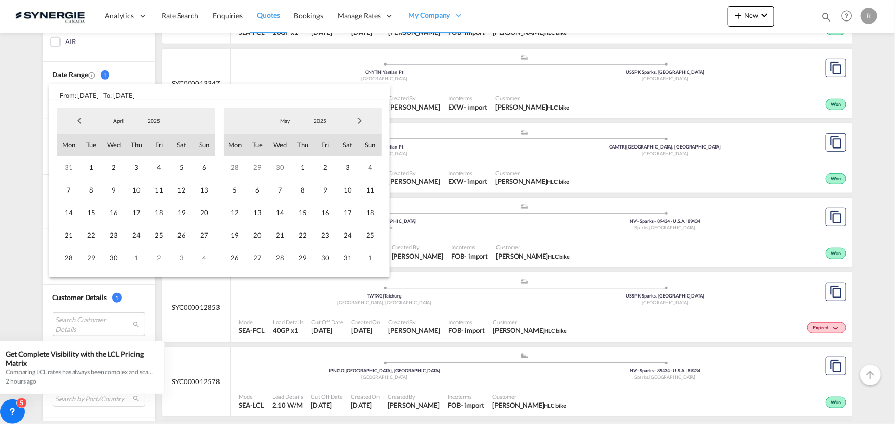
click at [359, 123] on span "Next Month" at bounding box center [359, 121] width 21 height 21
click at [297, 213] on span "14" at bounding box center [302, 212] width 23 height 23
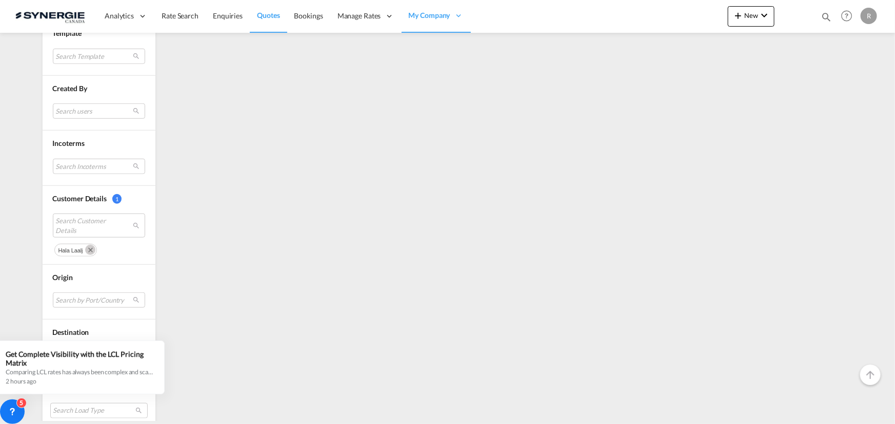
scroll to position [385, 0]
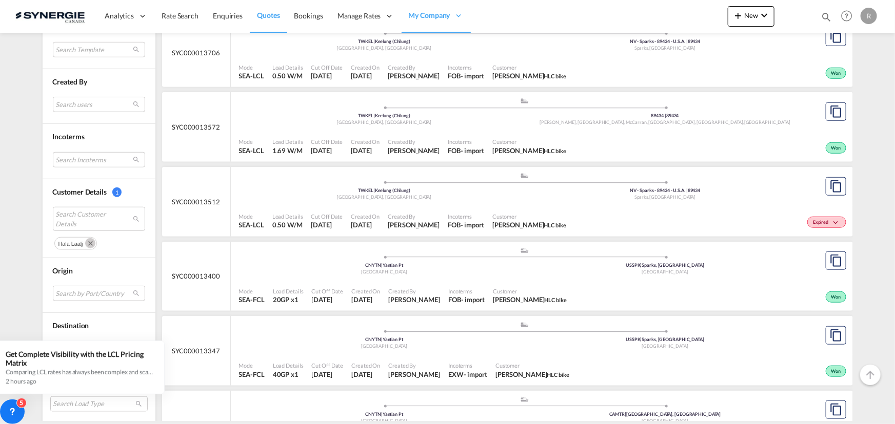
click at [89, 242] on md-icon "Remove" at bounding box center [90, 243] width 10 height 10
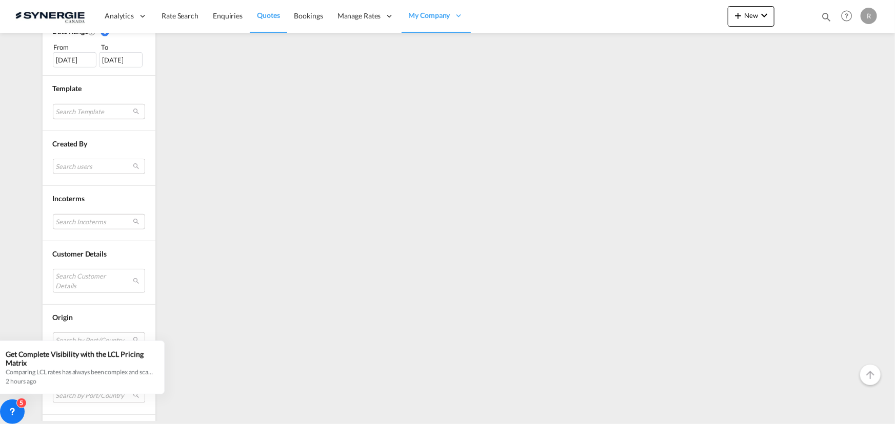
scroll to position [370, 0]
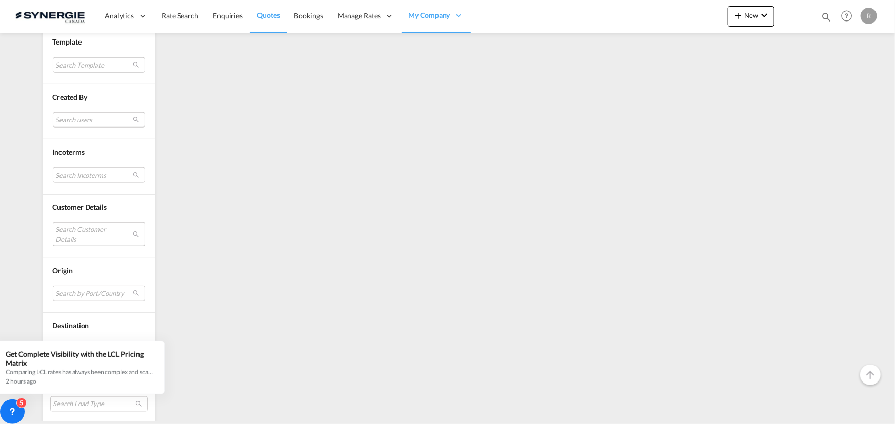
click at [85, 225] on md-select "Search Customer Details" at bounding box center [99, 234] width 92 height 24
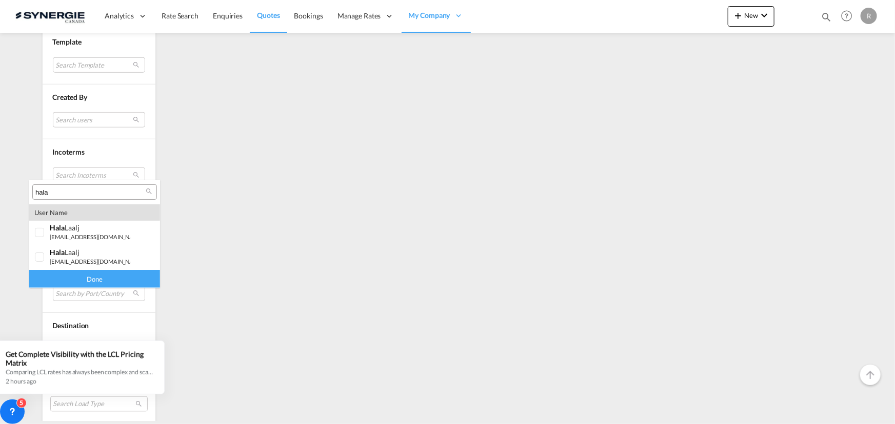
click at [108, 195] on input "hala" at bounding box center [90, 192] width 110 height 9
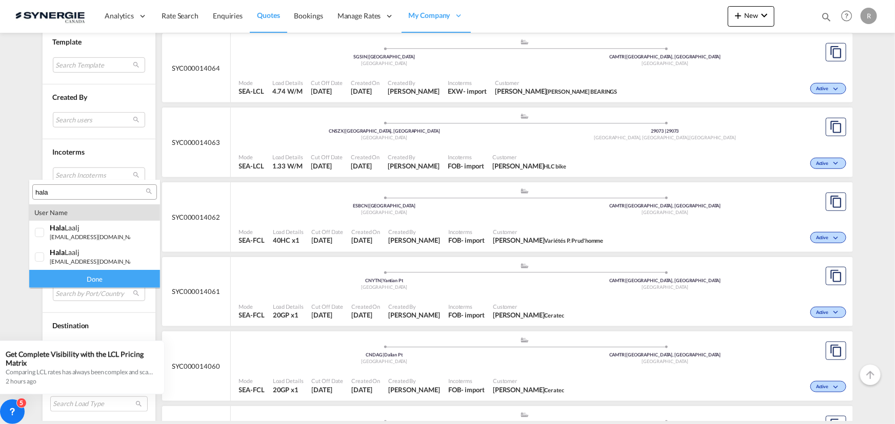
paste input "luc@solutionsoem.com"
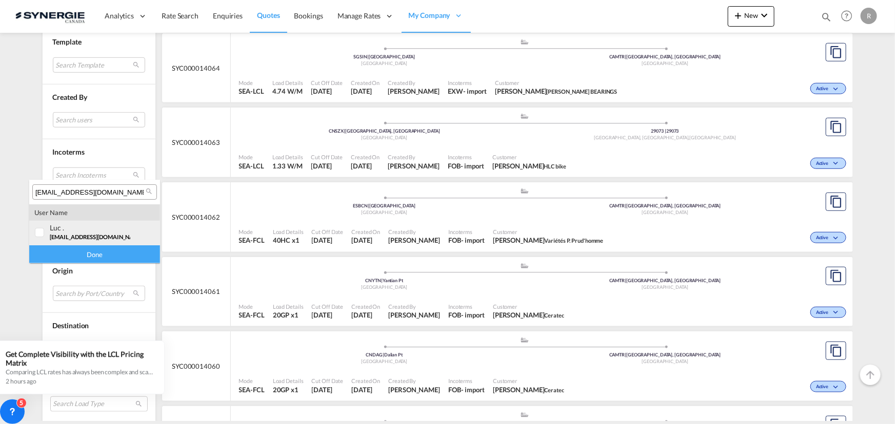
type input "luc@solutionsoem.com"
click at [45, 231] on div at bounding box center [40, 233] width 10 height 10
click at [74, 252] on div "Done" at bounding box center [94, 255] width 131 height 18
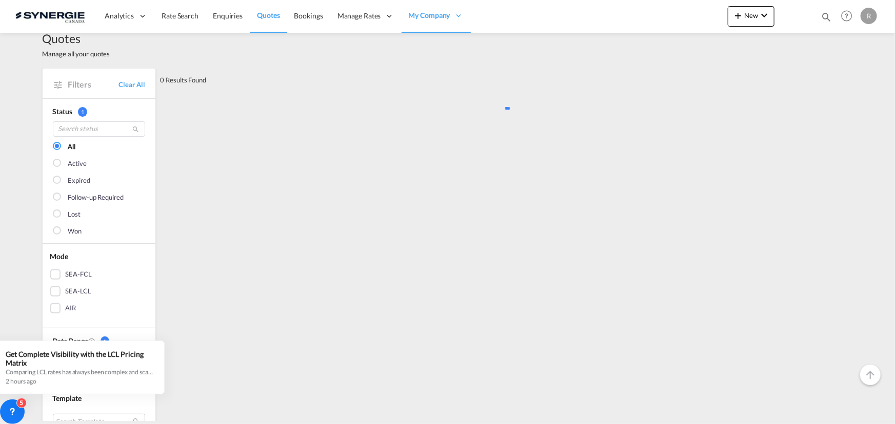
scroll to position [0, 0]
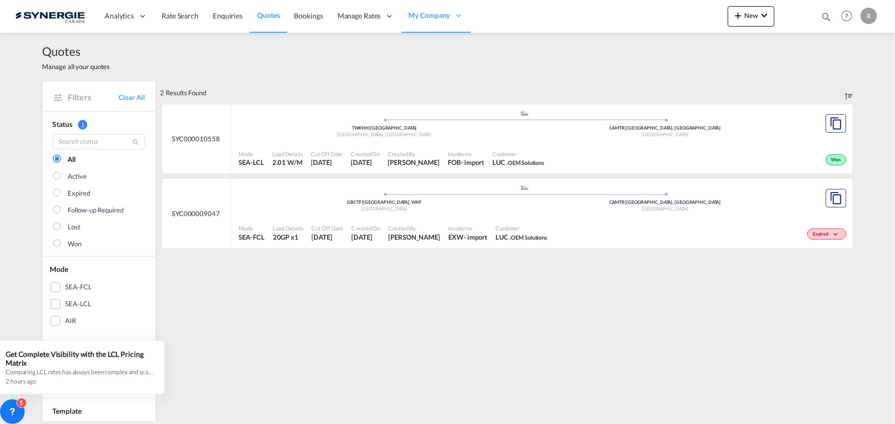
click at [677, 152] on div "Won" at bounding box center [698, 159] width 300 height 26
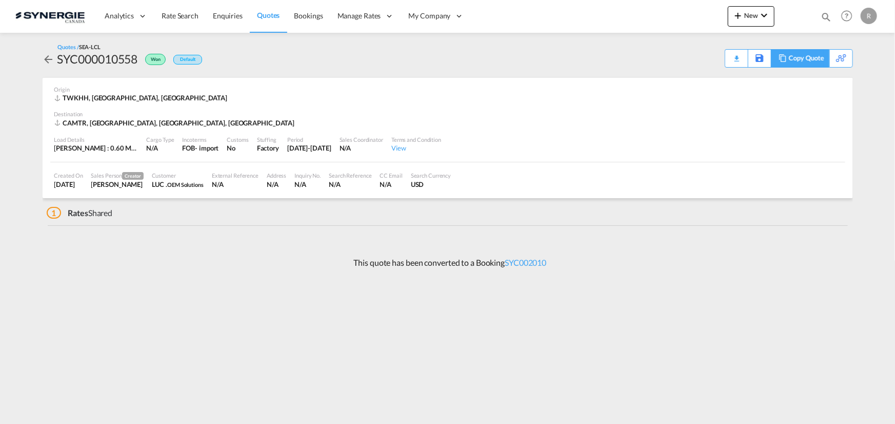
click at [816, 64] on div "Copy Quote" at bounding box center [805, 58] width 35 height 17
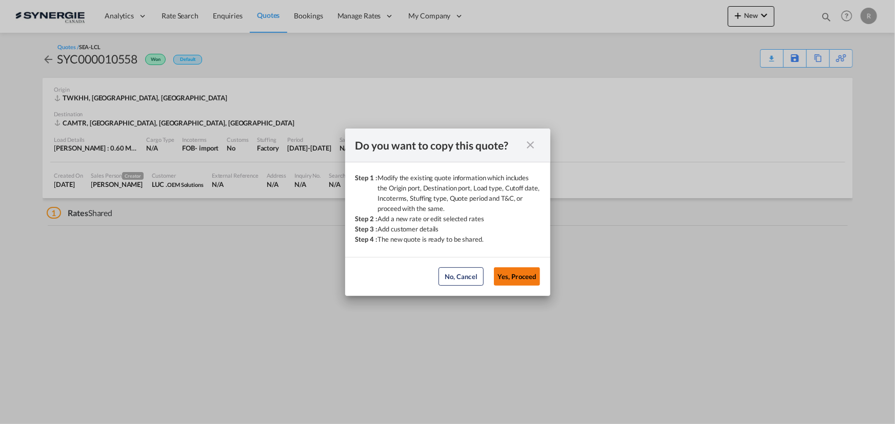
click at [525, 279] on button "Yes, Proceed" at bounding box center [517, 277] width 46 height 18
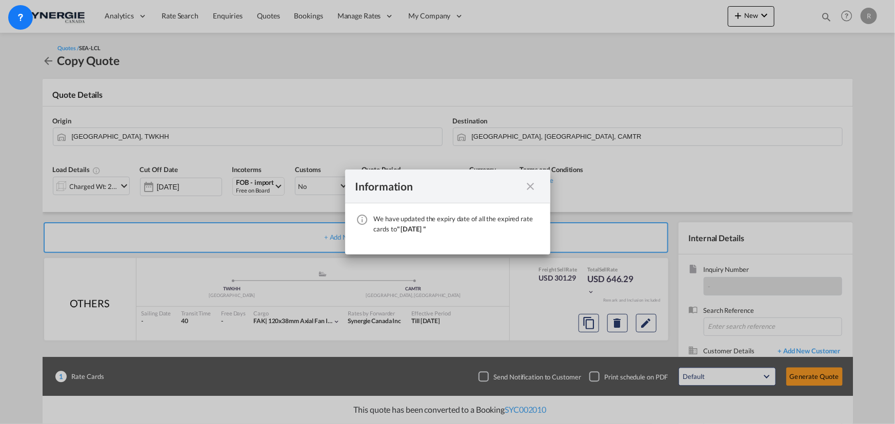
click at [530, 188] on md-icon "icon-close fg-AAA8AD cursor" at bounding box center [530, 186] width 12 height 12
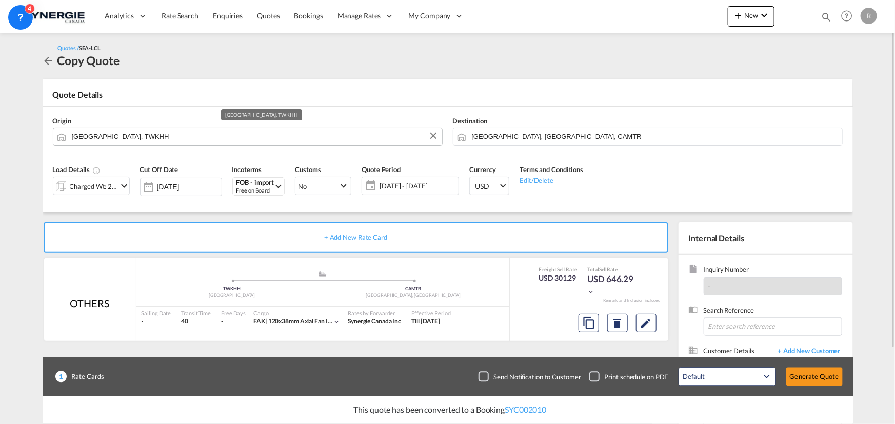
click at [171, 131] on input "[GEOGRAPHIC_DATA], TWKHH" at bounding box center [254, 137] width 365 height 18
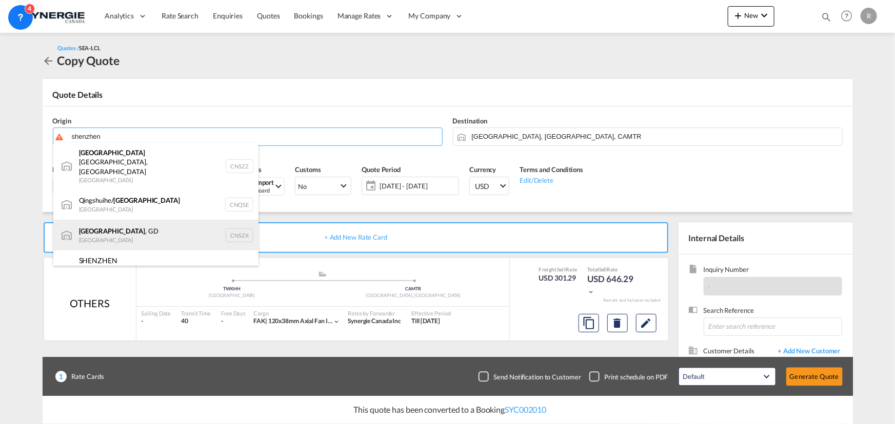
click at [95, 220] on div "[GEOGRAPHIC_DATA] , GD [GEOGRAPHIC_DATA] CNSZX" at bounding box center [155, 235] width 205 height 31
type input "[GEOGRAPHIC_DATA], GD, CNSZX"
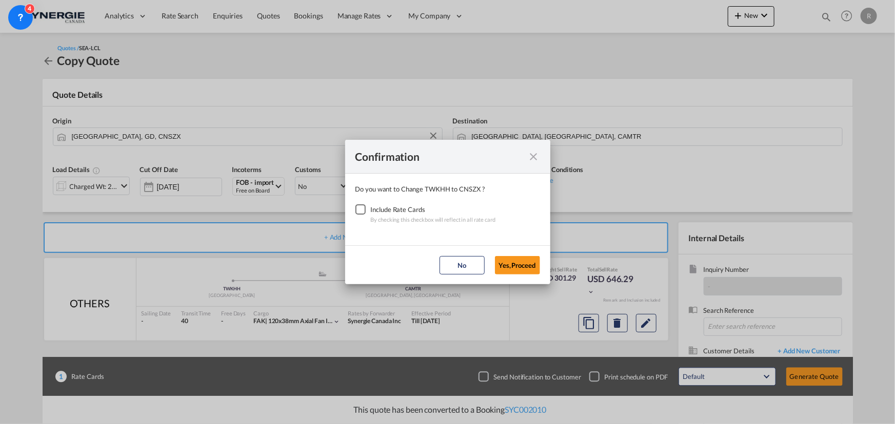
click at [360, 210] on div "Checkbox No Ink" at bounding box center [360, 210] width 10 height 10
click at [514, 270] on button "Yes,Proceed" at bounding box center [517, 265] width 45 height 18
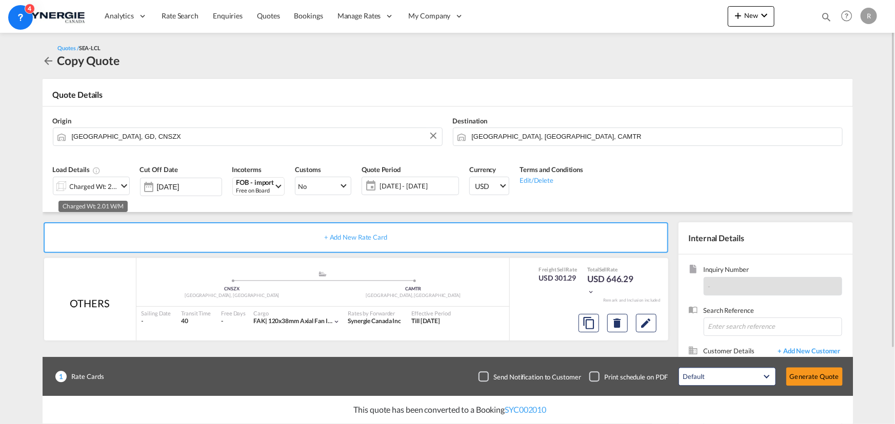
click at [93, 187] on div "Charged Wt: 2.01 W/M" at bounding box center [94, 186] width 48 height 14
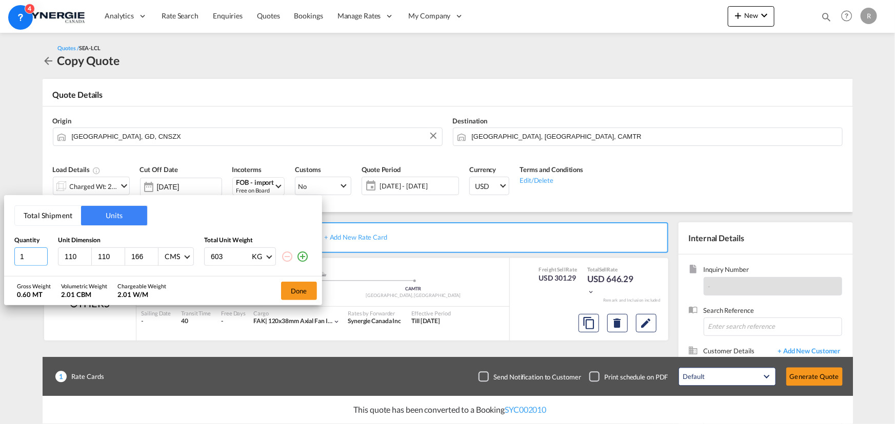
click at [29, 257] on input "1" at bounding box center [30, 257] width 33 height 18
click at [40, 221] on button "Total Shipment" at bounding box center [48, 215] width 66 height 19
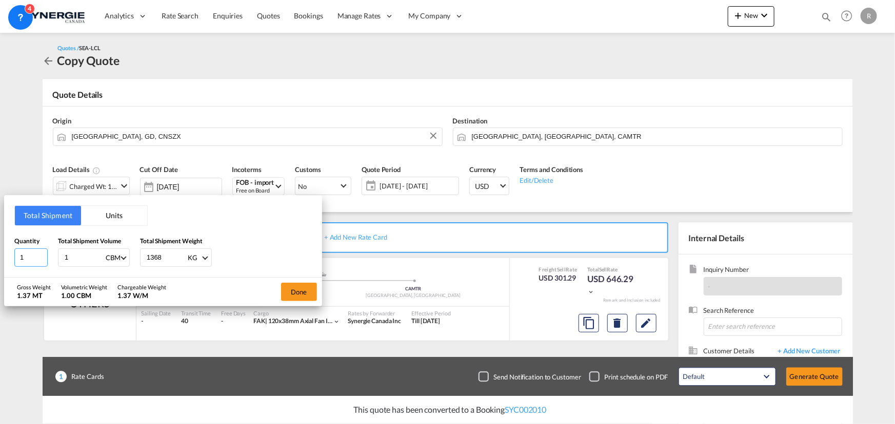
drag, startPoint x: 29, startPoint y: 257, endPoint x: -22, endPoint y: 251, distance: 51.6
click at [0, 251] on html "Analytics Reports Dashboard Rate Search Enquiries Quotes" at bounding box center [447, 212] width 895 height 424
type input "65"
type input "2.08"
type input "1568"
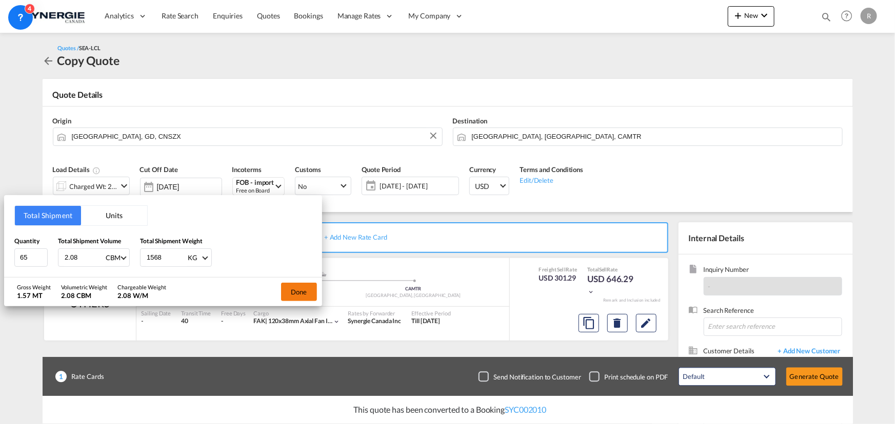
click at [296, 295] on button "Done" at bounding box center [299, 292] width 36 height 18
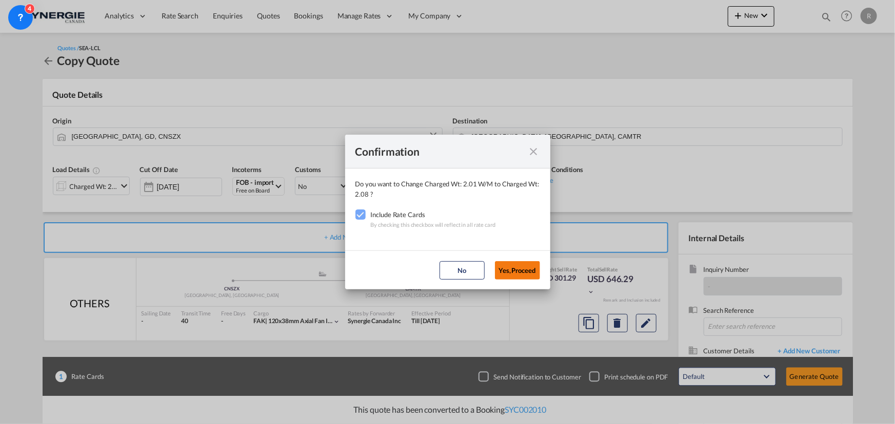
click at [527, 272] on button "Yes,Proceed" at bounding box center [517, 270] width 45 height 18
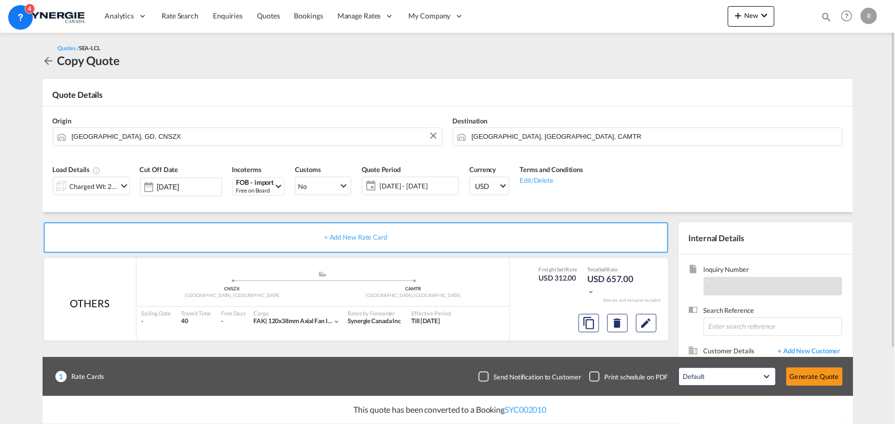
click at [408, 187] on span "[DATE] - [DATE]" at bounding box center [417, 185] width 76 height 9
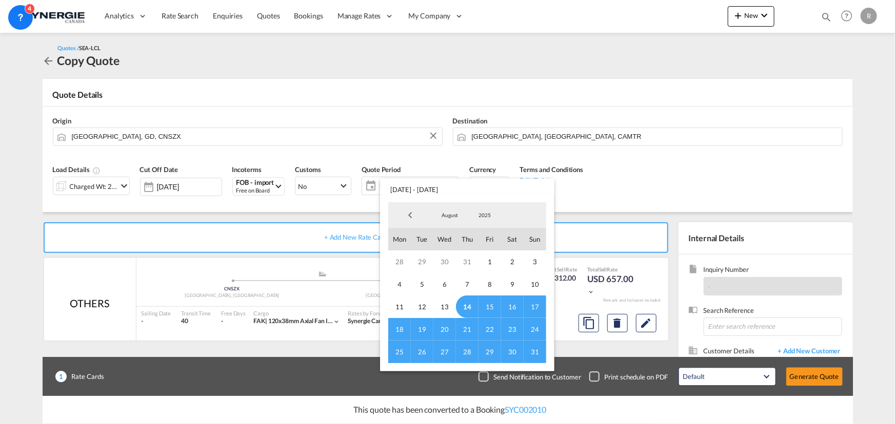
click at [533, 350] on span "31" at bounding box center [534, 352] width 23 height 23
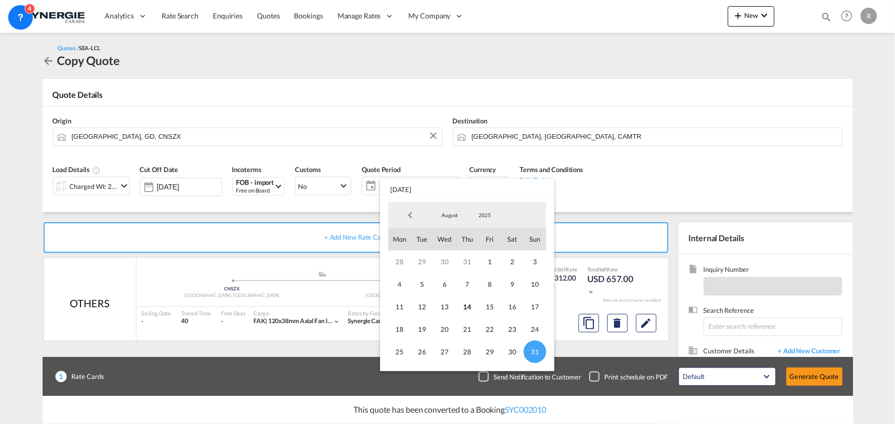
click at [657, 199] on md-backdrop at bounding box center [447, 212] width 895 height 424
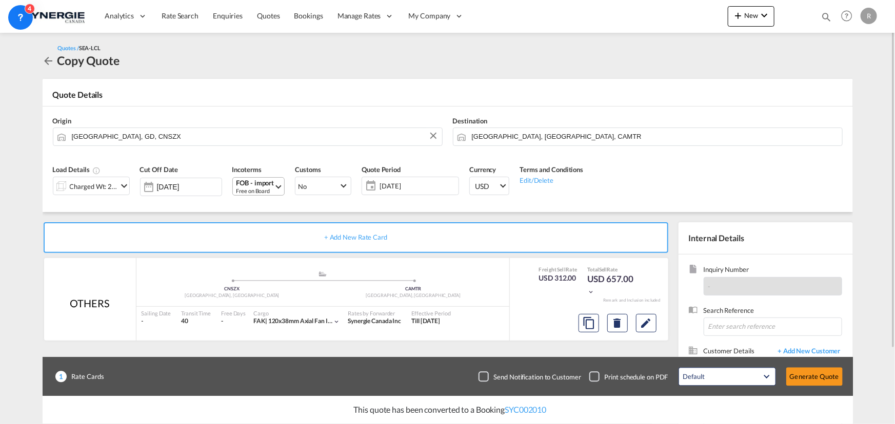
click at [252, 189] on div "Free on Board" at bounding box center [255, 191] width 38 height 8
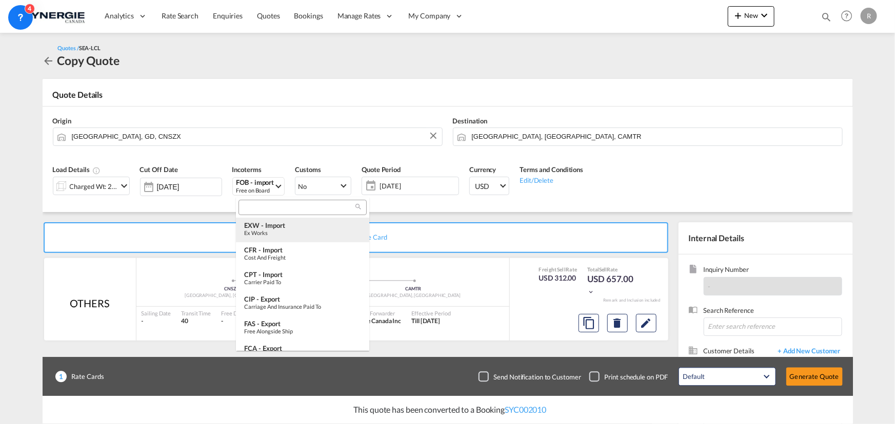
click at [279, 225] on div "EXW - import" at bounding box center [302, 225] width 117 height 8
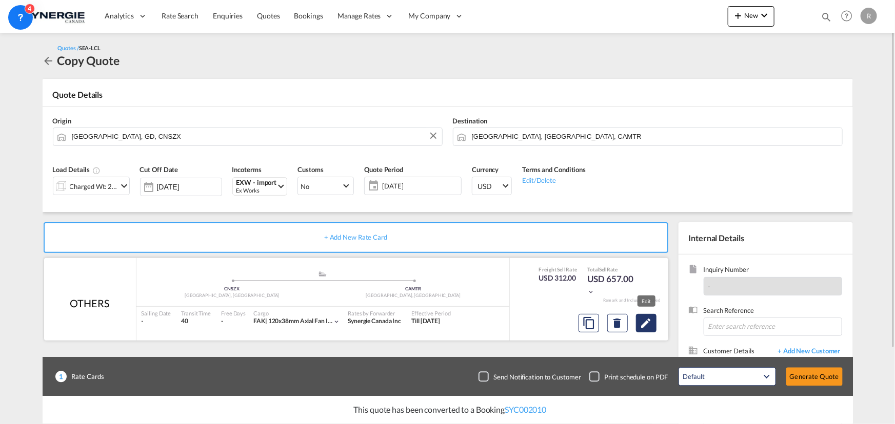
click at [640, 323] on md-icon "Edit" at bounding box center [646, 323] width 12 height 12
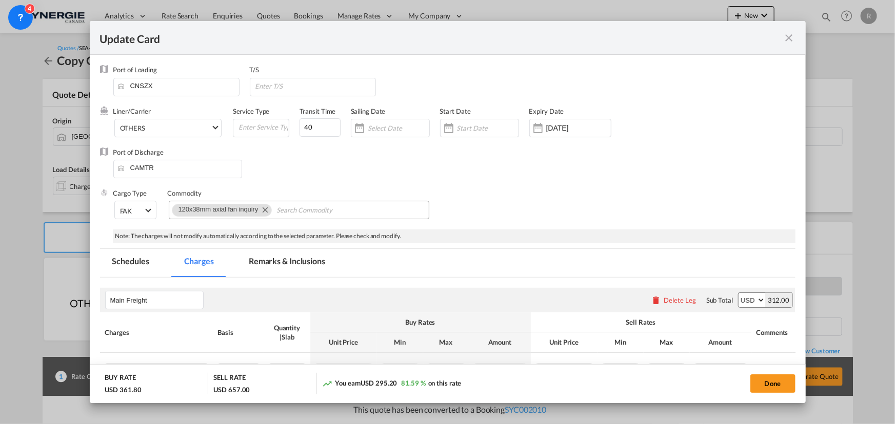
select select "per_w/m"
select select "per_kg"
select select "per_shipment"
select select "per_bl"
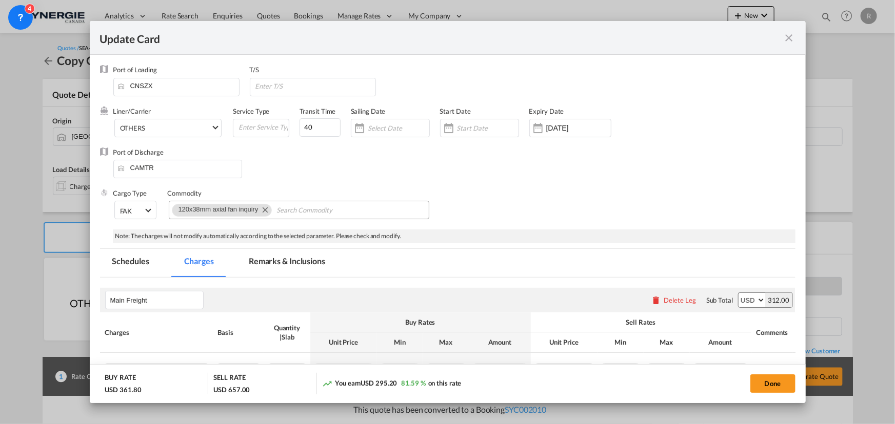
select select "per_bl"
select select "per_shipment"
click at [263, 210] on md-icon "Remove 120x38mm axial fan inquiry" at bounding box center [264, 210] width 12 height 12
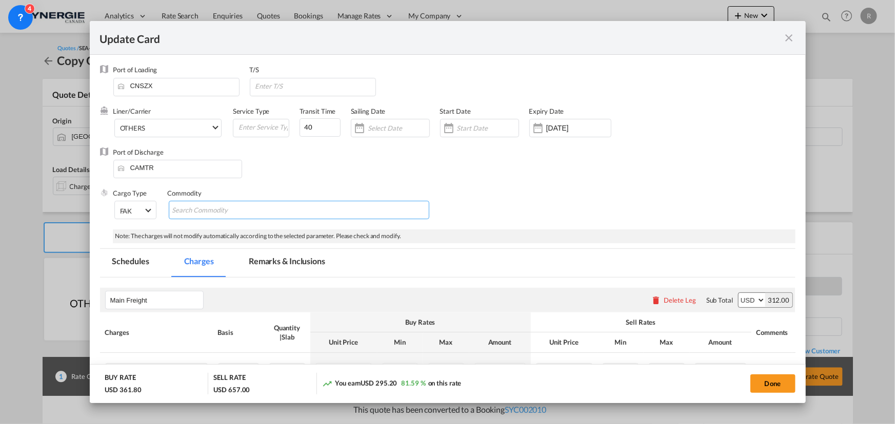
click at [303, 213] on md-chips-wrap "Chips container with autocompletion. Enter the text area, type text to search, …" at bounding box center [299, 210] width 260 height 18
paste input "Re: NEW BOOKING FOR S: Anenerge co.,Limited /// C: SOLUTIONS OEM INC. //"
type input "Re: NEW BOOKING FOR S: Anenerge co.,Limited /// C: SOLUTIONS OEM INC. //"
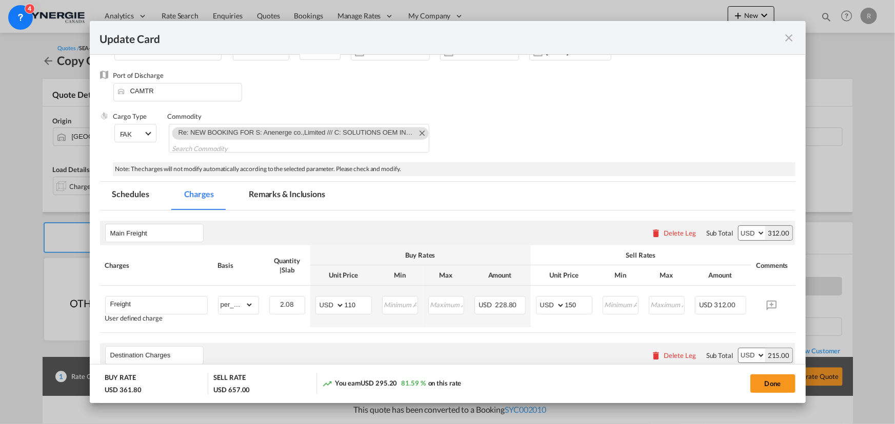
scroll to position [93, 0]
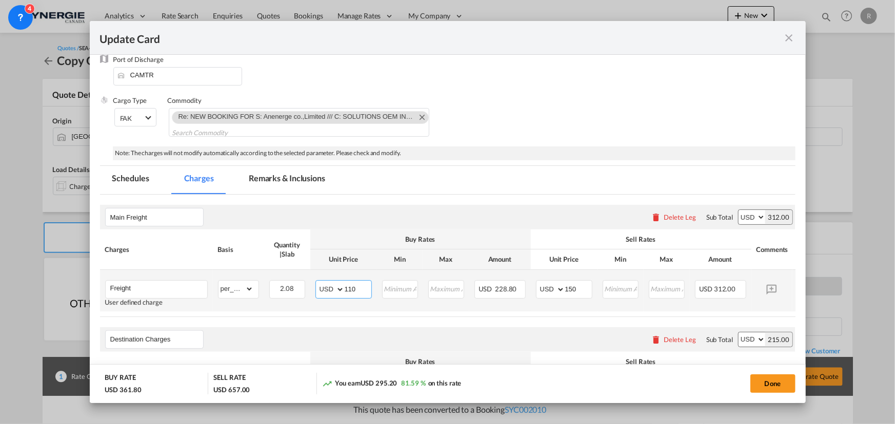
drag, startPoint x: 360, startPoint y: 285, endPoint x: 300, endPoint y: 271, distance: 61.7
click at [300, 271] on tr "Freight User defined charge Please Enter Already Exists gross_weight volumetric…" at bounding box center [463, 291] width 726 height 42
type input "68"
drag, startPoint x: 582, startPoint y: 289, endPoint x: 538, endPoint y: 285, distance: 44.8
click at [538, 285] on md-input-container "AED AFN ALL AMD ANG AOA ARS AUD AWG AZN BAM BBD BDT BGN BHD BIF BMD BND [PERSON…" at bounding box center [564, 289] width 56 height 18
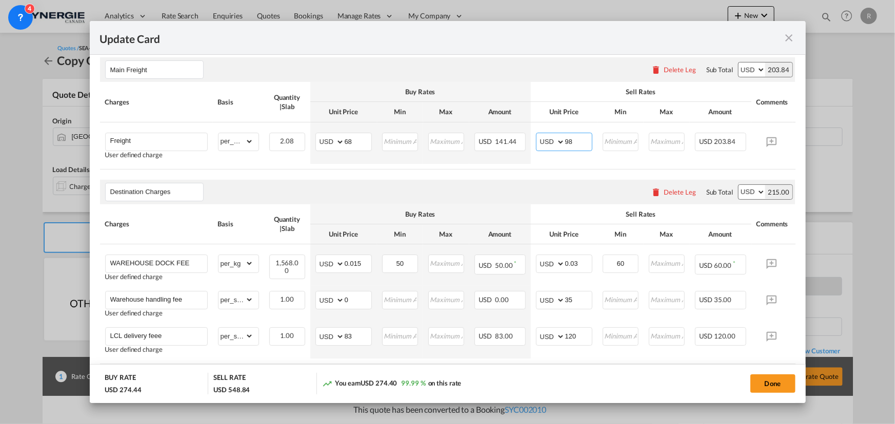
scroll to position [233, 0]
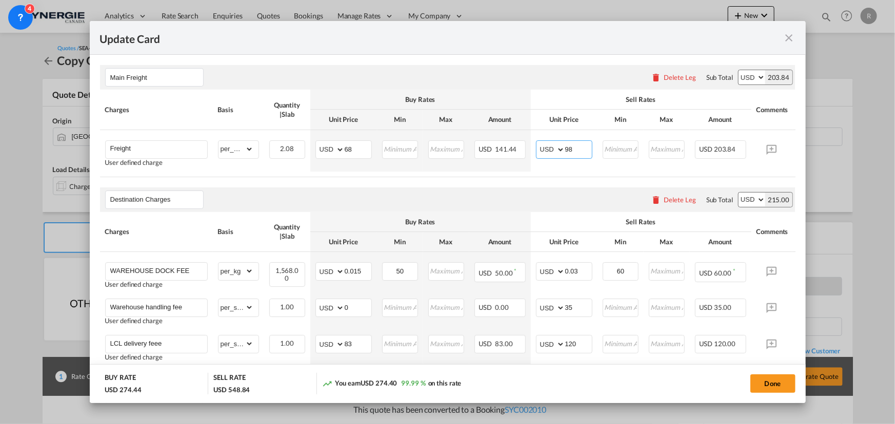
type input "98"
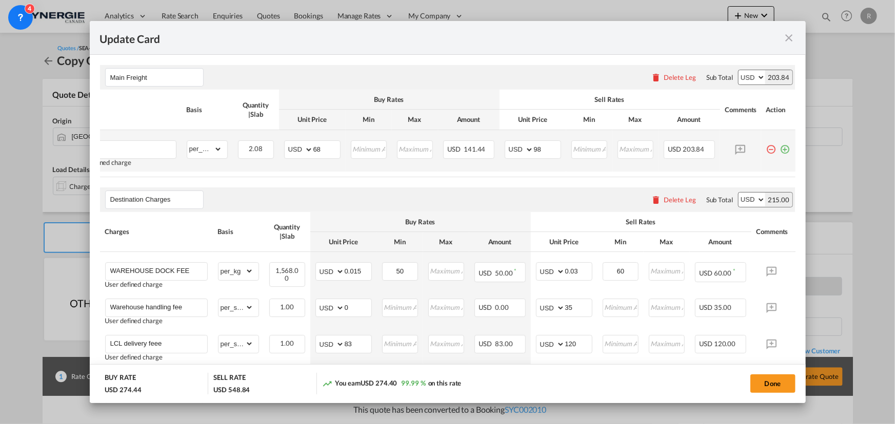
click at [780, 149] on md-icon "icon-plus-circle-outline green-400-fg" at bounding box center [785, 145] width 10 height 10
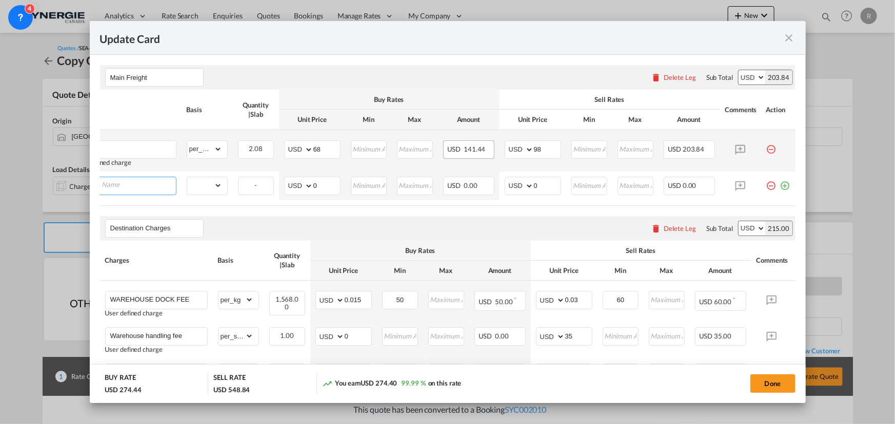
scroll to position [0, 10]
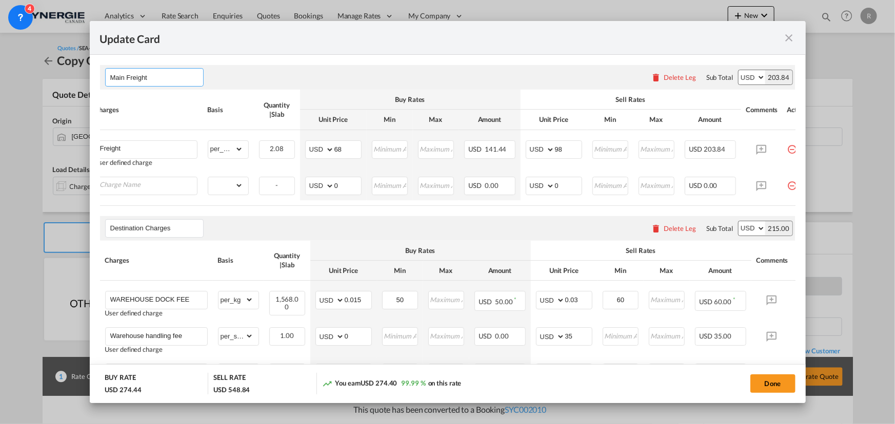
click at [175, 80] on input "Main Freight" at bounding box center [156, 77] width 93 height 15
type input "Main Freight+exwork"
click at [150, 183] on input "Charge Name" at bounding box center [148, 184] width 97 height 15
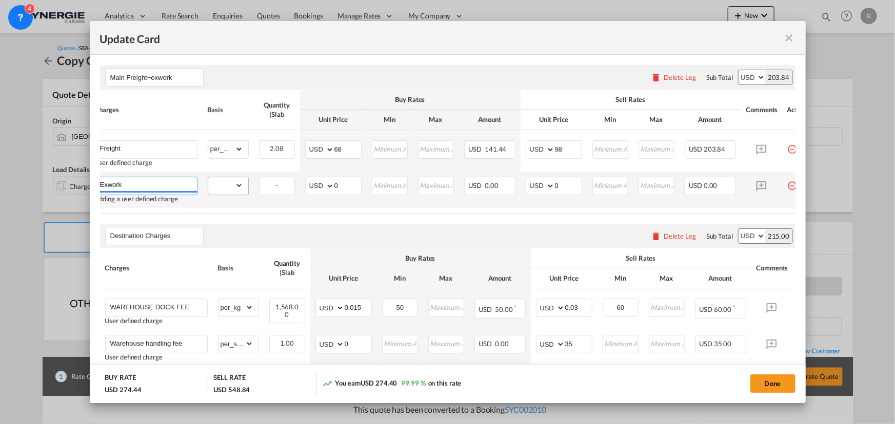
type input "Exwork"
click at [229, 183] on select "gross_weight volumetric_weight per_shipment per_bl per_km per_hawb per_kg flat …" at bounding box center [225, 185] width 35 height 16
select select "per_shipment"
click at [208, 177] on select "gross_weight volumetric_weight per_shipment per_bl per_km per_hawb per_kg flat …" at bounding box center [225, 185] width 35 height 16
click at [145, 185] on input "Exwork" at bounding box center [148, 184] width 97 height 15
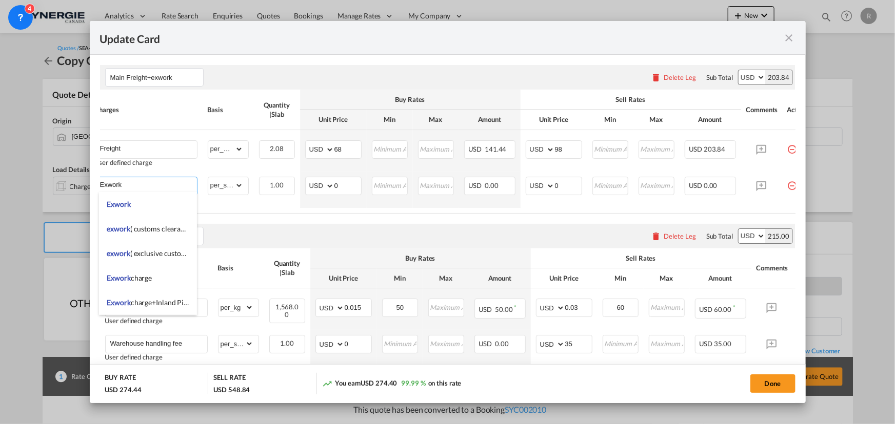
scroll to position [0, 0]
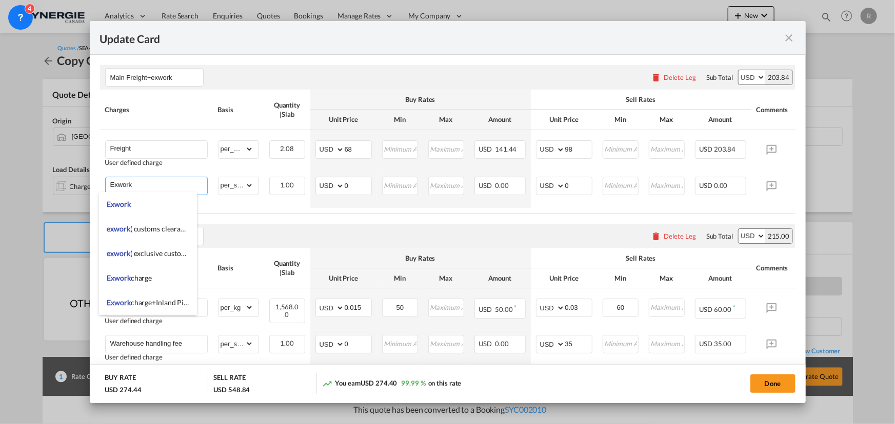
drag, startPoint x: 145, startPoint y: 185, endPoint x: 70, endPoint y: 181, distance: 74.4
click at [71, 181] on div "Update Card Port of [GEOGRAPHIC_DATA] CNSZX T/S Liner/Carrier OTHERS 2HM LOGIST…" at bounding box center [447, 212] width 895 height 424
type input "fob charge"
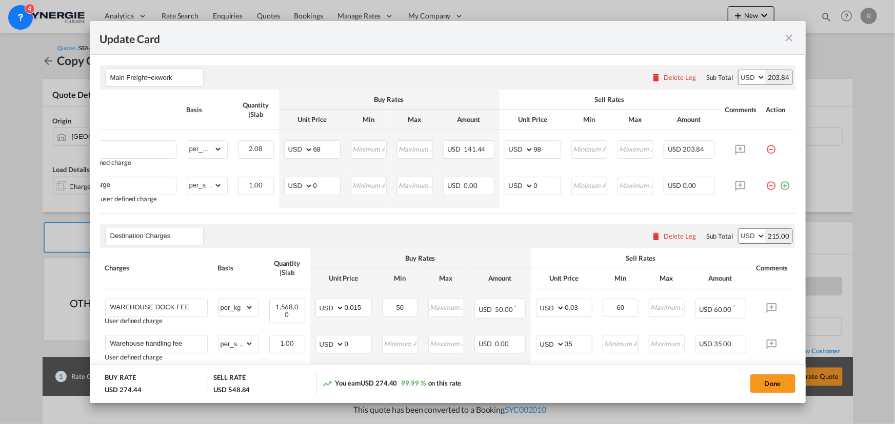
scroll to position [0, 38]
click at [781, 186] on md-icon "icon-plus-circle-outline green-400-fg" at bounding box center [785, 182] width 10 height 10
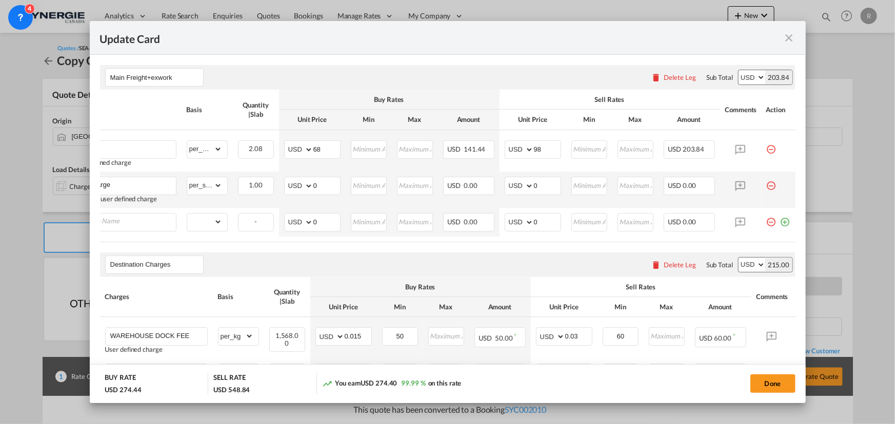
scroll to position [0, 10]
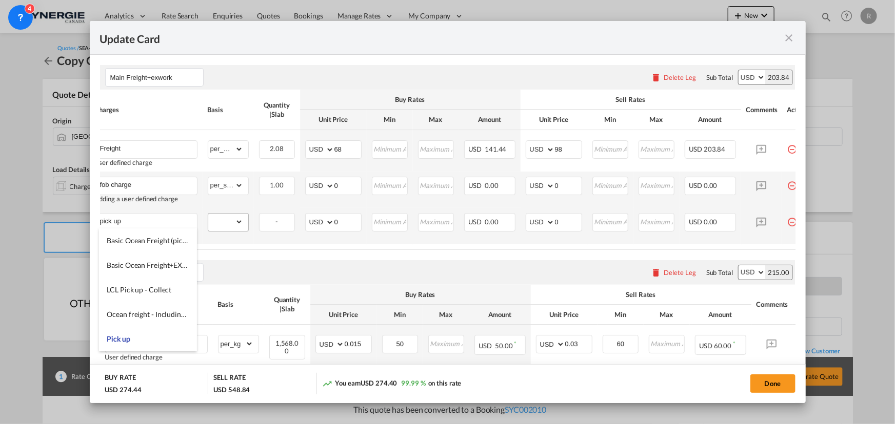
type input "pick up"
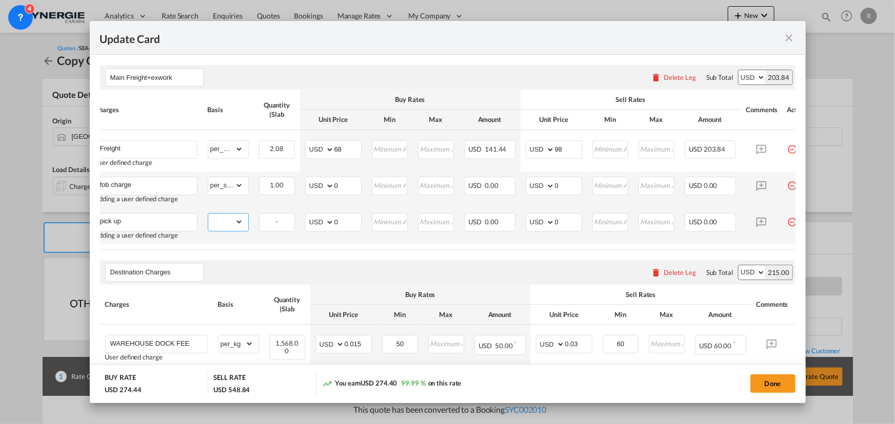
click at [234, 225] on select "gross_weight volumetric_weight per_shipment per_bl per_km per_hawb per_kg flat …" at bounding box center [225, 222] width 35 height 16
select select "per_shipment"
click at [208, 214] on select "gross_weight volumetric_weight per_shipment per_bl per_km per_hawb per_kg flat …" at bounding box center [225, 222] width 35 height 16
drag, startPoint x: 747, startPoint y: 249, endPoint x: 781, endPoint y: 248, distance: 33.8
click at [781, 248] on table "Charges Basis Quantity | Slab Buy Rates Sell Rates Comments Action Unit Price M…" at bounding box center [453, 170] width 726 height 160
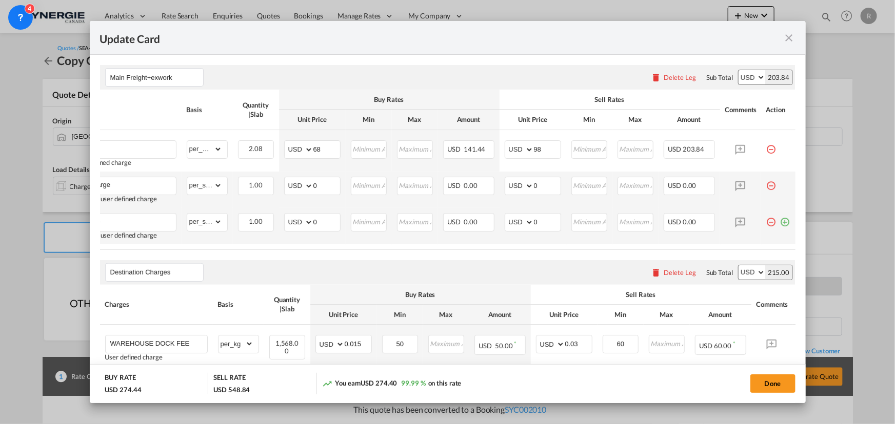
click at [780, 221] on md-icon "icon-plus-circle-outline green-400-fg" at bounding box center [785, 218] width 10 height 10
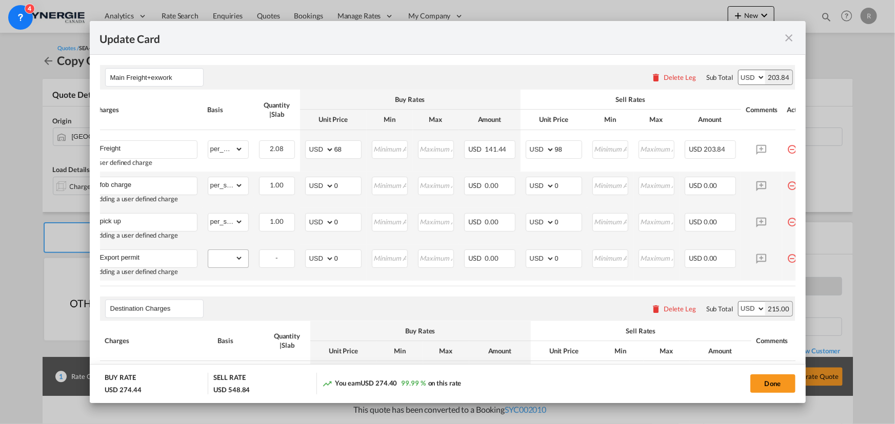
type input "Export permit"
click at [232, 265] on select "gross_weight volumetric_weight per_shipment per_bl per_km per_hawb per_kg flat …" at bounding box center [225, 258] width 35 height 16
select select "per_declaration"
click at [208, 250] on select "gross_weight volumetric_weight per_shipment per_bl per_km per_hawb per_kg flat …" at bounding box center [225, 258] width 35 height 16
drag, startPoint x: 352, startPoint y: 255, endPoint x: 297, endPoint y: 252, distance: 55.4
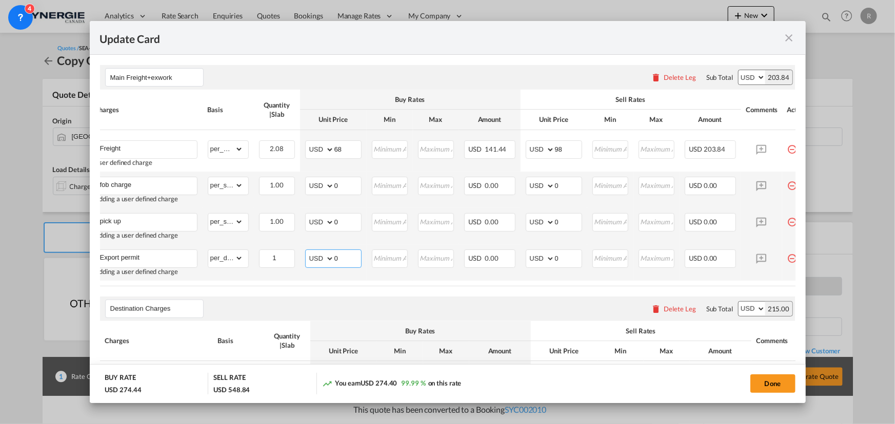
click at [297, 253] on tr "Export permit Adding a user defined charge Please Enter Already Exists gross_we…" at bounding box center [453, 263] width 726 height 36
type input "50"
drag, startPoint x: 347, startPoint y: 220, endPoint x: 299, endPoint y: 220, distance: 47.7
click at [300, 220] on td "AED AFN ALL AMD ANG AOA ARS AUD AWG AZN BAM BBD BDT BGN BHD BIF BMD BND [PERSON…" at bounding box center [333, 226] width 67 height 36
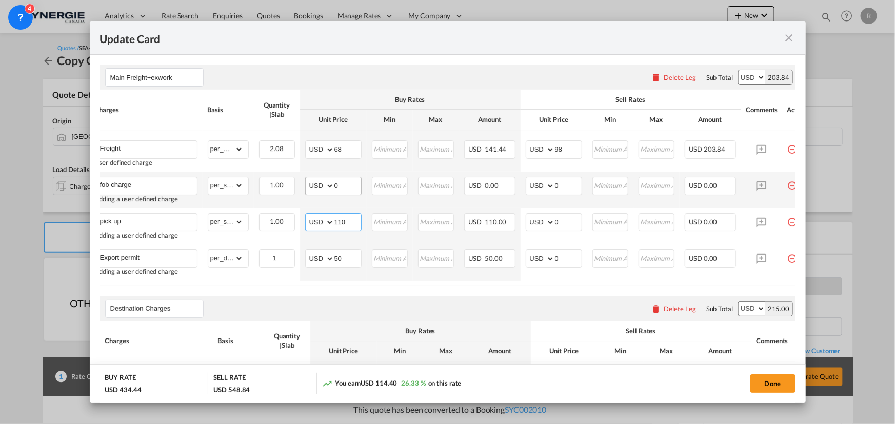
type input "110"
drag, startPoint x: 346, startPoint y: 183, endPoint x: 310, endPoint y: 183, distance: 35.9
click at [310, 183] on md-input-container "AED AFN ALL AMD ANG AOA ARS AUD AWG AZN BAM BBD BDT BGN BHD BIF BMD BND [PERSON…" at bounding box center [333, 186] width 56 height 18
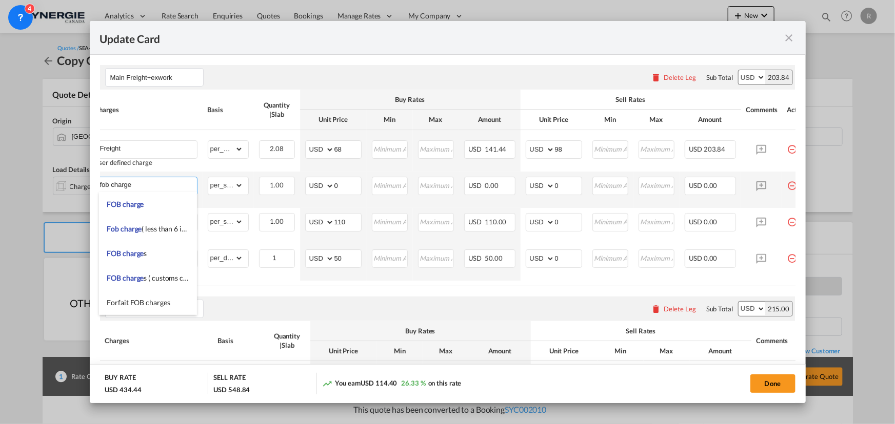
click at [155, 185] on input "fob charge" at bounding box center [148, 184] width 97 height 15
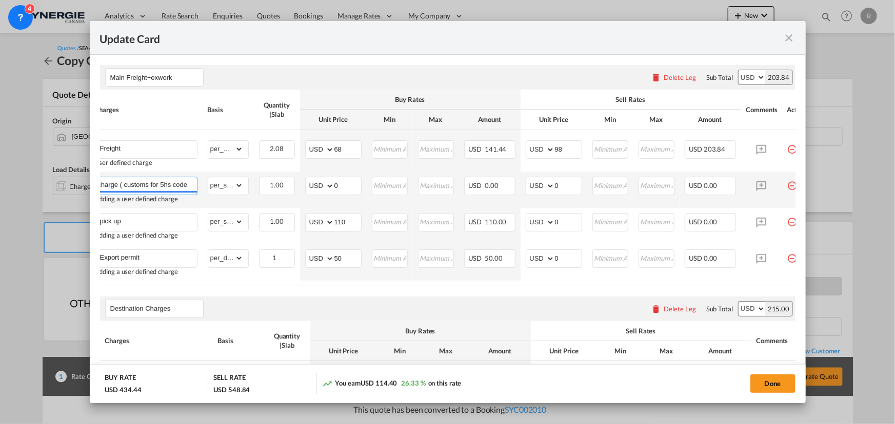
scroll to position [0, 15]
click at [305, 206] on td "AED AFN ALL AMD ANG AOA ARS AUD AWG AZN BAM BBD BDT BGN BHD BIF BMD BND [PERSON…" at bounding box center [333, 190] width 67 height 36
drag, startPoint x: 347, startPoint y: 184, endPoint x: 299, endPoint y: 184, distance: 47.7
click at [299, 184] on tr "fob charge ( customs for 5hs code) Adding a user defined charge Please Enter Al…" at bounding box center [453, 190] width 726 height 36
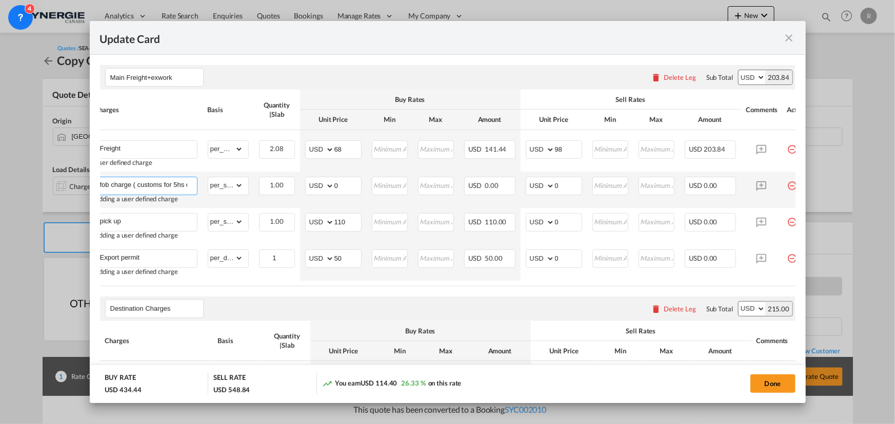
click at [174, 185] on input "fob charge ( customs for 5hs code)" at bounding box center [148, 184] width 97 height 15
type input "fob charge ( customs for max 5hs code)"
click at [216, 200] on td "gross_weight volumetric_weight per_shipment per_bl per_km per_hawb per_kg flat …" at bounding box center [228, 190] width 51 height 36
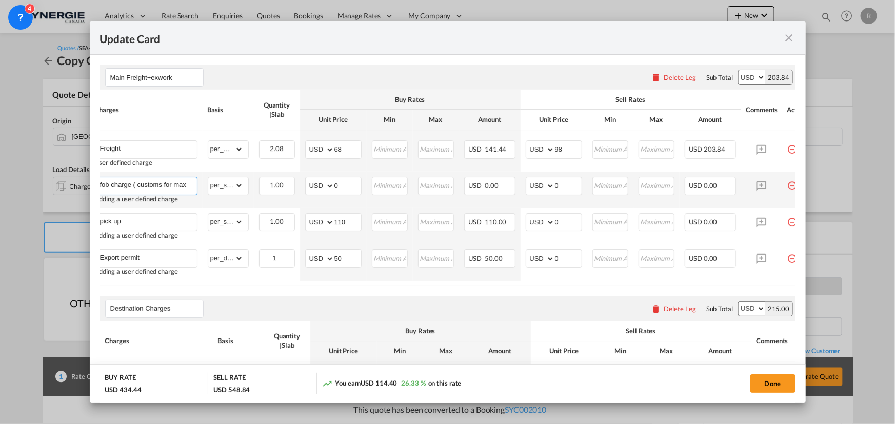
click at [189, 183] on input "fob charge ( customs for max 5hs code)" at bounding box center [148, 184] width 97 height 15
drag, startPoint x: 343, startPoint y: 182, endPoint x: 336, endPoint y: 183, distance: 6.7
click at [339, 182] on input "0" at bounding box center [347, 184] width 27 height 15
drag, startPoint x: 349, startPoint y: 185, endPoint x: 297, endPoint y: 178, distance: 51.8
click at [297, 178] on tr "fob charge ( customs for max 5hs code) Adding a user defined charge Please Ente…" at bounding box center [453, 190] width 726 height 36
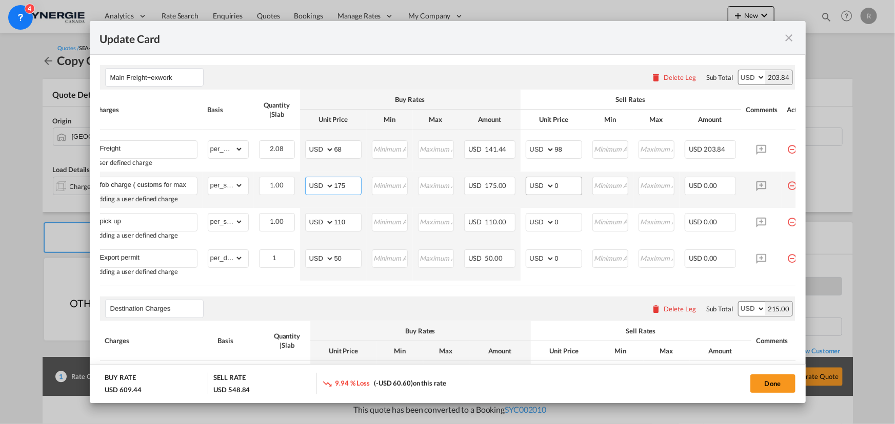
type input "175"
drag, startPoint x: 569, startPoint y: 180, endPoint x: 547, endPoint y: 180, distance: 22.1
click at [547, 180] on md-input-container "AED AFN ALL AMD ANG AOA ARS AUD AWG AZN BAM BBD BDT BGN BHD BIF BMD BND [PERSON…" at bounding box center [553, 186] width 56 height 18
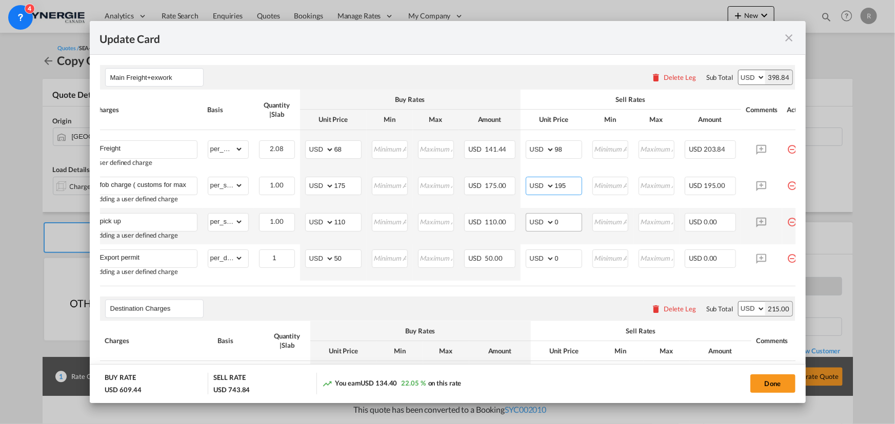
type input "195"
drag, startPoint x: 567, startPoint y: 218, endPoint x: 525, endPoint y: 218, distance: 41.5
click at [525, 218] on md-input-container "AED AFN ALL AMD ANG AOA ARS AUD AWG AZN BAM BBD BDT BGN BHD BIF BMD BND [PERSON…" at bounding box center [553, 222] width 56 height 18
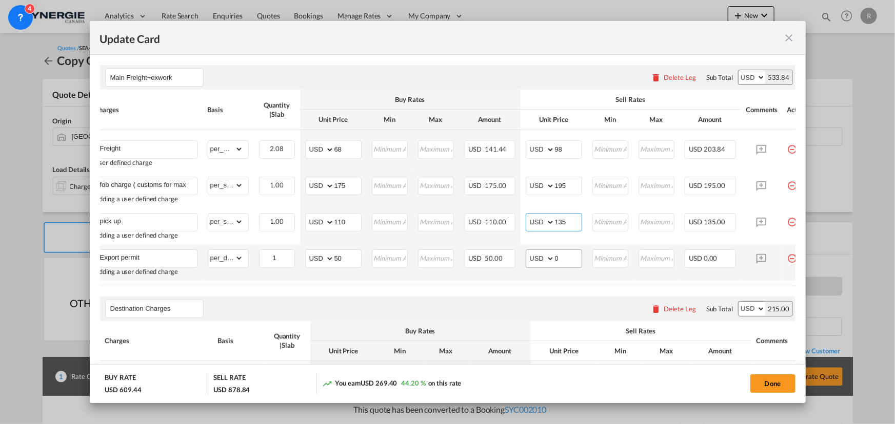
type input "135"
drag, startPoint x: 560, startPoint y: 259, endPoint x: 522, endPoint y: 258, distance: 38.0
click at [522, 258] on td "AED AFN ALL AMD ANG AOA ARS AUD AWG AZN BAM BBD BDT BGN BHD BIF BMD BND BOB BRL…" at bounding box center [553, 263] width 67 height 36
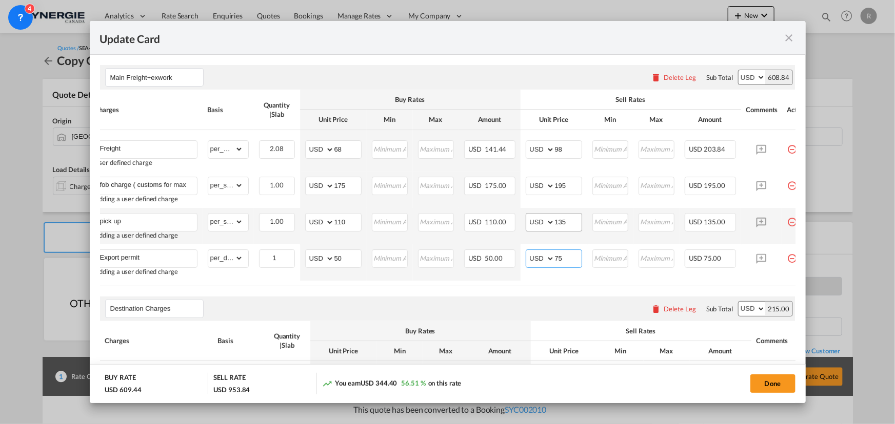
type input "75"
drag, startPoint x: 574, startPoint y: 218, endPoint x: 540, endPoint y: 215, distance: 34.0
click at [540, 215] on md-input-container "AED AFN ALL AMD ANG AOA ARS AUD AWG AZN BAM BBD BDT BGN BHD BIF BMD BND BOB BRL…" at bounding box center [553, 222] width 56 height 18
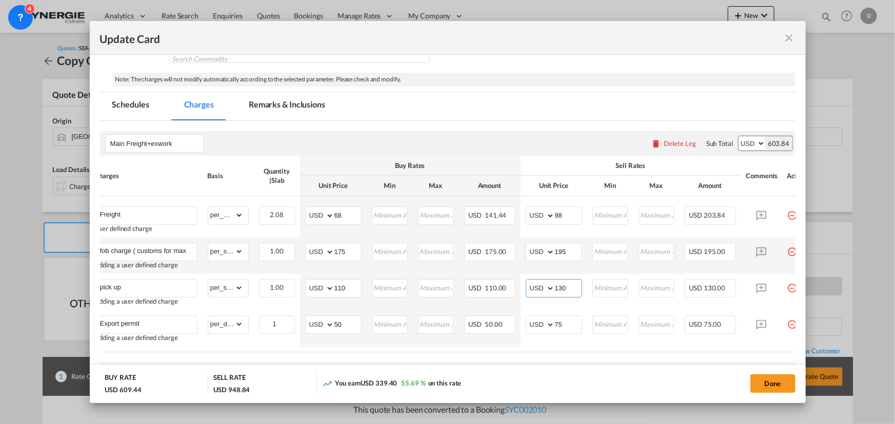
scroll to position [139, 0]
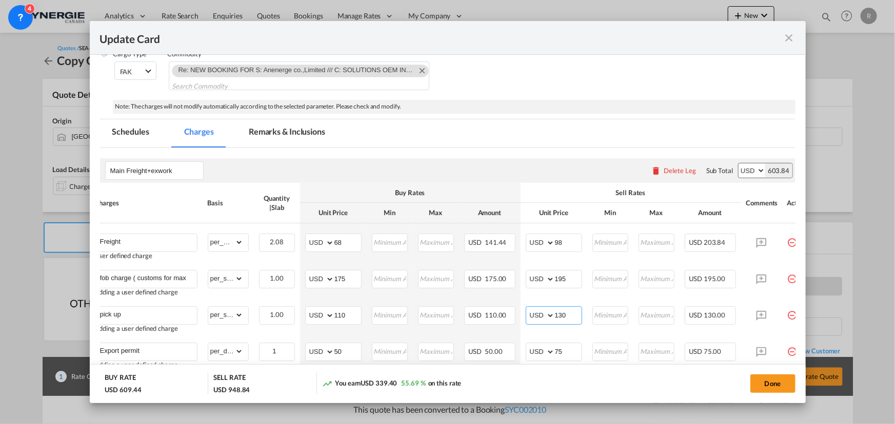
type input "130"
click at [293, 133] on md-tab-item "Remarks & Inclusions" at bounding box center [286, 133] width 101 height 28
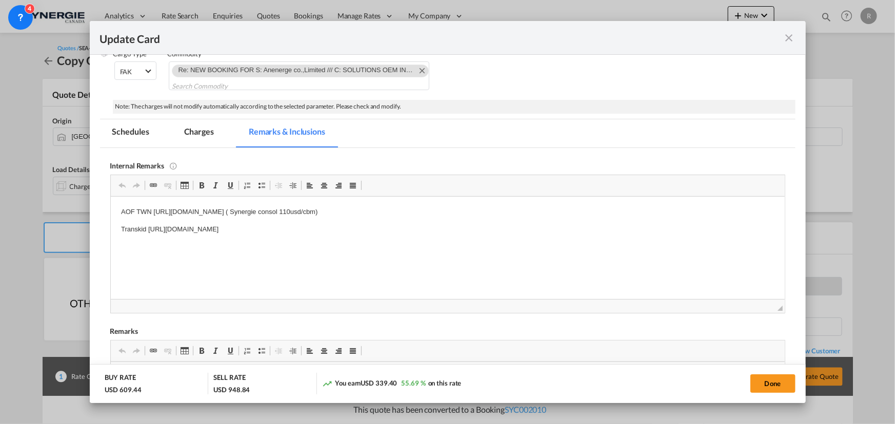
scroll to position [0, 0]
drag, startPoint x: 118, startPoint y: 211, endPoint x: 412, endPoint y: 233, distance: 294.6
click at [412, 233] on html "AOF TWN https://app.frontapp.com/open/msg_1e8q4c0f?key=pB8R7k_3iUa3oQPO1I3syYlT…" at bounding box center [447, 220] width 674 height 49
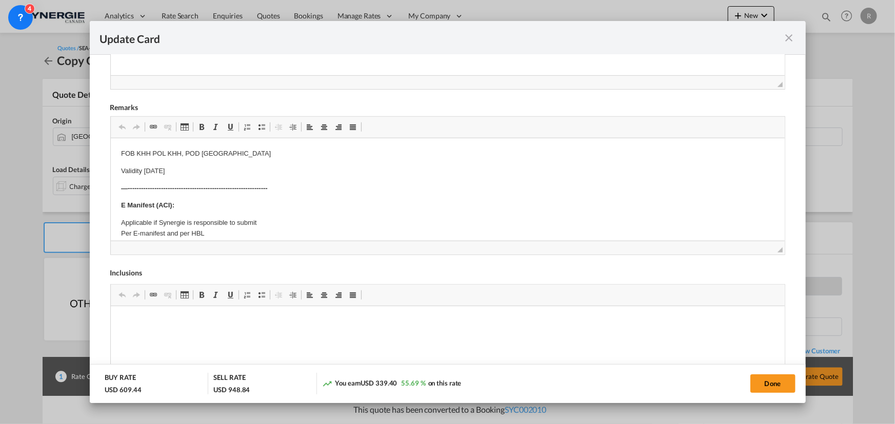
scroll to position [373, 0]
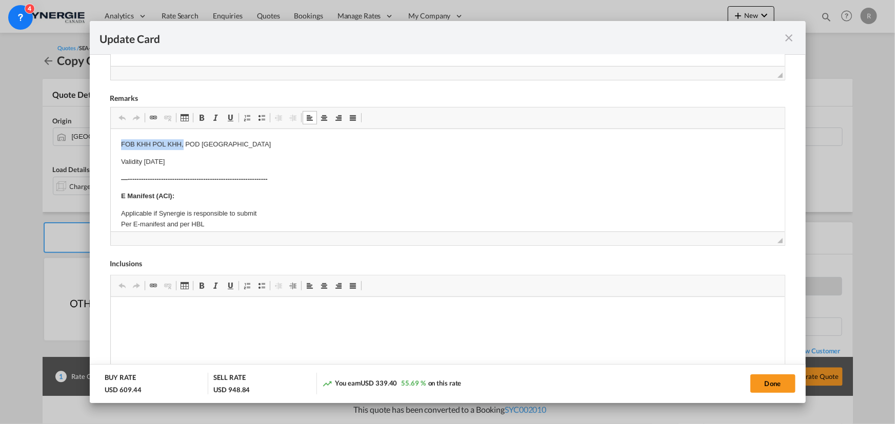
drag, startPoint x: 119, startPoint y: 143, endPoint x: 182, endPoint y: 141, distance: 63.1
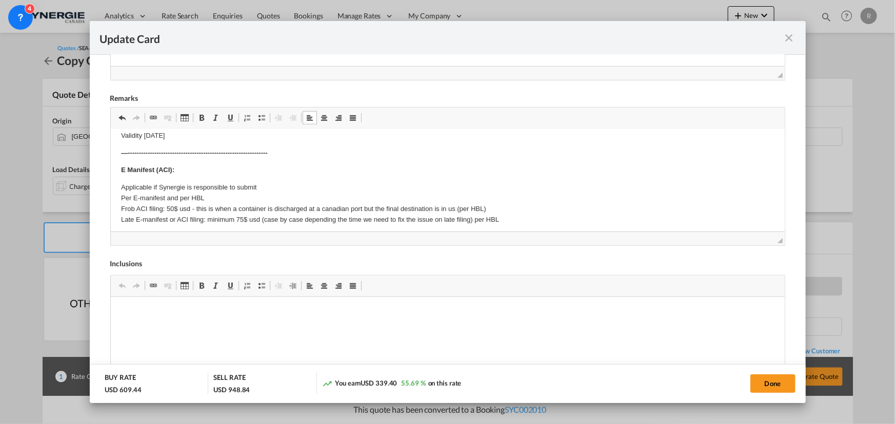
scroll to position [0, 0]
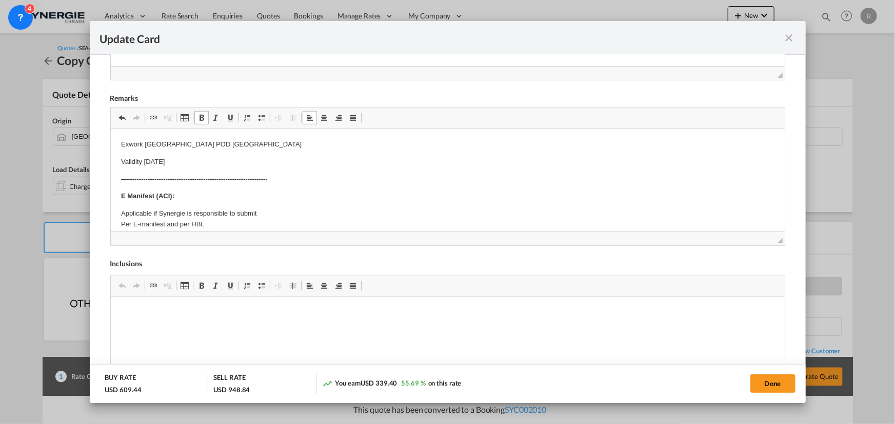
drag, startPoint x: 120, startPoint y: 160, endPoint x: 180, endPoint y: 160, distance: 59.5
click at [180, 161] on p "Validity 30 Apr 25" at bounding box center [446, 161] width 653 height 11
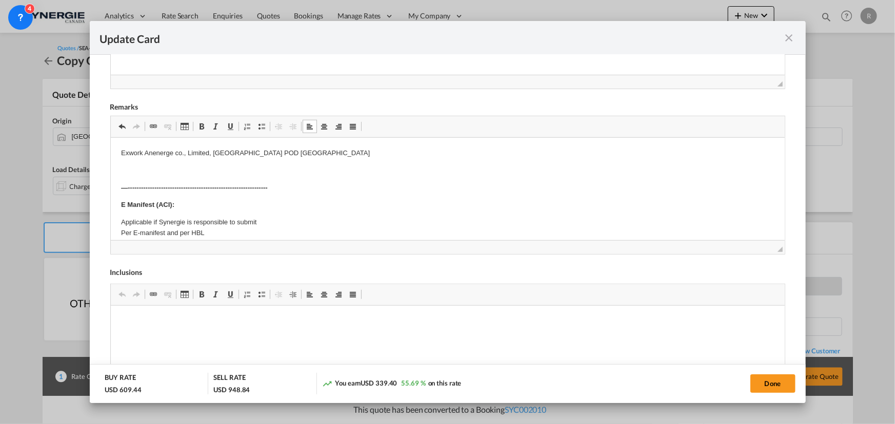
scroll to position [373, 0]
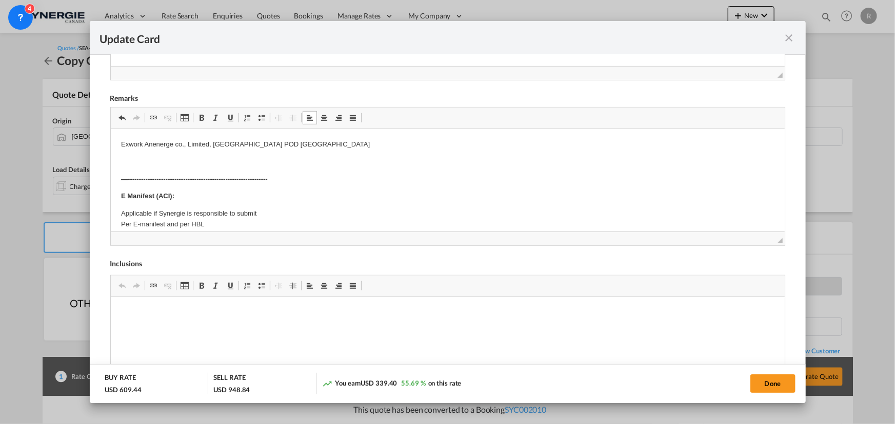
click at [295, 156] on p "Editor, editor5" at bounding box center [446, 161] width 653 height 11
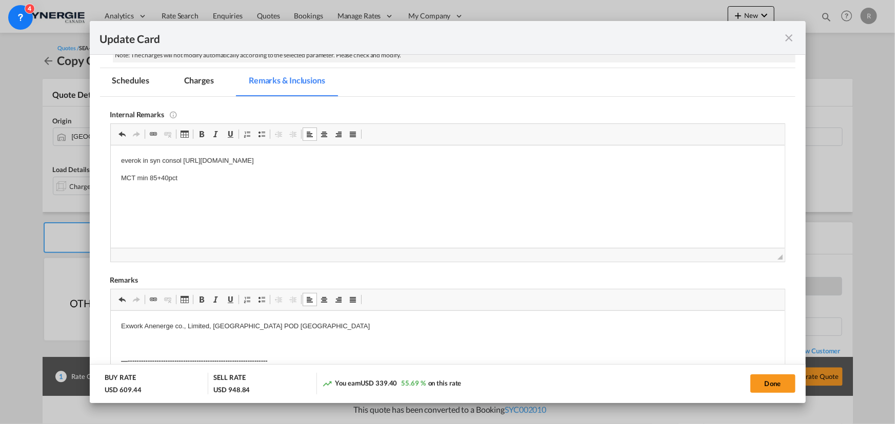
scroll to position [139, 0]
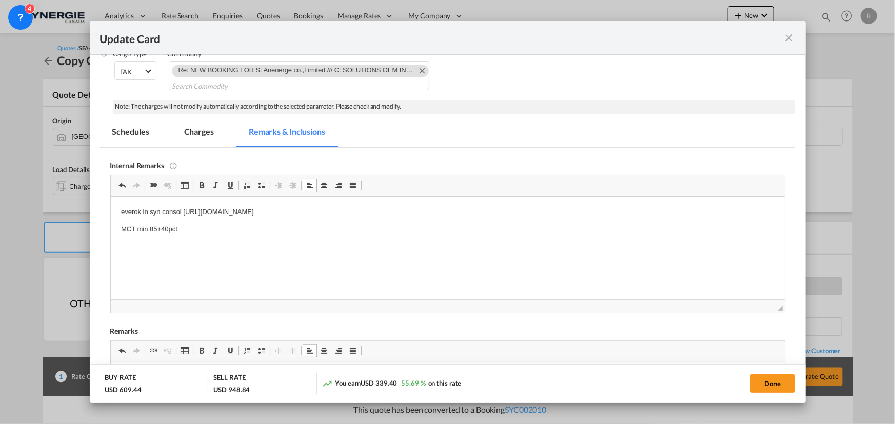
click at [204, 133] on md-tab-item "Charges" at bounding box center [199, 133] width 54 height 28
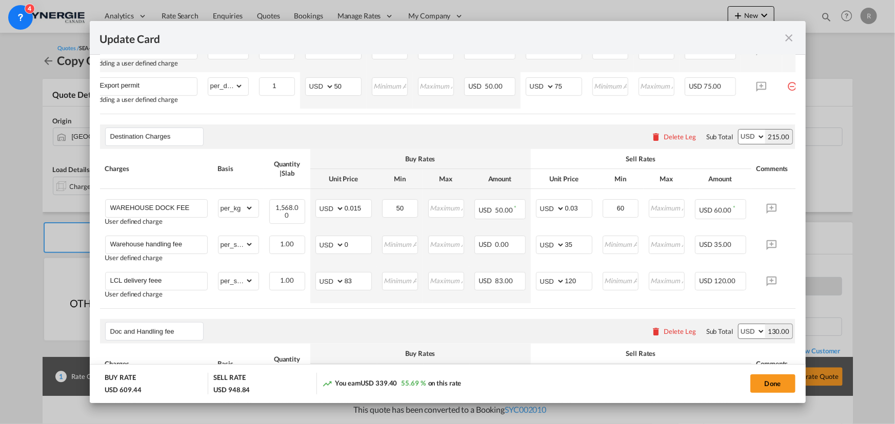
scroll to position [419, 0]
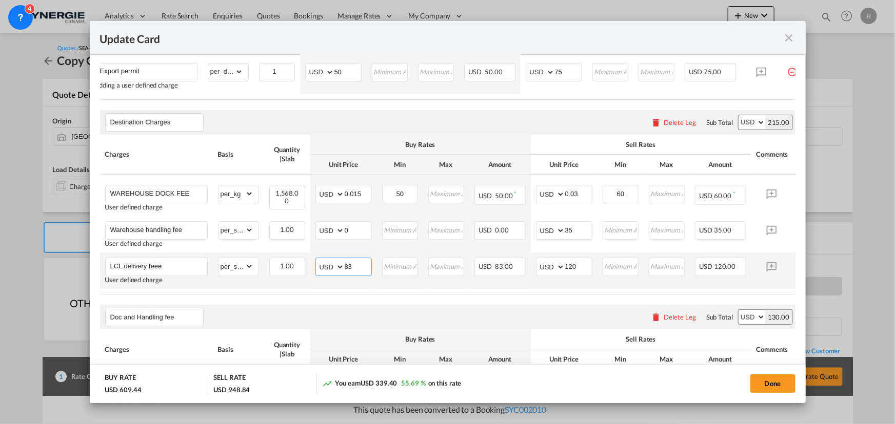
click at [311, 259] on td "AED AFN ALL AMD ANG AOA ARS AUD AWG AZN BAM BBD BDT BGN BHD BIF BMD BND BOB BRL…" at bounding box center [343, 271] width 67 height 36
type input "90"
click at [474, 99] on table "Charges Basis Quantity | Slab Buy Rates Sell Rates Comments Action Unit Price M…" at bounding box center [453, 1] width 726 height 196
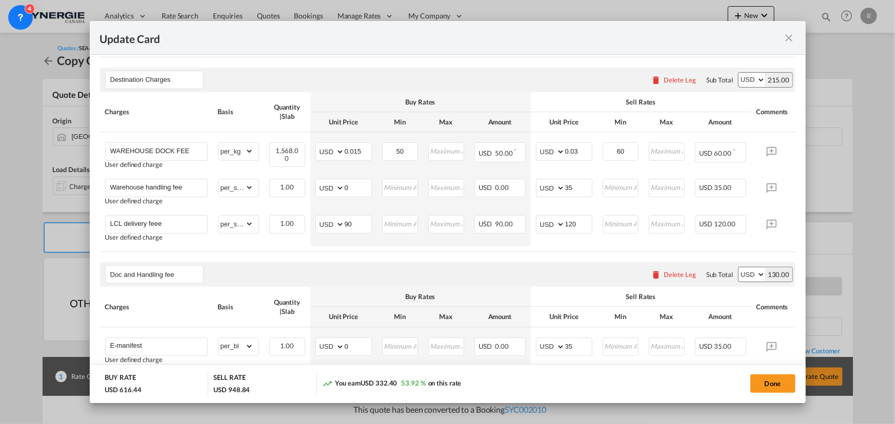
scroll to position [466, 0]
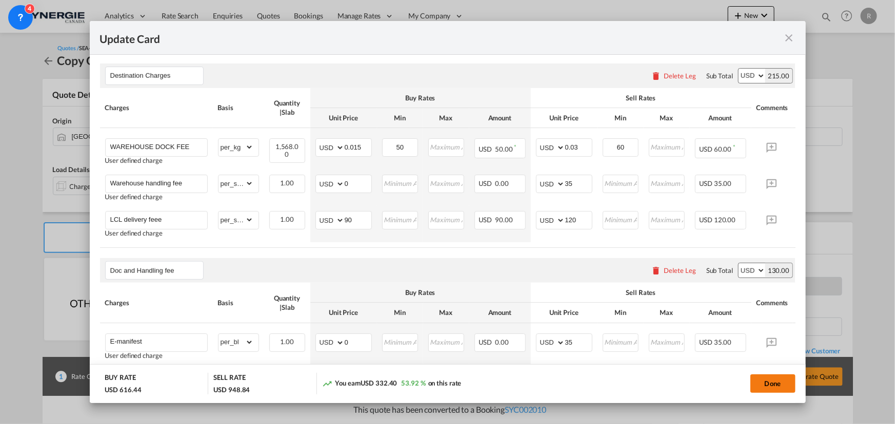
click at [768, 385] on button "Done" at bounding box center [772, 384] width 45 height 18
type input "12 Sep 2025"
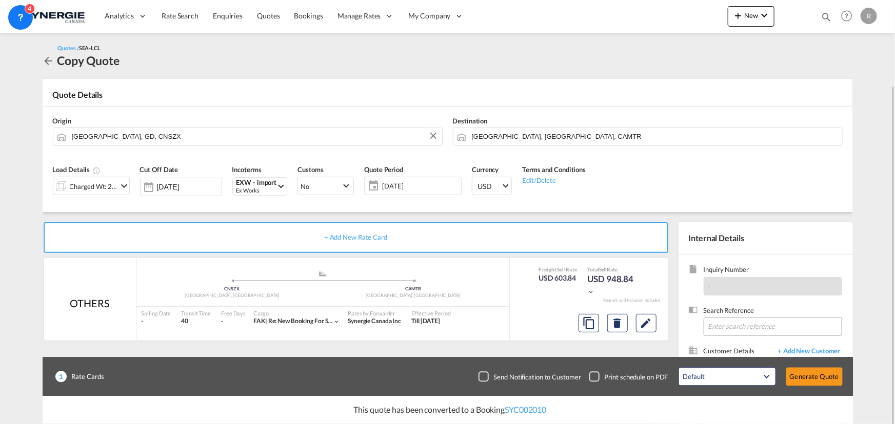
scroll to position [46, 0]
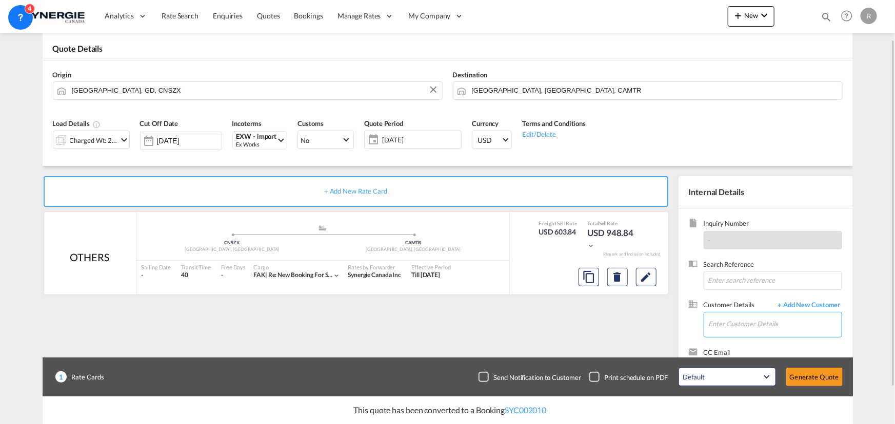
click at [745, 326] on input "Enter Customer Details" at bounding box center [775, 324] width 133 height 23
paste input "luc@solutionsoem.com"
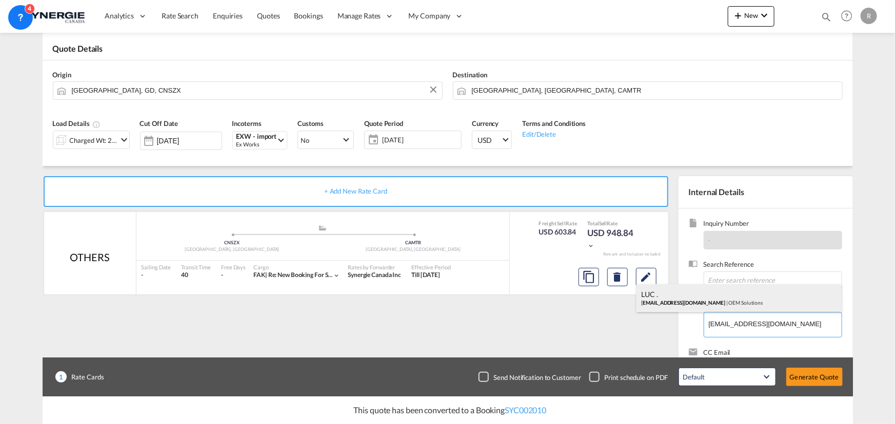
click at [692, 304] on div "LUC . luc@solutionsoem.com | OEM Solutions" at bounding box center [738, 299] width 205 height 28
type input "OEM Solutions, LUC ., luc@solutionsoem.com"
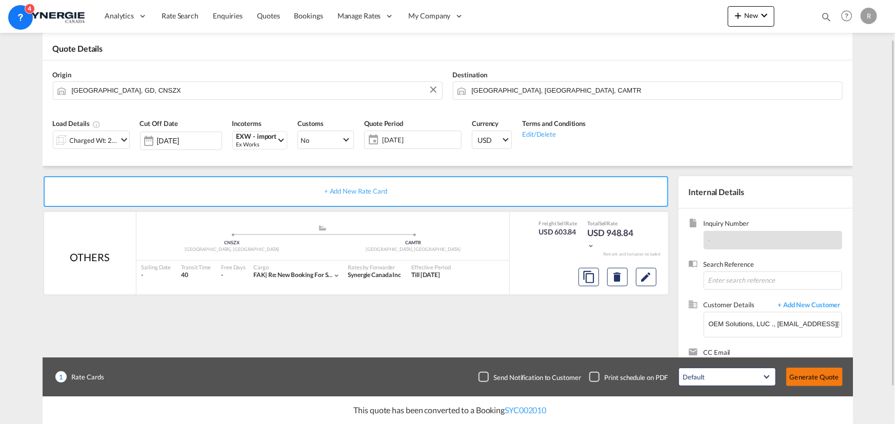
click at [808, 377] on button "Generate Quote" at bounding box center [814, 377] width 56 height 18
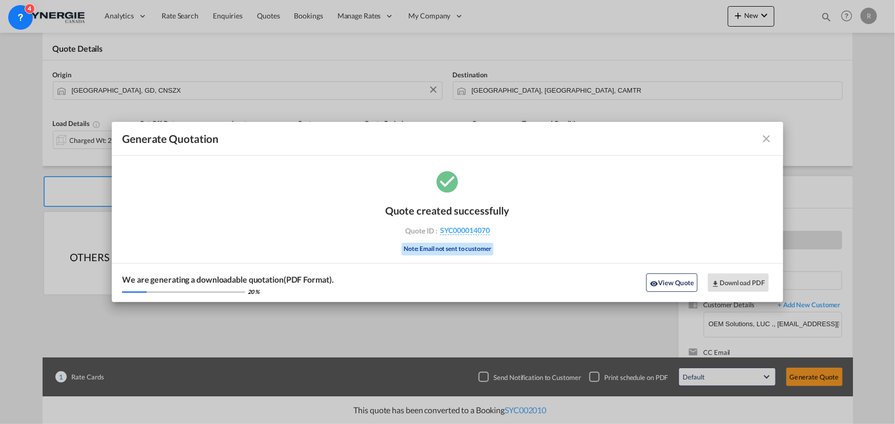
click at [762, 138] on md-icon "icon-close fg-AAA8AD cursor m-0" at bounding box center [766, 139] width 12 height 12
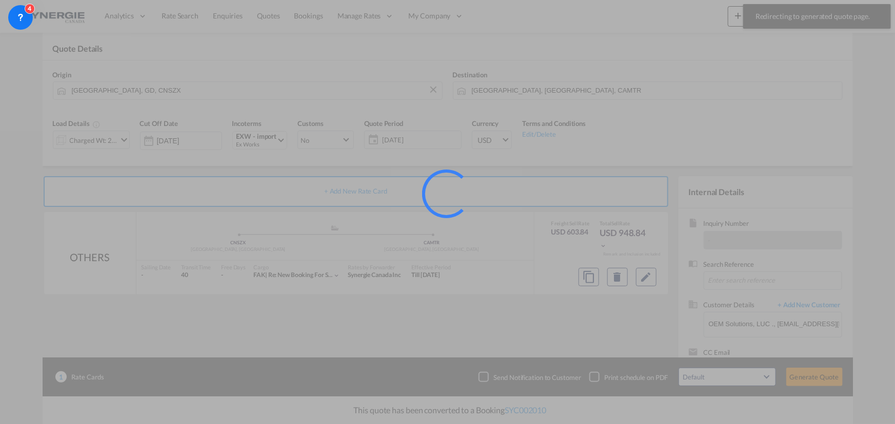
click at [649, 279] on div at bounding box center [447, 212] width 895 height 424
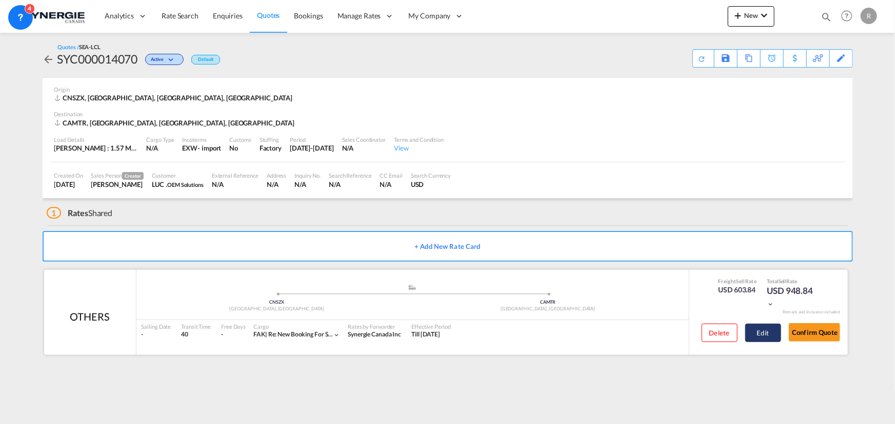
click at [763, 337] on button "Edit" at bounding box center [763, 333] width 36 height 18
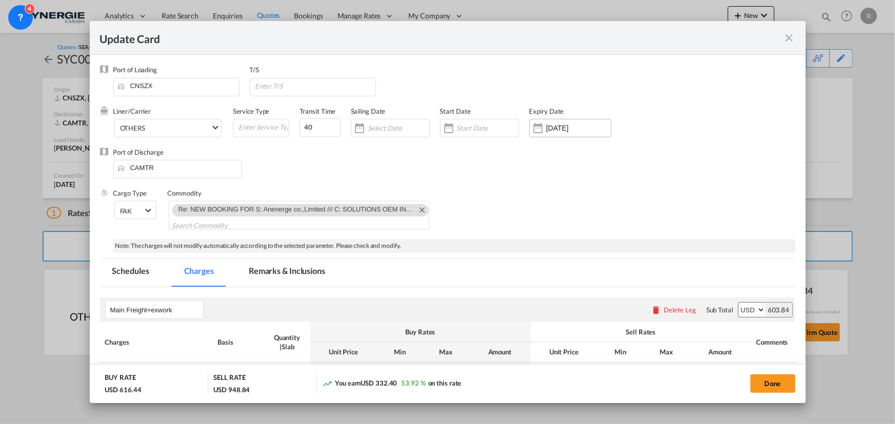
click at [564, 126] on input "13 Sep 2025" at bounding box center [578, 128] width 65 height 8
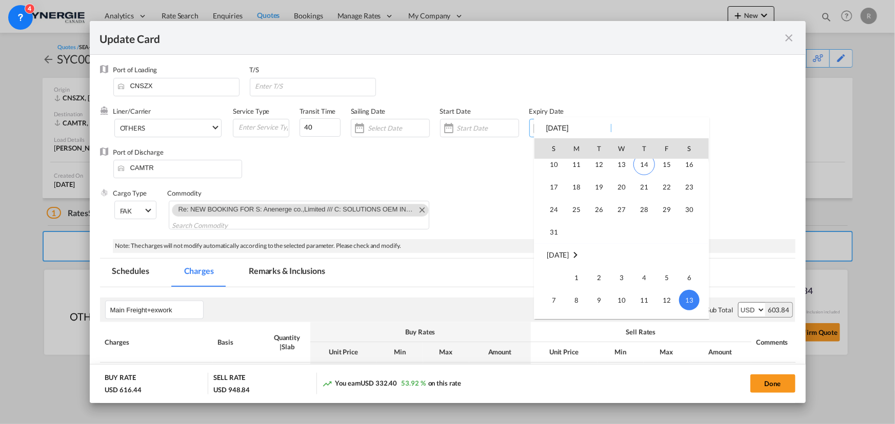
scroll to position [237386, 0]
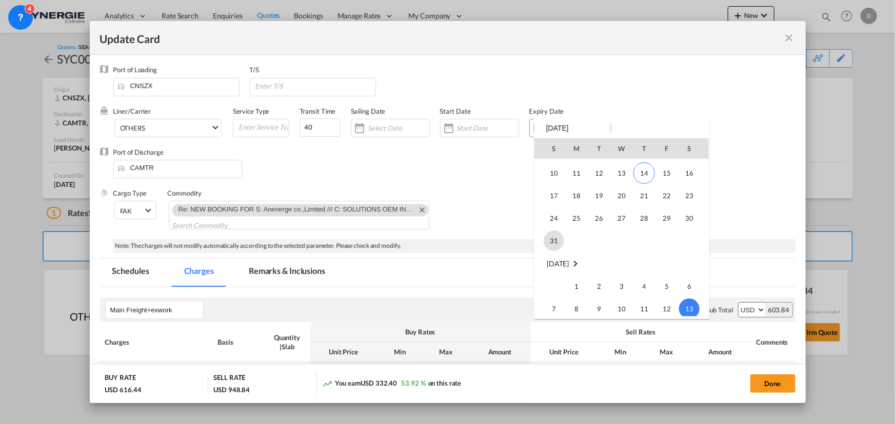
click at [552, 237] on span "31" at bounding box center [553, 241] width 21 height 21
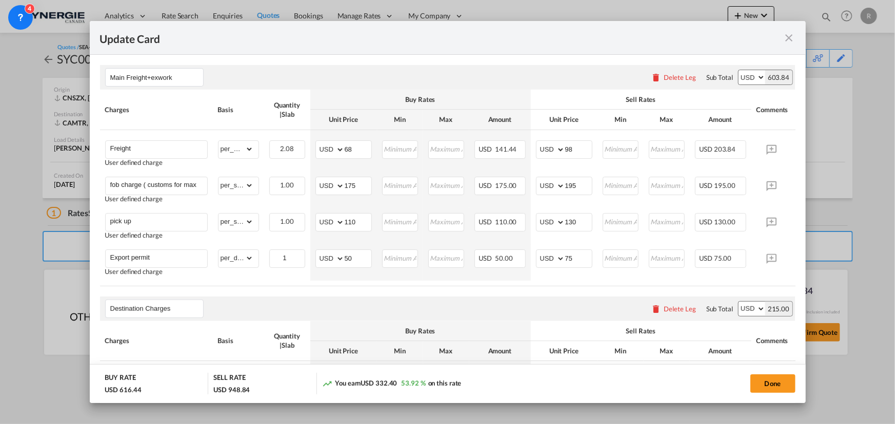
scroll to position [373, 0]
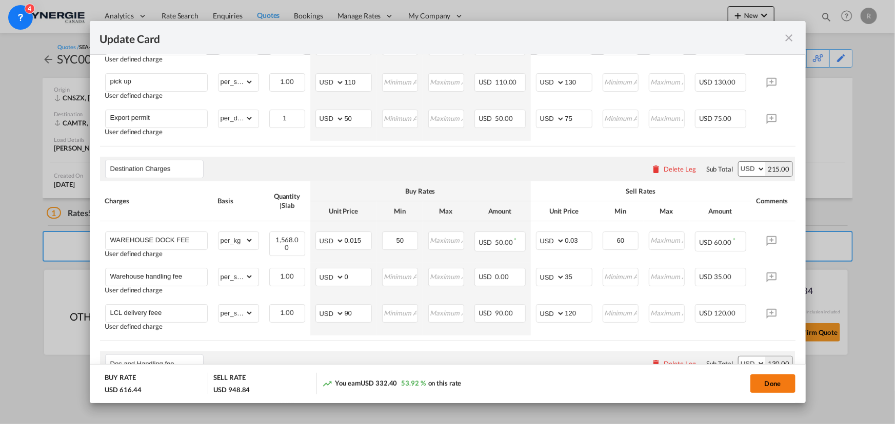
click at [765, 385] on button "Done" at bounding box center [772, 384] width 45 height 18
type input "30 Aug 2025"
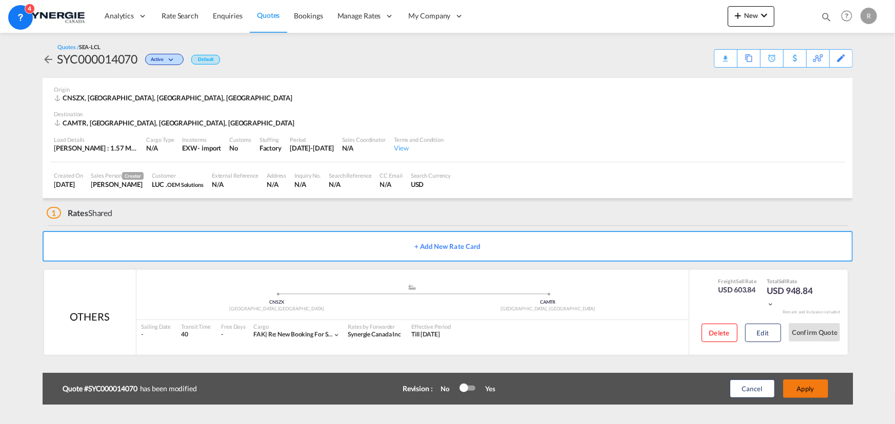
click at [817, 395] on button "Apply" at bounding box center [805, 389] width 45 height 18
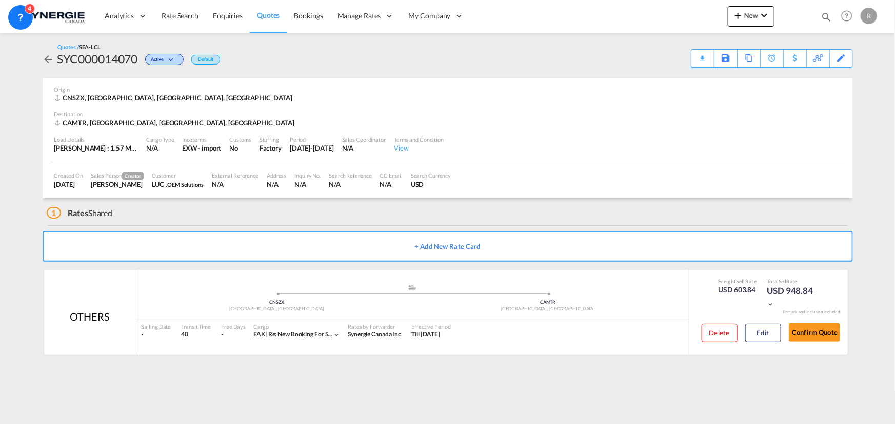
click at [0, 0] on div "Download Quote" at bounding box center [0, 0] width 0 height 0
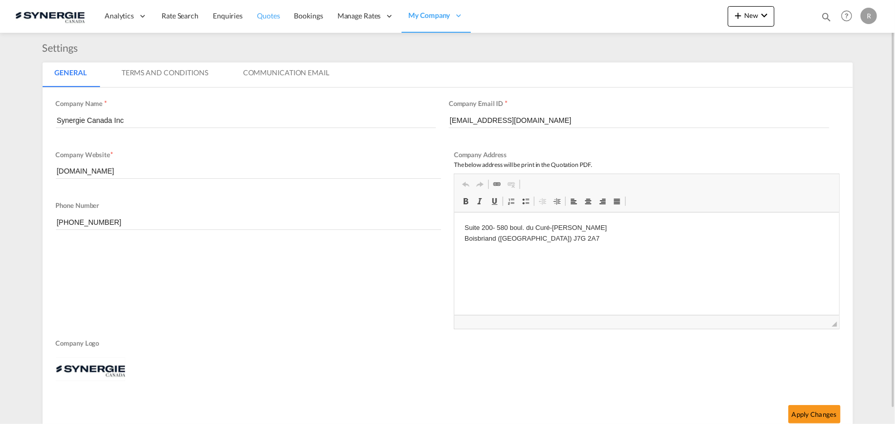
click at [274, 16] on span "Quotes" at bounding box center [268, 15] width 23 height 9
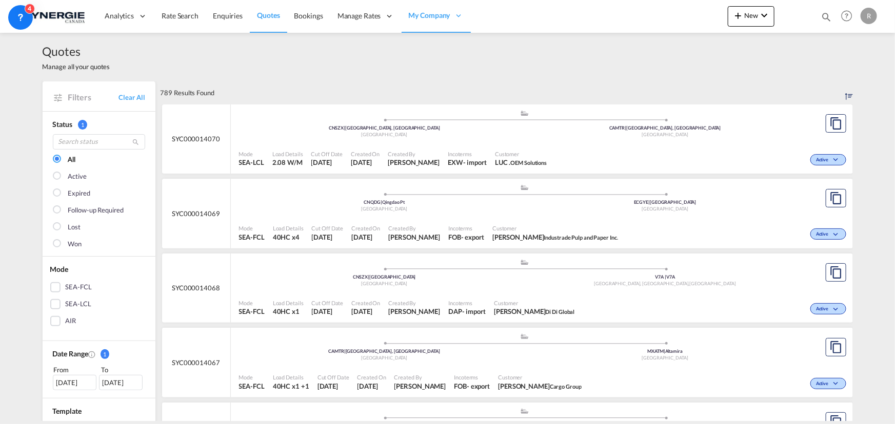
click at [708, 149] on div "Active" at bounding box center [699, 159] width 297 height 26
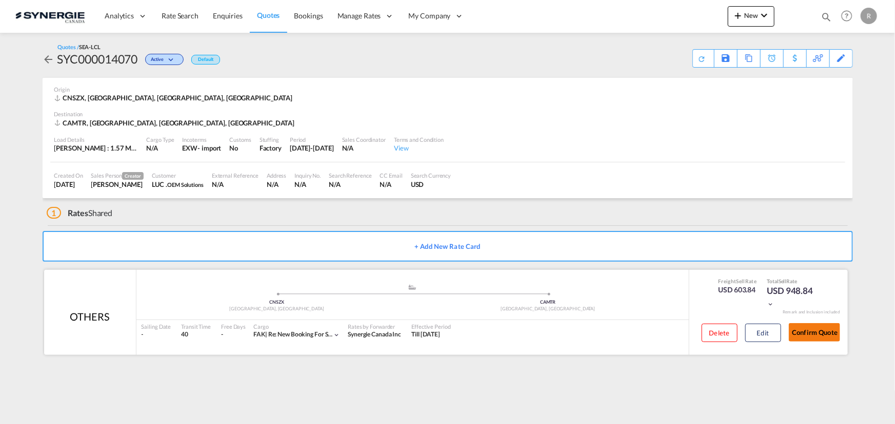
click at [803, 333] on button "Confirm Quote" at bounding box center [813, 332] width 51 height 18
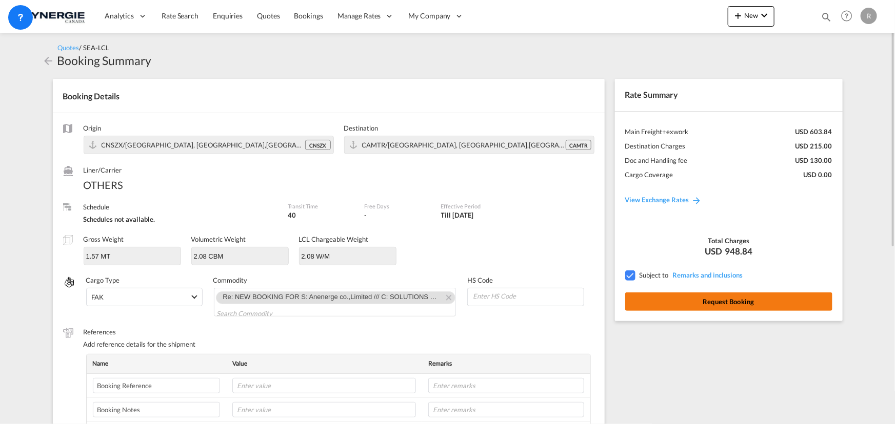
click at [728, 298] on button "Request Booking" at bounding box center [728, 302] width 207 height 18
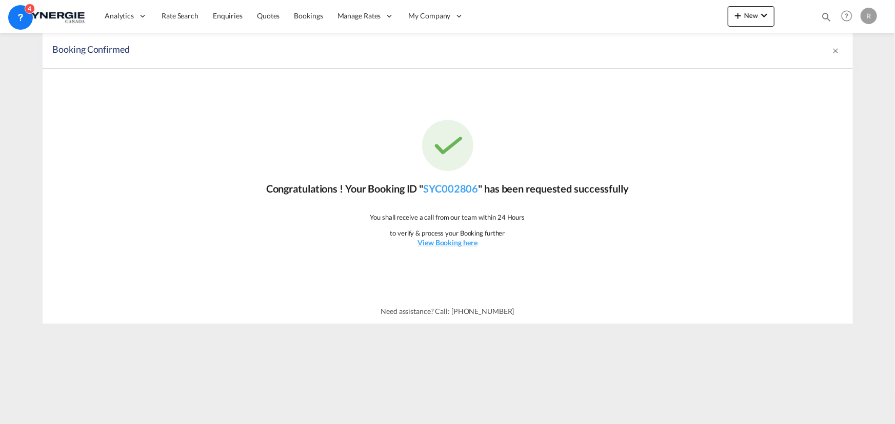
click at [836, 51] on md-icon "icon-close" at bounding box center [836, 51] width 8 height 8
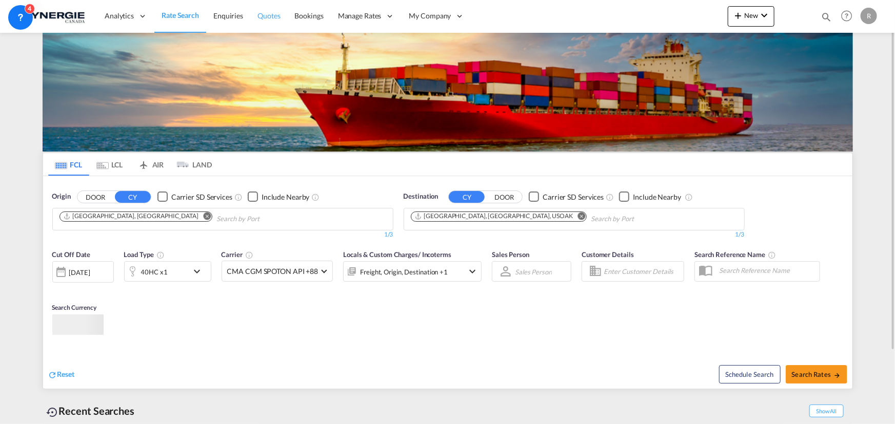
click at [265, 17] on span "Quotes" at bounding box center [268, 15] width 23 height 9
